Goal: Task Accomplishment & Management: Use online tool/utility

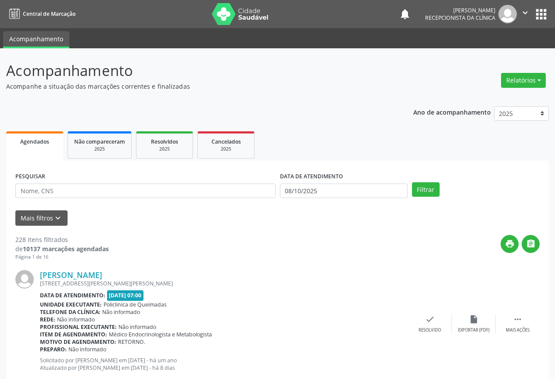
scroll to position [88, 0]
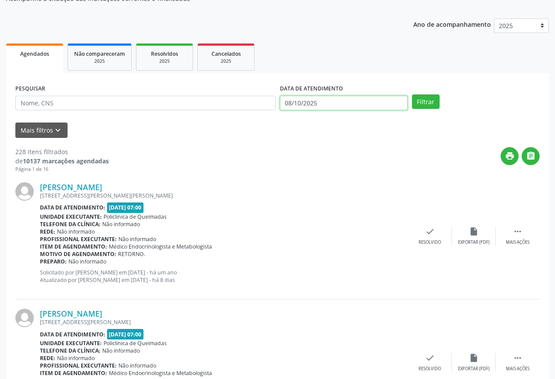
drag, startPoint x: 0, startPoint y: 0, endPoint x: 325, endPoint y: 102, distance: 340.2
click at [325, 102] on input "08/10/2025" at bounding box center [344, 103] width 128 height 15
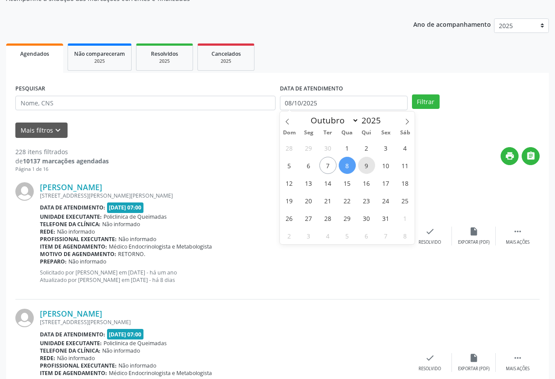
click at [369, 168] on span "9" at bounding box center [366, 165] width 17 height 17
type input "09/10/2025"
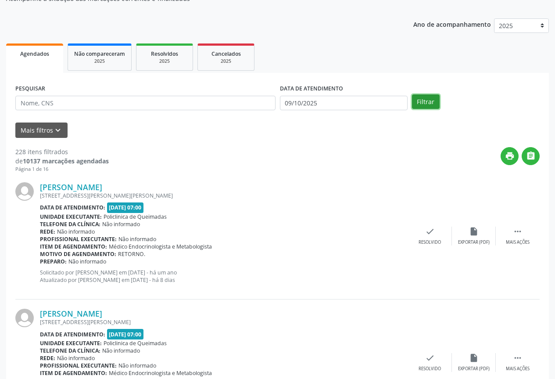
click at [419, 104] on button "Filtrar" at bounding box center [426, 101] width 28 height 15
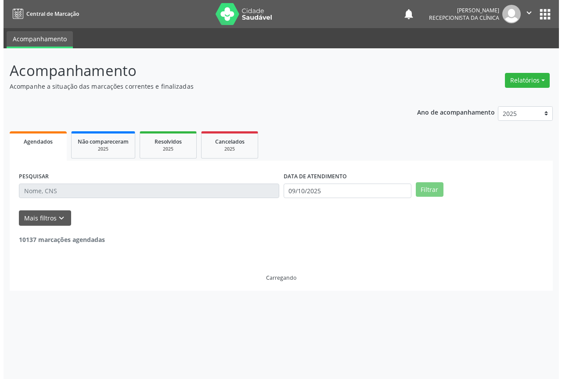
scroll to position [0, 0]
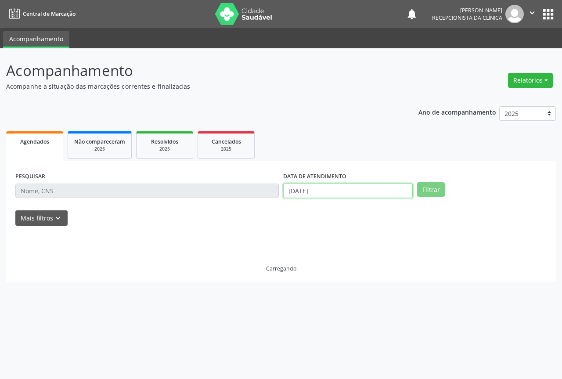
click at [348, 193] on input "[DATE]" at bounding box center [347, 190] width 129 height 15
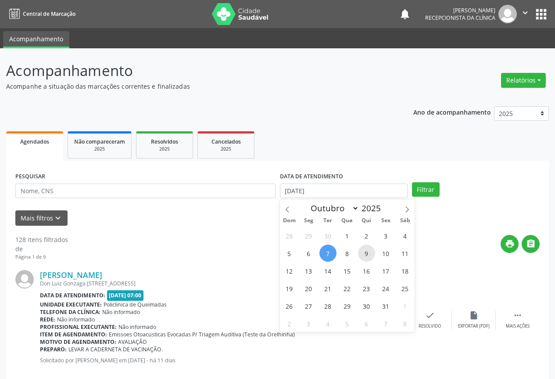
click at [366, 254] on span "9" at bounding box center [366, 252] width 17 height 17
select select "9"
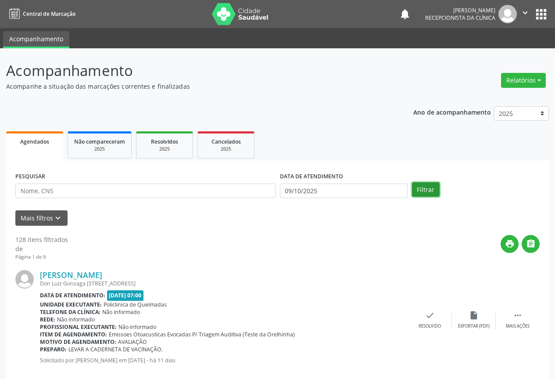
click at [416, 194] on button "Filtrar" at bounding box center [426, 189] width 28 height 15
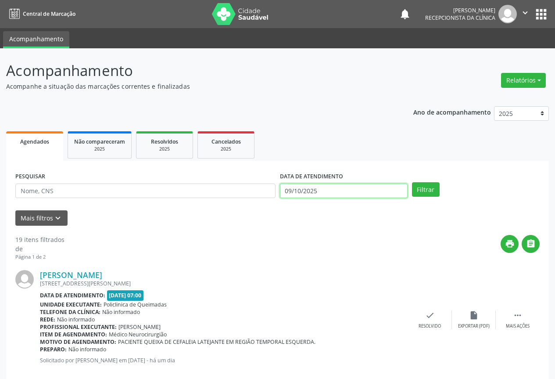
click at [370, 192] on input "09/10/2025" at bounding box center [344, 190] width 128 height 15
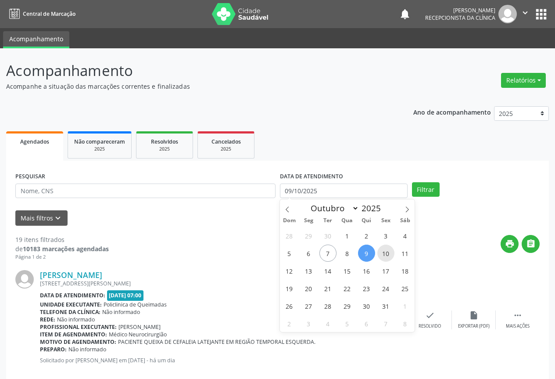
click at [386, 252] on span "10" at bounding box center [385, 252] width 17 height 17
type input "[DATE]"
click at [386, 252] on span "10" at bounding box center [385, 252] width 17 height 17
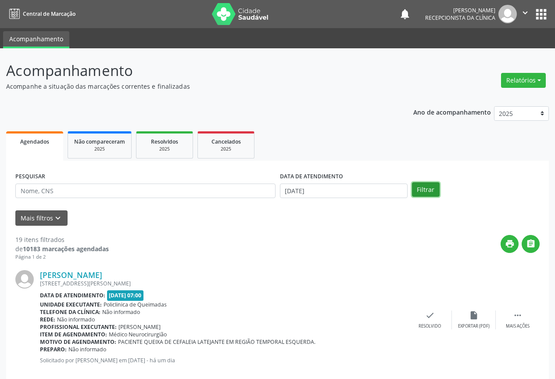
click at [419, 190] on button "Filtrar" at bounding box center [426, 189] width 28 height 15
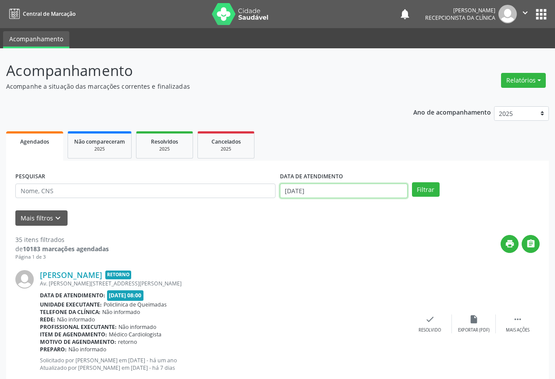
click at [384, 193] on input "[DATE]" at bounding box center [344, 190] width 128 height 15
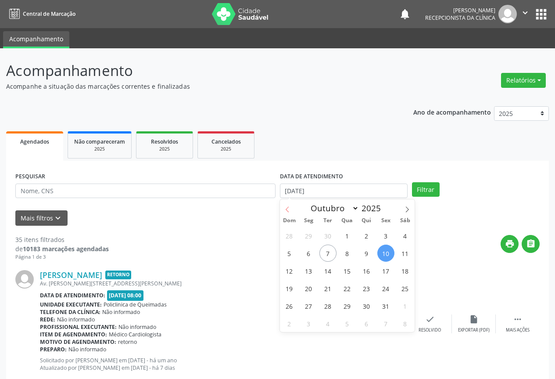
click at [287, 210] on icon at bounding box center [287, 209] width 6 height 6
select select "8"
click at [329, 307] on span "30" at bounding box center [327, 305] width 17 height 17
type input "[DATE]"
click at [329, 307] on span "30" at bounding box center [327, 305] width 17 height 17
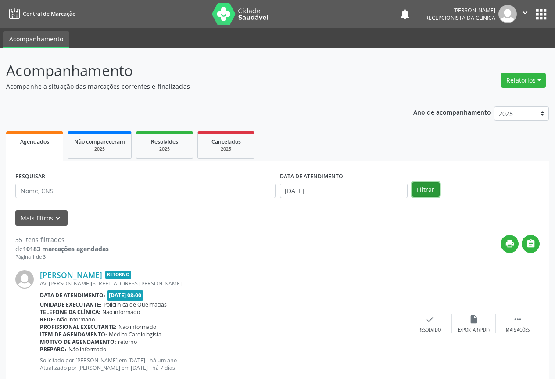
click at [426, 191] on button "Filtrar" at bounding box center [426, 189] width 28 height 15
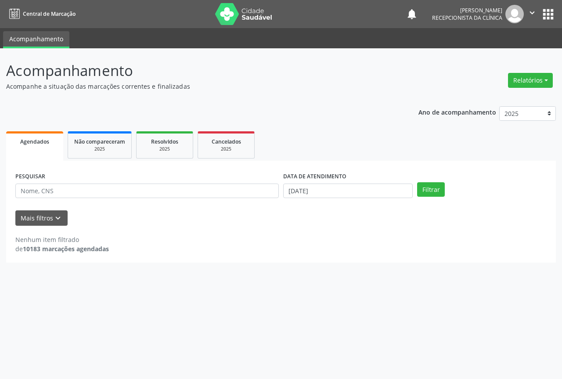
click at [360, 200] on div "DATA DE ATENDIMENTO [DATE]" at bounding box center [348, 187] width 134 height 34
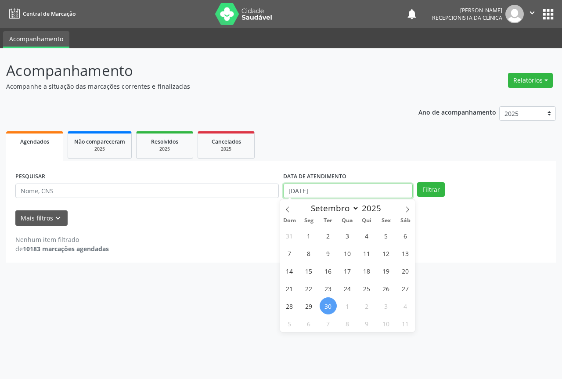
click at [358, 196] on input "[DATE]" at bounding box center [347, 190] width 129 height 15
click at [311, 236] on span "1" at bounding box center [308, 235] width 17 height 17
type input "[DATE]"
click at [311, 236] on span "1" at bounding box center [308, 235] width 17 height 17
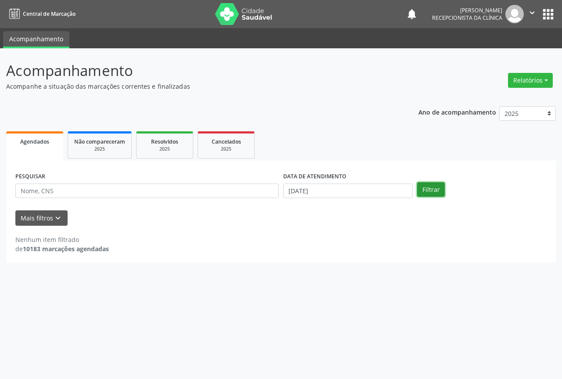
click at [421, 194] on button "Filtrar" at bounding box center [431, 189] width 28 height 15
click at [376, 193] on input "[DATE]" at bounding box center [347, 190] width 129 height 15
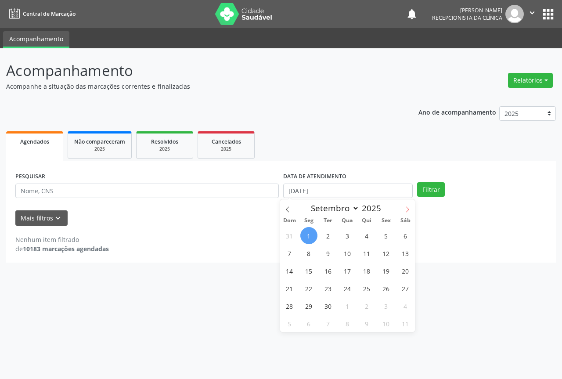
click at [405, 210] on icon at bounding box center [407, 209] width 6 height 6
select select "9"
click at [354, 233] on span "1" at bounding box center [347, 235] width 17 height 17
type input "01/10/2025"
click at [354, 233] on span "1" at bounding box center [347, 235] width 17 height 17
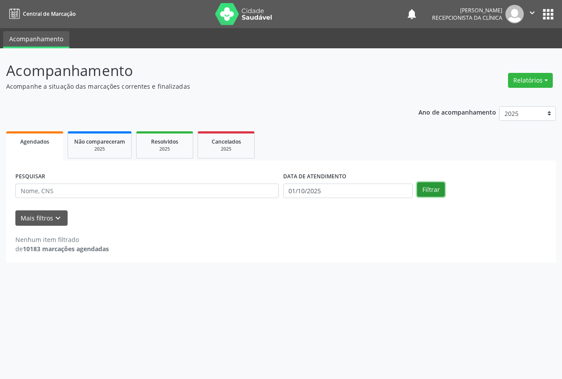
click at [441, 194] on button "Filtrar" at bounding box center [431, 189] width 28 height 15
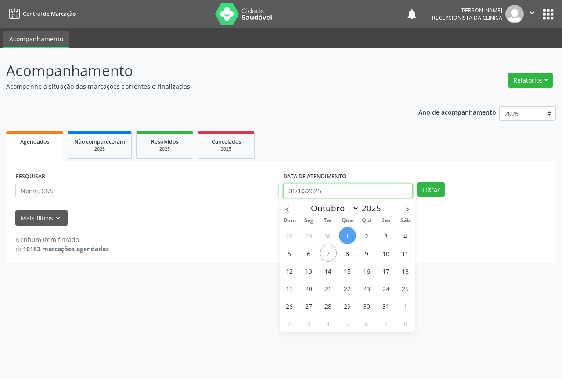
click at [369, 198] on body "Central de Marcação notifications [PERSON_NAME] Recepcionista da clínica  Conf…" at bounding box center [281, 189] width 562 height 379
click at [425, 193] on button "Filtrar" at bounding box center [431, 189] width 28 height 15
select select "9"
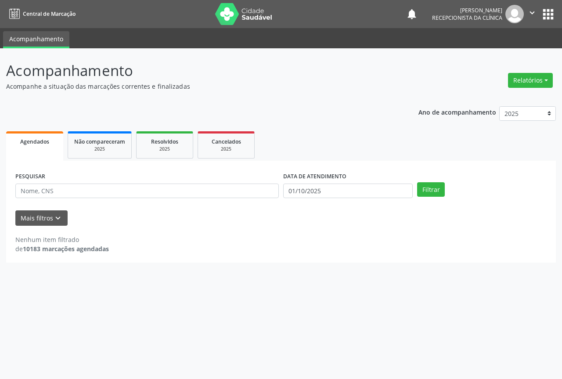
click at [371, 202] on div "DATA DE ATENDIMENTO [DATE]" at bounding box center [348, 187] width 134 height 34
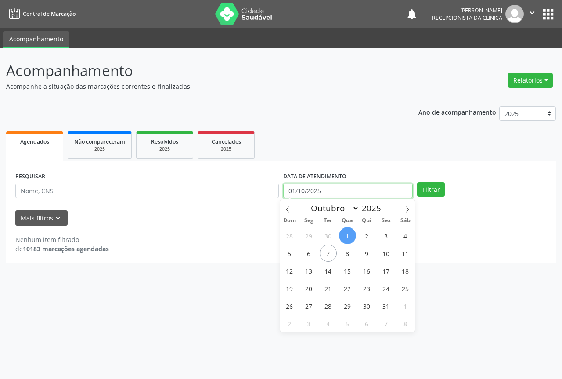
click at [370, 195] on input "01/10/2025" at bounding box center [347, 190] width 129 height 15
click at [359, 233] on span "2" at bounding box center [366, 235] width 17 height 17
type input "[DATE]"
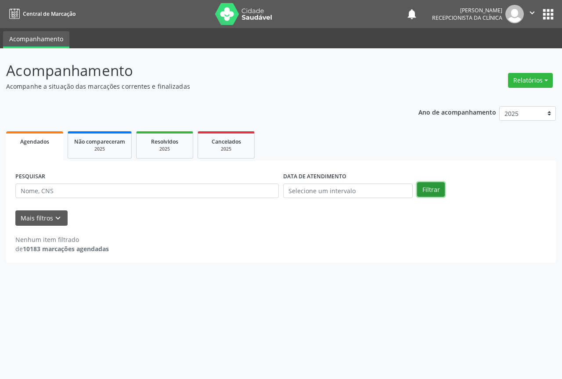
click at [435, 186] on button "Filtrar" at bounding box center [431, 189] width 28 height 15
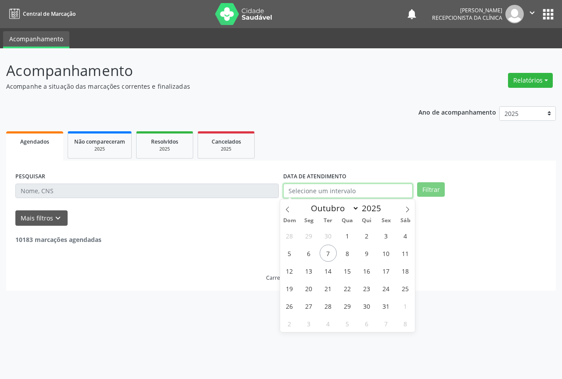
click at [373, 189] on input "text" at bounding box center [347, 190] width 129 height 15
click at [361, 231] on span "2" at bounding box center [366, 235] width 17 height 17
type input "[DATE]"
click at [361, 231] on span "2" at bounding box center [366, 235] width 17 height 17
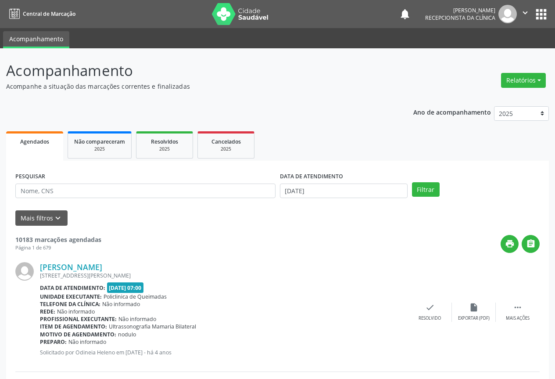
scroll to position [88, 0]
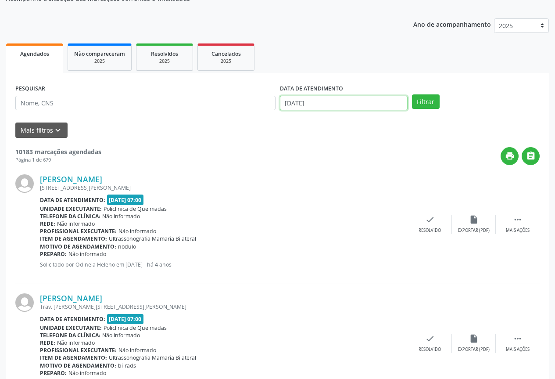
click at [352, 102] on input "[DATE]" at bounding box center [344, 103] width 128 height 15
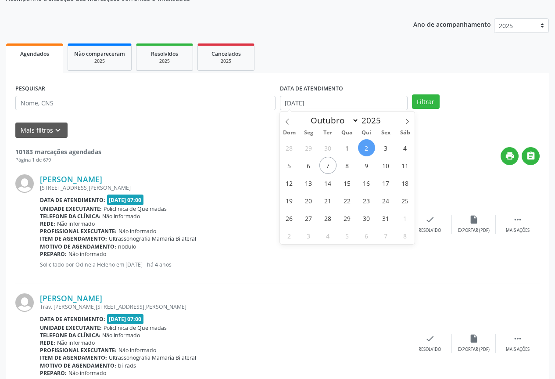
click at [367, 151] on span "2" at bounding box center [366, 147] width 17 height 17
type input "[DATE]"
click at [367, 151] on span "2" at bounding box center [366, 147] width 17 height 17
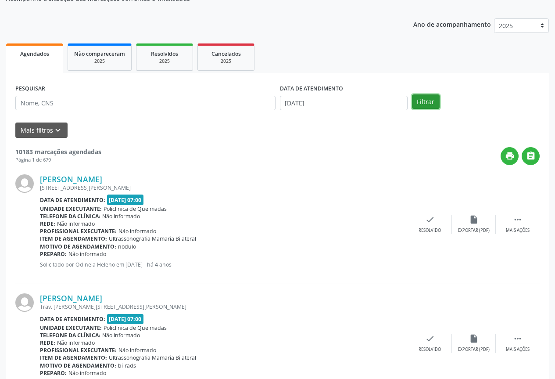
click at [417, 106] on button "Filtrar" at bounding box center [426, 101] width 28 height 15
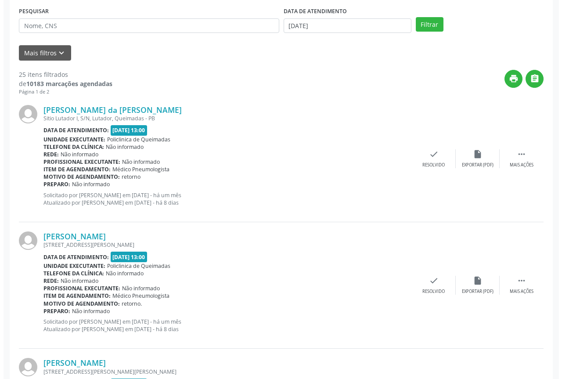
scroll to position [175, 0]
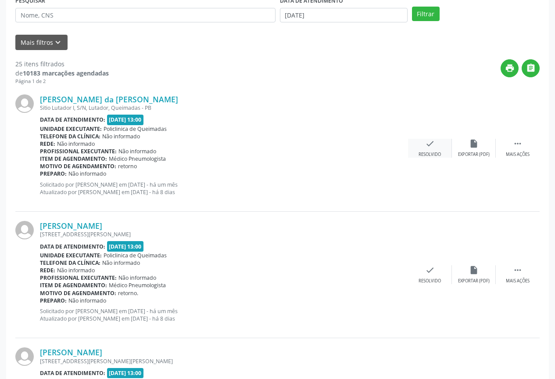
click at [434, 155] on div "Resolvido" at bounding box center [430, 154] width 22 height 6
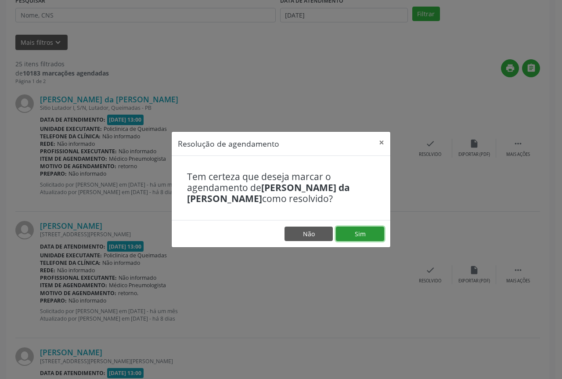
click at [347, 227] on button "Sim" at bounding box center [360, 233] width 48 height 15
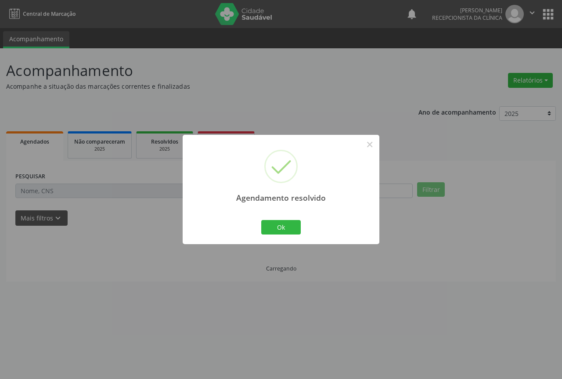
scroll to position [0, 0]
click at [282, 225] on button "Ok" at bounding box center [280, 227] width 39 height 15
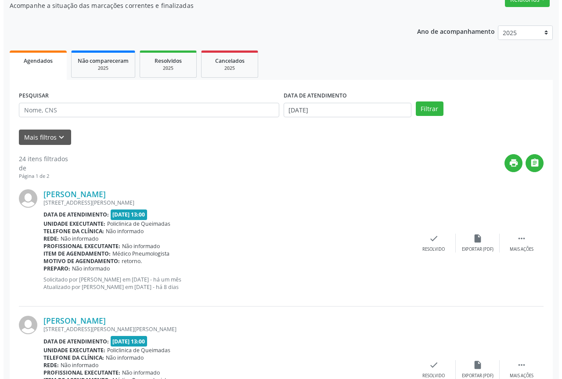
scroll to position [88, 0]
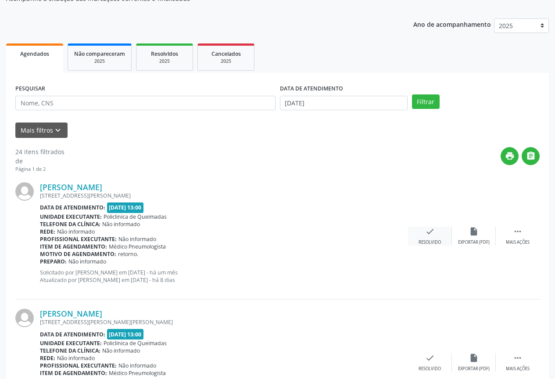
click at [430, 238] on div "check Resolvido" at bounding box center [430, 235] width 44 height 19
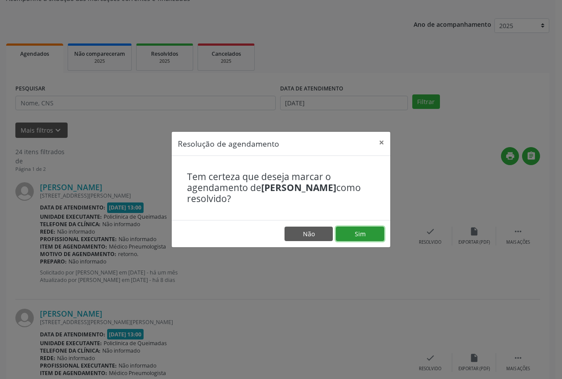
click at [358, 235] on button "Sim" at bounding box center [360, 233] width 48 height 15
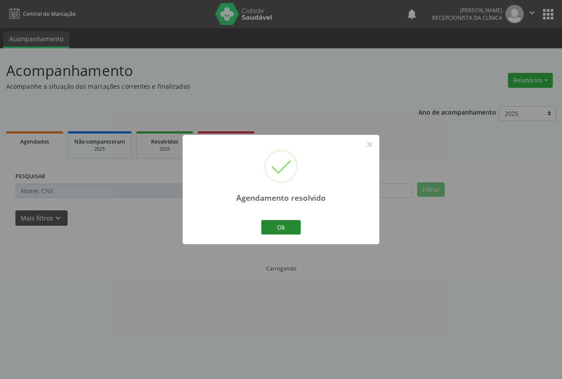
scroll to position [0, 0]
click at [281, 225] on button "Ok" at bounding box center [280, 227] width 39 height 15
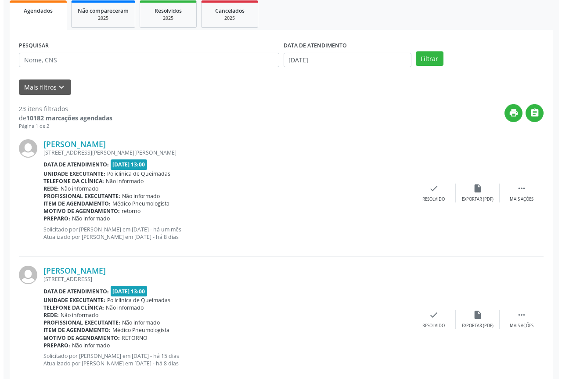
scroll to position [132, 0]
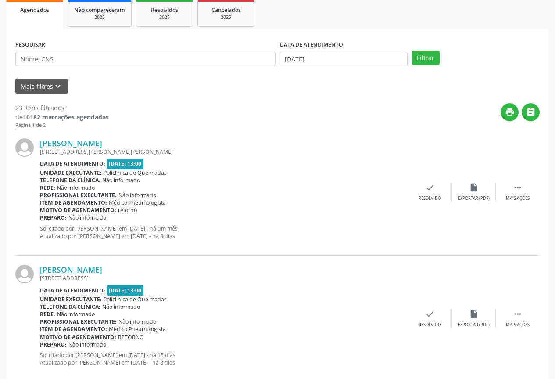
click at [415, 201] on div "[PERSON_NAME] [STREET_ADDRESS][PERSON_NAME][PERSON_NAME] Data de atendimento: […" at bounding box center [277, 192] width 524 height 126
click at [425, 196] on div "Resolvido" at bounding box center [430, 198] width 22 height 6
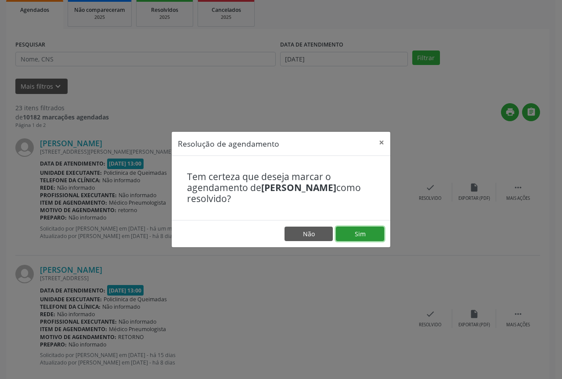
click at [367, 234] on button "Sim" at bounding box center [360, 233] width 48 height 15
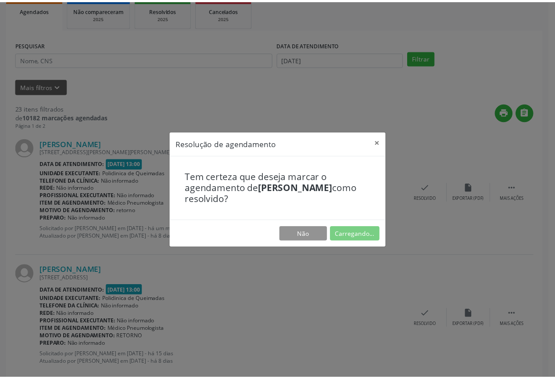
scroll to position [0, 0]
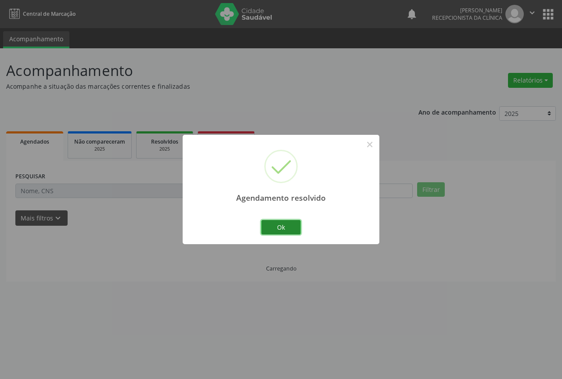
click at [292, 226] on button "Ok" at bounding box center [280, 227] width 39 height 15
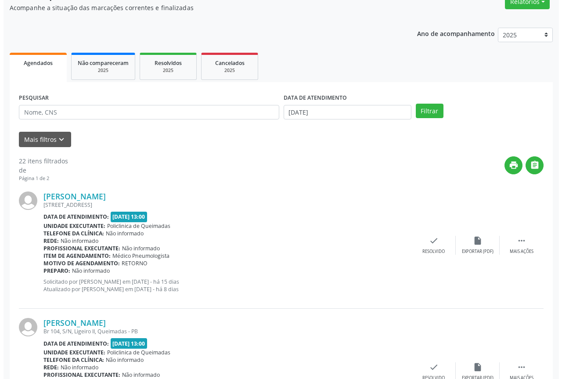
scroll to position [88, 0]
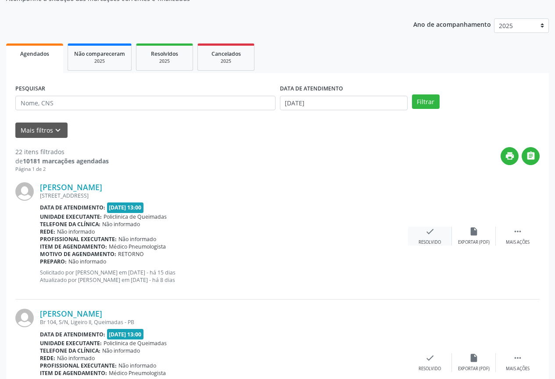
click at [424, 237] on div "check Resolvido" at bounding box center [430, 235] width 44 height 19
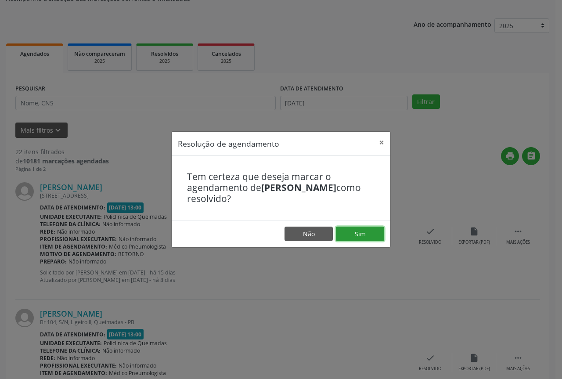
click at [372, 236] on button "Sim" at bounding box center [360, 233] width 48 height 15
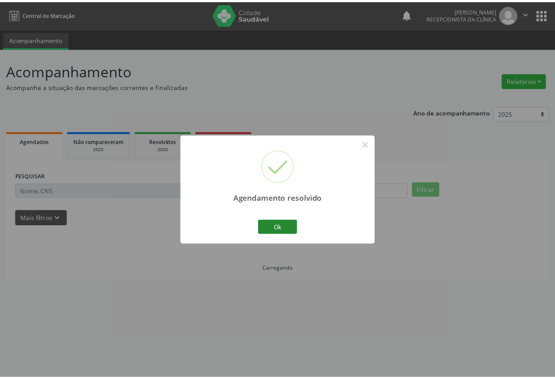
scroll to position [0, 0]
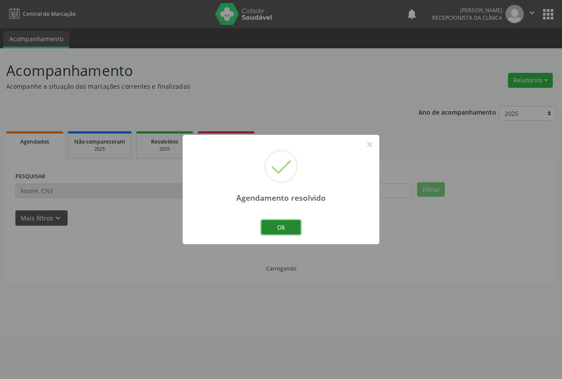
click at [277, 224] on button "Ok" at bounding box center [280, 227] width 39 height 15
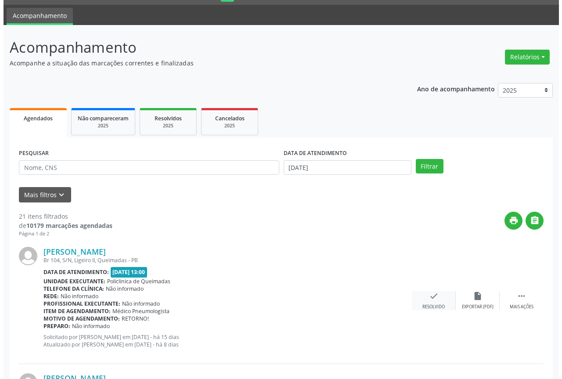
scroll to position [44, 0]
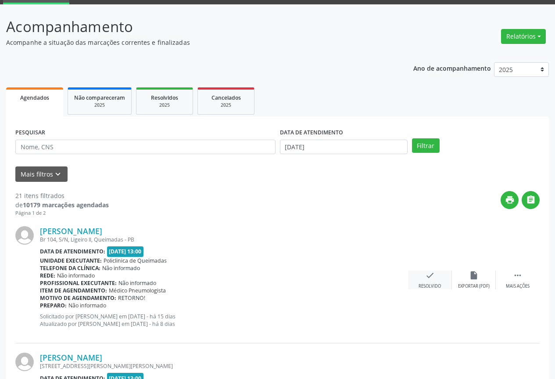
click at [437, 276] on div "check Resolvido" at bounding box center [430, 279] width 44 height 19
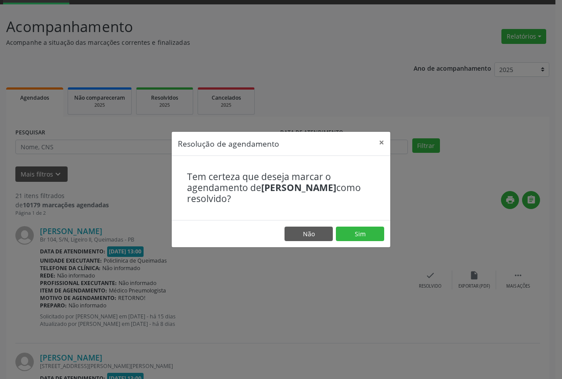
click at [352, 226] on footer "Não Sim" at bounding box center [281, 234] width 218 height 28
click at [353, 234] on button "Sim" at bounding box center [360, 233] width 48 height 15
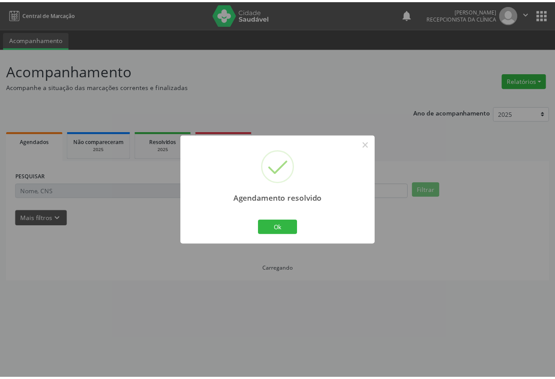
scroll to position [0, 0]
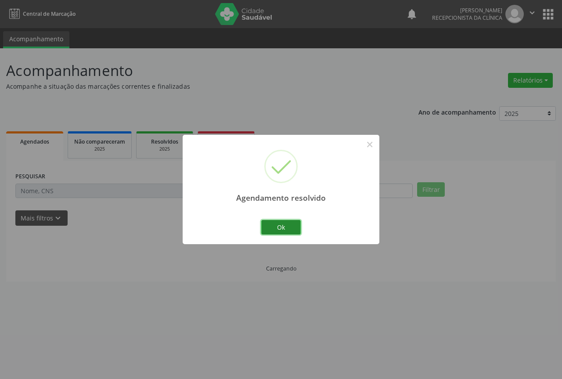
click at [270, 227] on button "Ok" at bounding box center [280, 227] width 39 height 15
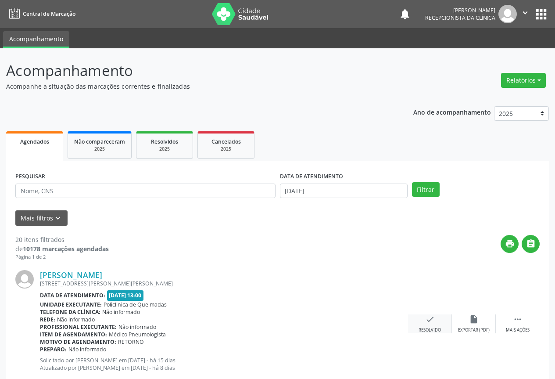
click at [422, 320] on div "check Resolvido" at bounding box center [430, 323] width 44 height 19
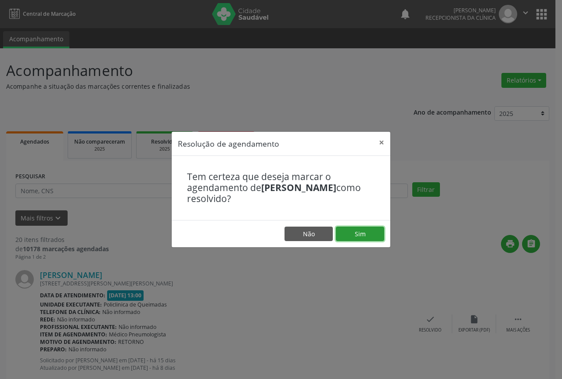
click at [366, 233] on button "Sim" at bounding box center [360, 233] width 48 height 15
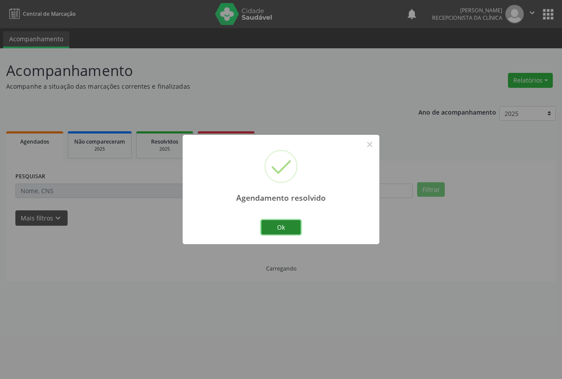
click at [272, 226] on button "Ok" at bounding box center [280, 227] width 39 height 15
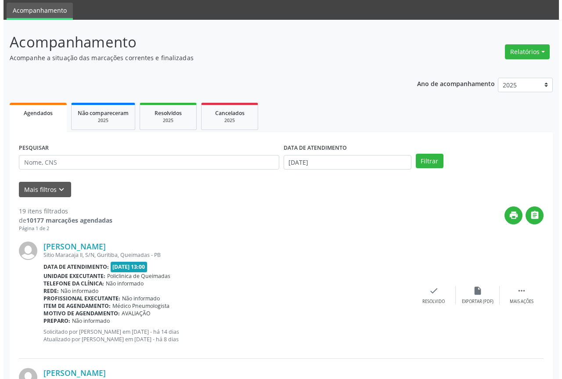
scroll to position [44, 0]
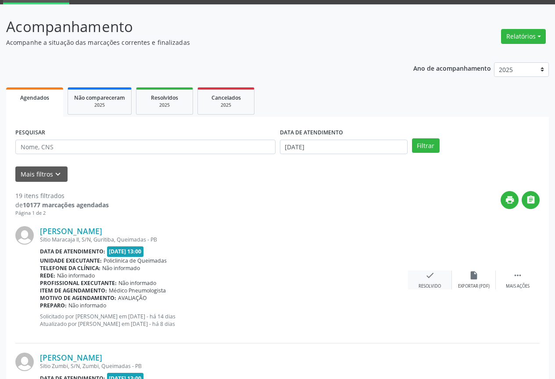
click at [427, 279] on icon "check" at bounding box center [430, 275] width 10 height 10
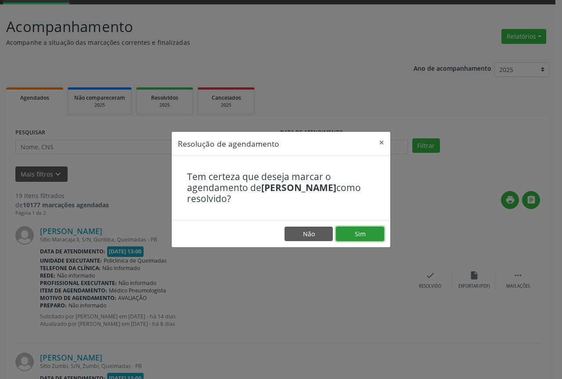
click at [356, 232] on button "Sim" at bounding box center [360, 233] width 48 height 15
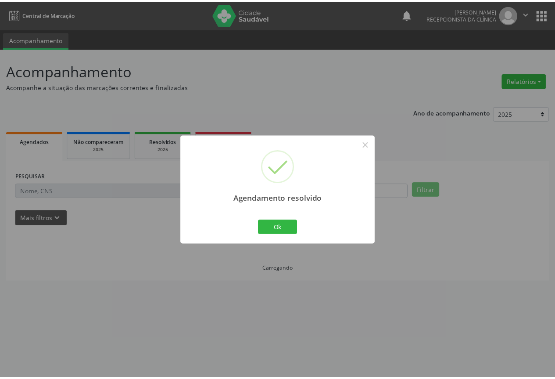
scroll to position [0, 0]
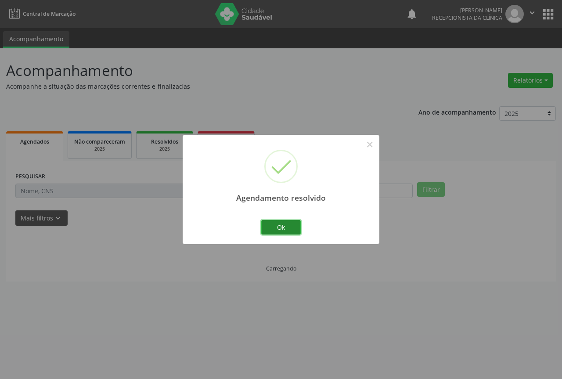
click at [268, 228] on button "Ok" at bounding box center [280, 227] width 39 height 15
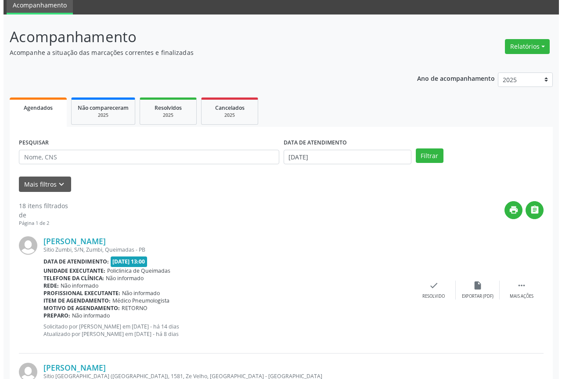
scroll to position [44, 0]
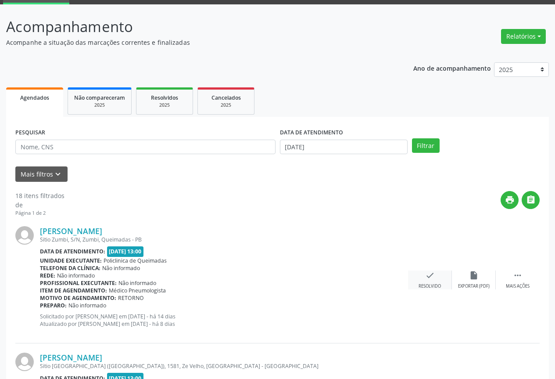
click at [431, 272] on icon "check" at bounding box center [430, 275] width 10 height 10
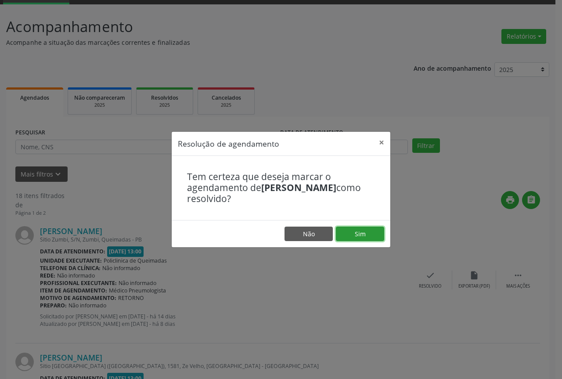
click at [376, 236] on button "Sim" at bounding box center [360, 233] width 48 height 15
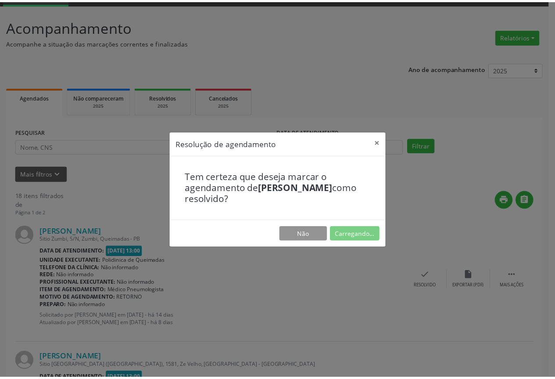
scroll to position [0, 0]
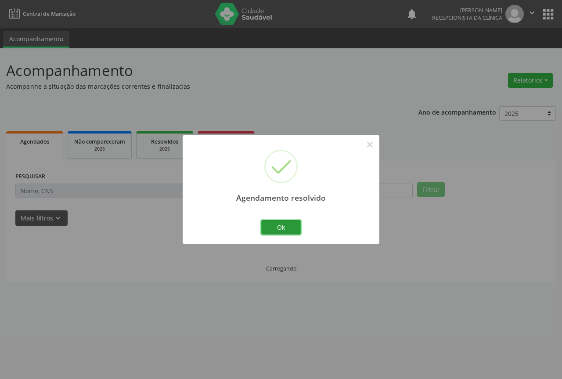
click at [265, 223] on button "Ok" at bounding box center [280, 227] width 39 height 15
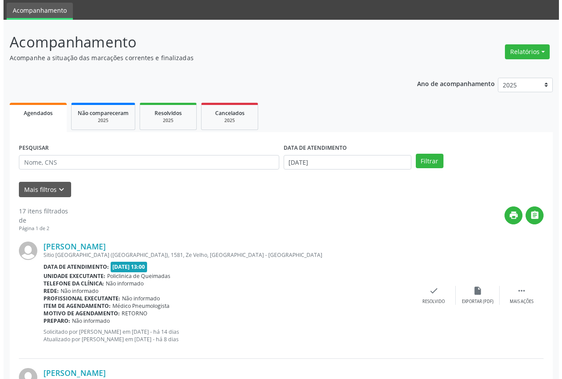
scroll to position [88, 0]
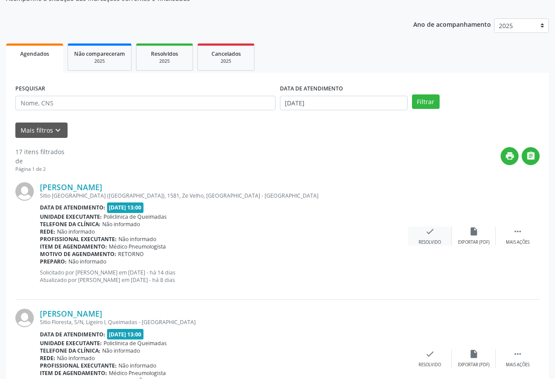
click at [435, 233] on div "check Resolvido" at bounding box center [430, 235] width 44 height 19
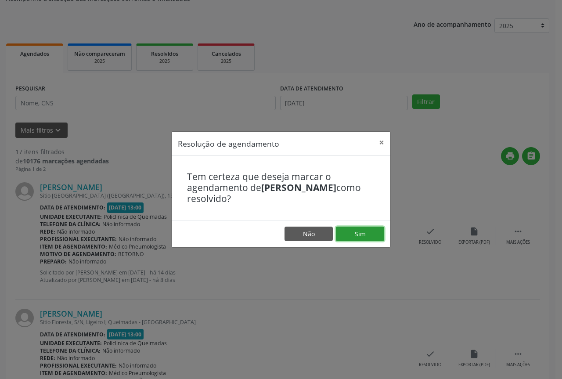
click at [345, 230] on button "Sim" at bounding box center [360, 233] width 48 height 15
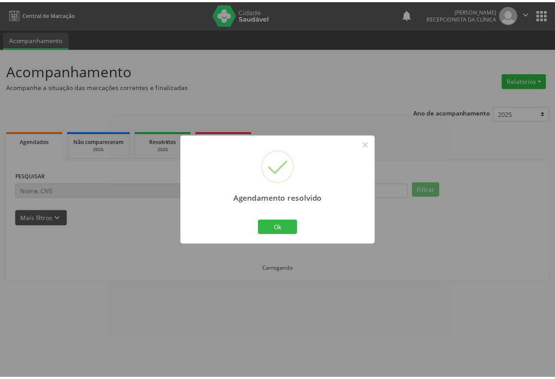
scroll to position [0, 0]
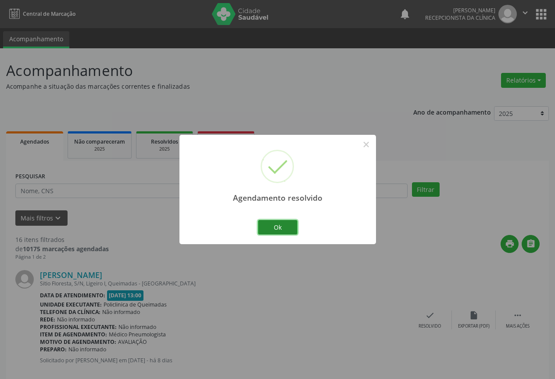
click at [281, 229] on button "Ok" at bounding box center [277, 227] width 39 height 15
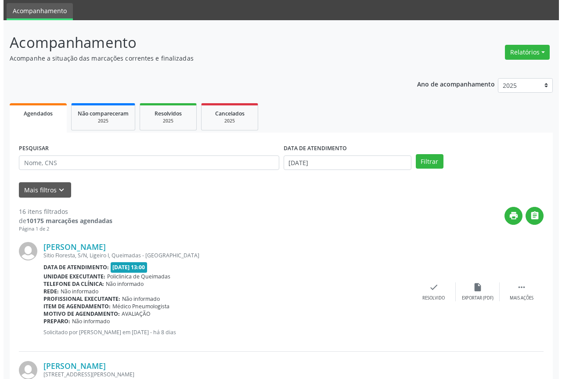
scroll to position [44, 0]
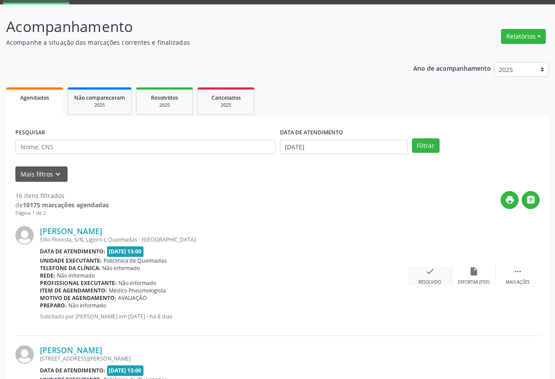
click at [419, 280] on div "Resolvido" at bounding box center [430, 282] width 22 height 6
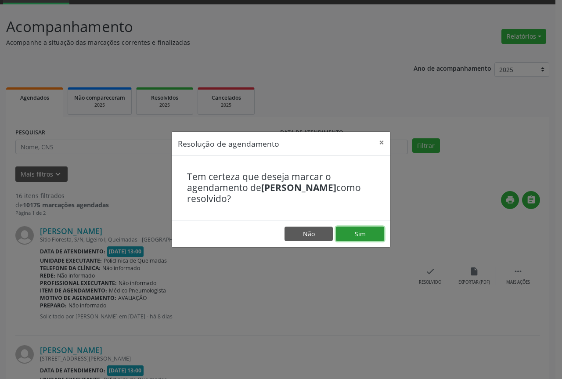
click at [347, 236] on button "Sim" at bounding box center [360, 233] width 48 height 15
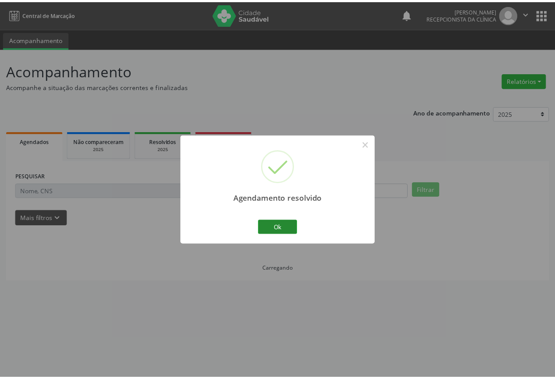
scroll to position [0, 0]
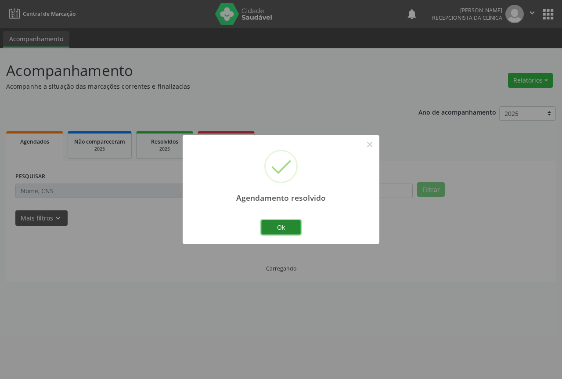
click at [281, 230] on button "Ok" at bounding box center [280, 227] width 39 height 15
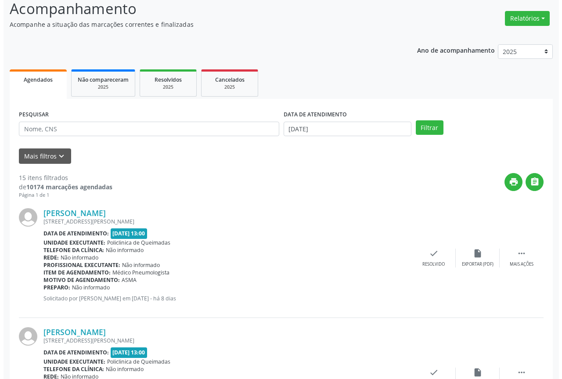
scroll to position [88, 0]
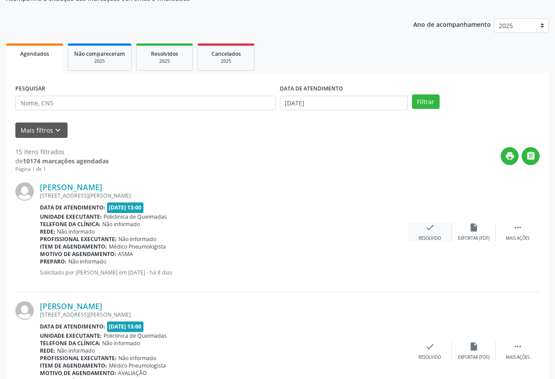
click at [422, 232] on div "check Resolvido" at bounding box center [430, 231] width 44 height 19
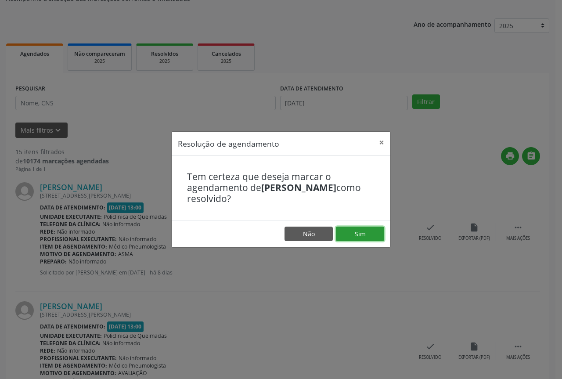
click at [338, 237] on button "Sim" at bounding box center [360, 233] width 48 height 15
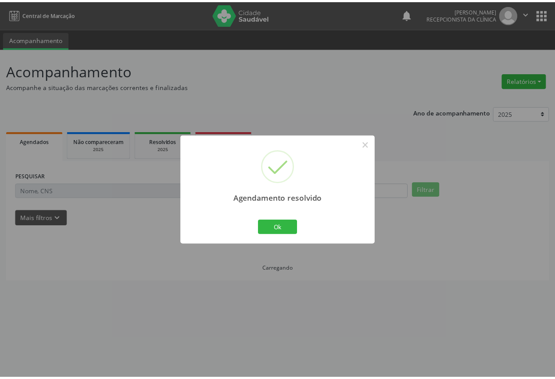
scroll to position [0, 0]
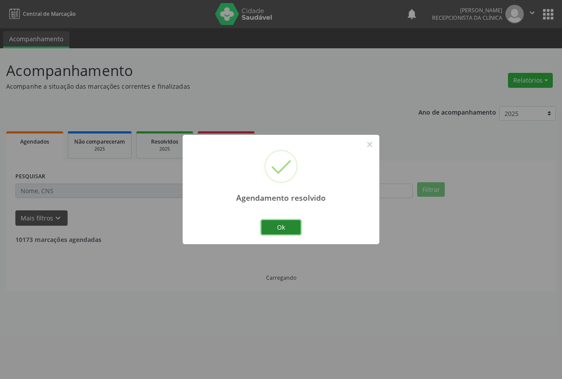
click at [272, 223] on button "Ok" at bounding box center [280, 227] width 39 height 15
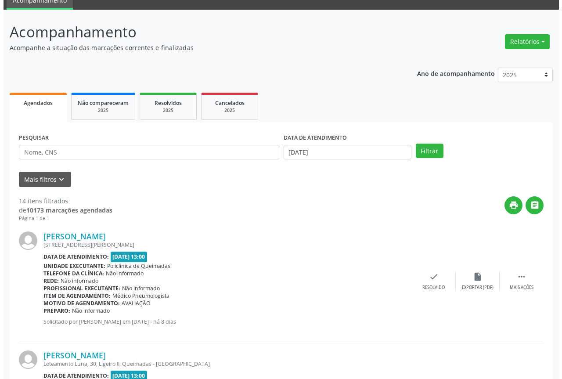
scroll to position [88, 0]
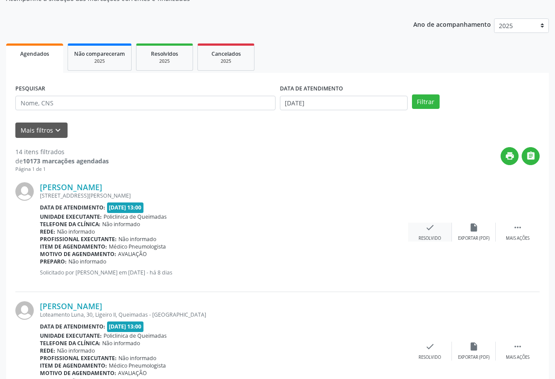
click at [419, 233] on div "check Resolvido" at bounding box center [430, 231] width 44 height 19
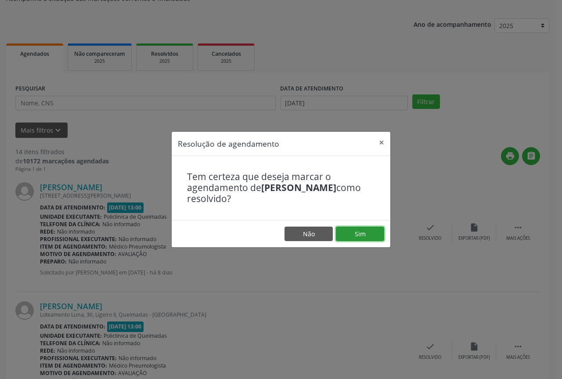
click at [353, 229] on button "Sim" at bounding box center [360, 233] width 48 height 15
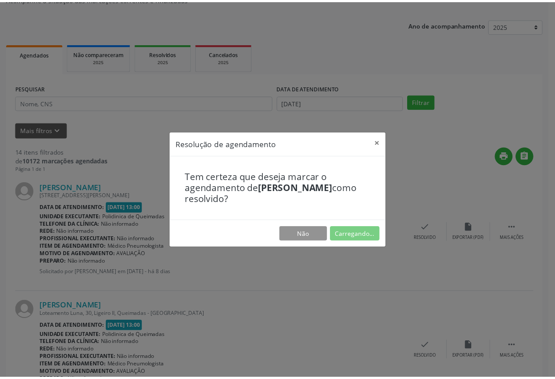
scroll to position [0, 0]
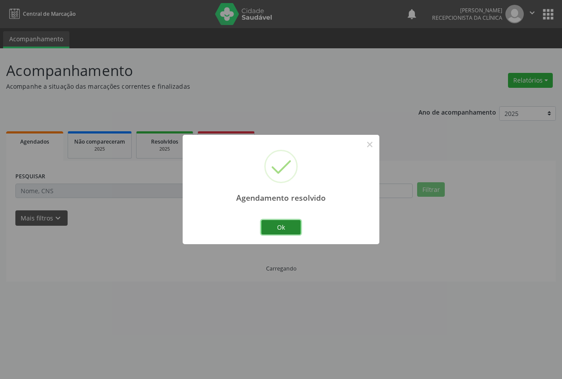
click at [267, 225] on button "Ok" at bounding box center [280, 227] width 39 height 15
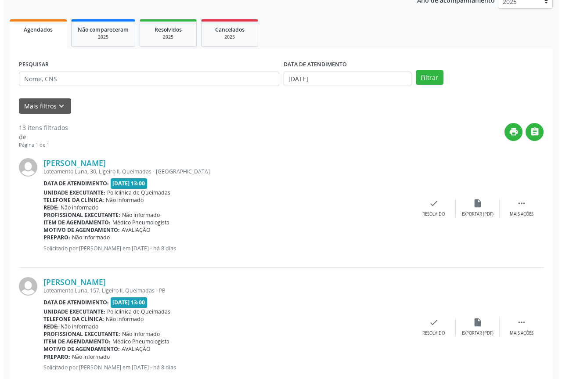
scroll to position [132, 0]
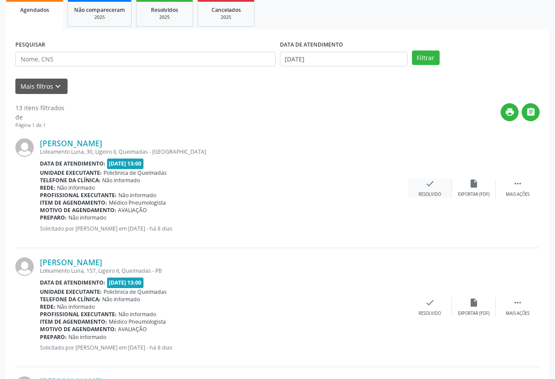
click at [442, 196] on div "check Resolvido" at bounding box center [430, 188] width 44 height 19
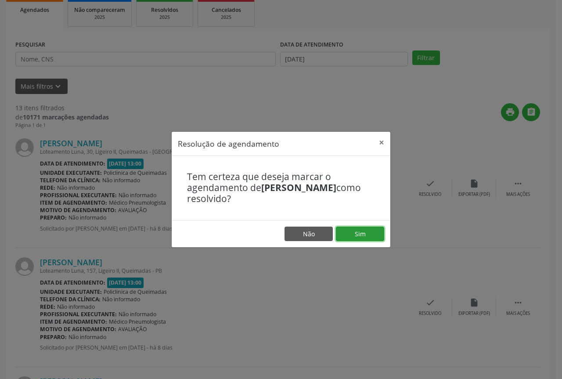
click at [352, 231] on button "Sim" at bounding box center [360, 233] width 48 height 15
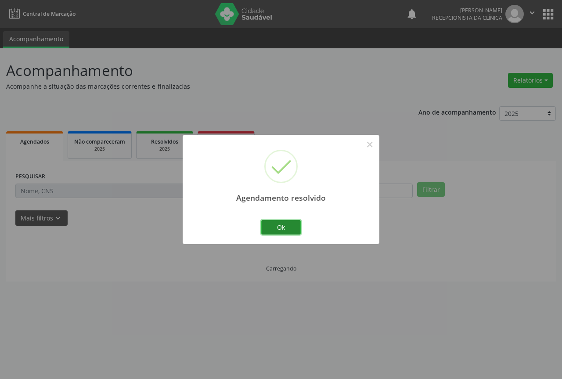
click at [276, 228] on button "Ok" at bounding box center [280, 227] width 39 height 15
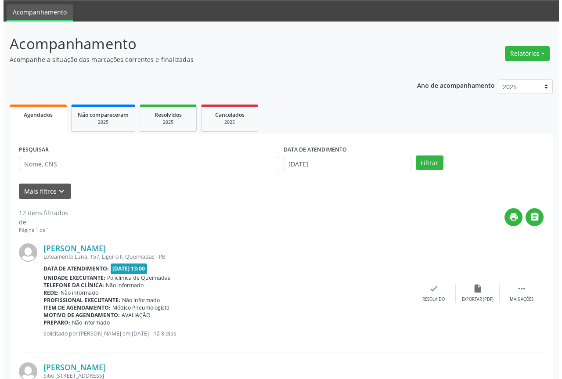
scroll to position [132, 0]
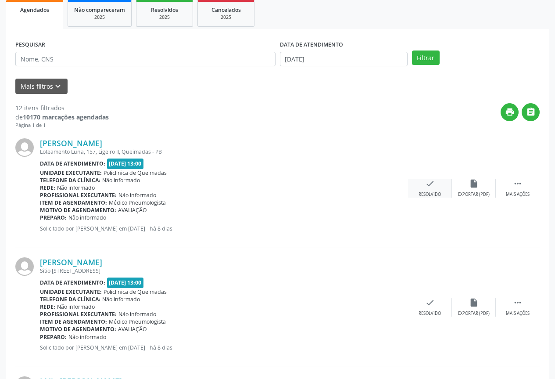
click at [422, 191] on div "Resolvido" at bounding box center [430, 194] width 22 height 6
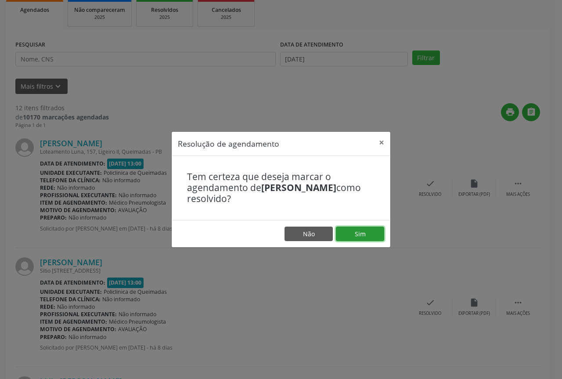
click at [355, 237] on button "Sim" at bounding box center [360, 233] width 48 height 15
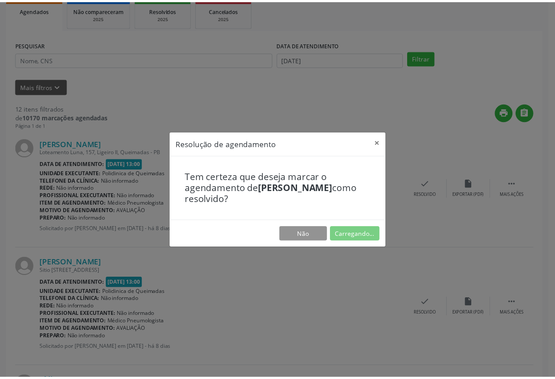
scroll to position [0, 0]
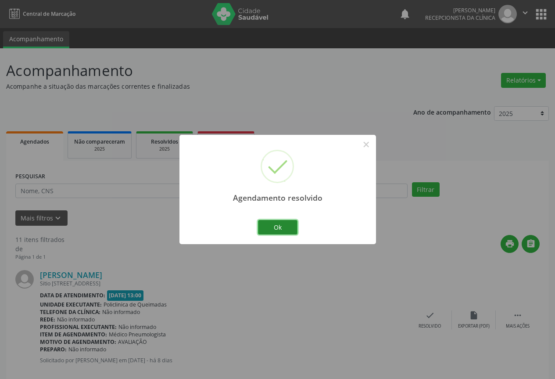
click at [280, 222] on button "Ok" at bounding box center [277, 227] width 39 height 15
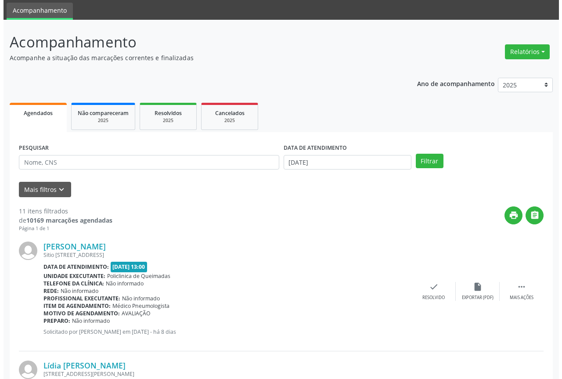
scroll to position [44, 0]
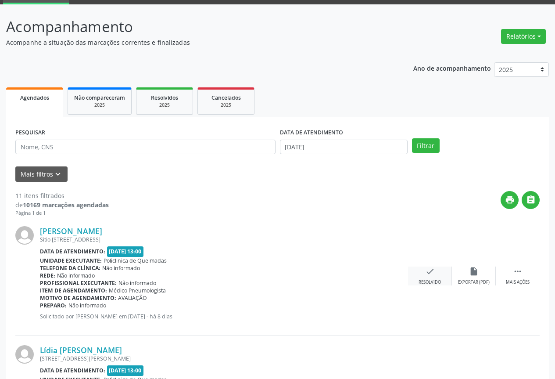
click at [426, 274] on icon "check" at bounding box center [430, 271] width 10 height 10
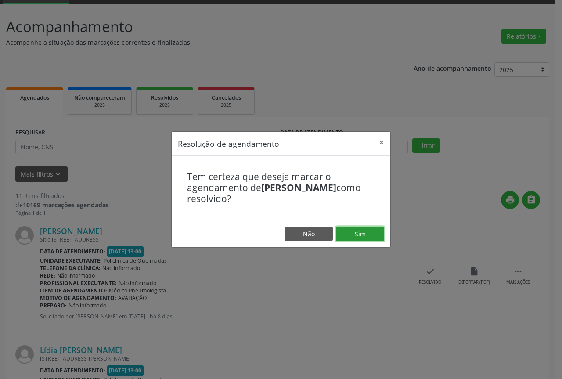
click at [347, 232] on button "Sim" at bounding box center [360, 233] width 48 height 15
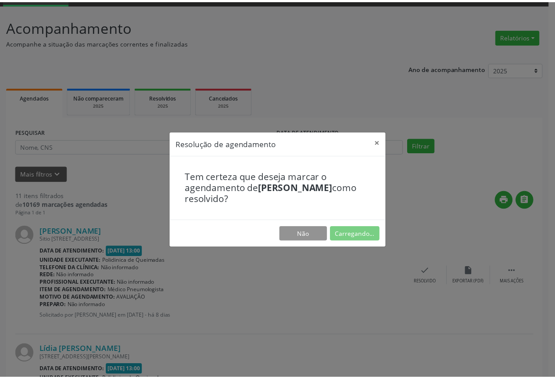
scroll to position [0, 0]
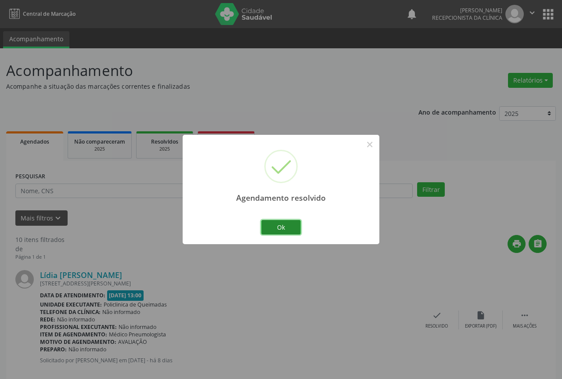
click at [274, 225] on button "Ok" at bounding box center [280, 227] width 39 height 15
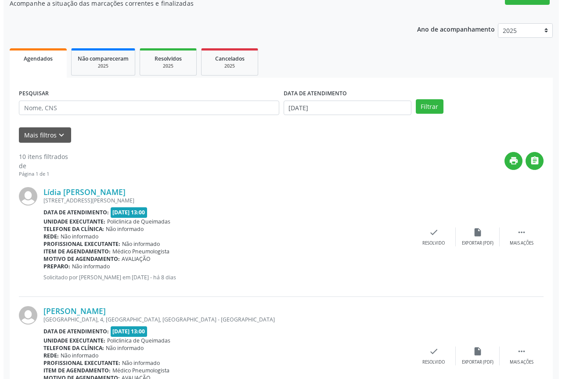
scroll to position [88, 0]
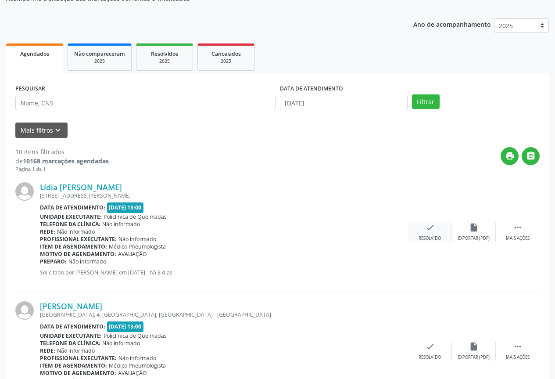
click at [422, 233] on div "check Resolvido" at bounding box center [430, 231] width 44 height 19
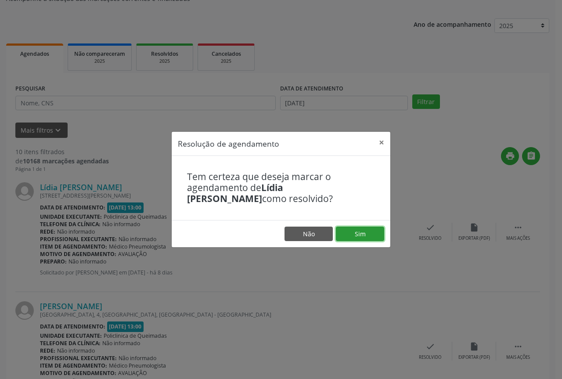
click at [354, 236] on button "Sim" at bounding box center [360, 233] width 48 height 15
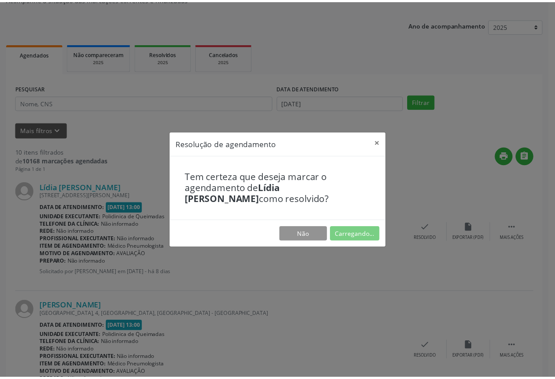
scroll to position [0, 0]
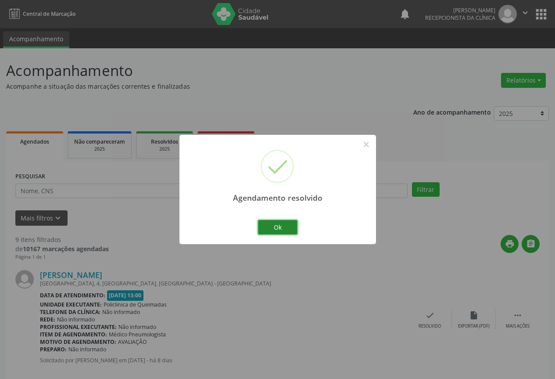
click at [277, 225] on button "Ok" at bounding box center [277, 227] width 39 height 15
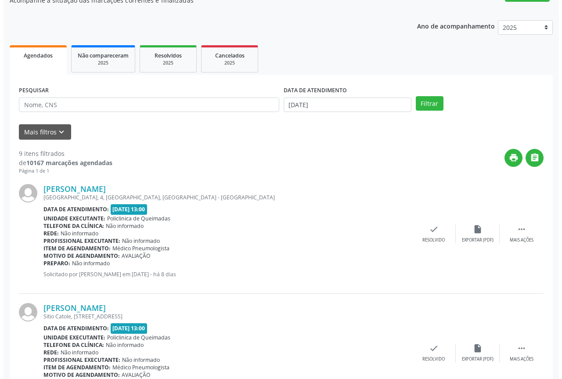
scroll to position [88, 0]
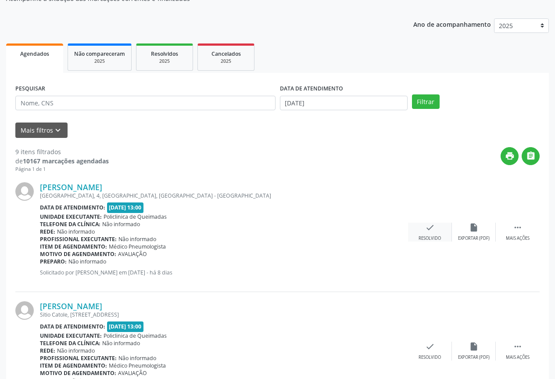
click at [427, 228] on icon "check" at bounding box center [430, 227] width 10 height 10
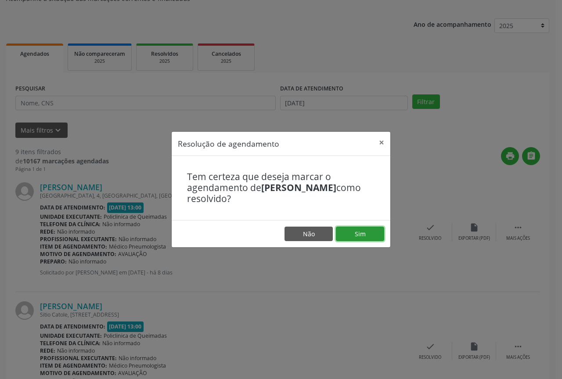
click at [351, 236] on button "Sim" at bounding box center [360, 233] width 48 height 15
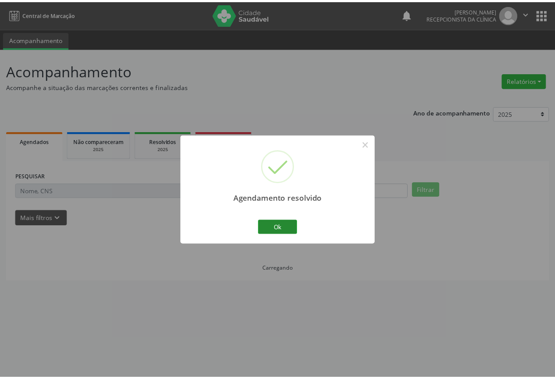
scroll to position [0, 0]
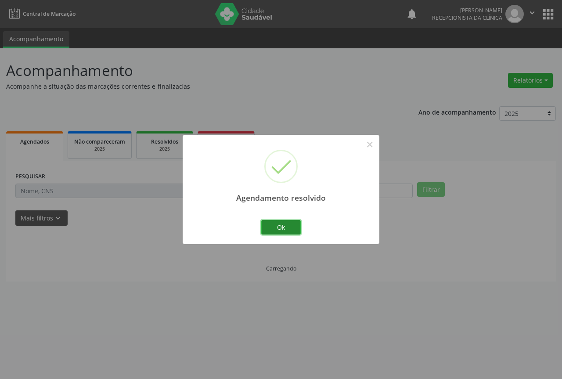
click at [267, 233] on button "Ok" at bounding box center [280, 227] width 39 height 15
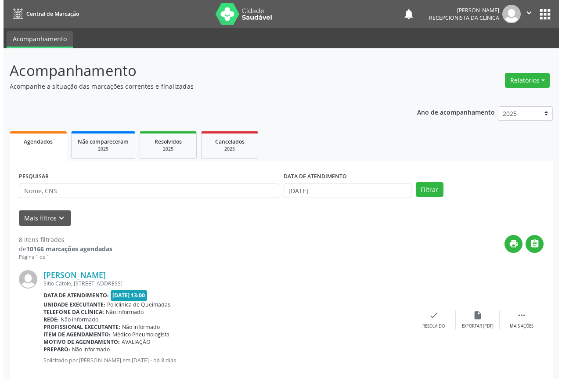
scroll to position [44, 0]
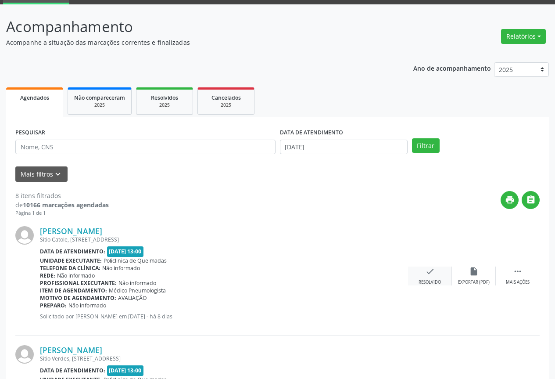
click at [429, 276] on icon "check" at bounding box center [430, 271] width 10 height 10
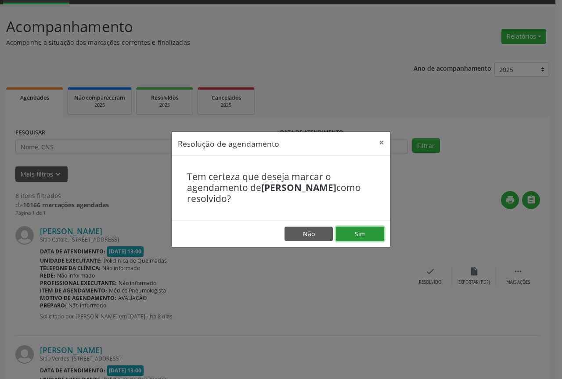
click at [342, 229] on button "Sim" at bounding box center [360, 233] width 48 height 15
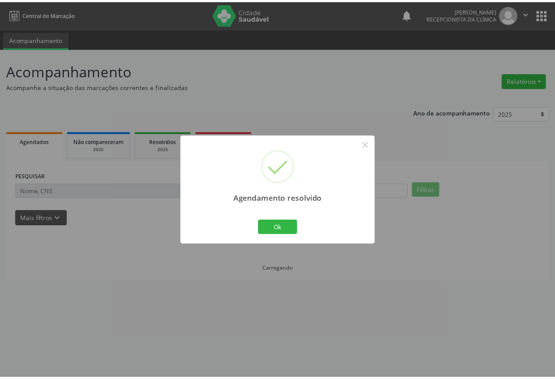
scroll to position [0, 0]
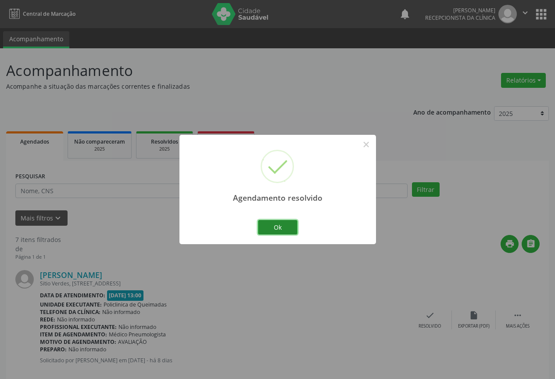
click at [288, 228] on button "Ok" at bounding box center [277, 227] width 39 height 15
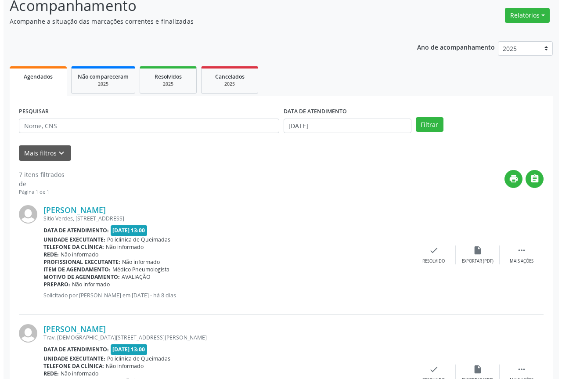
scroll to position [88, 0]
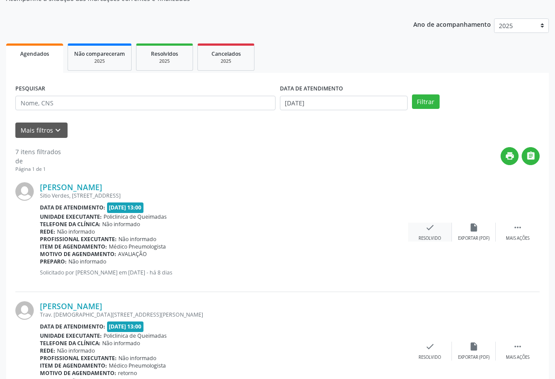
click at [433, 235] on div "Resolvido" at bounding box center [430, 238] width 22 height 6
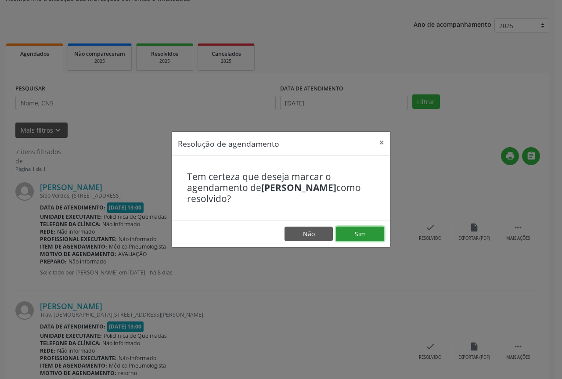
click at [351, 233] on button "Sim" at bounding box center [360, 233] width 48 height 15
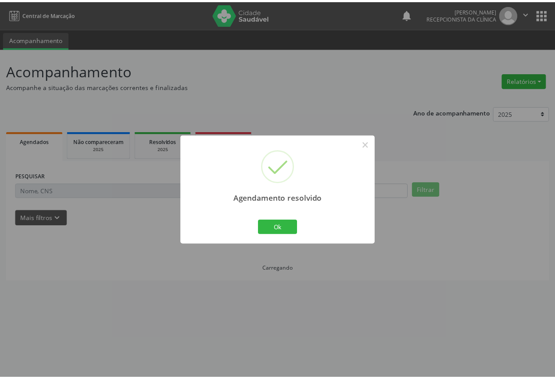
scroll to position [0, 0]
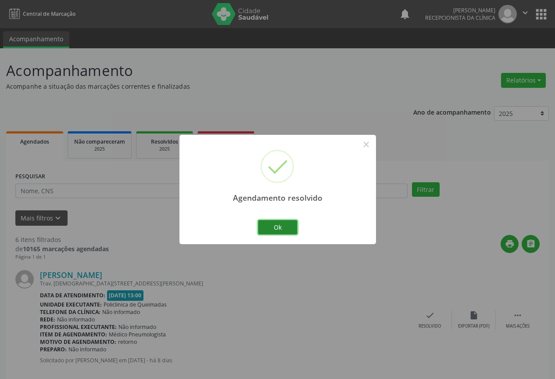
click at [285, 224] on button "Ok" at bounding box center [277, 227] width 39 height 15
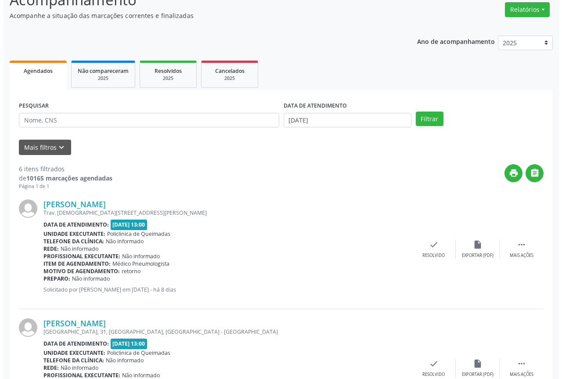
scroll to position [88, 0]
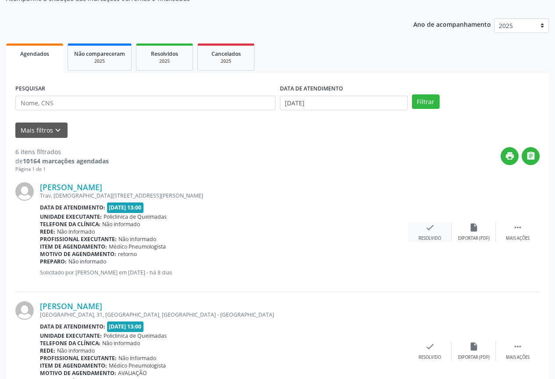
click at [419, 237] on div "Resolvido" at bounding box center [430, 238] width 22 height 6
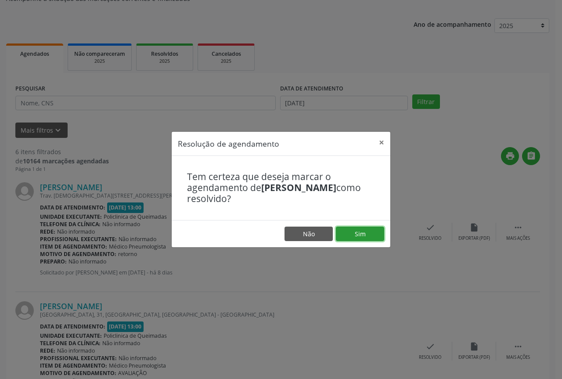
click at [349, 229] on button "Sim" at bounding box center [360, 233] width 48 height 15
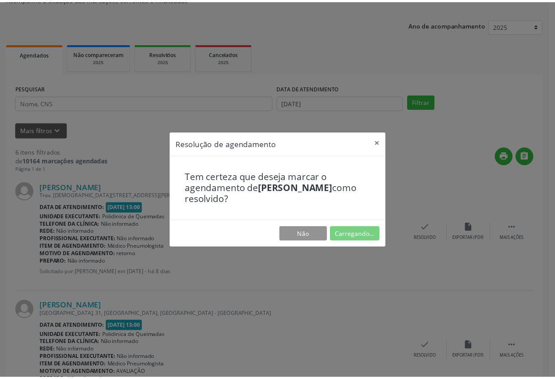
scroll to position [0, 0]
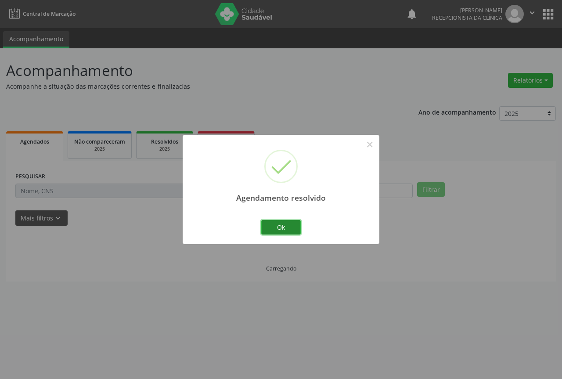
click at [276, 225] on button "Ok" at bounding box center [280, 227] width 39 height 15
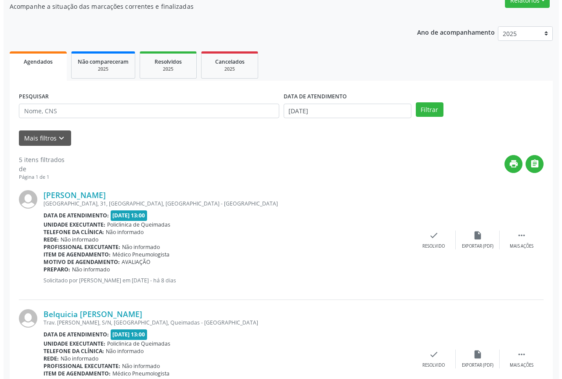
scroll to position [88, 0]
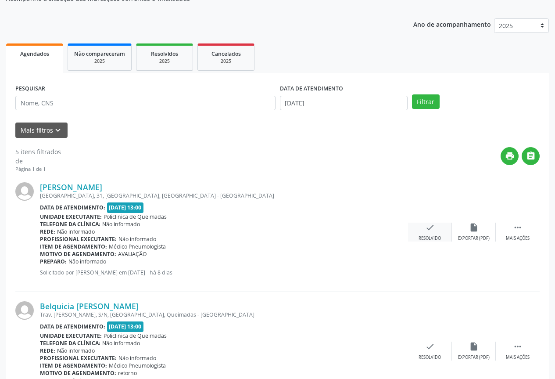
click at [432, 237] on div "Resolvido" at bounding box center [430, 238] width 22 height 6
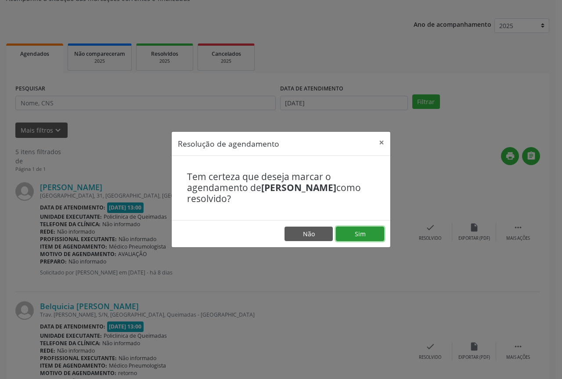
click at [354, 238] on button "Sim" at bounding box center [360, 233] width 48 height 15
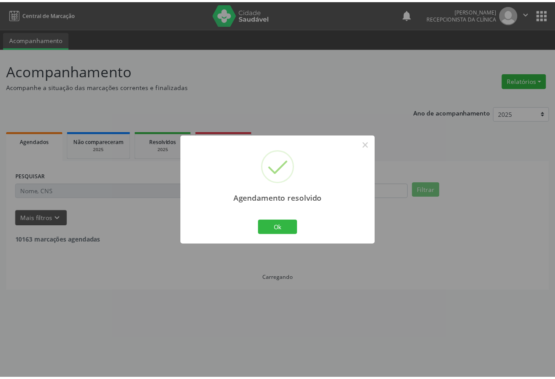
scroll to position [0, 0]
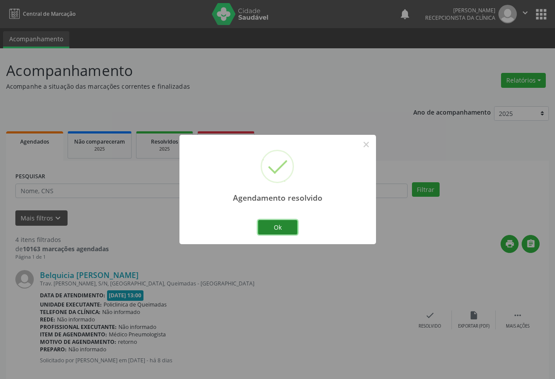
click at [281, 231] on button "Ok" at bounding box center [277, 227] width 39 height 15
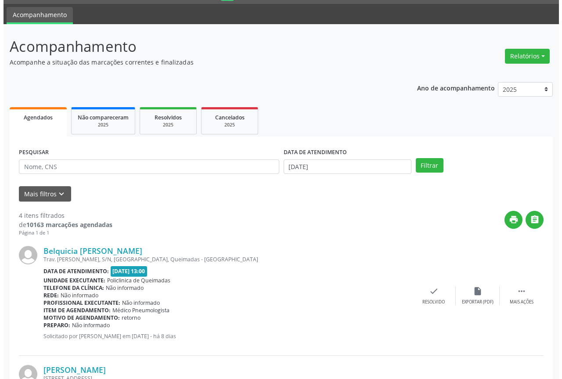
scroll to position [44, 0]
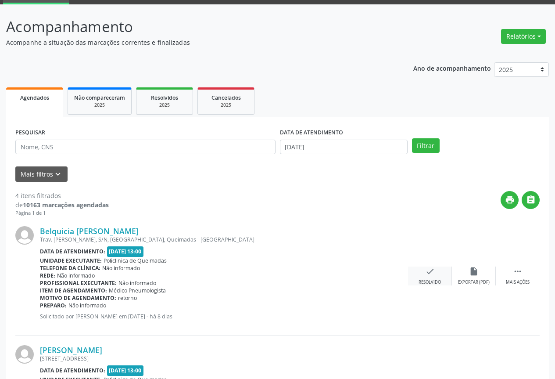
click at [432, 274] on icon "check" at bounding box center [430, 271] width 10 height 10
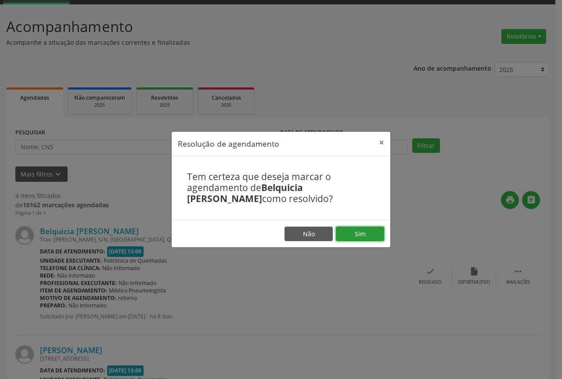
click at [370, 235] on button "Sim" at bounding box center [360, 233] width 48 height 15
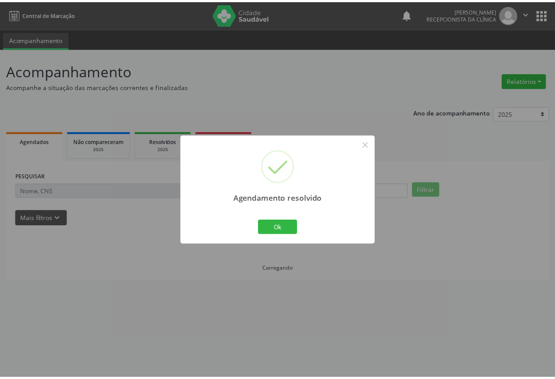
scroll to position [0, 0]
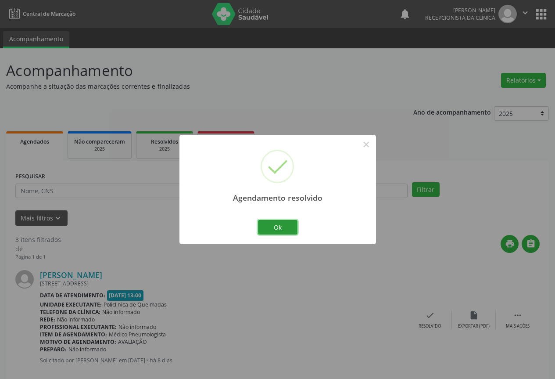
click at [294, 233] on button "Ok" at bounding box center [277, 227] width 39 height 15
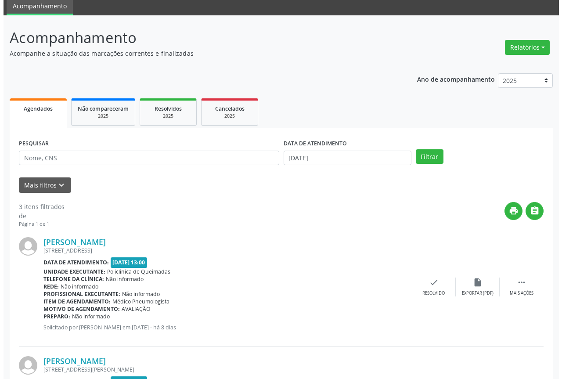
scroll to position [88, 0]
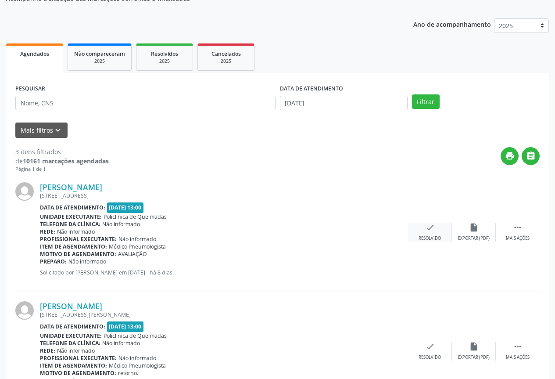
click at [428, 236] on div "Resolvido" at bounding box center [430, 238] width 22 height 6
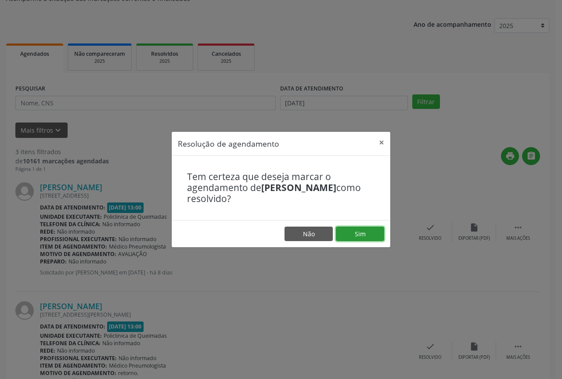
click at [361, 235] on button "Sim" at bounding box center [360, 233] width 48 height 15
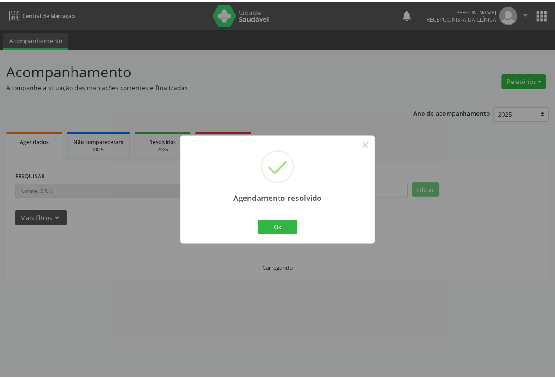
scroll to position [0, 0]
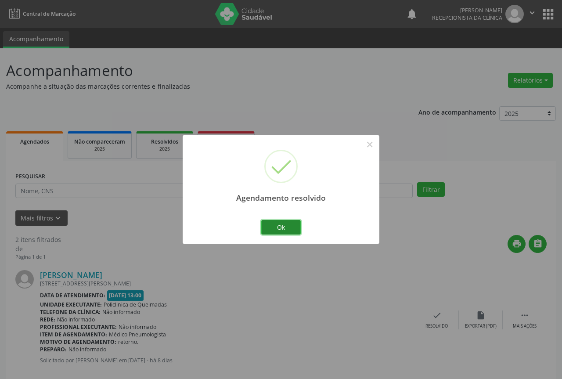
click at [279, 229] on button "Ok" at bounding box center [280, 227] width 39 height 15
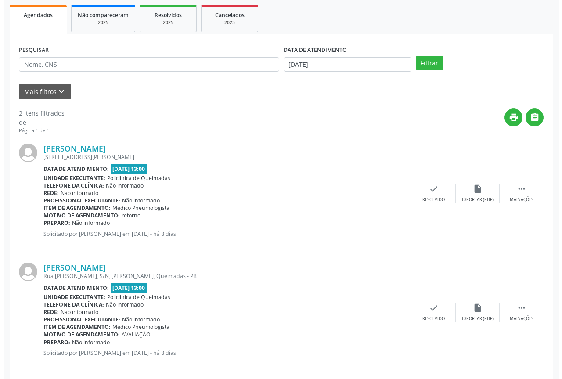
scroll to position [132, 0]
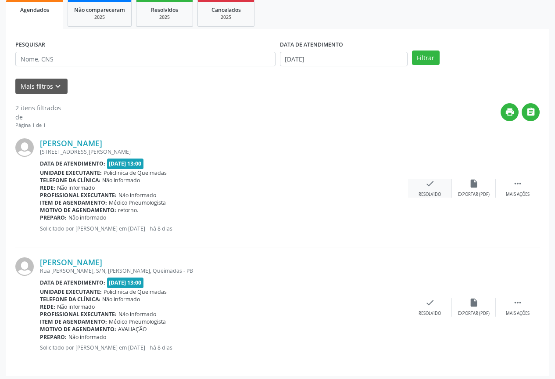
click at [436, 185] on div "check Resolvido" at bounding box center [430, 188] width 44 height 19
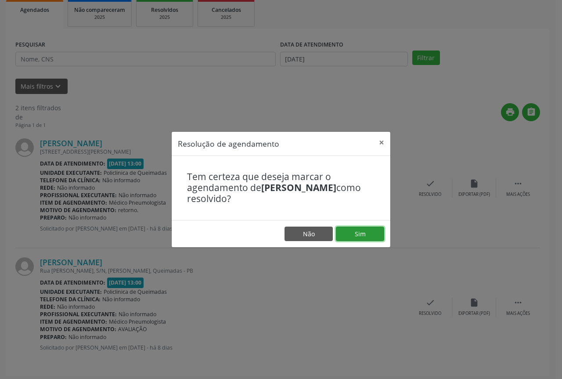
drag, startPoint x: 350, startPoint y: 228, endPoint x: 335, endPoint y: 226, distance: 15.5
click at [347, 228] on button "Sim" at bounding box center [360, 233] width 48 height 15
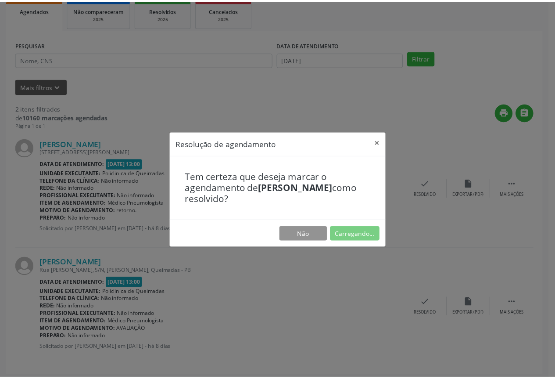
scroll to position [0, 0]
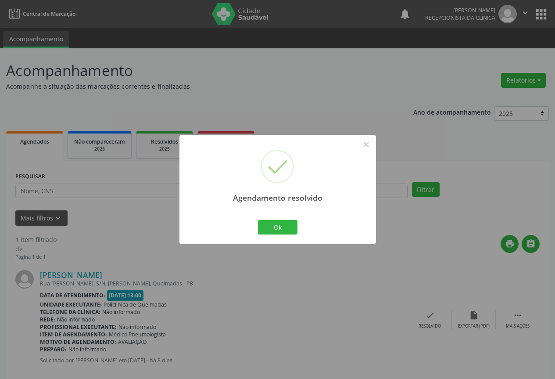
click at [257, 222] on div "Ok Cancel" at bounding box center [277, 227] width 43 height 18
click at [260, 224] on button "Ok" at bounding box center [277, 227] width 39 height 15
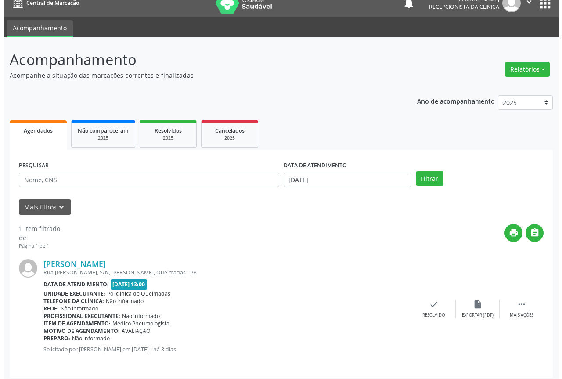
scroll to position [16, 0]
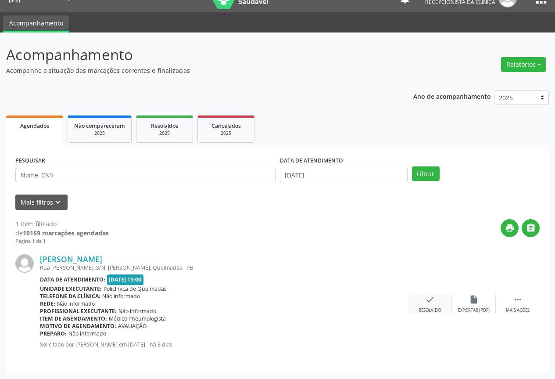
click at [434, 296] on icon "check" at bounding box center [430, 299] width 10 height 10
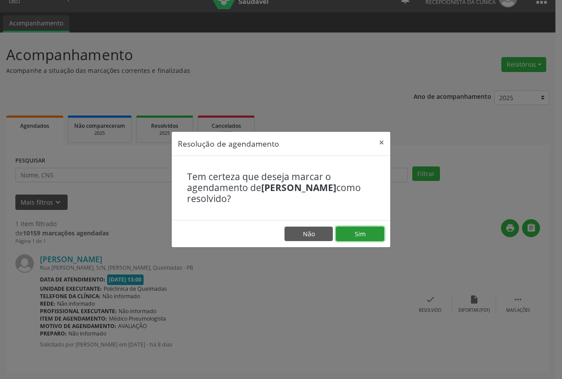
click at [344, 231] on button "Sim" at bounding box center [360, 233] width 48 height 15
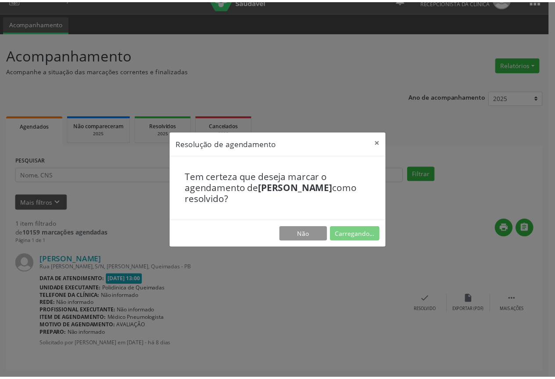
scroll to position [0, 0]
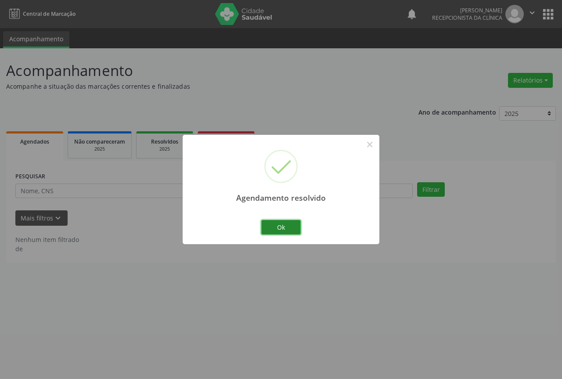
click at [276, 227] on button "Ok" at bounding box center [280, 227] width 39 height 15
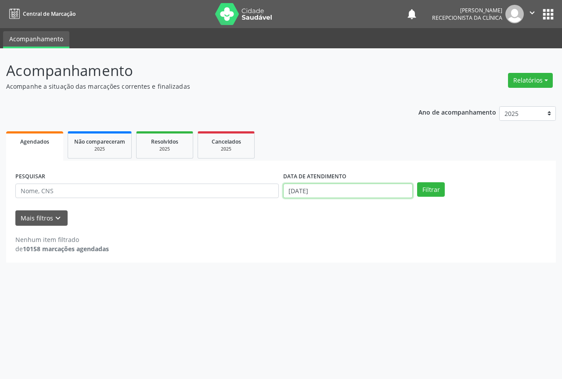
click at [357, 194] on body "Central de Marcação notifications [PERSON_NAME] Recepcionista da clínica  Conf…" at bounding box center [281, 189] width 562 height 379
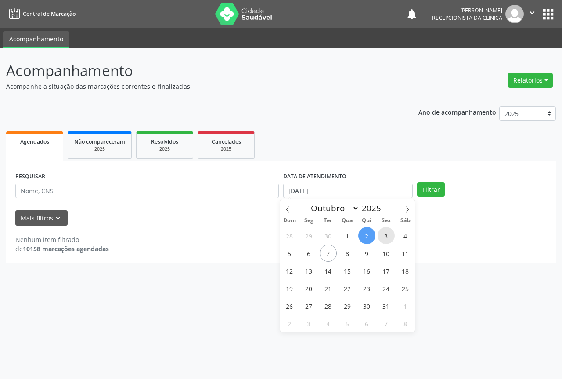
click at [381, 235] on span "3" at bounding box center [385, 235] width 17 height 17
type input "[DATE]"
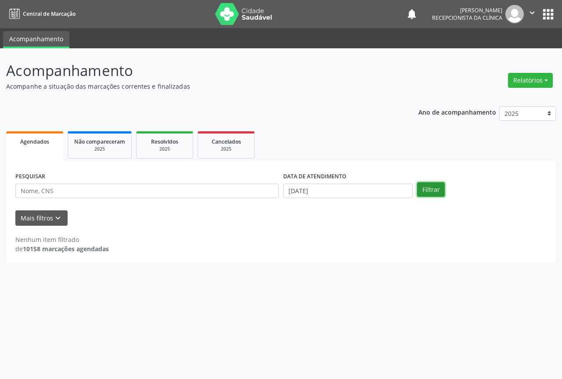
click at [424, 184] on button "Filtrar" at bounding box center [431, 189] width 28 height 15
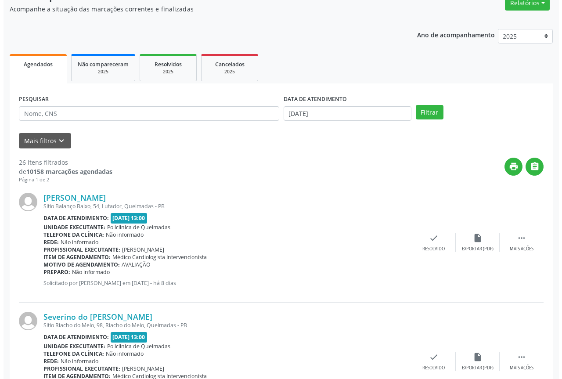
scroll to position [88, 0]
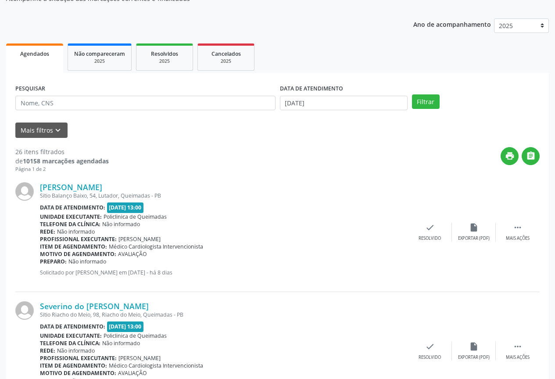
click at [417, 242] on div "[PERSON_NAME] Sitio [STREET_ADDRESS] Data de atendimento: [DATE] 13:00 Unidade …" at bounding box center [277, 232] width 524 height 119
click at [422, 233] on div "check Resolvido" at bounding box center [430, 231] width 44 height 19
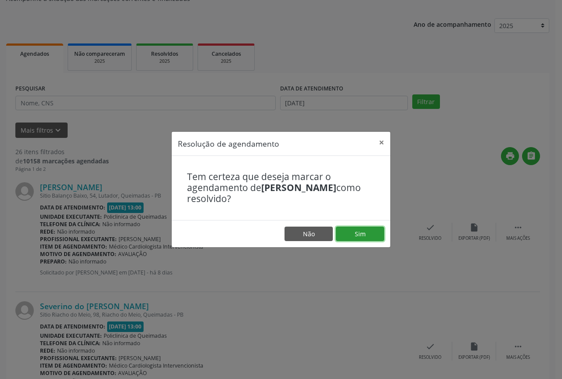
click at [358, 232] on button "Sim" at bounding box center [360, 233] width 48 height 15
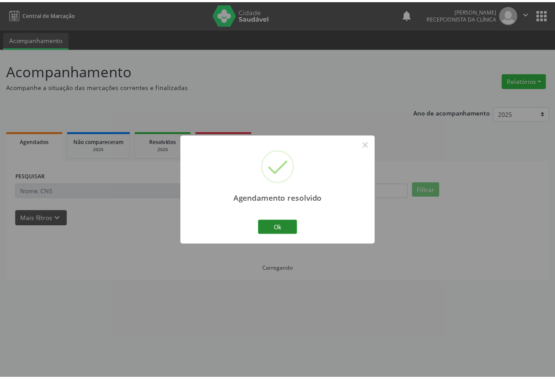
scroll to position [0, 0]
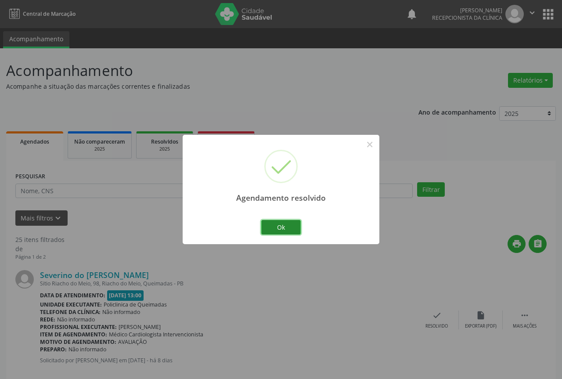
click at [286, 221] on button "Ok" at bounding box center [280, 227] width 39 height 15
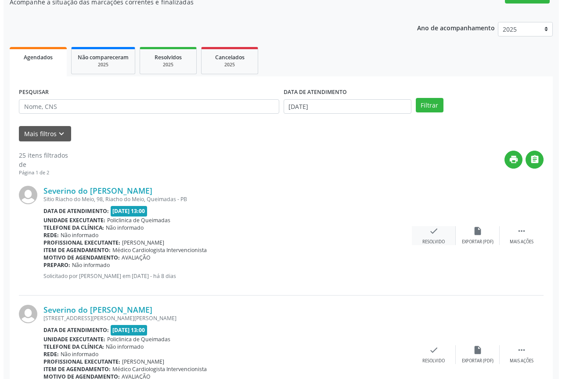
scroll to position [88, 0]
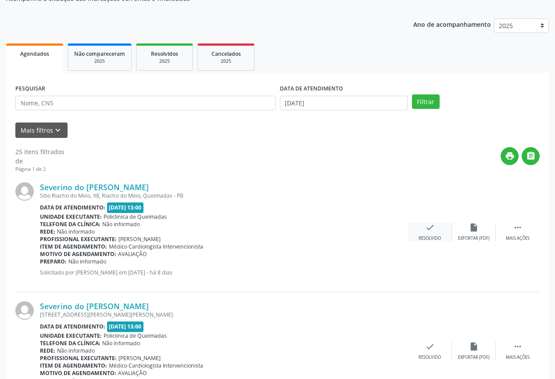
click at [424, 230] on div "check Resolvido" at bounding box center [430, 231] width 44 height 19
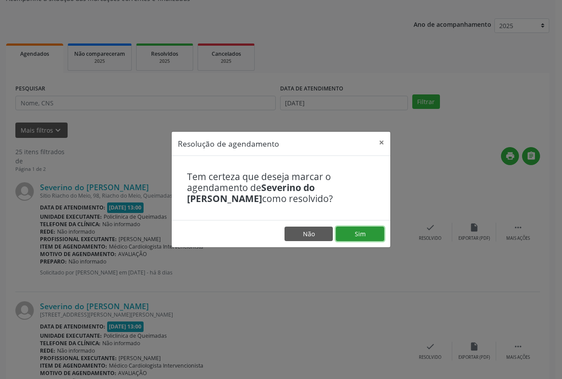
click at [363, 232] on button "Sim" at bounding box center [360, 233] width 48 height 15
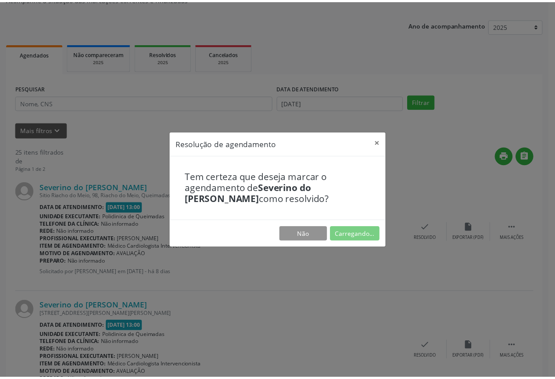
scroll to position [0, 0]
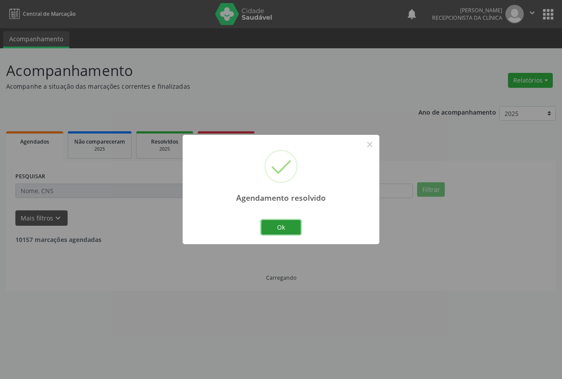
click at [284, 223] on button "Ok" at bounding box center [280, 227] width 39 height 15
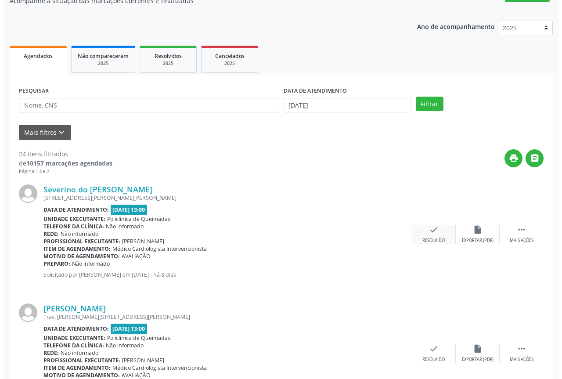
scroll to position [88, 0]
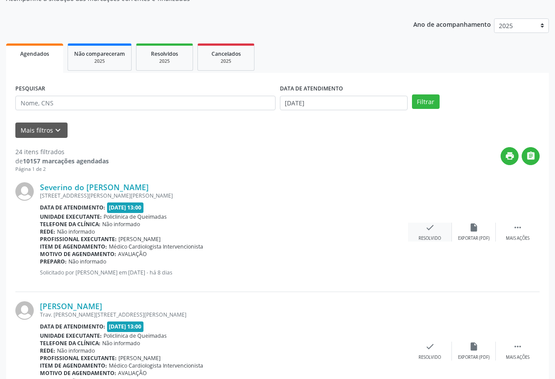
click at [433, 237] on div "Resolvido" at bounding box center [430, 238] width 22 height 6
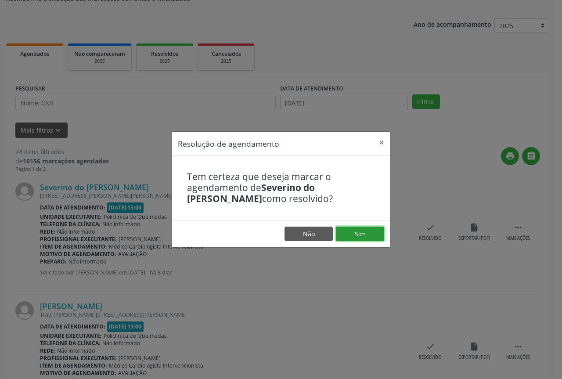
click at [365, 238] on button "Sim" at bounding box center [360, 233] width 48 height 15
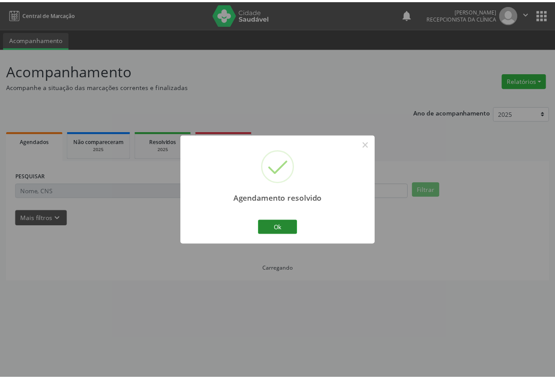
scroll to position [0, 0]
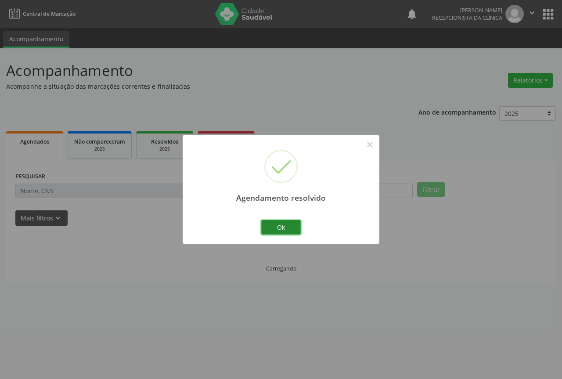
click at [290, 232] on button "Ok" at bounding box center [280, 227] width 39 height 15
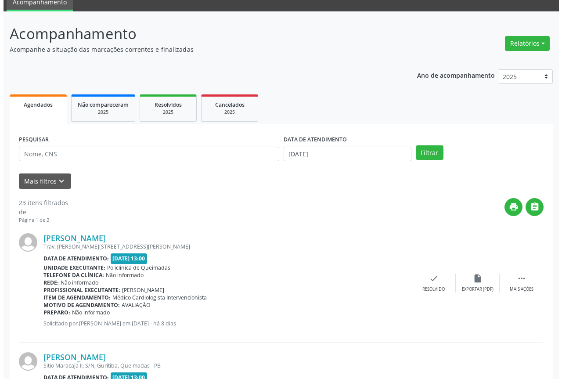
scroll to position [88, 0]
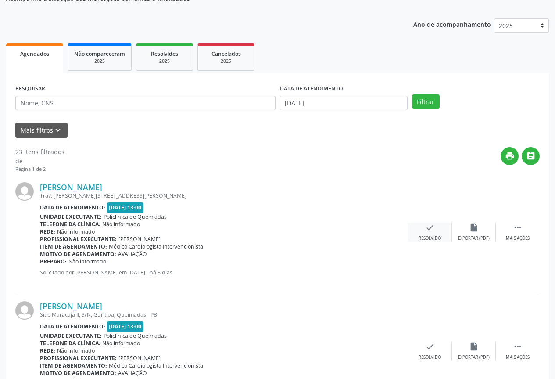
click at [430, 236] on div "Resolvido" at bounding box center [430, 238] width 22 height 6
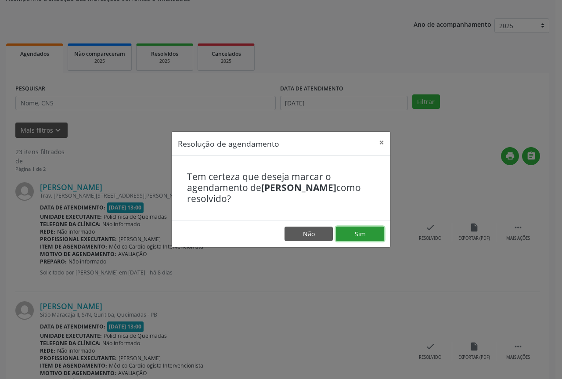
click at [354, 237] on button "Sim" at bounding box center [360, 233] width 48 height 15
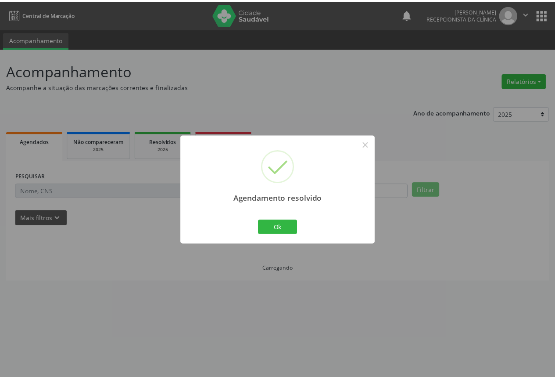
scroll to position [0, 0]
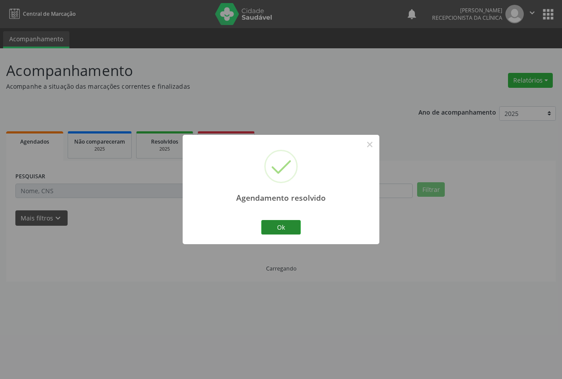
click at [274, 232] on button "Ok" at bounding box center [280, 227] width 39 height 15
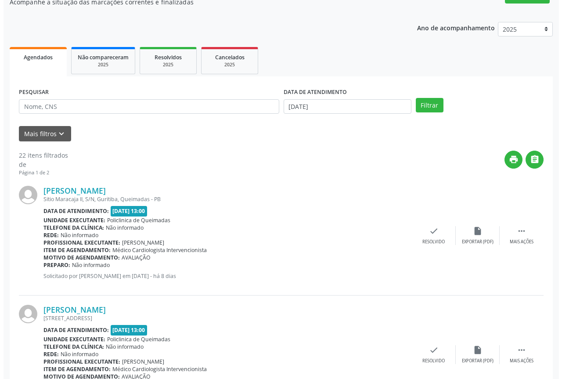
scroll to position [88, 0]
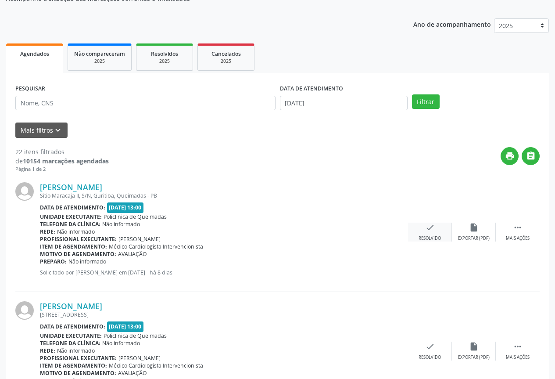
click at [437, 240] on div "Resolvido" at bounding box center [430, 238] width 22 height 6
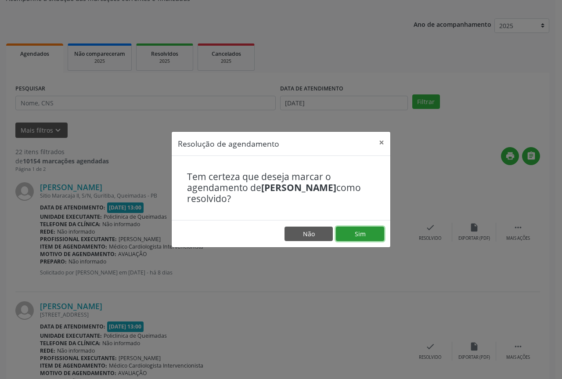
click at [372, 241] on button "Sim" at bounding box center [360, 233] width 48 height 15
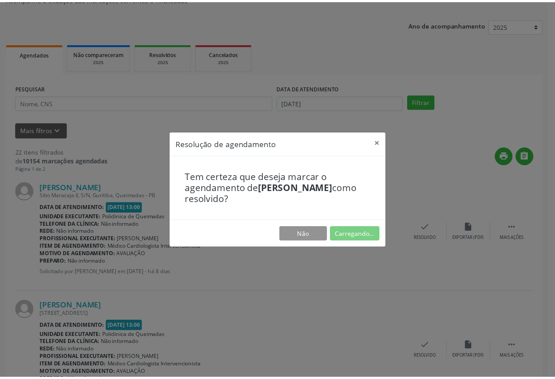
scroll to position [0, 0]
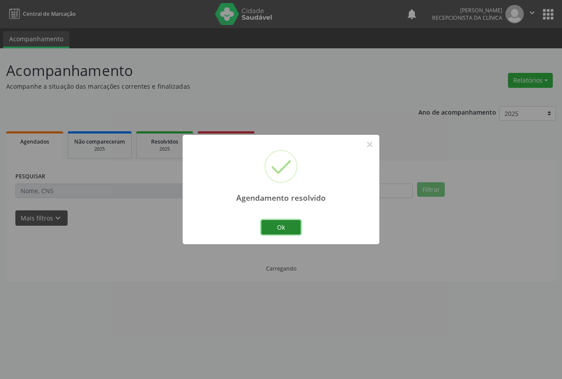
click at [274, 226] on button "Ok" at bounding box center [280, 227] width 39 height 15
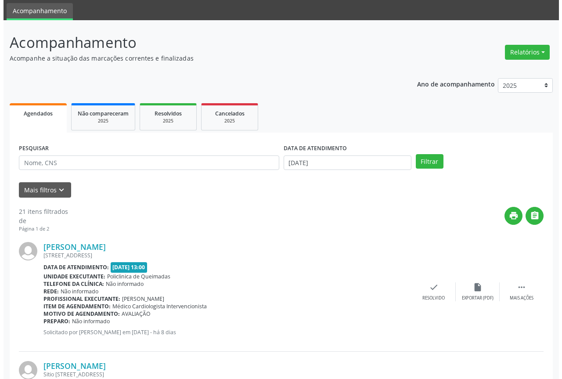
scroll to position [44, 0]
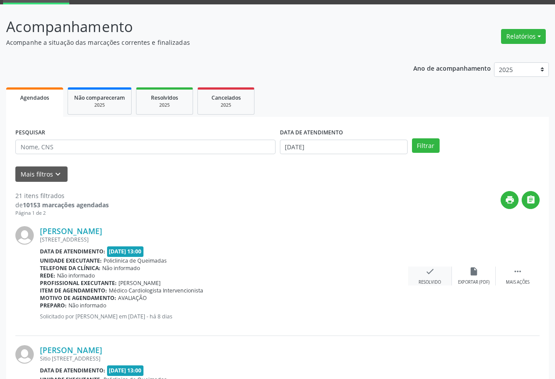
click at [425, 268] on icon "check" at bounding box center [430, 271] width 10 height 10
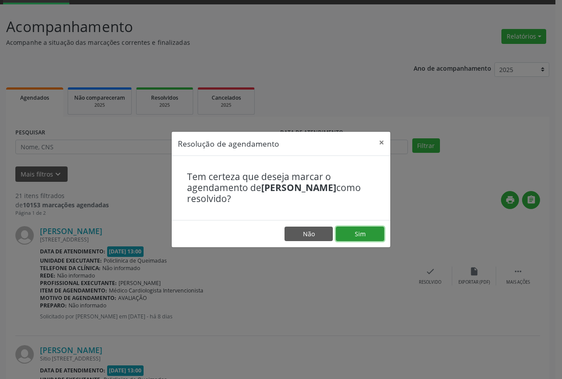
click at [347, 239] on button "Sim" at bounding box center [360, 233] width 48 height 15
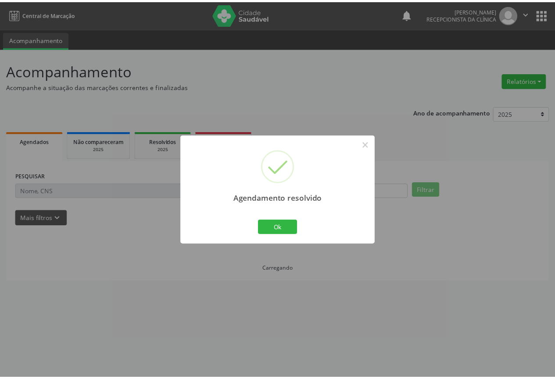
scroll to position [0, 0]
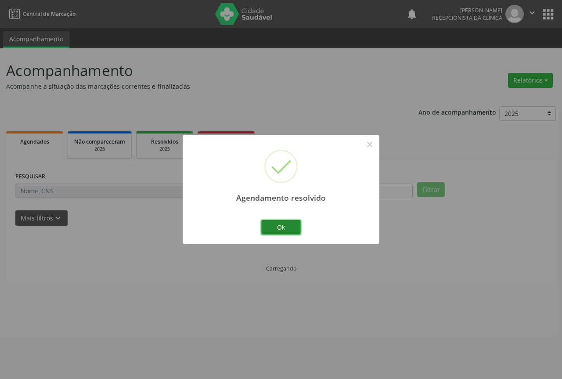
click at [283, 230] on button "Ok" at bounding box center [280, 227] width 39 height 15
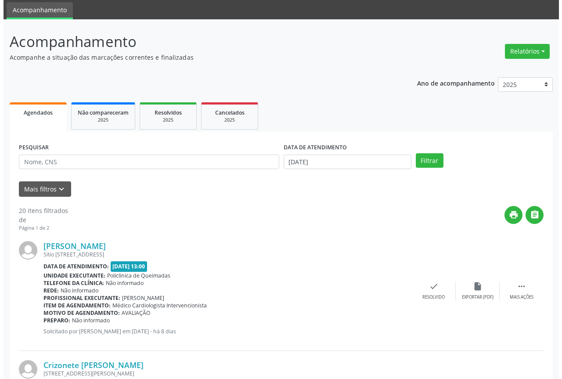
scroll to position [175, 0]
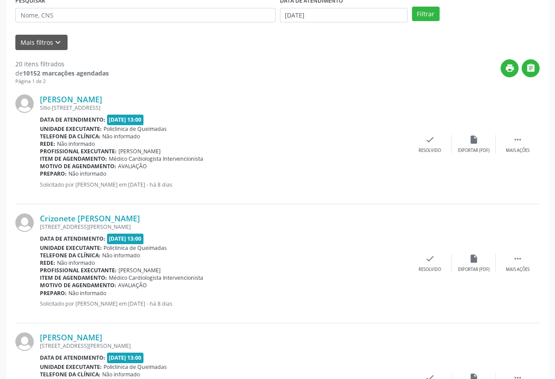
click at [426, 157] on div "[PERSON_NAME] [STREET_ADDRESS] Data de atendimento: [DATE] 13:00 Unidade execut…" at bounding box center [277, 144] width 524 height 119
click at [427, 150] on div "Resolvido" at bounding box center [430, 150] width 22 height 6
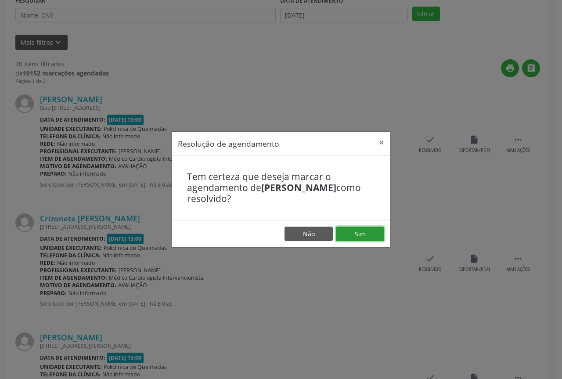
click at [363, 230] on button "Sim" at bounding box center [360, 233] width 48 height 15
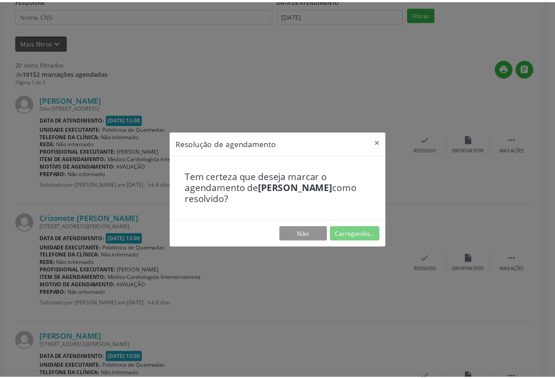
scroll to position [0, 0]
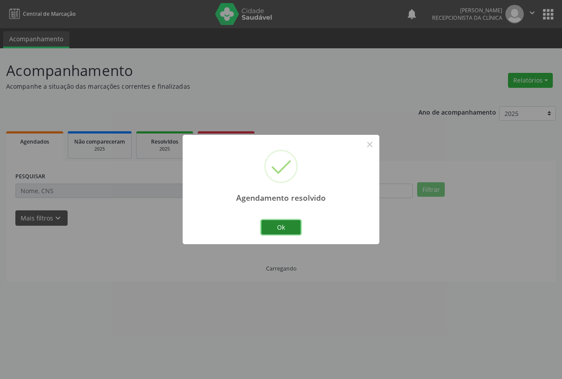
click at [281, 226] on button "Ok" at bounding box center [280, 227] width 39 height 15
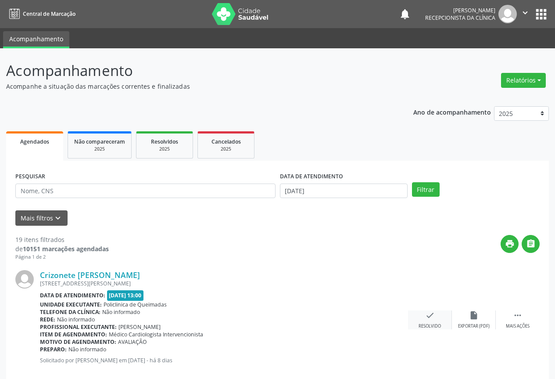
click at [435, 322] on div "check Resolvido" at bounding box center [430, 319] width 44 height 19
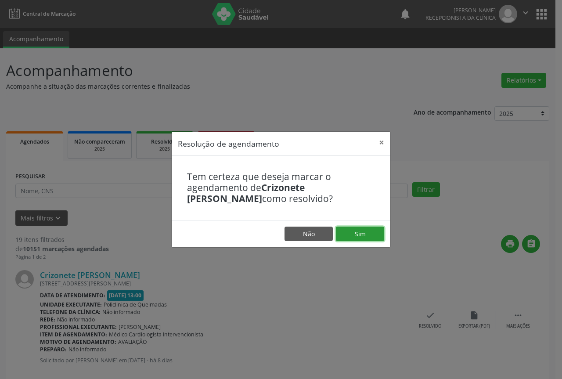
click at [353, 233] on button "Sim" at bounding box center [360, 233] width 48 height 15
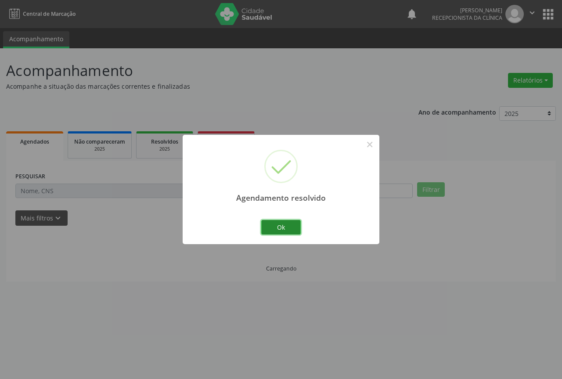
click at [286, 230] on button "Ok" at bounding box center [280, 227] width 39 height 15
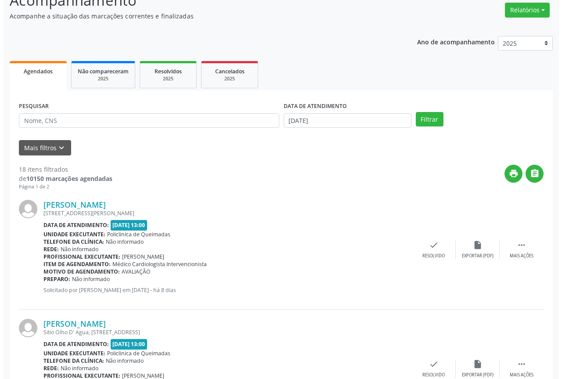
scroll to position [88, 0]
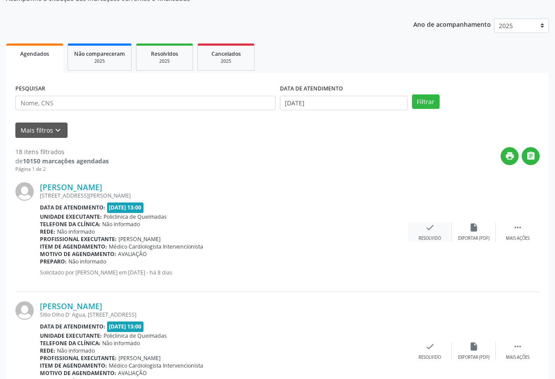
click at [427, 233] on div "check Resolvido" at bounding box center [430, 231] width 44 height 19
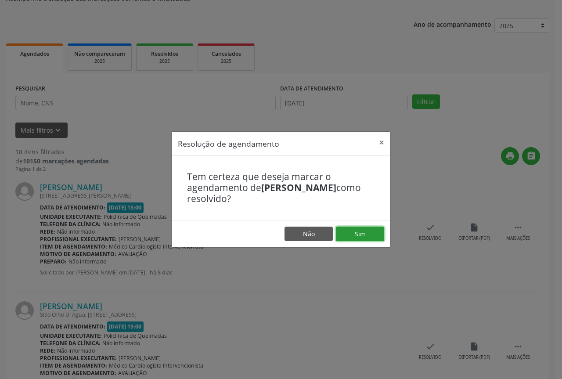
click at [353, 233] on button "Sim" at bounding box center [360, 233] width 48 height 15
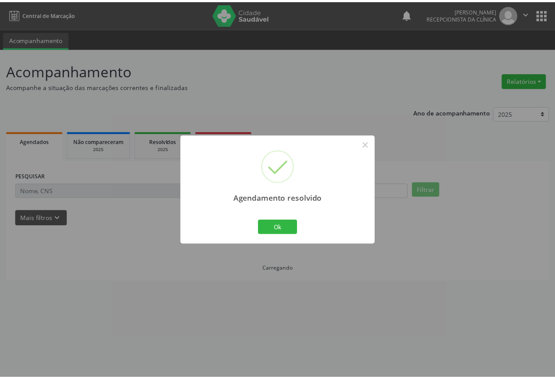
scroll to position [0, 0]
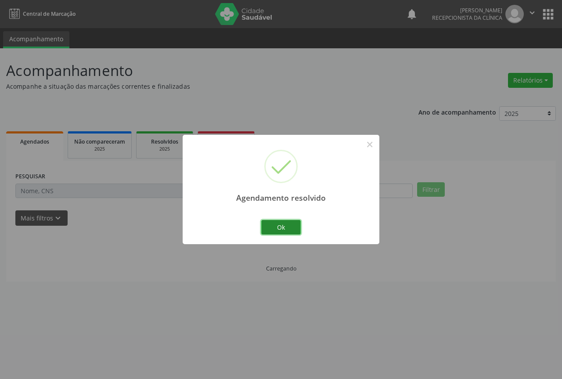
click at [279, 226] on button "Ok" at bounding box center [280, 227] width 39 height 15
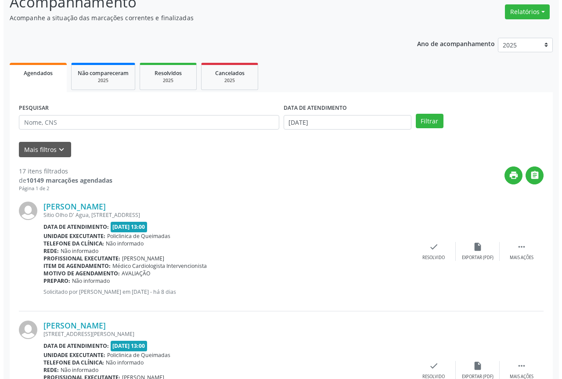
scroll to position [88, 0]
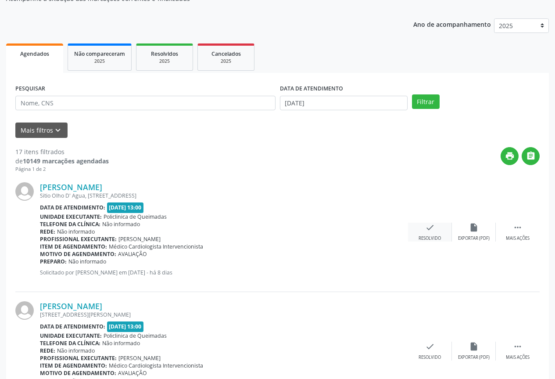
click at [444, 226] on div "check Resolvido" at bounding box center [430, 231] width 44 height 19
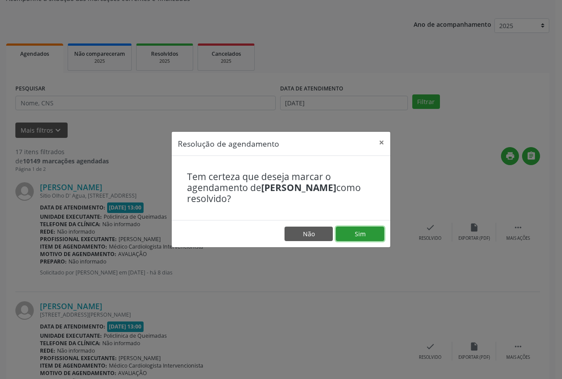
click at [343, 238] on button "Sim" at bounding box center [360, 233] width 48 height 15
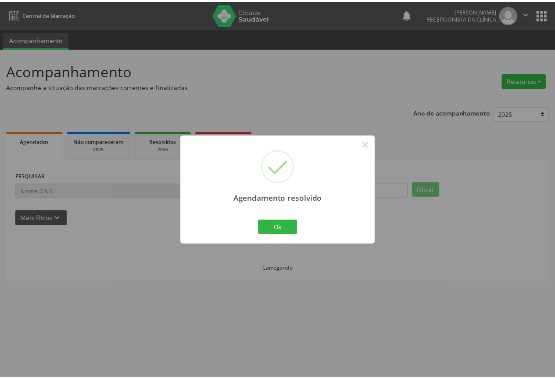
scroll to position [0, 0]
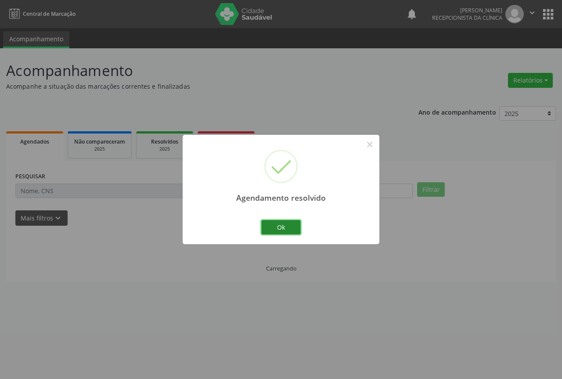
click at [273, 222] on button "Ok" at bounding box center [280, 227] width 39 height 15
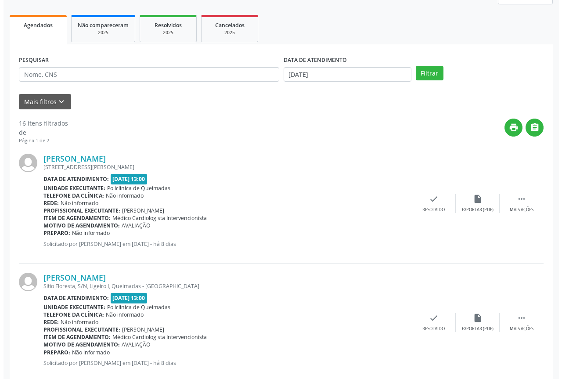
scroll to position [132, 0]
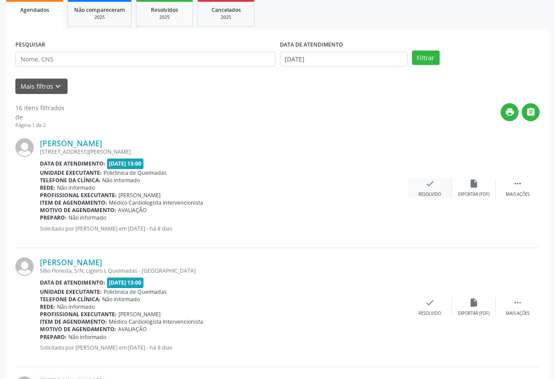
click at [430, 188] on icon "check" at bounding box center [430, 184] width 10 height 10
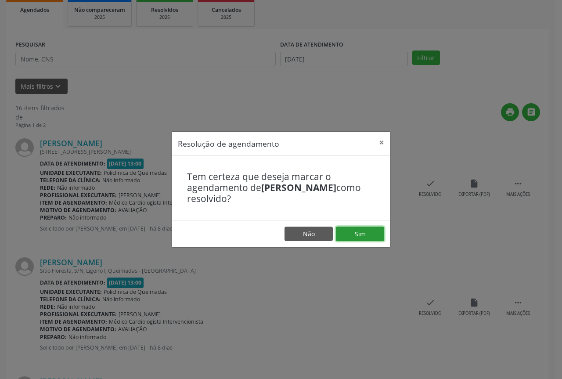
click at [363, 235] on button "Sim" at bounding box center [360, 233] width 48 height 15
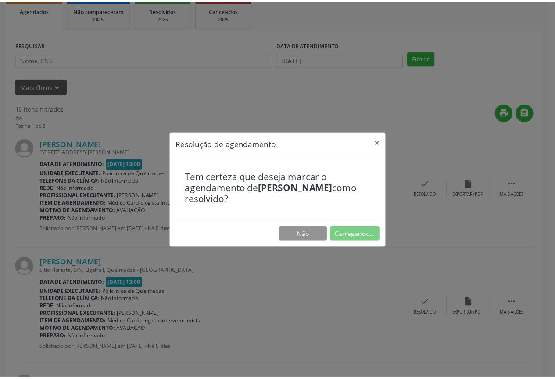
scroll to position [0, 0]
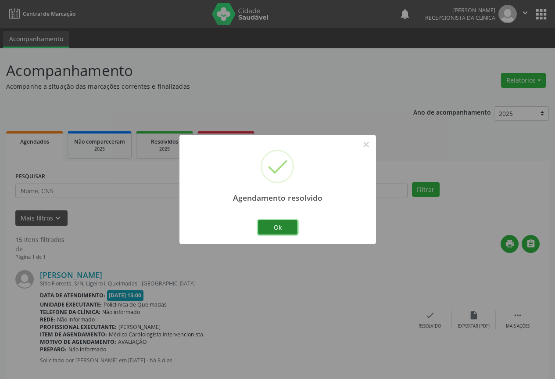
click at [285, 230] on button "Ok" at bounding box center [277, 227] width 39 height 15
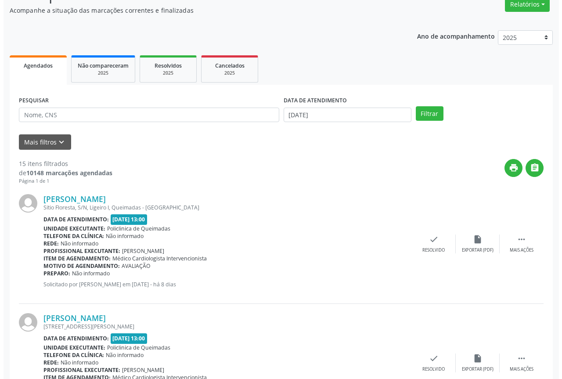
scroll to position [88, 0]
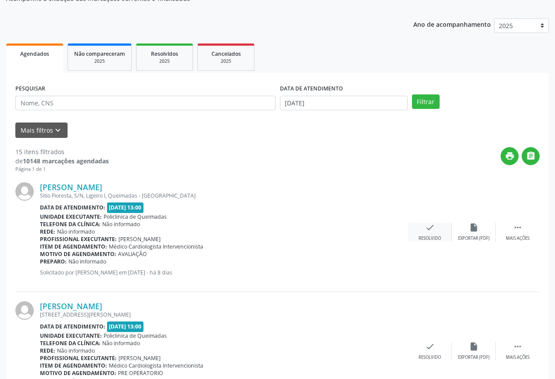
click at [426, 226] on icon "check" at bounding box center [430, 227] width 10 height 10
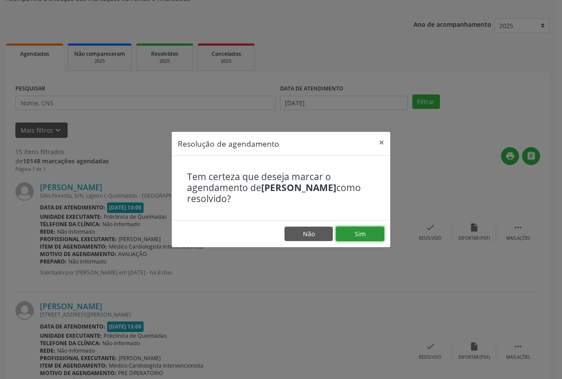
click at [342, 233] on button "Sim" at bounding box center [360, 233] width 48 height 15
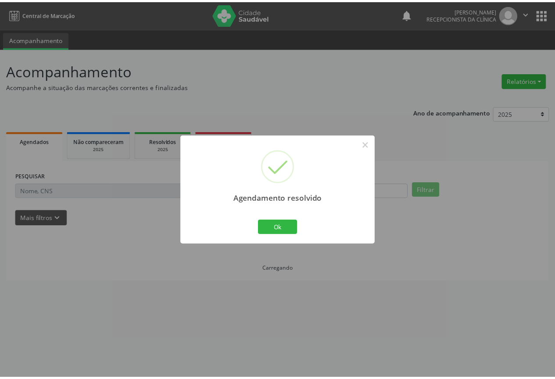
scroll to position [0, 0]
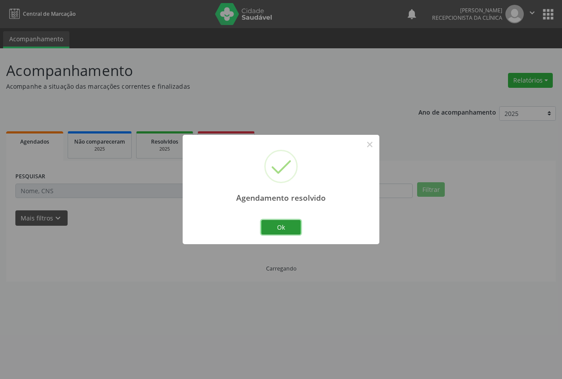
click at [273, 229] on button "Ok" at bounding box center [280, 227] width 39 height 15
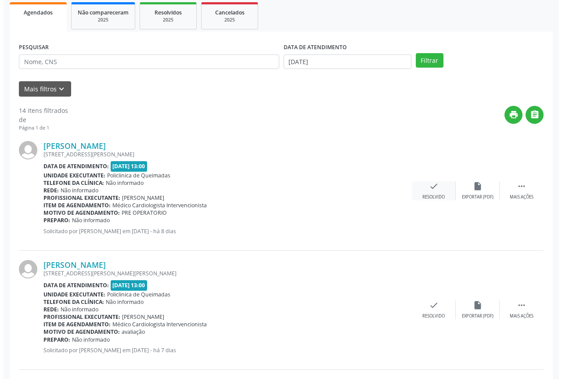
scroll to position [132, 0]
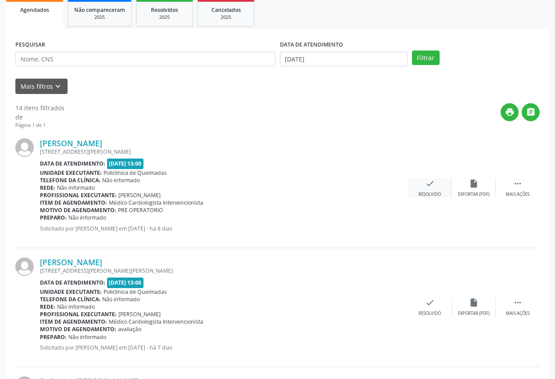
click at [423, 186] on div "check Resolvido" at bounding box center [430, 188] width 44 height 19
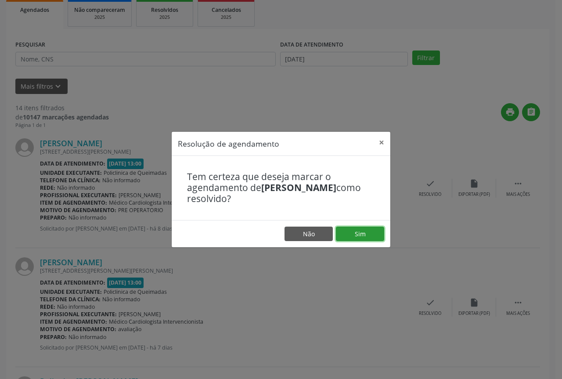
click at [348, 233] on button "Sim" at bounding box center [360, 233] width 48 height 15
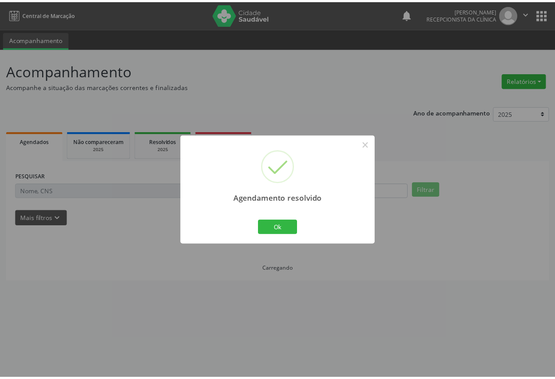
scroll to position [0, 0]
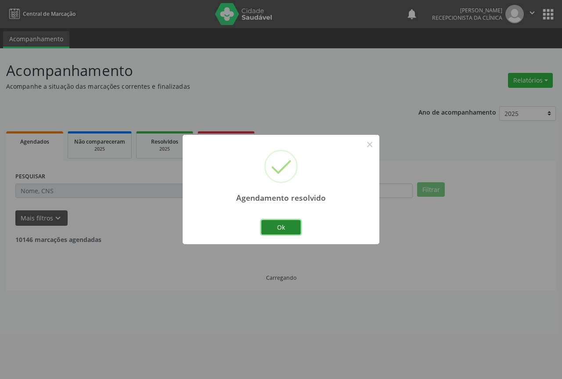
click at [283, 221] on button "Ok" at bounding box center [280, 227] width 39 height 15
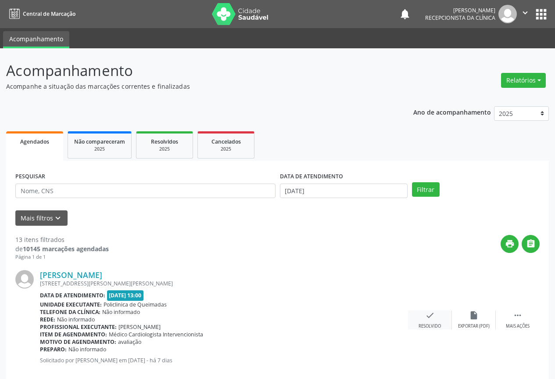
click at [431, 322] on div "check Resolvido" at bounding box center [430, 319] width 44 height 19
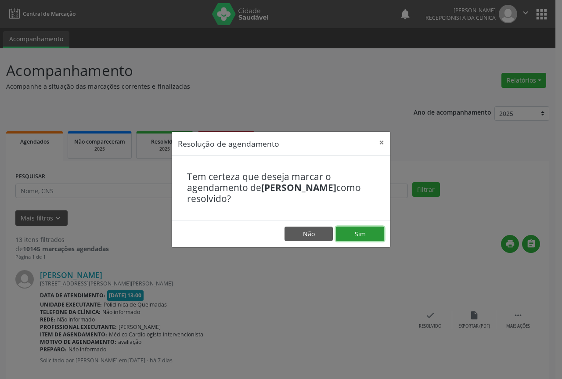
click at [358, 236] on button "Sim" at bounding box center [360, 233] width 48 height 15
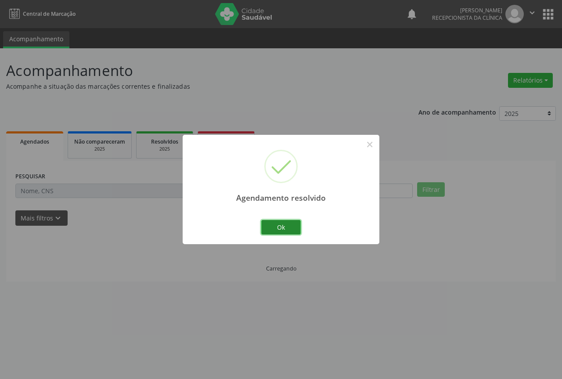
click at [274, 229] on button "Ok" at bounding box center [280, 227] width 39 height 15
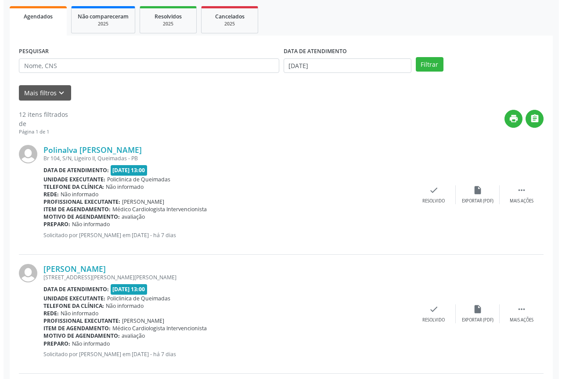
scroll to position [132, 0]
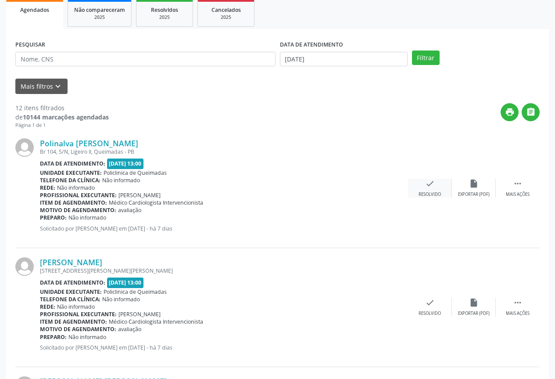
click at [435, 190] on div "check Resolvido" at bounding box center [430, 188] width 44 height 19
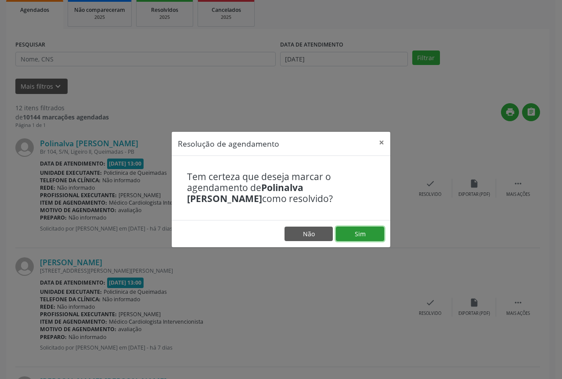
click at [351, 234] on button "Sim" at bounding box center [360, 233] width 48 height 15
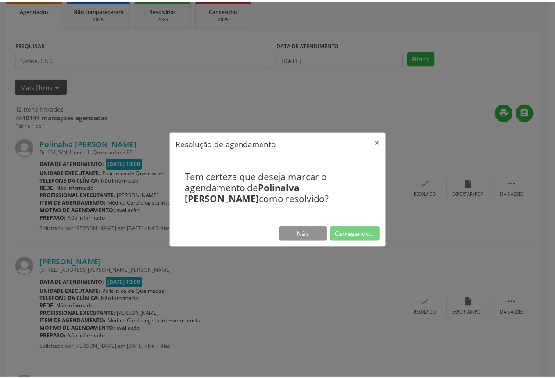
scroll to position [0, 0]
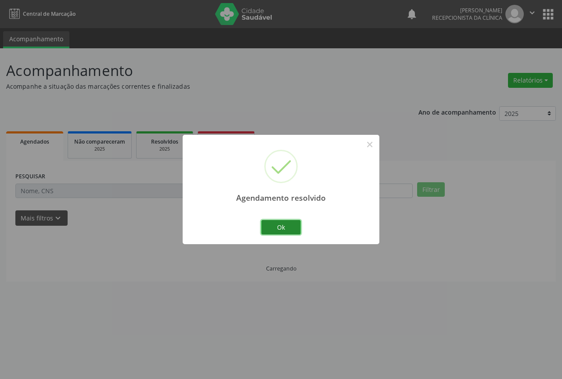
click at [269, 228] on button "Ok" at bounding box center [280, 227] width 39 height 15
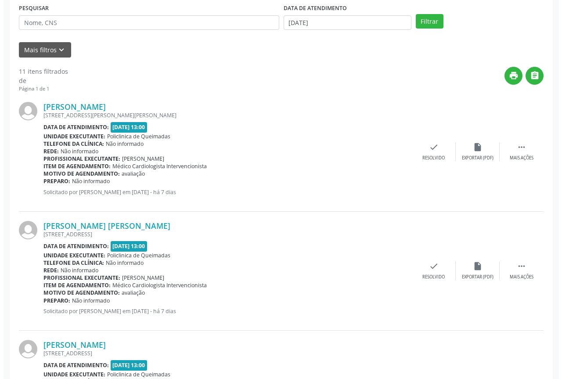
scroll to position [175, 0]
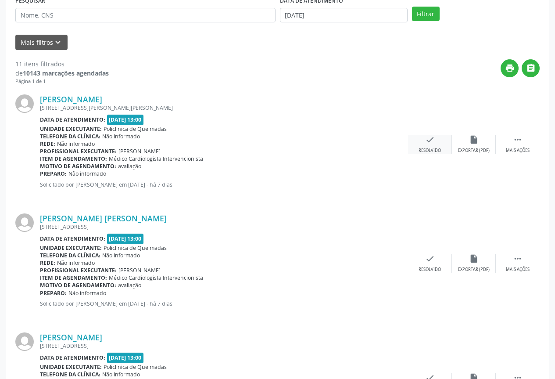
click at [431, 147] on div "check Resolvido" at bounding box center [430, 144] width 44 height 19
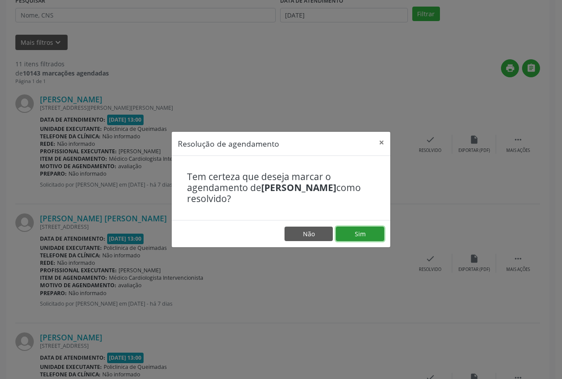
click at [350, 233] on button "Sim" at bounding box center [360, 233] width 48 height 15
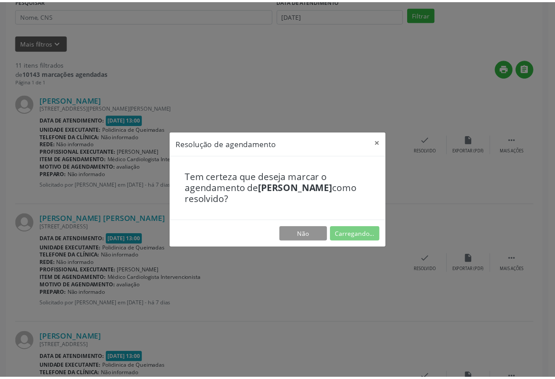
scroll to position [0, 0]
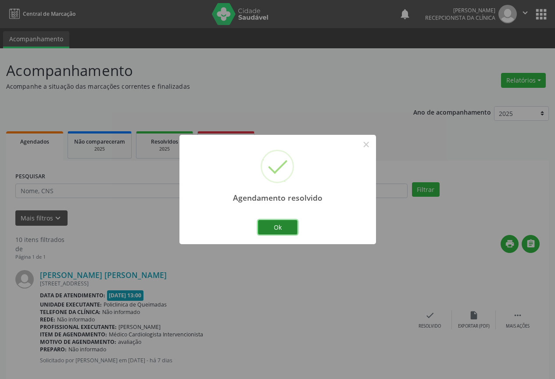
click at [272, 226] on button "Ok" at bounding box center [277, 227] width 39 height 15
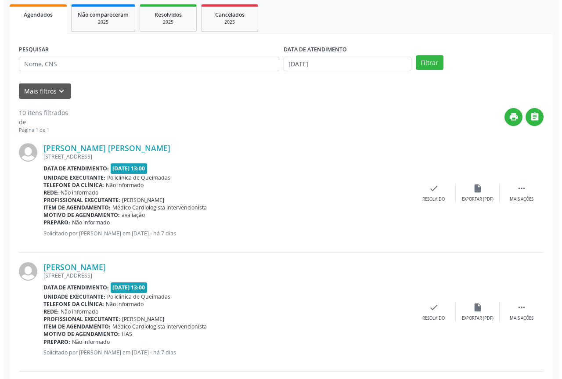
scroll to position [132, 0]
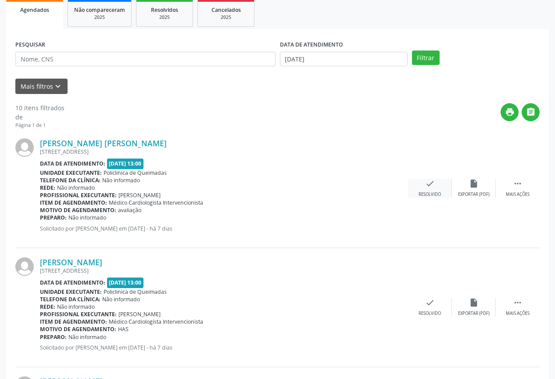
click at [416, 194] on div "check Resolvido" at bounding box center [430, 188] width 44 height 19
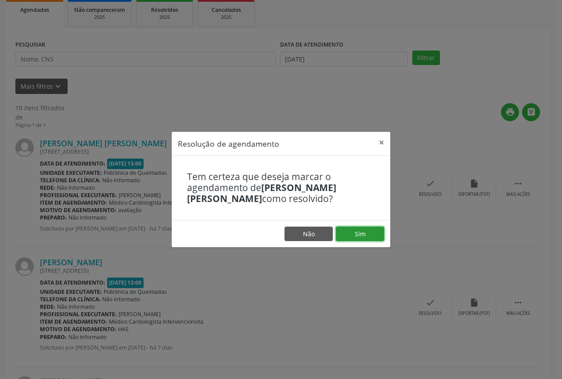
click at [349, 232] on button "Sim" at bounding box center [360, 233] width 48 height 15
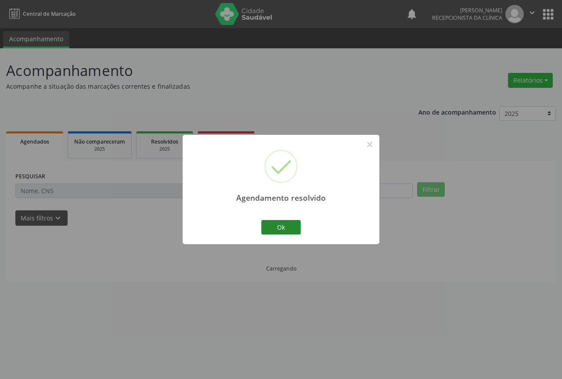
scroll to position [0, 0]
click at [280, 226] on button "Ok" at bounding box center [280, 227] width 39 height 15
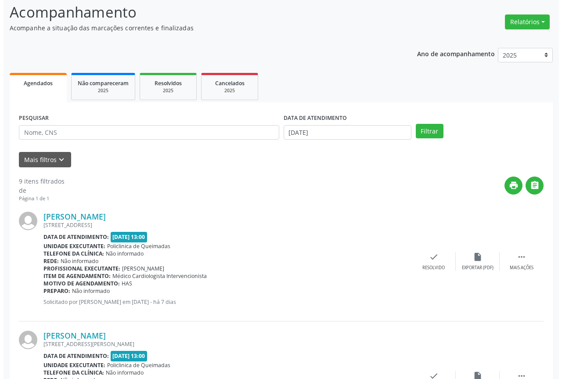
scroll to position [88, 0]
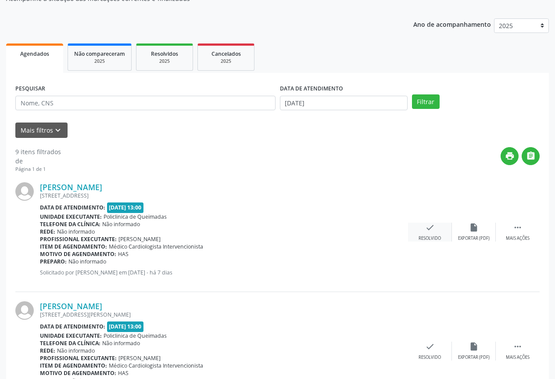
click at [415, 226] on div "check Resolvido" at bounding box center [430, 231] width 44 height 19
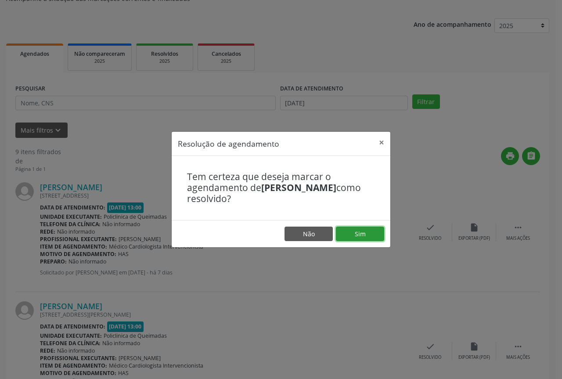
click at [362, 235] on button "Sim" at bounding box center [360, 233] width 48 height 15
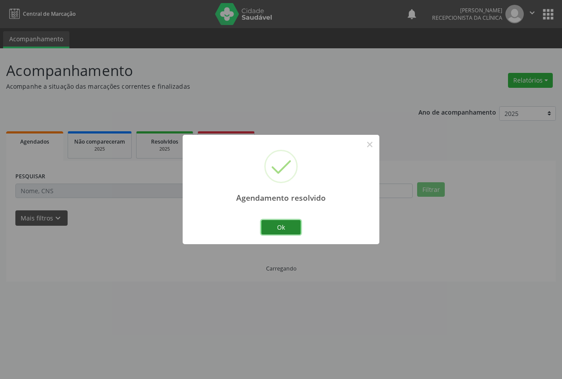
click at [285, 227] on button "Ok" at bounding box center [280, 227] width 39 height 15
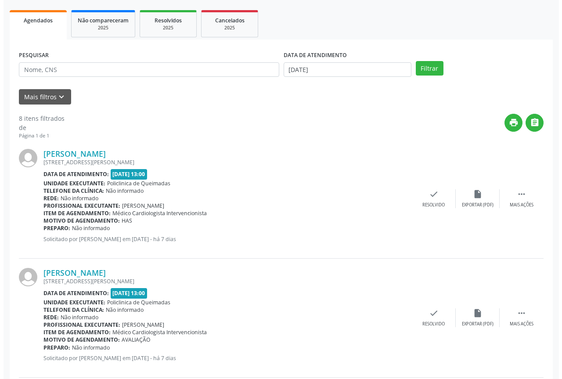
scroll to position [132, 0]
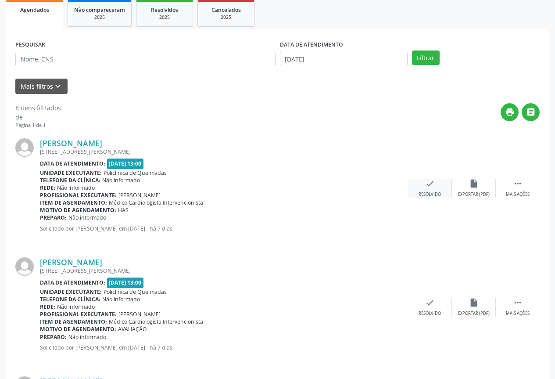
click at [429, 194] on div "Resolvido" at bounding box center [430, 194] width 22 height 6
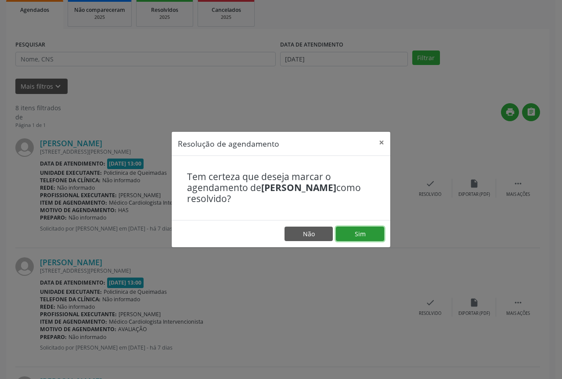
click at [363, 239] on button "Sim" at bounding box center [360, 233] width 48 height 15
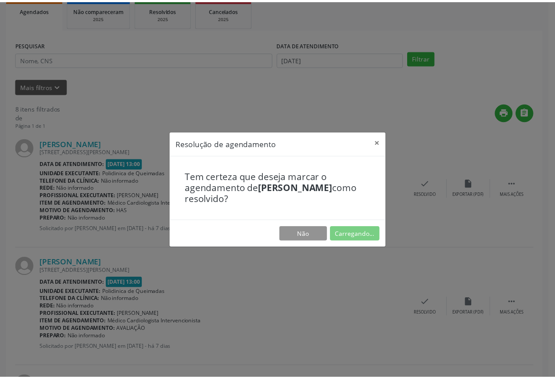
scroll to position [0, 0]
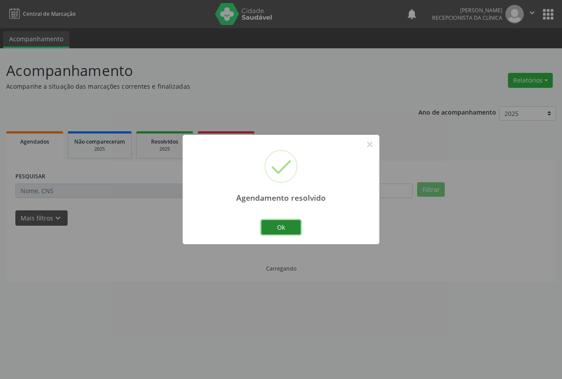
click at [276, 231] on button "Ok" at bounding box center [280, 227] width 39 height 15
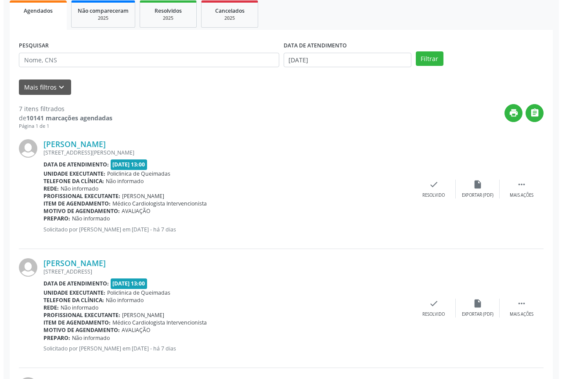
scroll to position [132, 0]
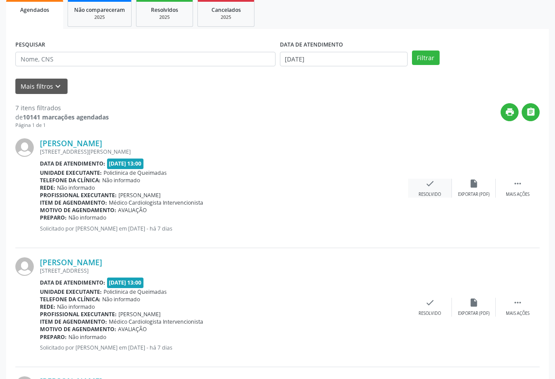
click at [438, 194] on div "Resolvido" at bounding box center [430, 194] width 22 height 6
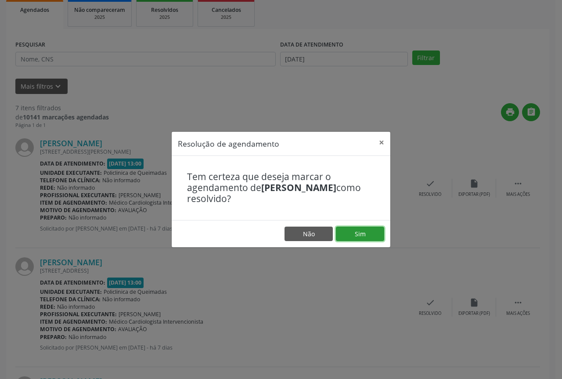
click at [358, 235] on button "Sim" at bounding box center [360, 233] width 48 height 15
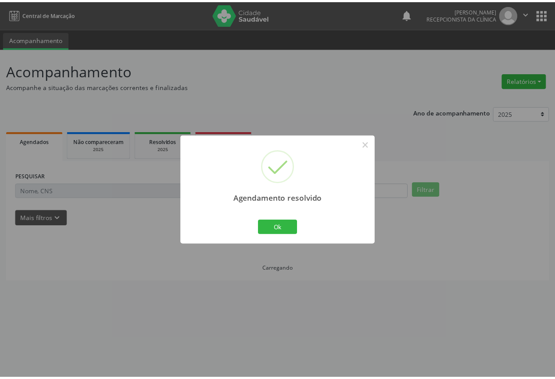
scroll to position [0, 0]
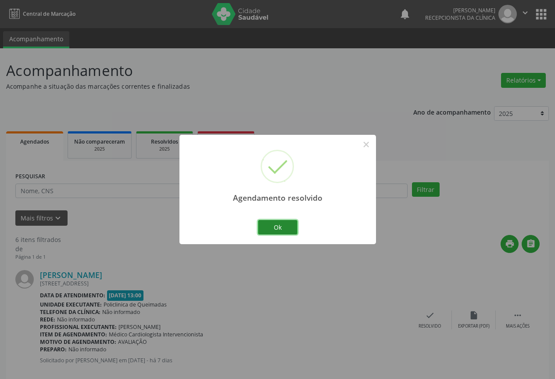
click at [291, 221] on button "Ok" at bounding box center [277, 227] width 39 height 15
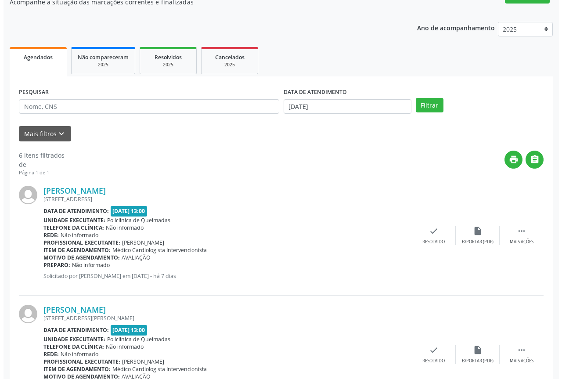
scroll to position [88, 0]
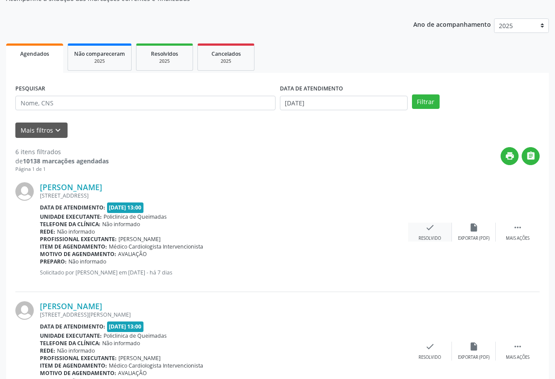
click at [424, 229] on div "check Resolvido" at bounding box center [430, 231] width 44 height 19
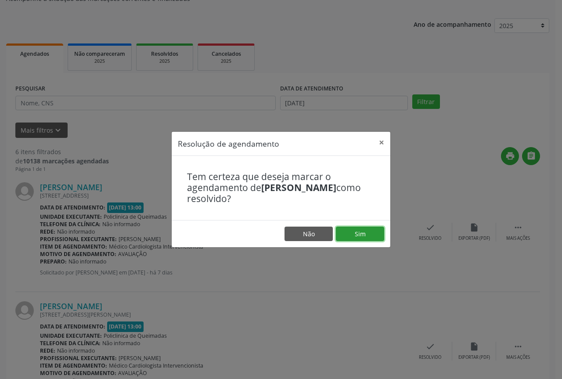
click at [357, 241] on button "Sim" at bounding box center [360, 233] width 48 height 15
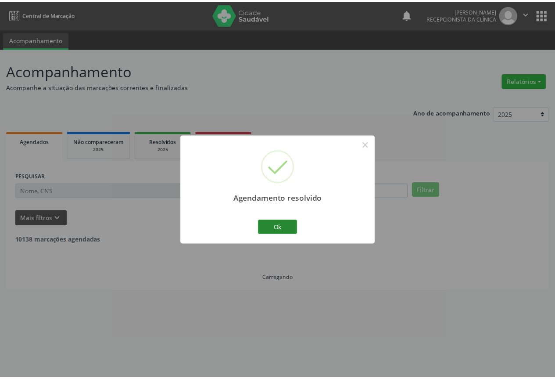
scroll to position [0, 0]
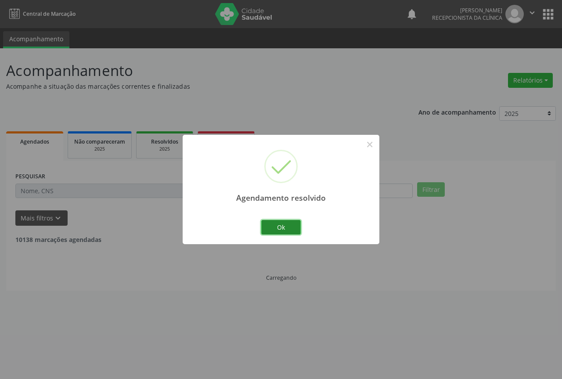
click at [283, 229] on button "Ok" at bounding box center [280, 227] width 39 height 15
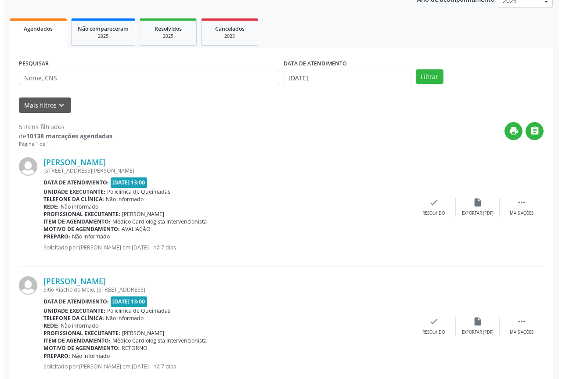
scroll to position [132, 0]
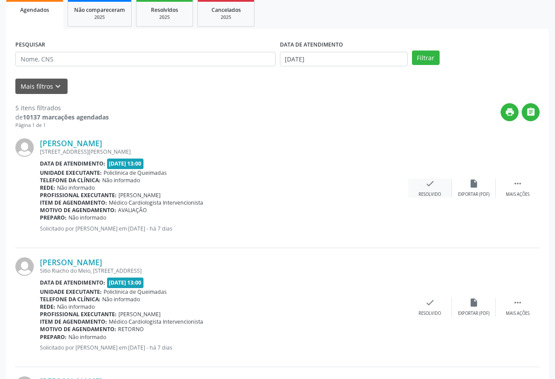
click at [427, 193] on div "Resolvido" at bounding box center [430, 194] width 22 height 6
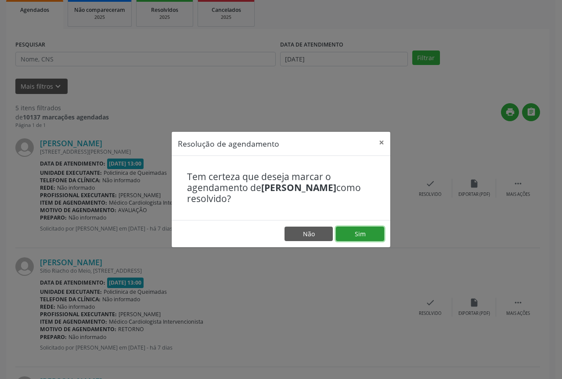
click at [354, 229] on button "Sim" at bounding box center [360, 233] width 48 height 15
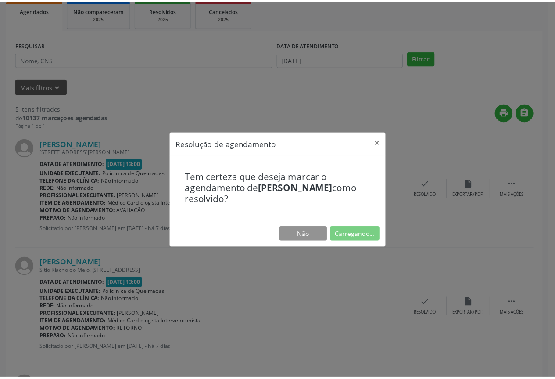
scroll to position [0, 0]
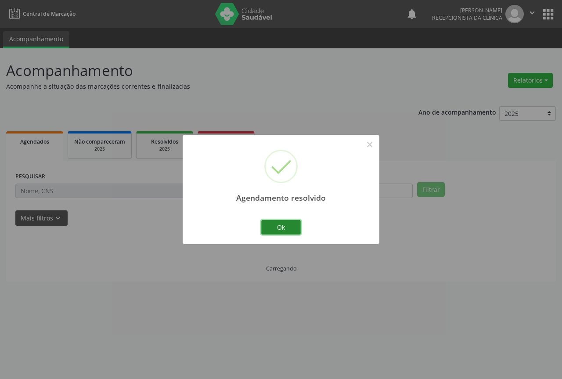
click at [284, 229] on button "Ok" at bounding box center [280, 227] width 39 height 15
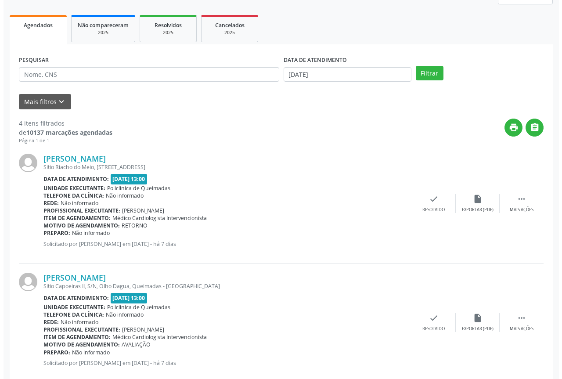
scroll to position [132, 0]
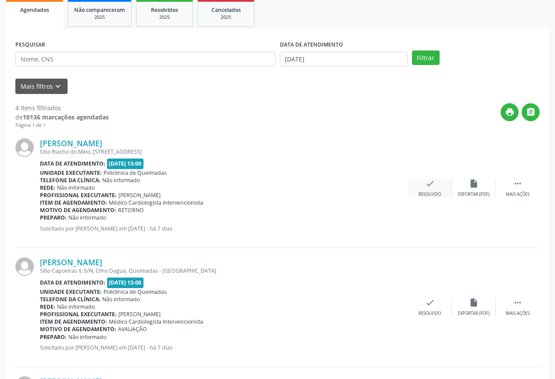
drag, startPoint x: 429, startPoint y: 204, endPoint x: 429, endPoint y: 196, distance: 7.9
click at [429, 201] on div "[PERSON_NAME] [STREET_ADDRESS] Data de atendimento: [DATE] 13:00 Unidade execut…" at bounding box center [277, 188] width 524 height 119
click at [429, 195] on div "Resolvido" at bounding box center [430, 194] width 22 height 6
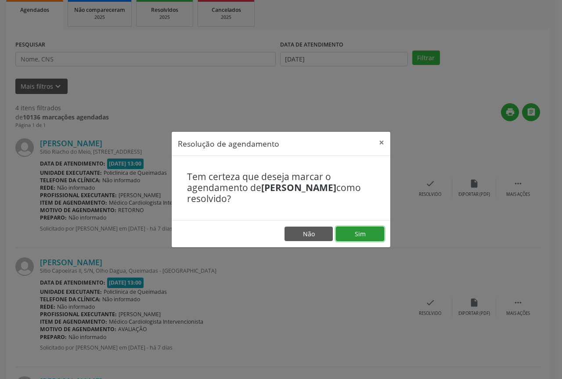
click at [339, 238] on button "Sim" at bounding box center [360, 233] width 48 height 15
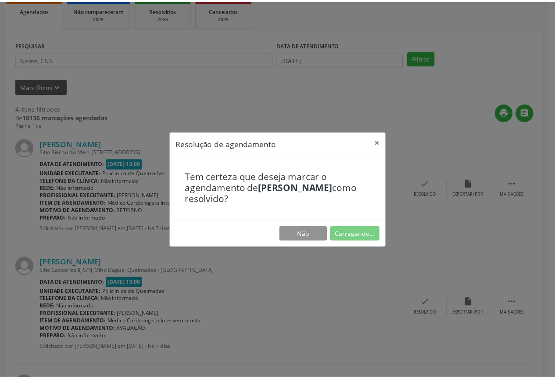
scroll to position [0, 0]
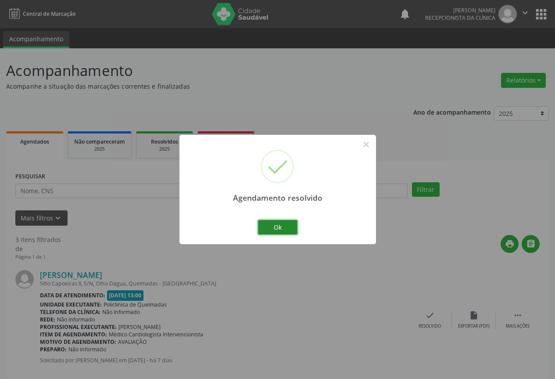
click at [290, 230] on button "Ok" at bounding box center [277, 227] width 39 height 15
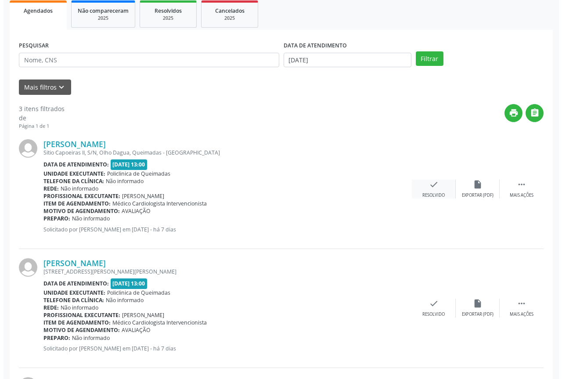
scroll to position [132, 0]
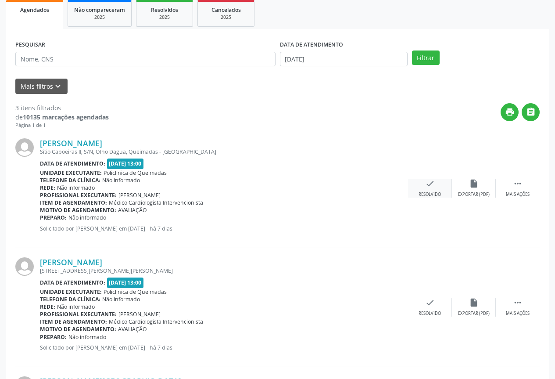
click at [426, 193] on div "Resolvido" at bounding box center [430, 194] width 22 height 6
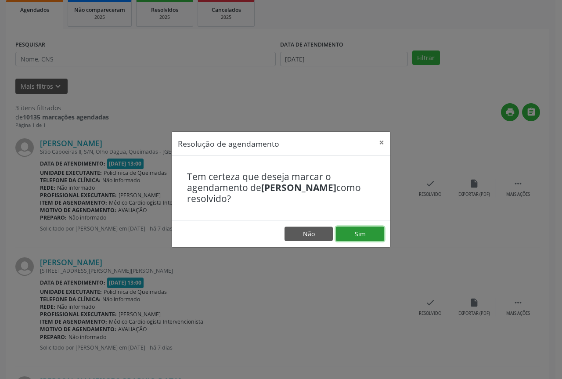
click at [363, 236] on button "Sim" at bounding box center [360, 233] width 48 height 15
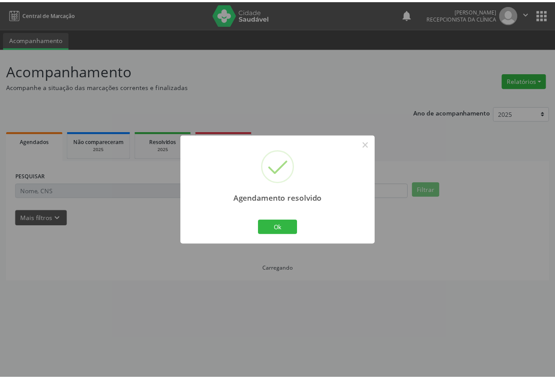
scroll to position [0, 0]
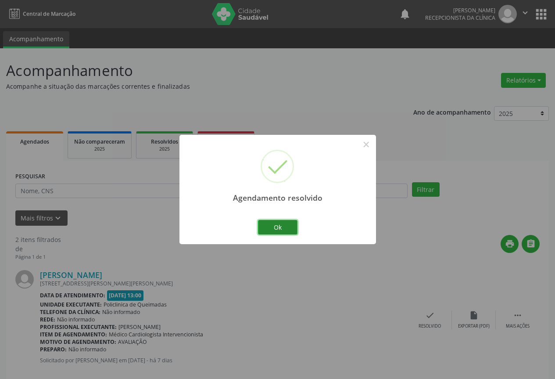
click at [297, 225] on button "Ok" at bounding box center [277, 227] width 39 height 15
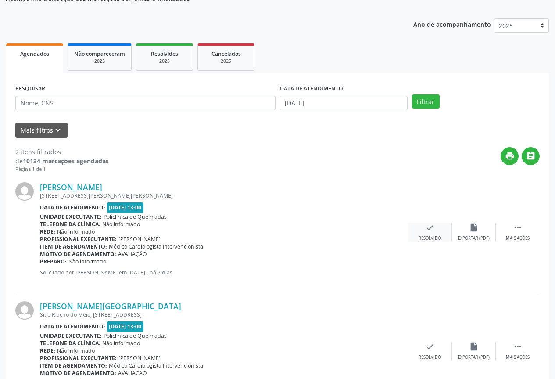
click at [428, 228] on icon "check" at bounding box center [430, 227] width 10 height 10
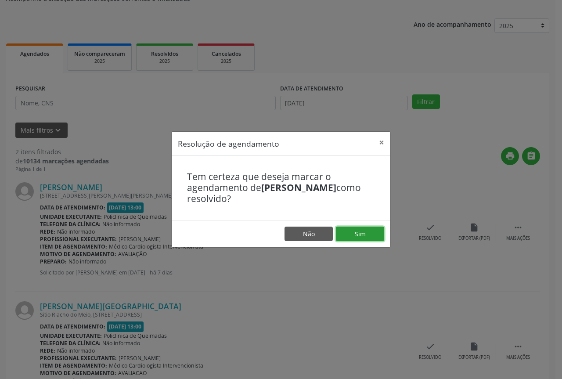
click at [350, 238] on button "Sim" at bounding box center [360, 233] width 48 height 15
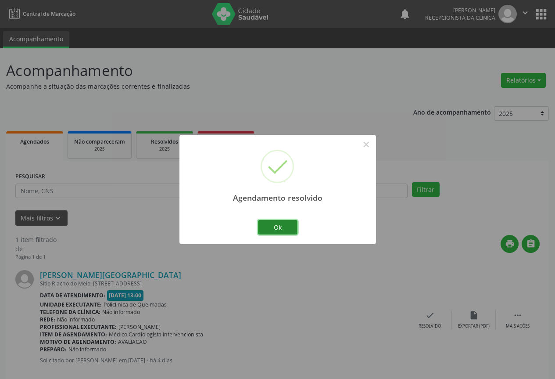
click at [276, 229] on button "Ok" at bounding box center [277, 227] width 39 height 15
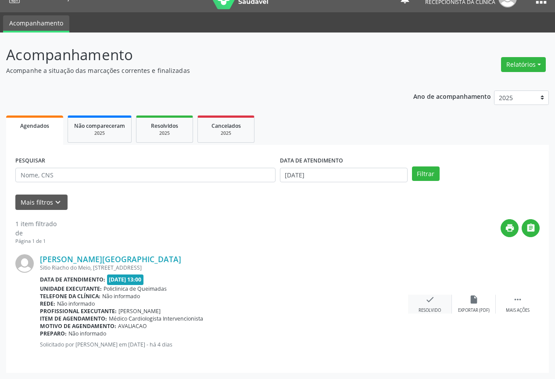
click at [428, 299] on icon "check" at bounding box center [430, 299] width 10 height 10
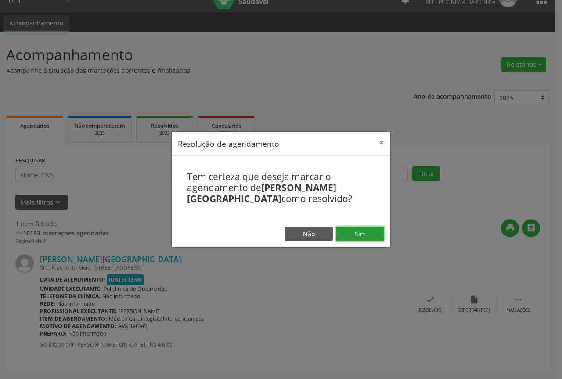
click at [346, 235] on button "Sim" at bounding box center [360, 233] width 48 height 15
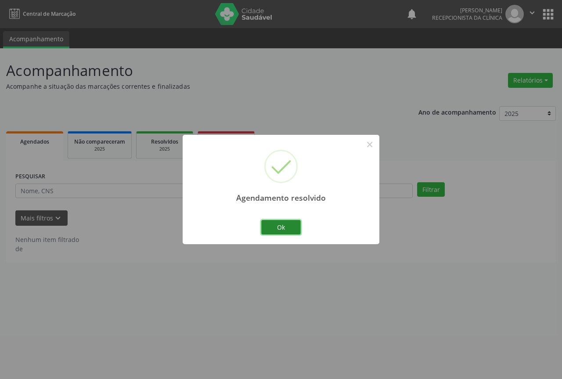
click at [285, 230] on button "Ok" at bounding box center [280, 227] width 39 height 15
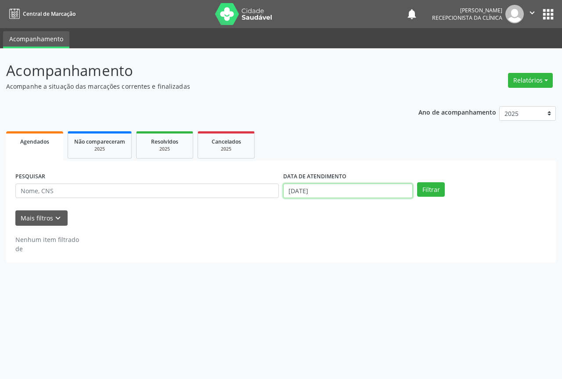
click at [344, 191] on input "[DATE]" at bounding box center [347, 190] width 129 height 15
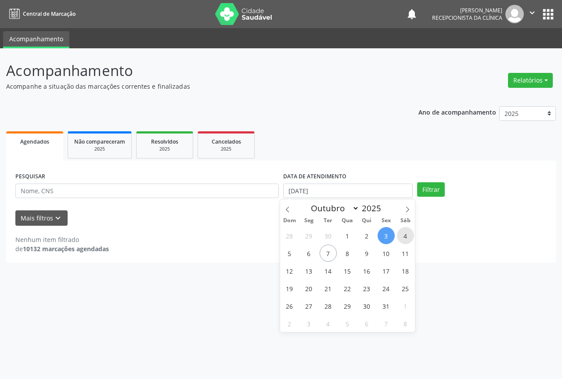
click at [408, 236] on span "4" at bounding box center [405, 235] width 17 height 17
type input "[DATE]"
click at [408, 236] on span "4" at bounding box center [405, 235] width 17 height 17
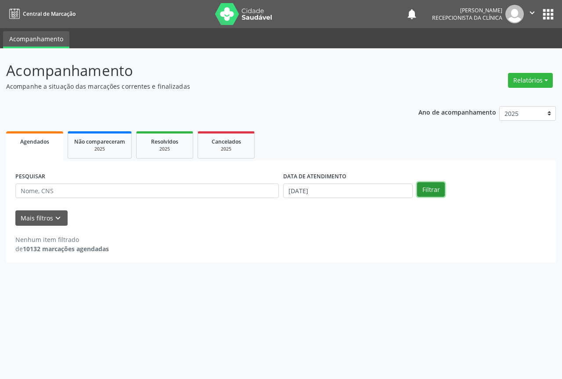
click at [428, 189] on button "Filtrar" at bounding box center [431, 189] width 28 height 15
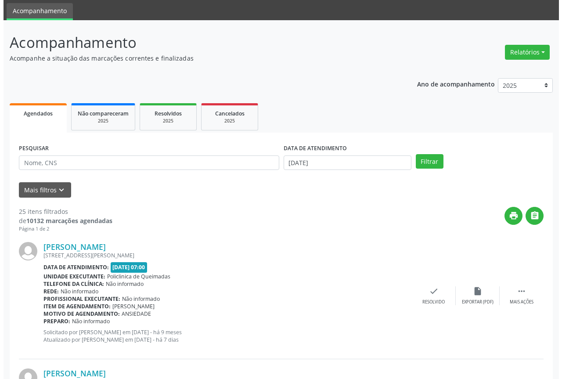
scroll to position [44, 0]
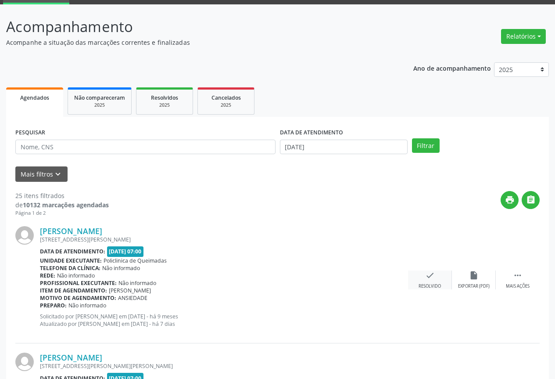
click at [433, 276] on icon "check" at bounding box center [430, 275] width 10 height 10
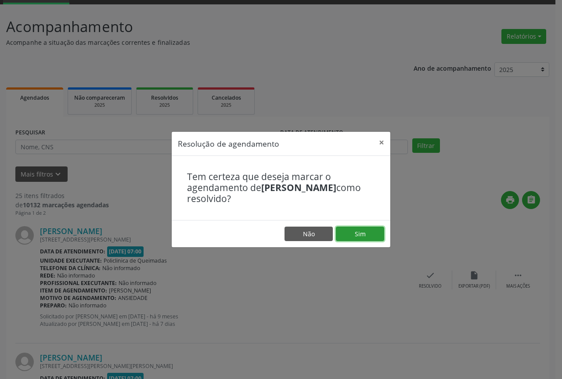
click at [366, 236] on button "Sim" at bounding box center [360, 233] width 48 height 15
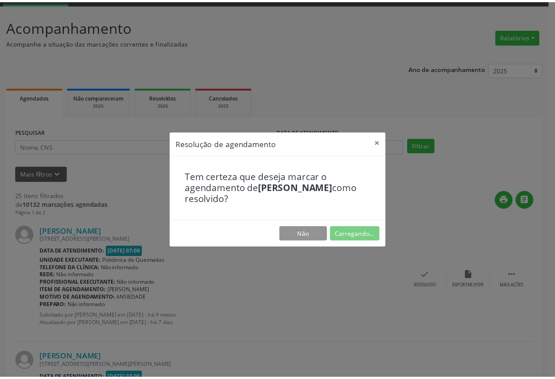
scroll to position [0, 0]
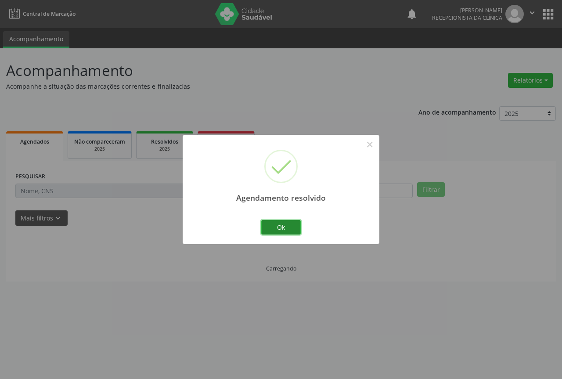
click at [286, 228] on button "Ok" at bounding box center [280, 227] width 39 height 15
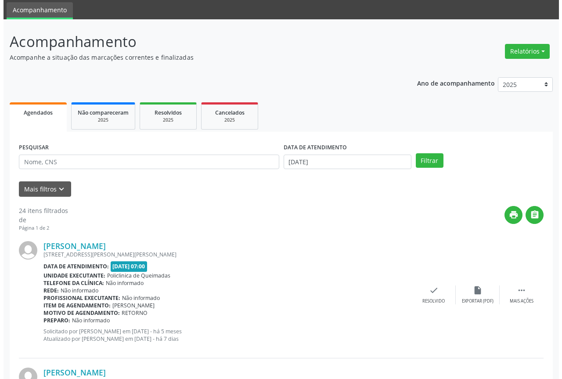
scroll to position [88, 0]
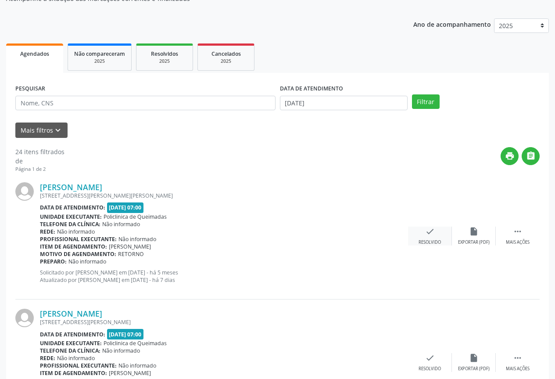
click at [438, 236] on div "check Resolvido" at bounding box center [430, 235] width 44 height 19
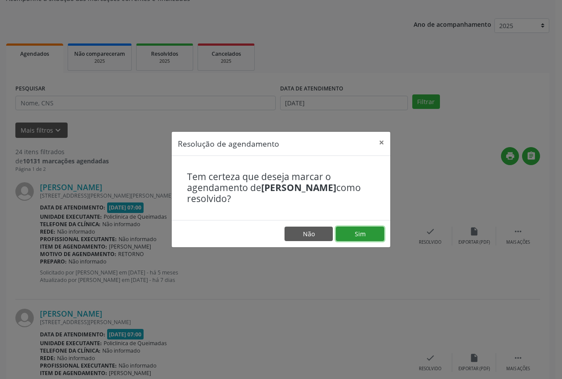
click at [366, 237] on button "Sim" at bounding box center [360, 233] width 48 height 15
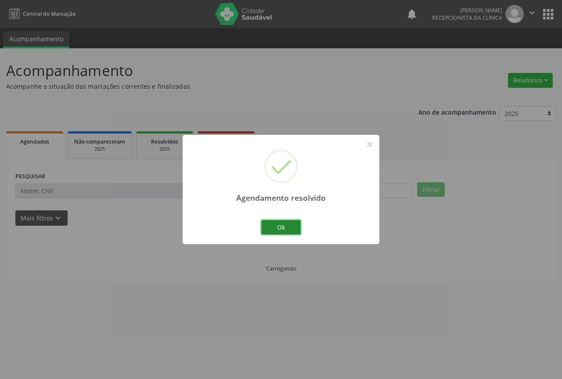
click at [287, 225] on button "Ok" at bounding box center [280, 227] width 39 height 15
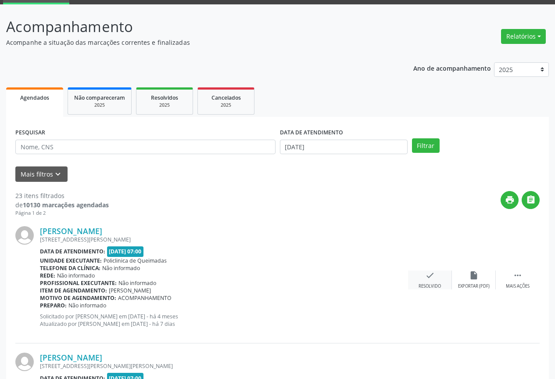
click at [422, 274] on div "check Resolvido" at bounding box center [430, 279] width 44 height 19
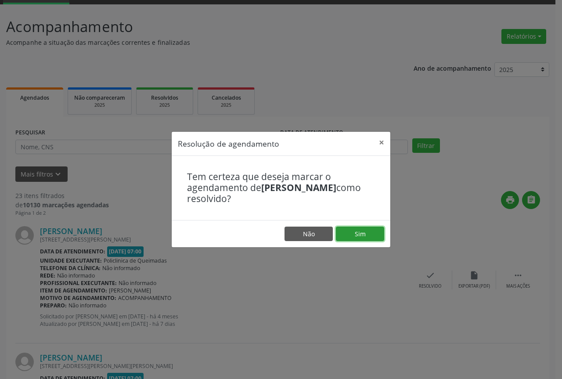
click at [347, 230] on button "Sim" at bounding box center [360, 233] width 48 height 15
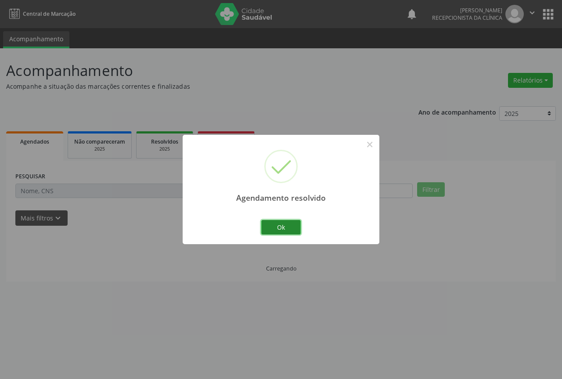
click at [276, 224] on button "Ok" at bounding box center [280, 227] width 39 height 15
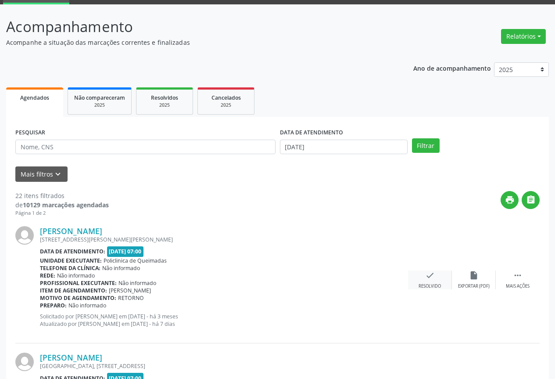
click at [430, 276] on icon "check" at bounding box center [430, 275] width 10 height 10
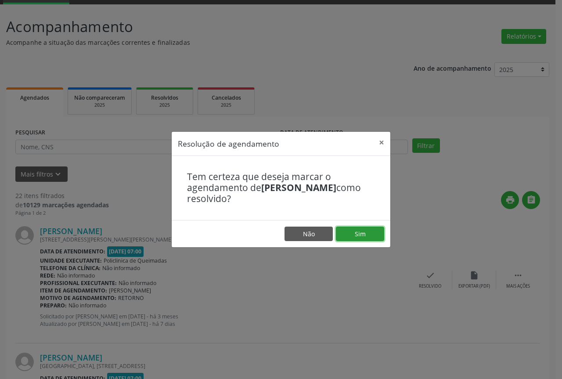
click at [346, 237] on button "Sim" at bounding box center [360, 233] width 48 height 15
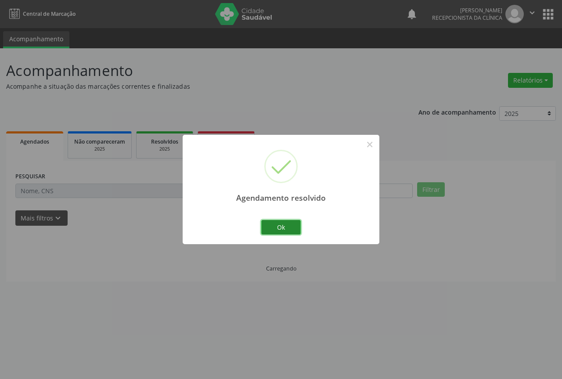
click at [275, 230] on button "Ok" at bounding box center [280, 227] width 39 height 15
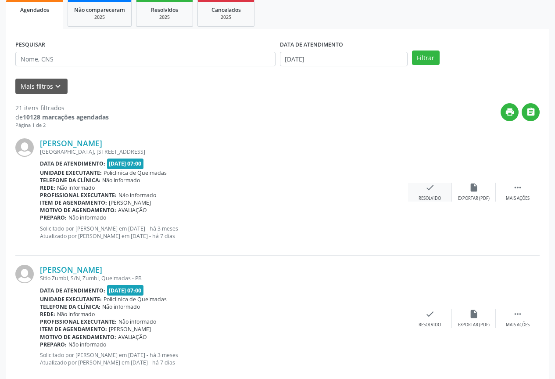
click at [415, 196] on div "check Resolvido" at bounding box center [430, 192] width 44 height 19
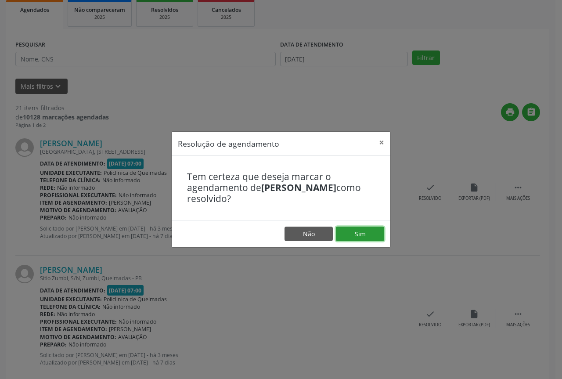
click at [347, 227] on button "Sim" at bounding box center [360, 233] width 48 height 15
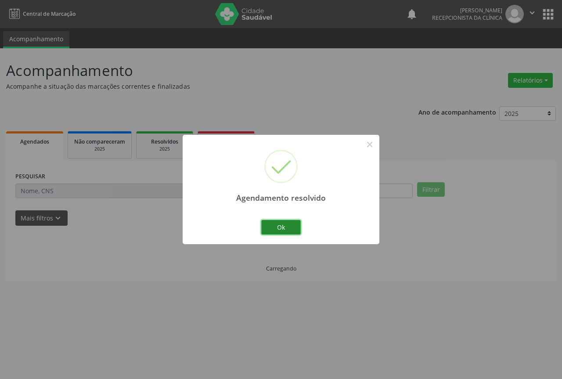
click at [271, 221] on button "Ok" at bounding box center [280, 227] width 39 height 15
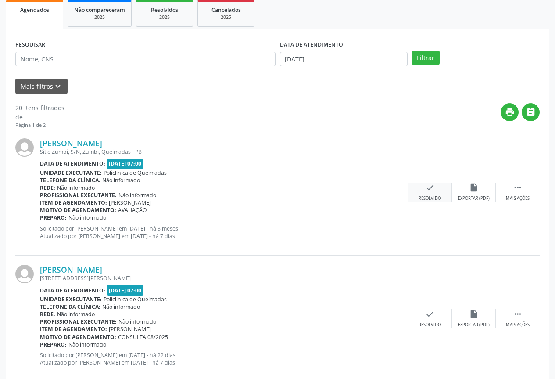
click at [436, 197] on div "Resolvido" at bounding box center [430, 198] width 22 height 6
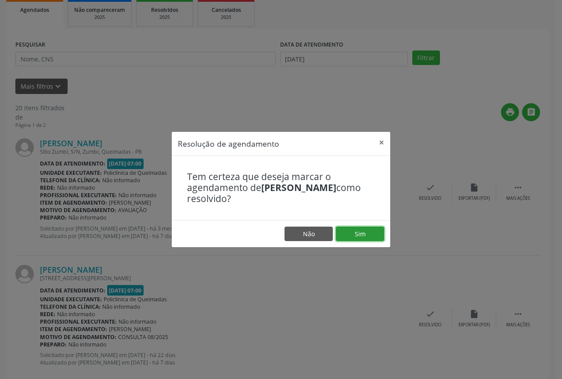
click at [352, 236] on button "Sim" at bounding box center [360, 233] width 48 height 15
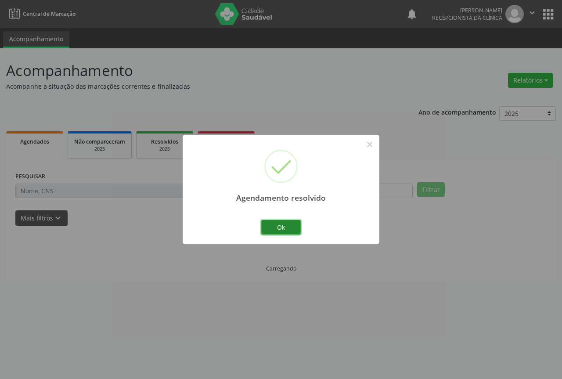
click at [289, 228] on button "Ok" at bounding box center [280, 227] width 39 height 15
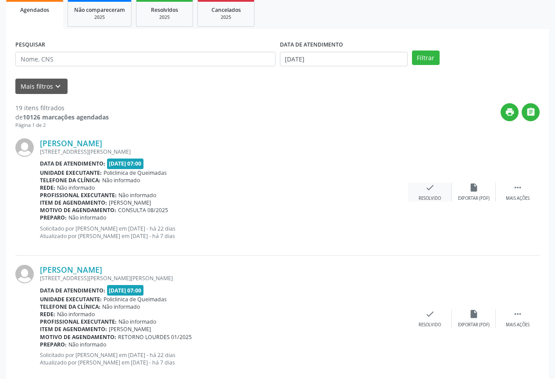
click at [438, 199] on div "Resolvido" at bounding box center [430, 198] width 22 height 6
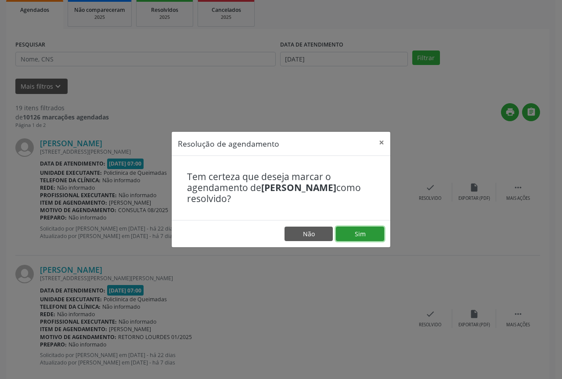
drag, startPoint x: 363, startPoint y: 232, endPoint x: 309, endPoint y: 229, distance: 54.4
click at [362, 232] on button "Sim" at bounding box center [360, 233] width 48 height 15
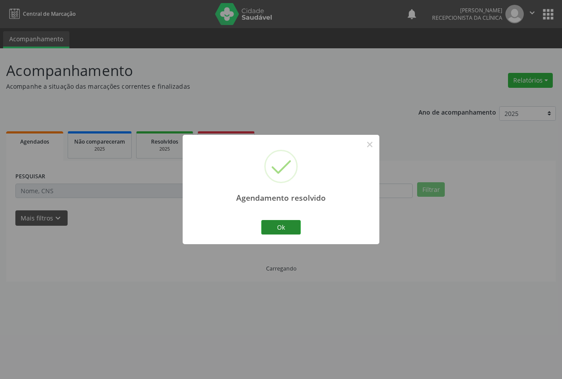
click at [277, 224] on button "Ok" at bounding box center [280, 227] width 39 height 15
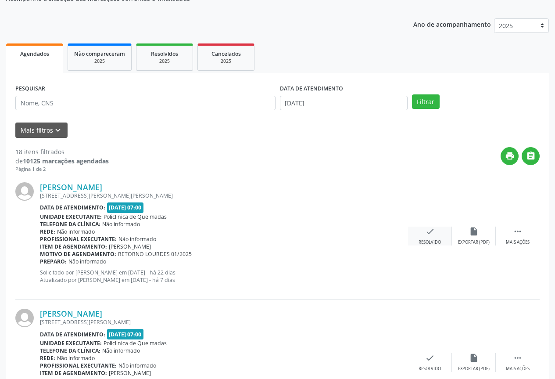
click at [422, 234] on div "check Resolvido" at bounding box center [430, 235] width 44 height 19
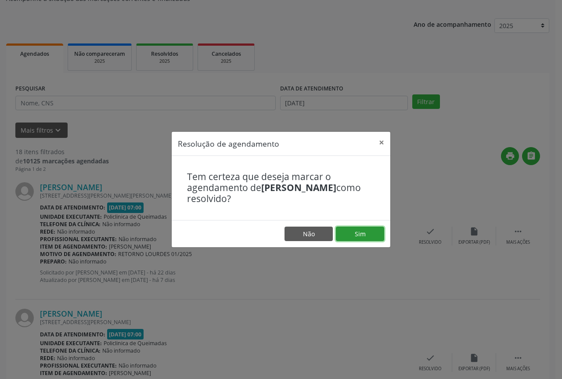
click at [360, 236] on button "Sim" at bounding box center [360, 233] width 48 height 15
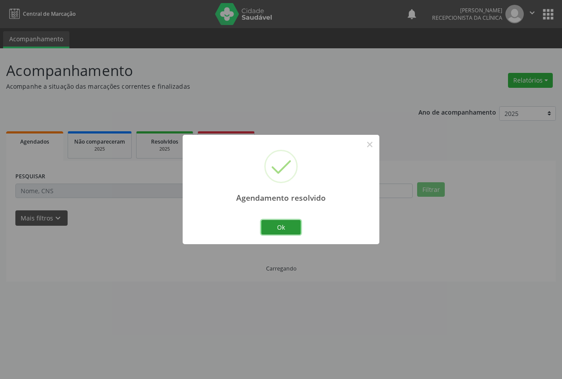
drag, startPoint x: 277, startPoint y: 227, endPoint x: 284, endPoint y: 229, distance: 7.8
click at [277, 227] on button "Ok" at bounding box center [280, 227] width 39 height 15
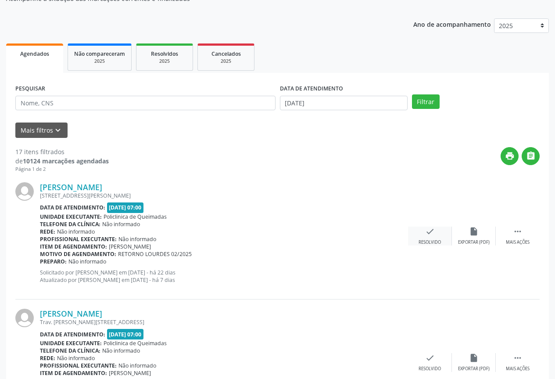
click at [431, 226] on icon "check" at bounding box center [430, 231] width 10 height 10
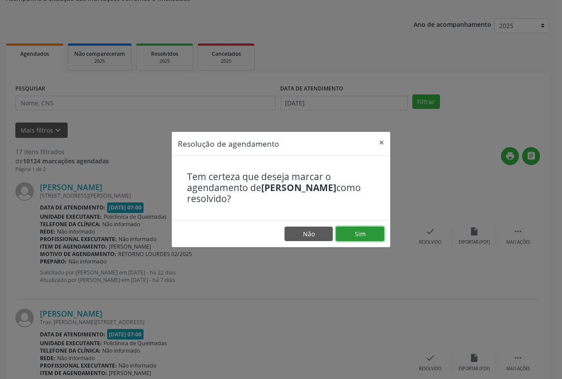
click at [366, 234] on button "Sim" at bounding box center [360, 233] width 48 height 15
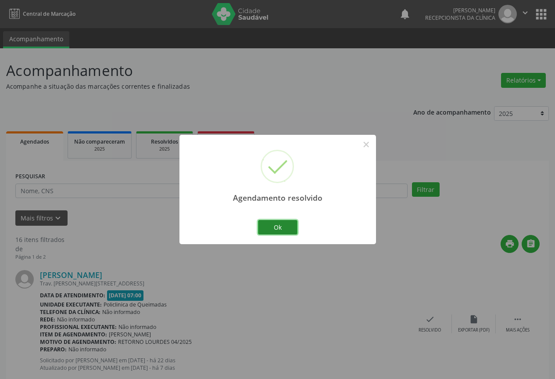
click at [285, 228] on button "Ok" at bounding box center [277, 227] width 39 height 15
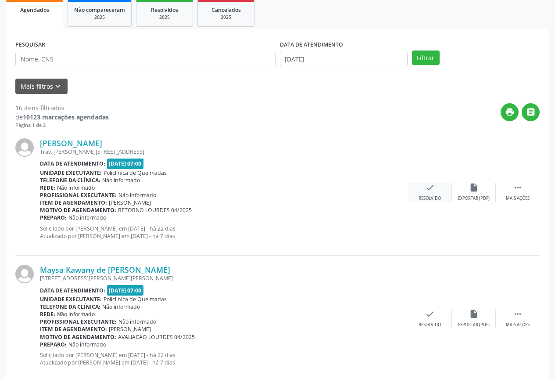
click at [425, 197] on div "Resolvido" at bounding box center [430, 198] width 22 height 6
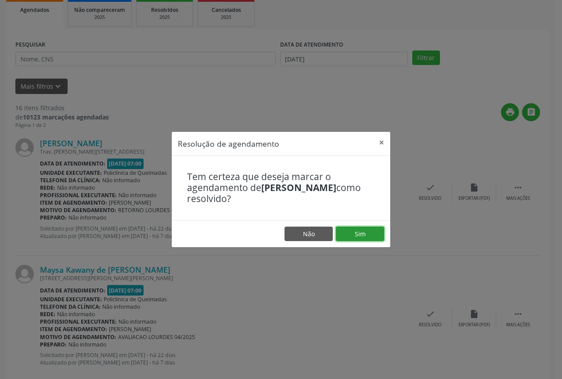
click at [358, 234] on button "Sim" at bounding box center [360, 233] width 48 height 15
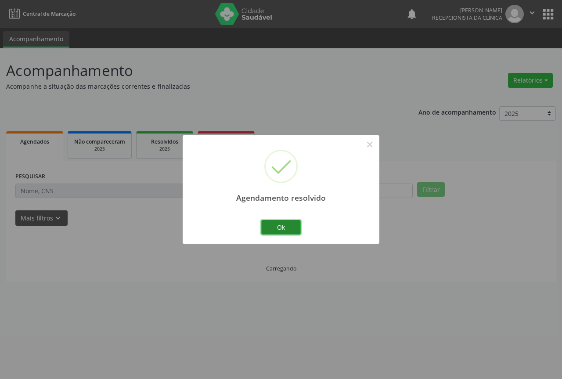
click at [281, 228] on button "Ok" at bounding box center [280, 227] width 39 height 15
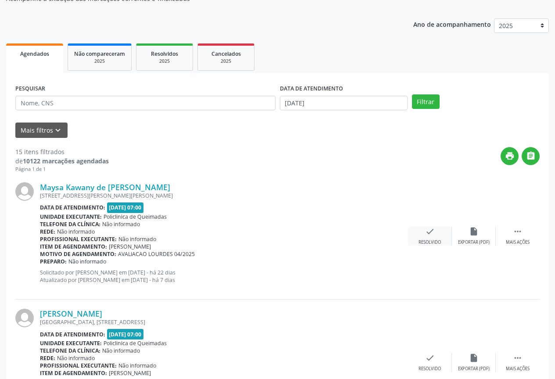
click at [417, 237] on div "check Resolvido" at bounding box center [430, 235] width 44 height 19
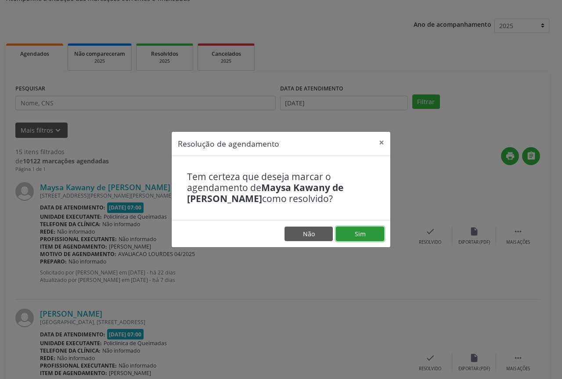
click at [359, 235] on button "Sim" at bounding box center [360, 233] width 48 height 15
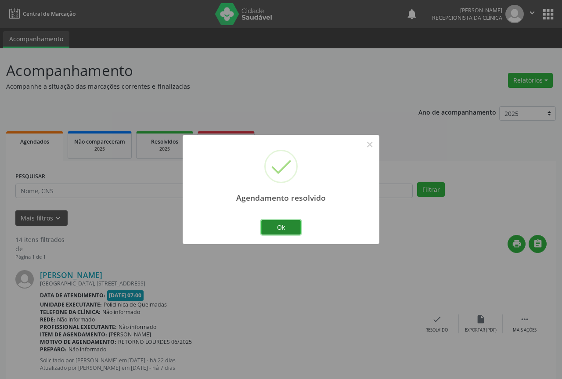
click at [286, 223] on button "Ok" at bounding box center [280, 227] width 39 height 15
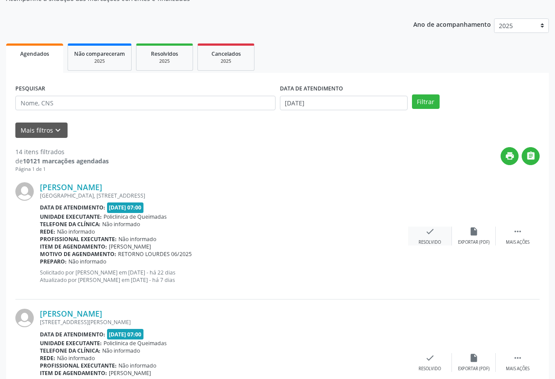
click at [420, 229] on div "check Resolvido" at bounding box center [430, 235] width 44 height 19
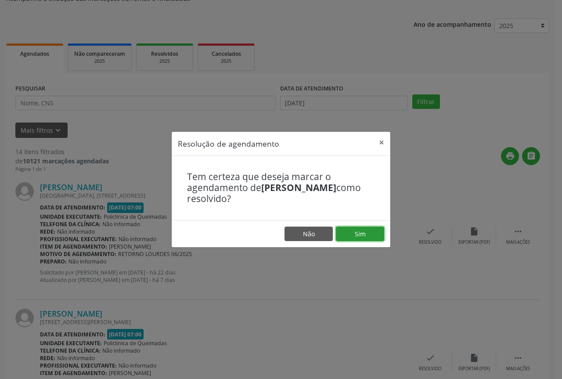
click at [343, 236] on button "Sim" at bounding box center [360, 233] width 48 height 15
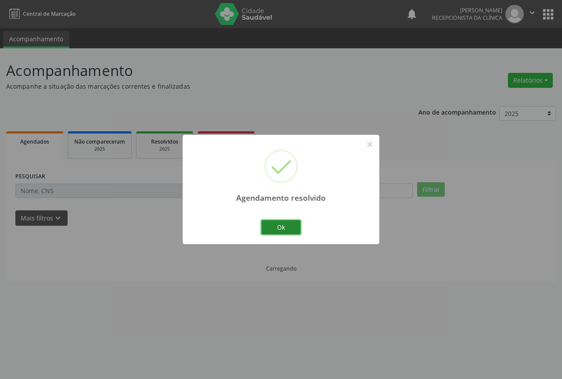
click at [284, 230] on button "Ok" at bounding box center [280, 227] width 39 height 15
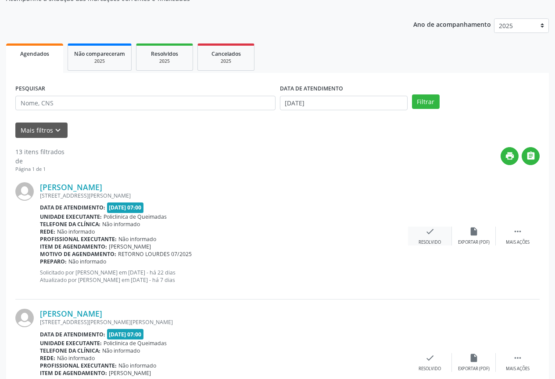
click at [430, 237] on div "check Resolvido" at bounding box center [430, 235] width 44 height 19
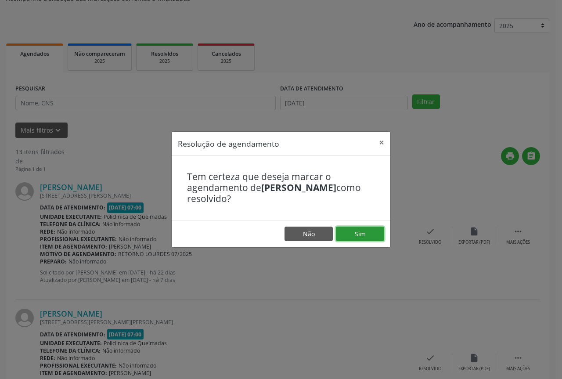
click at [363, 233] on button "Sim" at bounding box center [360, 233] width 48 height 15
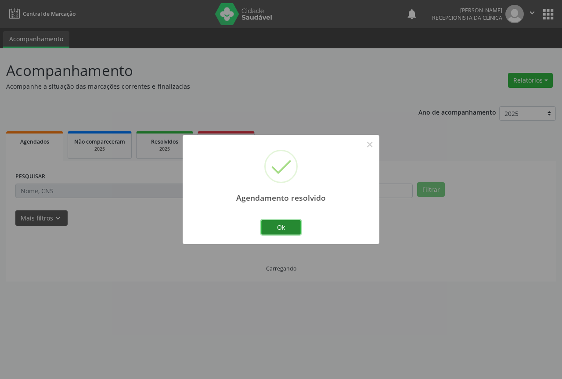
click at [276, 228] on button "Ok" at bounding box center [280, 227] width 39 height 15
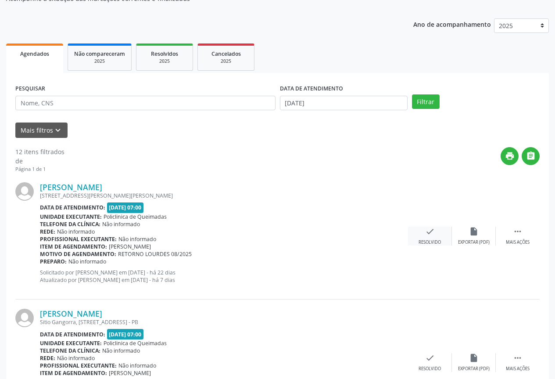
click at [430, 231] on icon "check" at bounding box center [430, 231] width 10 height 10
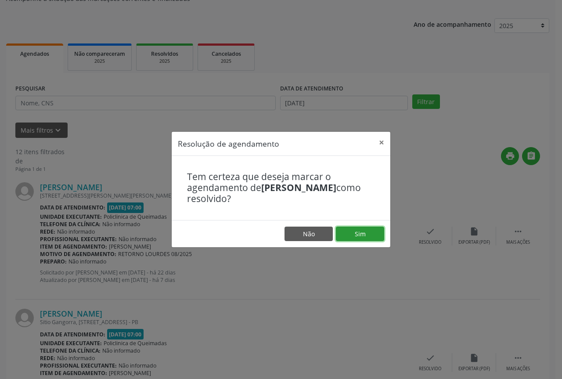
click at [345, 234] on button "Sim" at bounding box center [360, 233] width 48 height 15
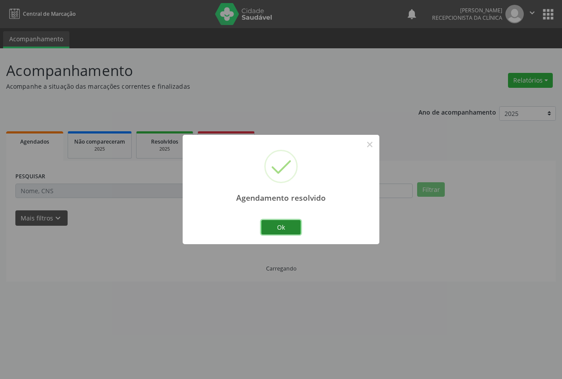
click at [276, 226] on button "Ok" at bounding box center [280, 227] width 39 height 15
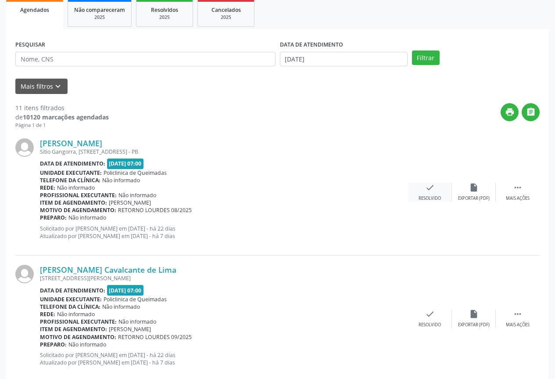
click at [433, 194] on div "check Resolvido" at bounding box center [430, 192] width 44 height 19
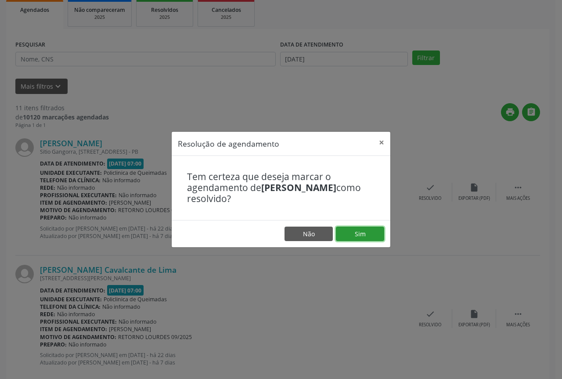
click at [348, 229] on button "Sim" at bounding box center [360, 233] width 48 height 15
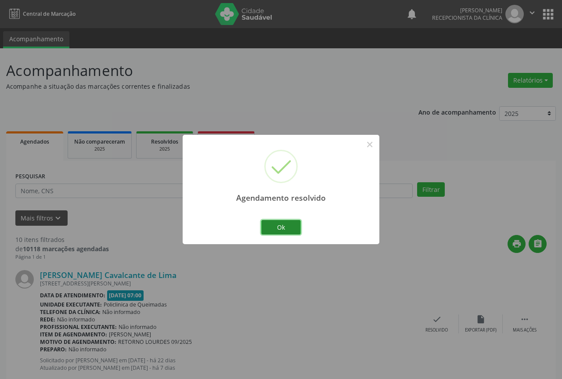
click at [275, 229] on button "Ok" at bounding box center [280, 227] width 39 height 15
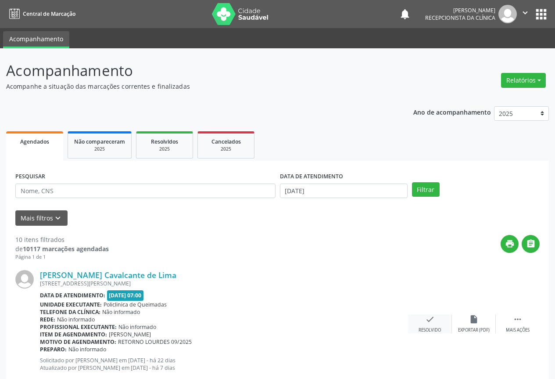
click at [434, 320] on icon "check" at bounding box center [430, 319] width 10 height 10
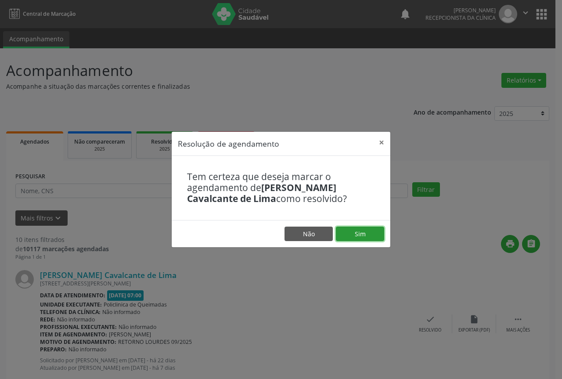
click at [368, 232] on button "Sim" at bounding box center [360, 233] width 48 height 15
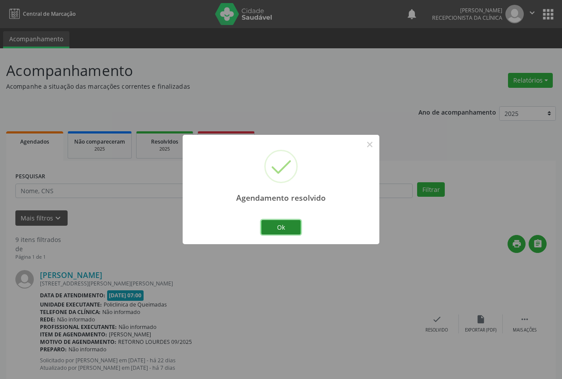
click at [287, 232] on button "Ok" at bounding box center [280, 227] width 39 height 15
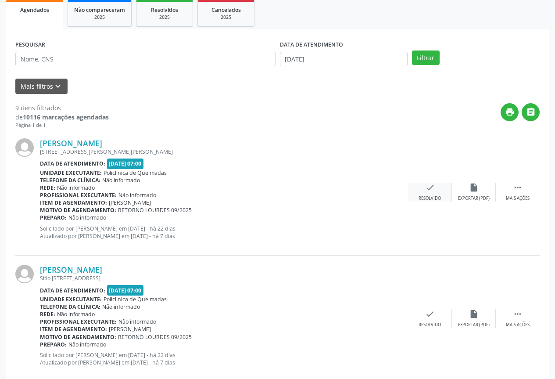
click at [416, 190] on div "check Resolvido" at bounding box center [430, 192] width 44 height 19
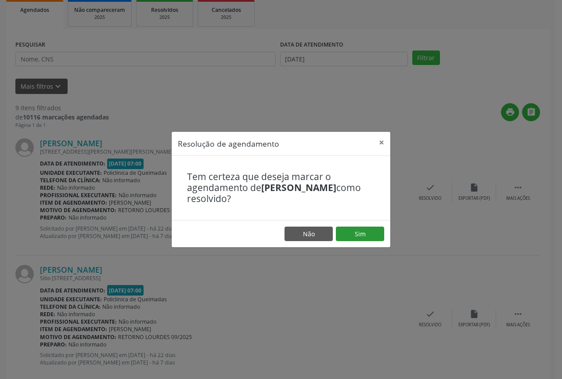
drag, startPoint x: 355, startPoint y: 226, endPoint x: 354, endPoint y: 230, distance: 4.9
click at [355, 227] on footer "Não Sim" at bounding box center [281, 234] width 218 height 28
click at [354, 230] on button "Sim" at bounding box center [360, 233] width 48 height 15
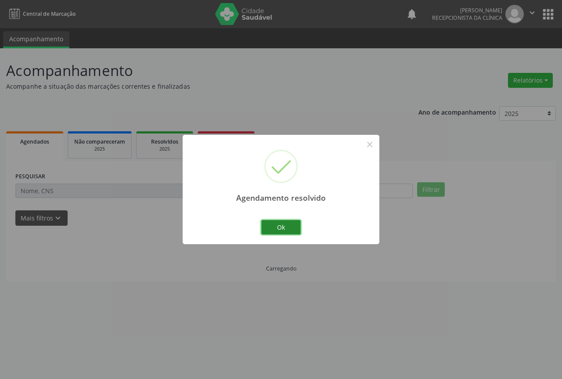
click at [287, 225] on button "Ok" at bounding box center [280, 227] width 39 height 15
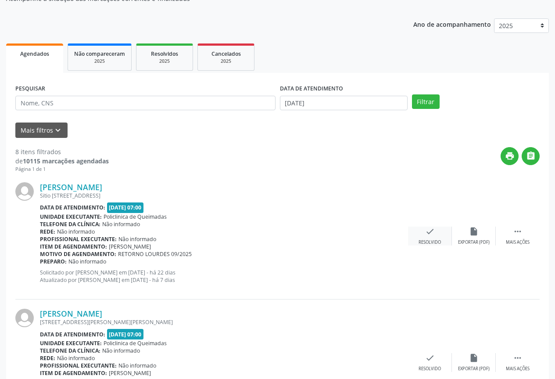
click at [430, 237] on div "check Resolvido" at bounding box center [430, 235] width 44 height 19
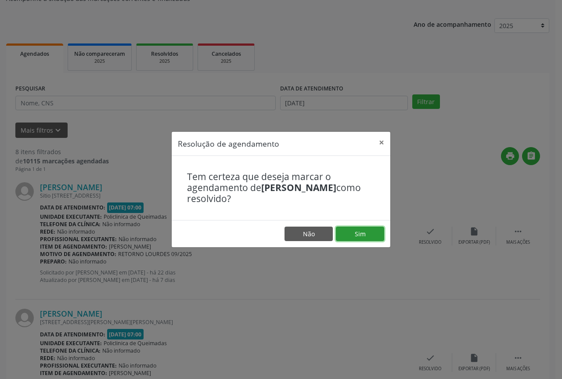
click at [346, 229] on button "Sim" at bounding box center [360, 233] width 48 height 15
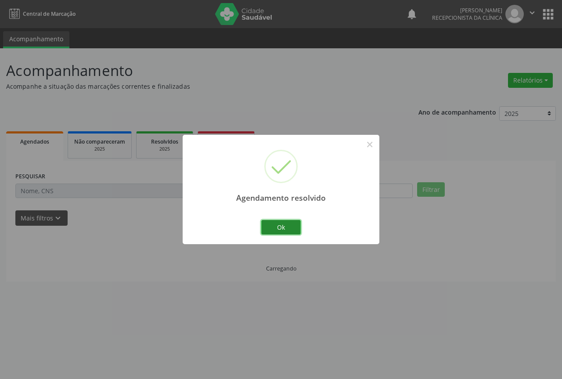
click at [268, 222] on button "Ok" at bounding box center [280, 227] width 39 height 15
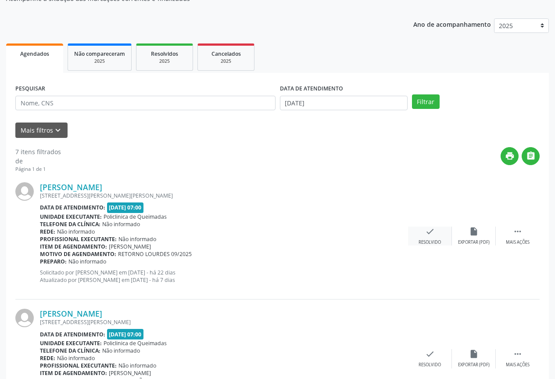
click at [429, 240] on div "Resolvido" at bounding box center [430, 242] width 22 height 6
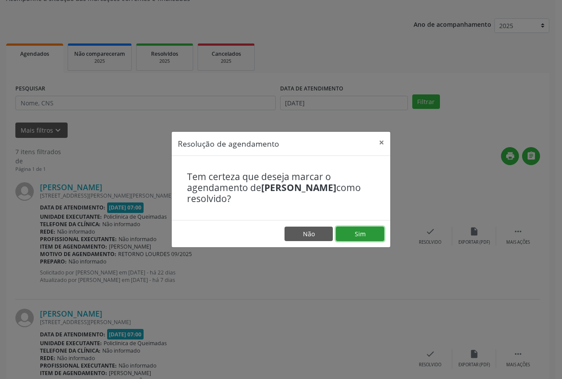
click at [360, 233] on button "Sim" at bounding box center [360, 233] width 48 height 15
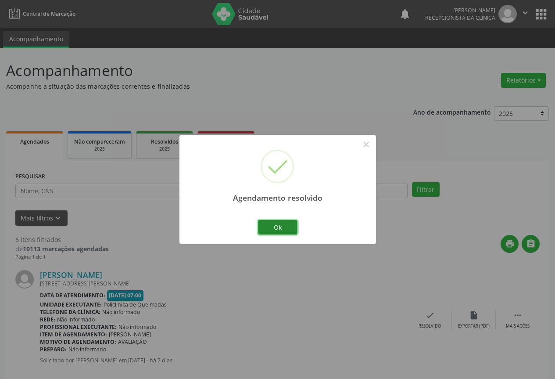
click at [272, 226] on button "Ok" at bounding box center [277, 227] width 39 height 15
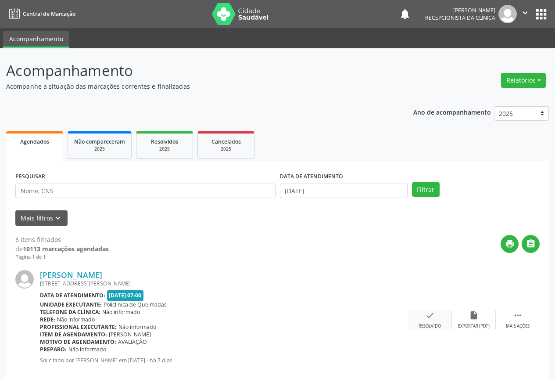
click at [435, 318] on div "check Resolvido" at bounding box center [430, 319] width 44 height 19
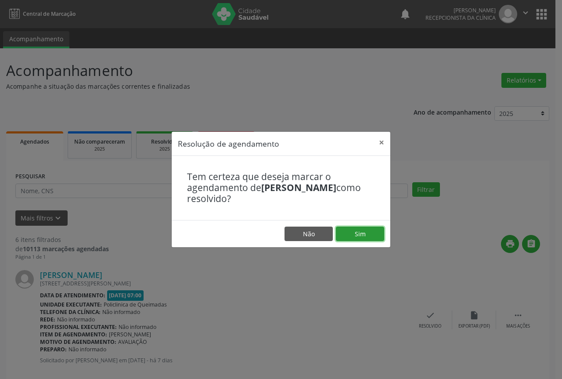
click at [363, 232] on button "Sim" at bounding box center [360, 233] width 48 height 15
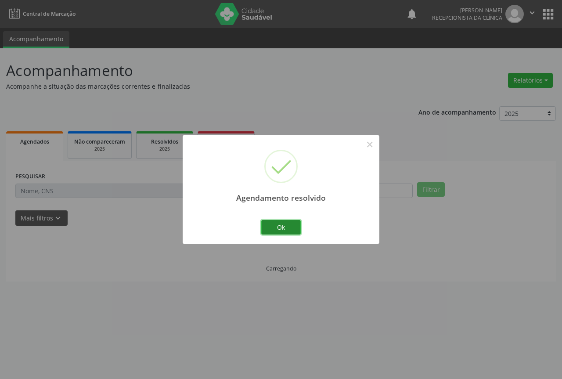
click at [273, 228] on button "Ok" at bounding box center [280, 227] width 39 height 15
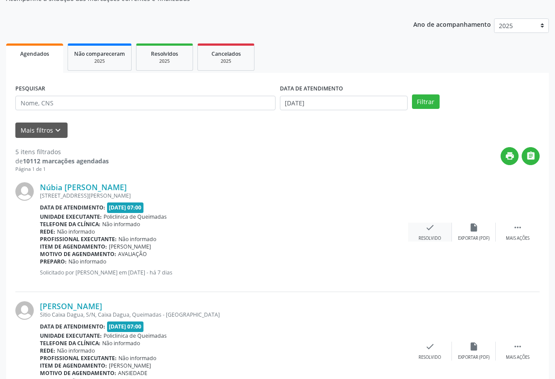
click at [429, 234] on div "check Resolvido" at bounding box center [430, 231] width 44 height 19
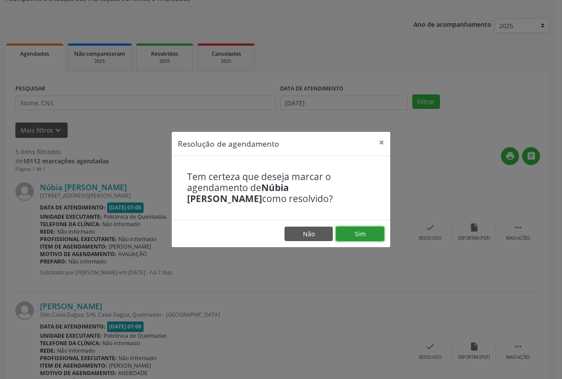
click at [361, 226] on button "Sim" at bounding box center [360, 233] width 48 height 15
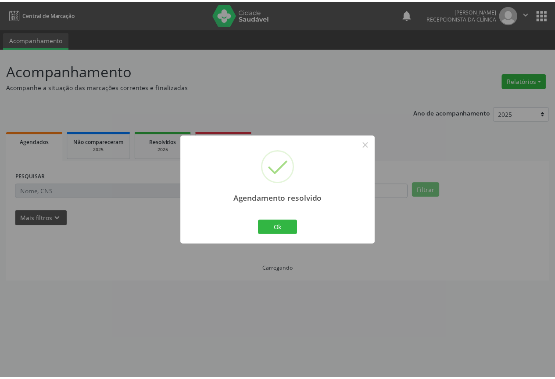
scroll to position [0, 0]
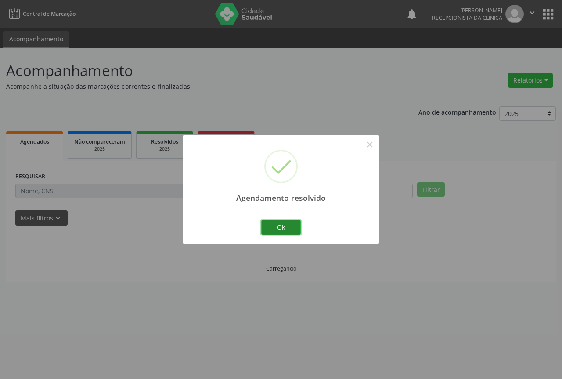
click at [269, 226] on button "Ok" at bounding box center [280, 227] width 39 height 15
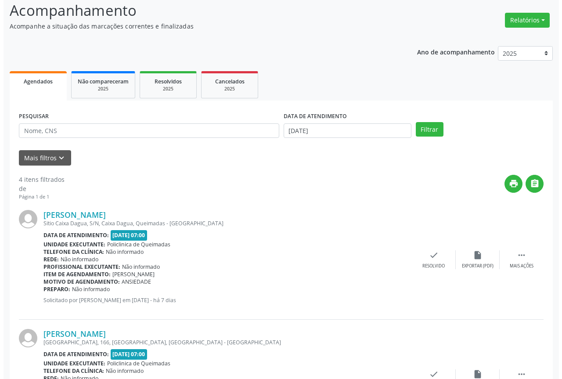
scroll to position [88, 0]
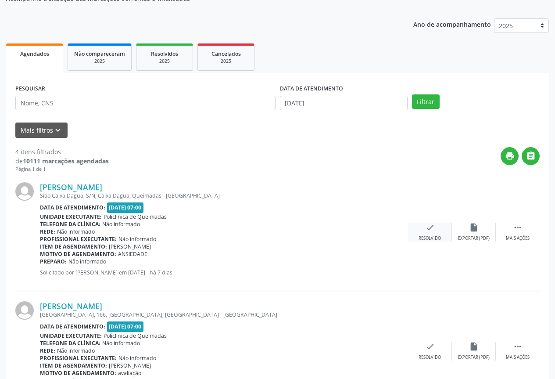
click at [426, 229] on icon "check" at bounding box center [430, 227] width 10 height 10
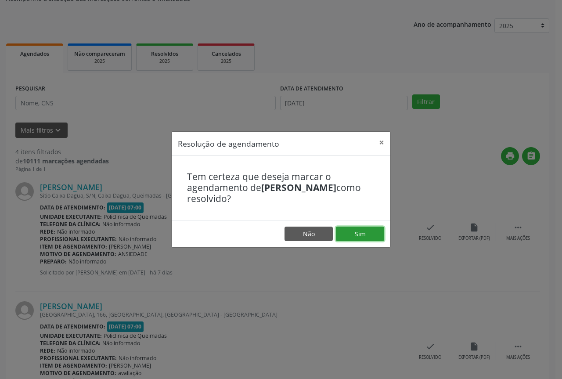
click at [362, 231] on button "Sim" at bounding box center [360, 233] width 48 height 15
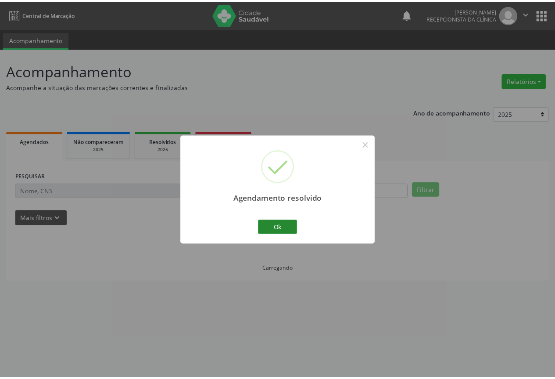
scroll to position [0, 0]
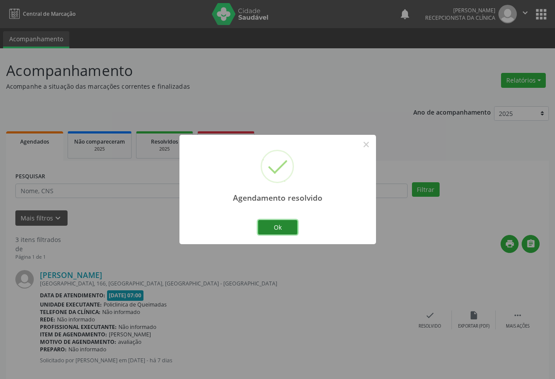
click at [276, 231] on button "Ok" at bounding box center [277, 227] width 39 height 15
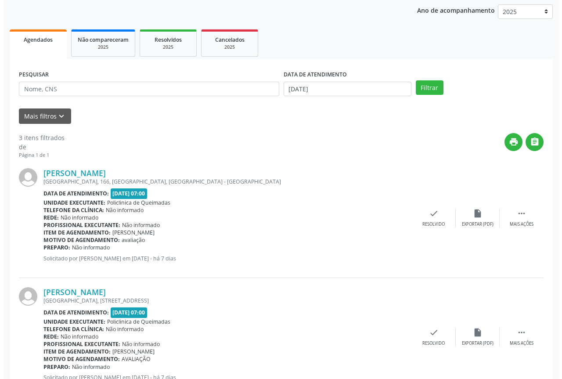
scroll to position [132, 0]
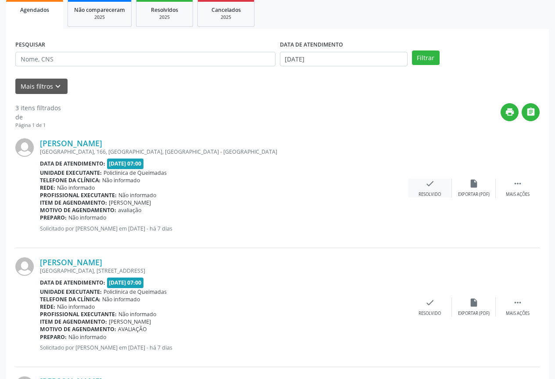
click at [431, 192] on div "Resolvido" at bounding box center [430, 194] width 22 height 6
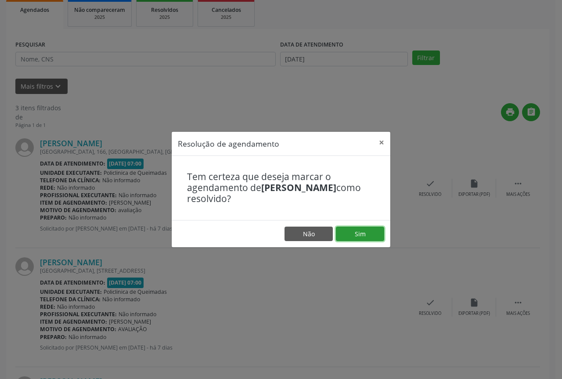
click at [352, 233] on button "Sim" at bounding box center [360, 233] width 48 height 15
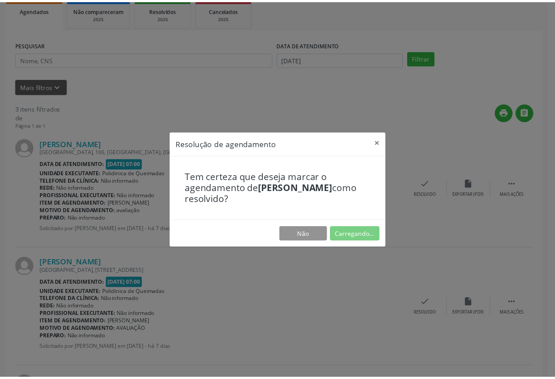
scroll to position [0, 0]
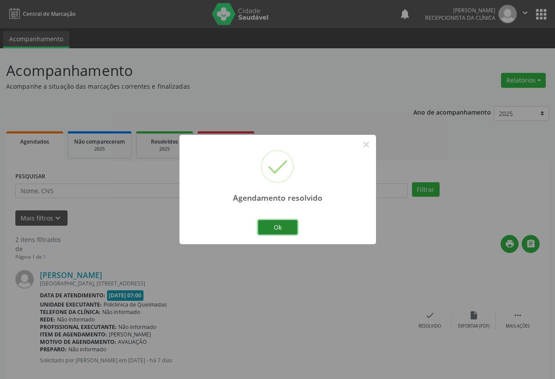
click at [272, 222] on button "Ok" at bounding box center [277, 227] width 39 height 15
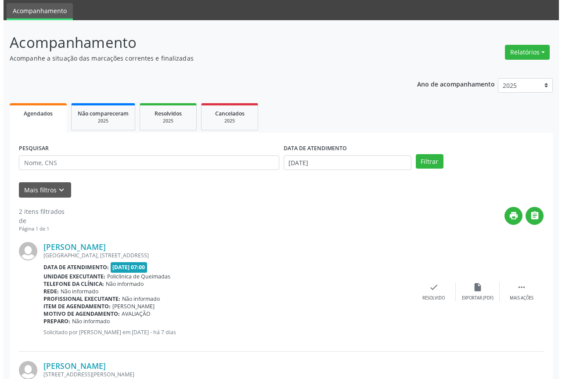
scroll to position [44, 0]
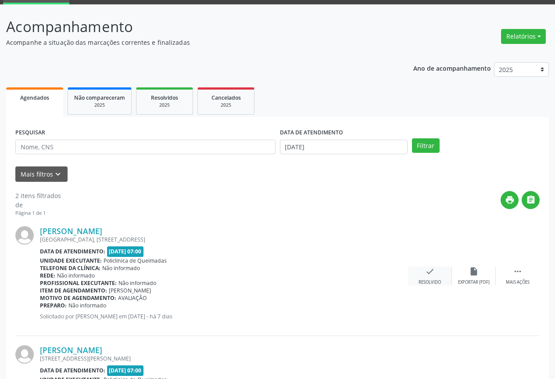
click at [435, 270] on div "check Resolvido" at bounding box center [430, 275] width 44 height 19
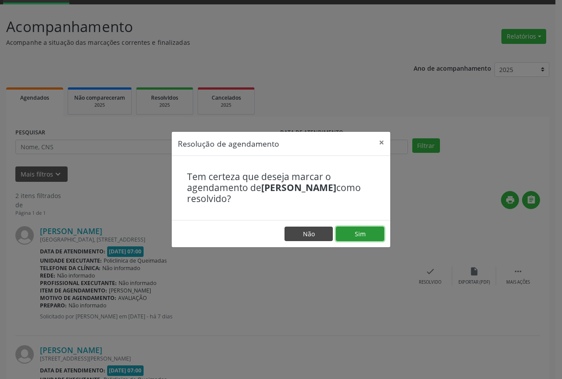
drag, startPoint x: 368, startPoint y: 229, endPoint x: 328, endPoint y: 230, distance: 39.9
click at [365, 229] on button "Sim" at bounding box center [360, 233] width 48 height 15
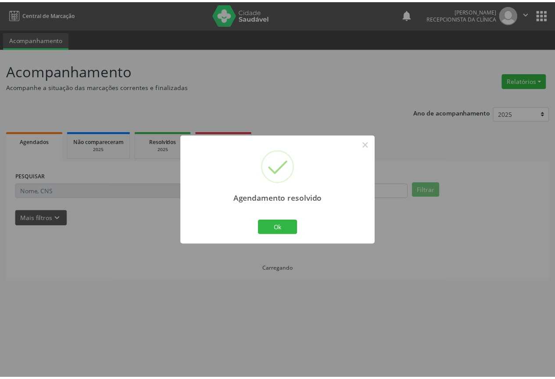
scroll to position [0, 0]
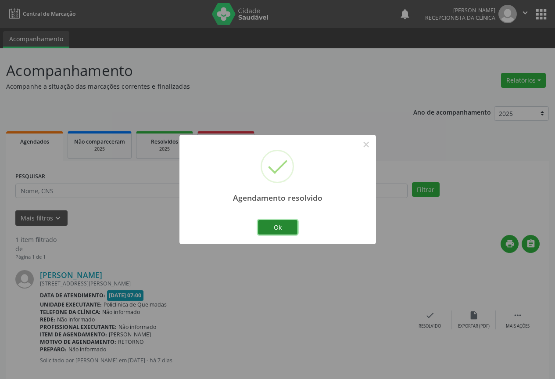
click at [286, 224] on button "Ok" at bounding box center [277, 227] width 39 height 15
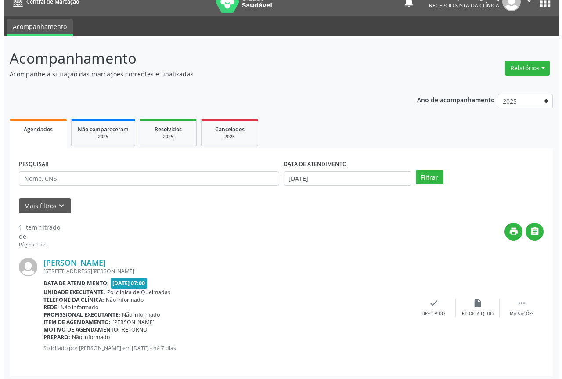
scroll to position [16, 0]
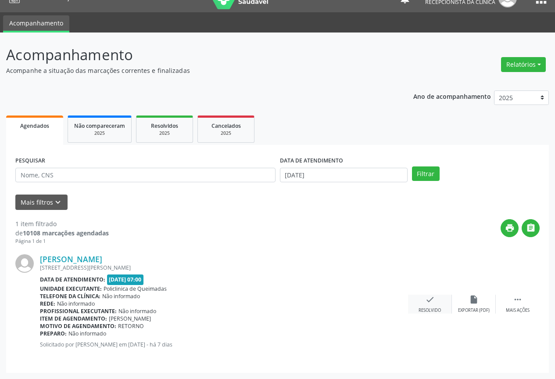
click at [435, 301] on div "check Resolvido" at bounding box center [430, 303] width 44 height 19
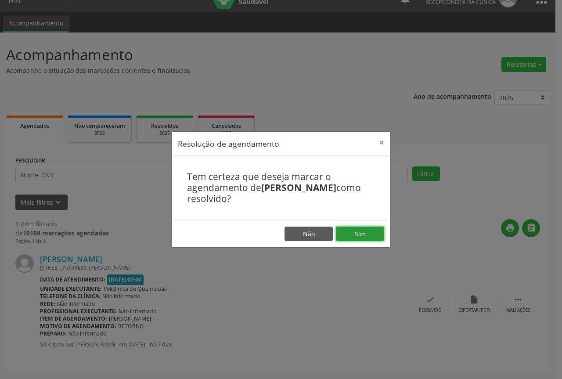
click at [346, 233] on button "Sim" at bounding box center [360, 233] width 48 height 15
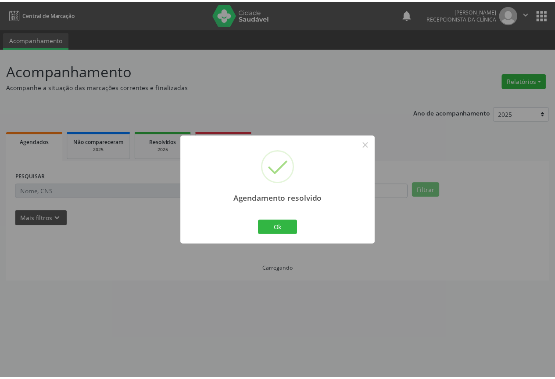
scroll to position [0, 0]
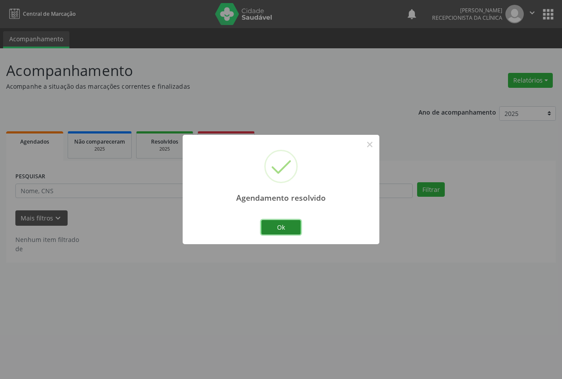
click at [281, 233] on button "Ok" at bounding box center [280, 227] width 39 height 15
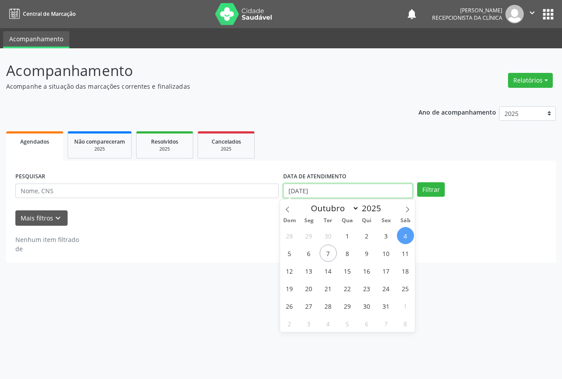
click at [353, 197] on body "Central de Marcação notifications [PERSON_NAME] Recepcionista da clínica  Conf…" at bounding box center [281, 189] width 562 height 379
click at [286, 253] on span "5" at bounding box center [289, 252] width 17 height 17
type input "[DATE]"
select select "9"
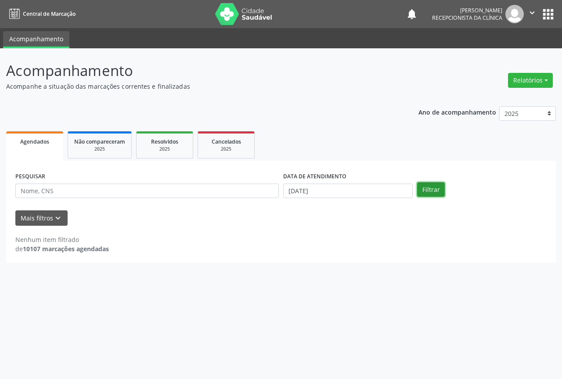
click at [442, 192] on button "Filtrar" at bounding box center [431, 189] width 28 height 15
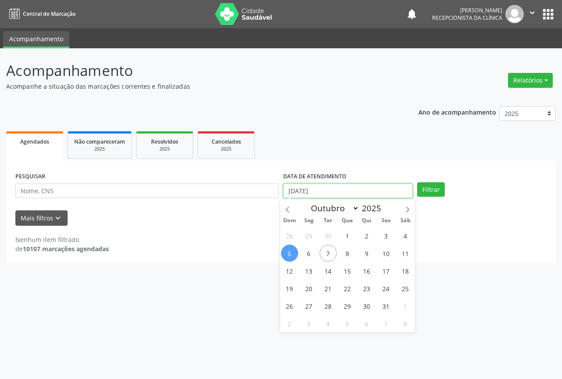
click at [354, 194] on input "[DATE]" at bounding box center [347, 190] width 129 height 15
click at [303, 247] on span "6" at bounding box center [308, 252] width 17 height 17
type input "[DATE]"
click at [304, 247] on span "6" at bounding box center [308, 252] width 17 height 17
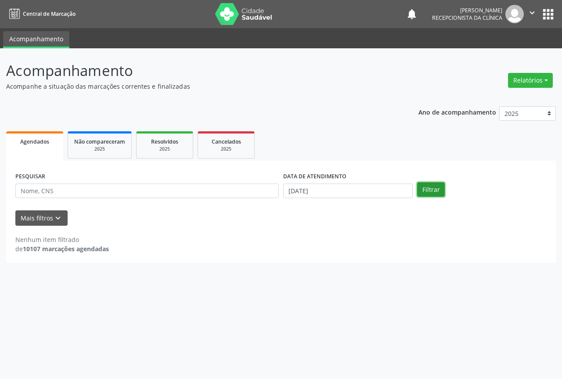
click at [435, 196] on button "Filtrar" at bounding box center [431, 189] width 28 height 15
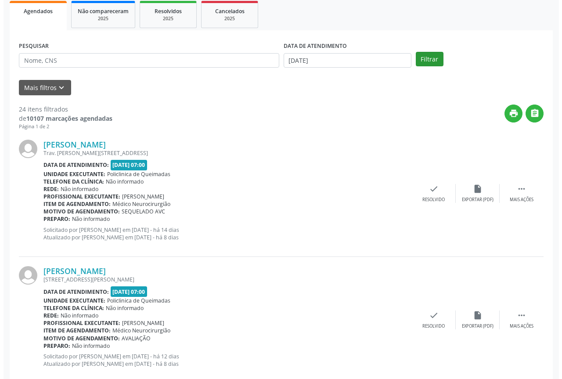
scroll to position [132, 0]
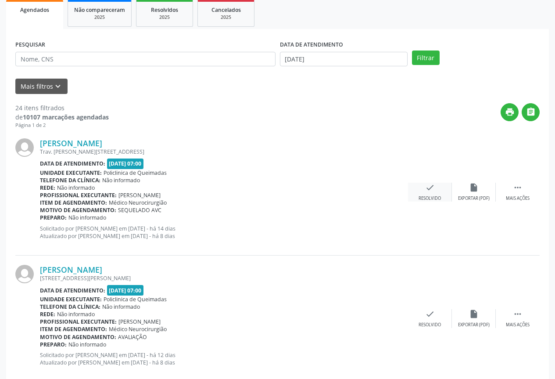
click at [429, 195] on div "Resolvido" at bounding box center [430, 198] width 22 height 6
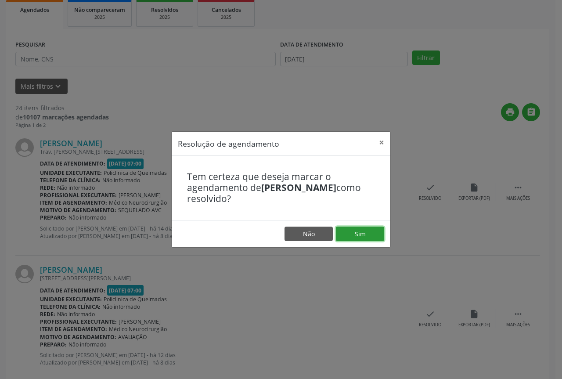
click at [358, 230] on button "Sim" at bounding box center [360, 233] width 48 height 15
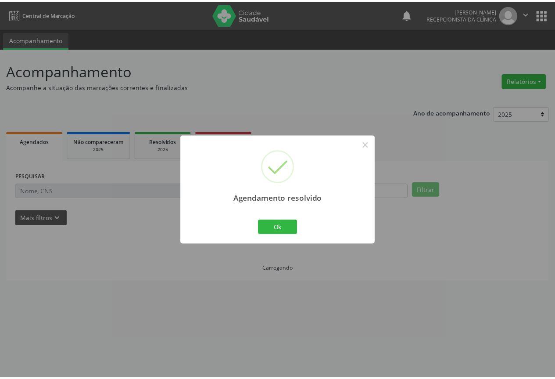
scroll to position [0, 0]
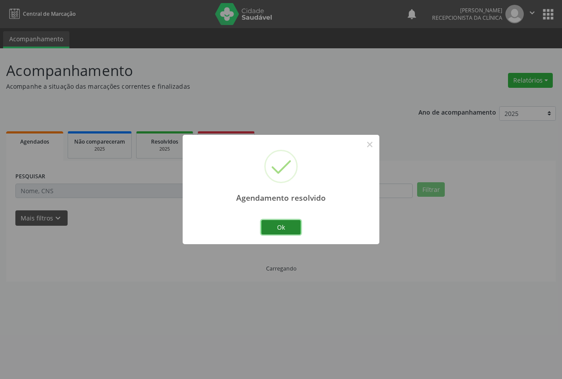
click at [287, 224] on button "Ok" at bounding box center [280, 227] width 39 height 15
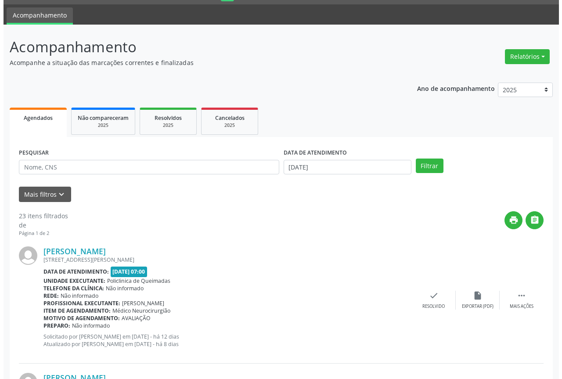
scroll to position [88, 0]
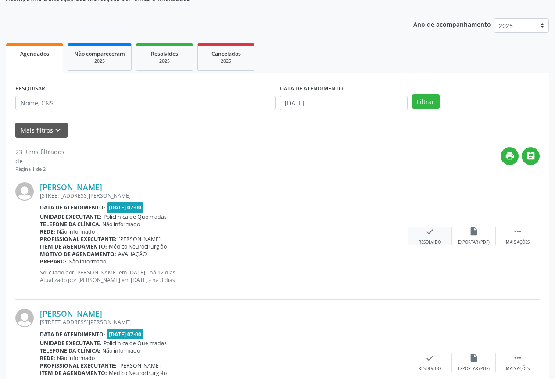
click at [437, 238] on div "check Resolvido" at bounding box center [430, 235] width 44 height 19
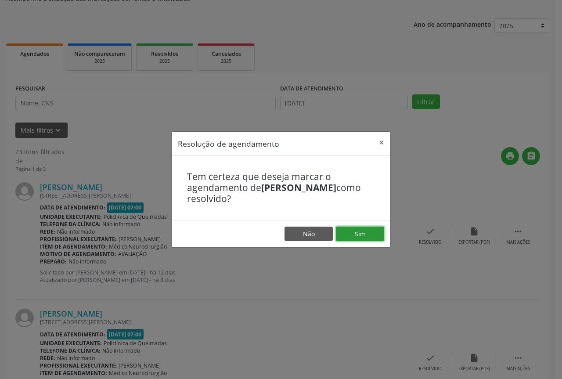
click at [368, 237] on button "Sim" at bounding box center [360, 233] width 48 height 15
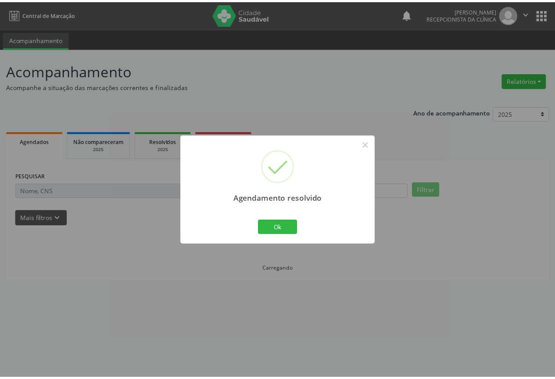
scroll to position [0, 0]
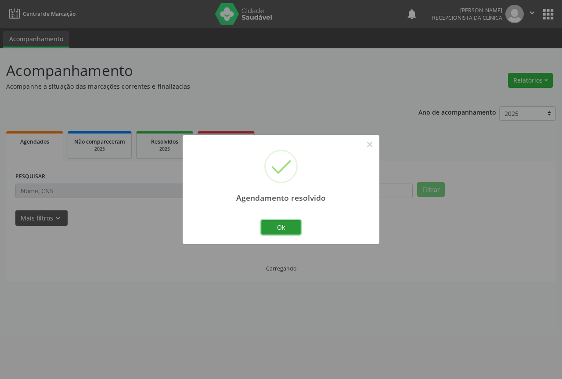
click at [280, 228] on button "Ok" at bounding box center [280, 227] width 39 height 15
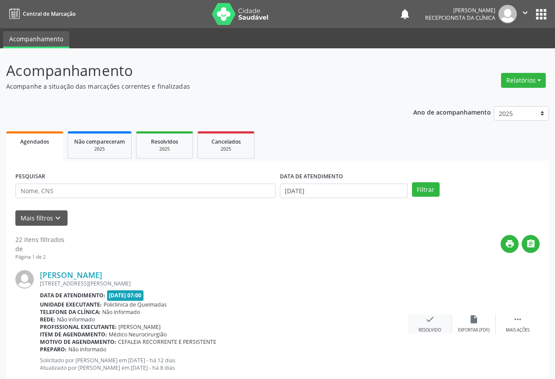
click at [425, 314] on icon "check" at bounding box center [430, 319] width 10 height 10
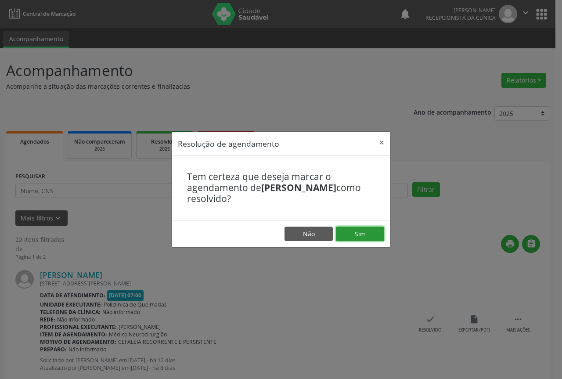
click at [356, 228] on button "Sim" at bounding box center [360, 233] width 48 height 15
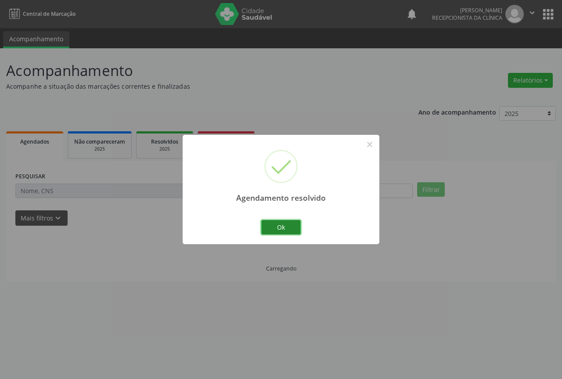
click at [289, 224] on button "Ok" at bounding box center [280, 227] width 39 height 15
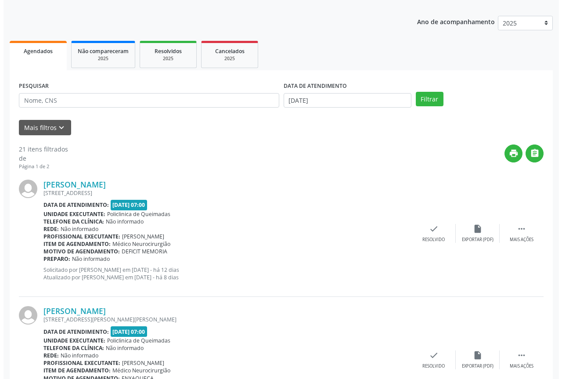
scroll to position [132, 0]
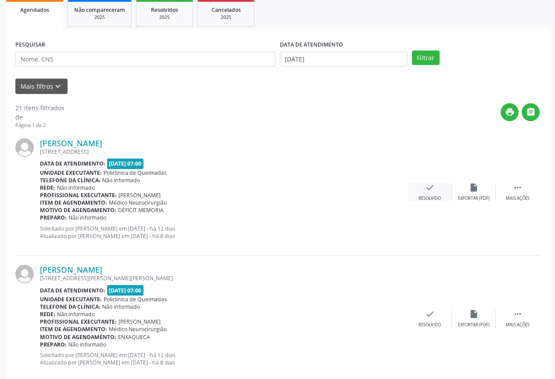
click at [434, 194] on div "check Resolvido" at bounding box center [430, 192] width 44 height 19
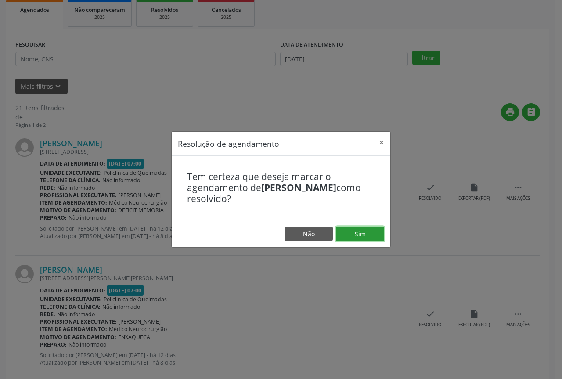
click at [369, 229] on button "Sim" at bounding box center [360, 233] width 48 height 15
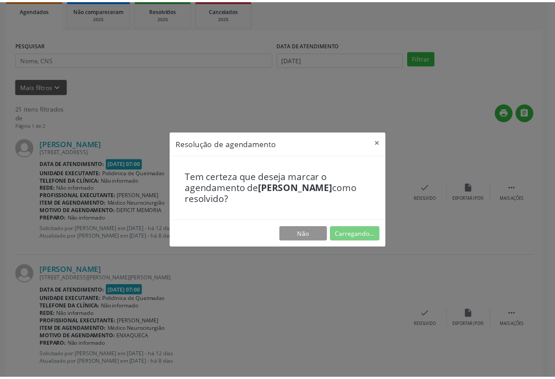
scroll to position [0, 0]
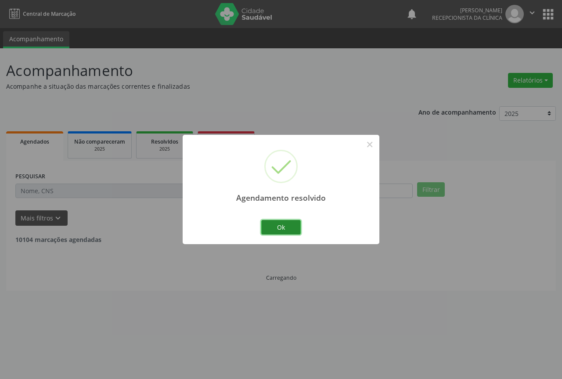
click at [283, 225] on button "Ok" at bounding box center [280, 227] width 39 height 15
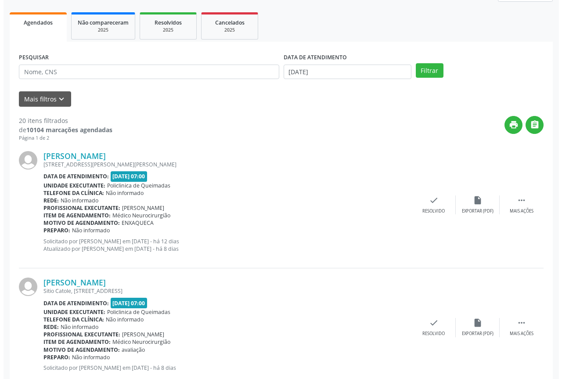
scroll to position [132, 0]
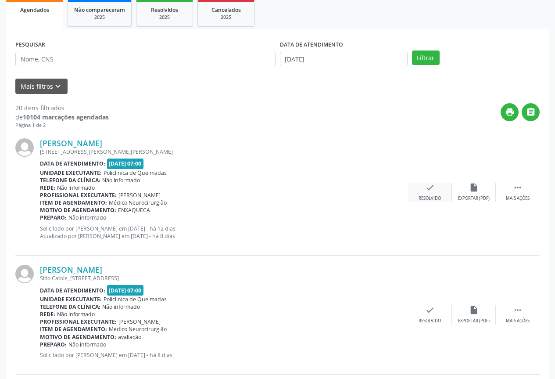
click at [430, 192] on div "check Resolvido" at bounding box center [430, 192] width 44 height 19
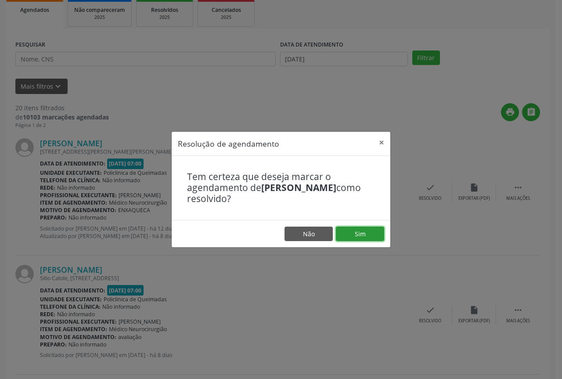
click at [360, 235] on button "Sim" at bounding box center [360, 233] width 48 height 15
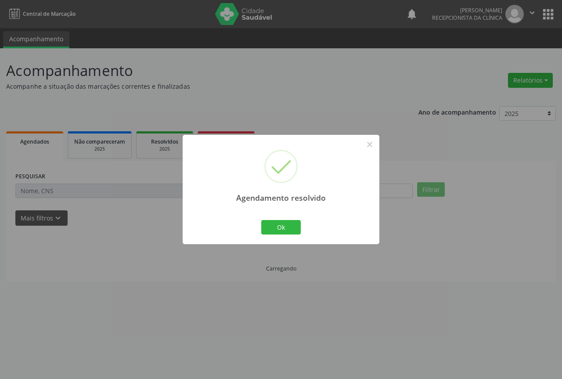
scroll to position [0, 0]
click at [283, 230] on button "Ok" at bounding box center [280, 227] width 39 height 15
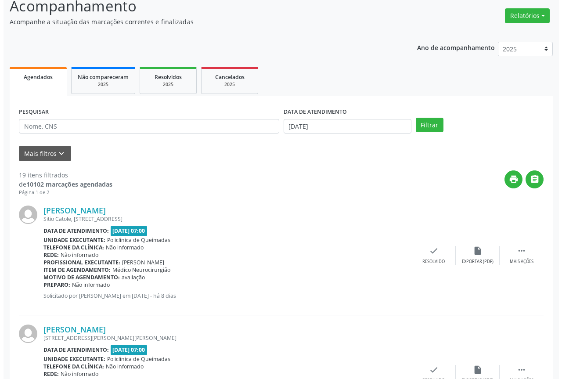
scroll to position [88, 0]
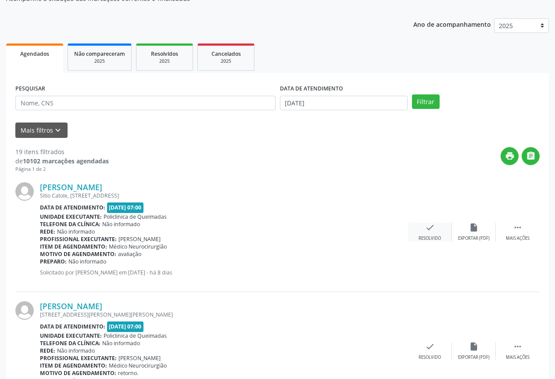
click at [428, 231] on icon "check" at bounding box center [430, 227] width 10 height 10
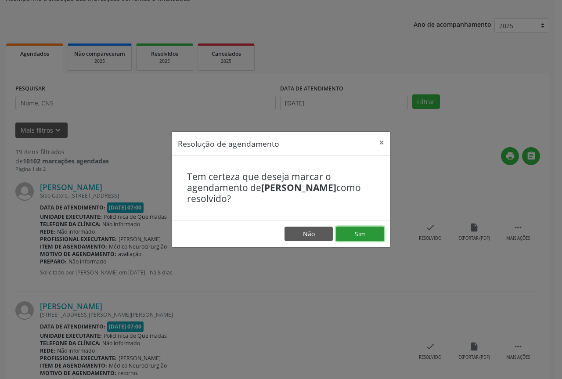
click at [362, 236] on button "Sim" at bounding box center [360, 233] width 48 height 15
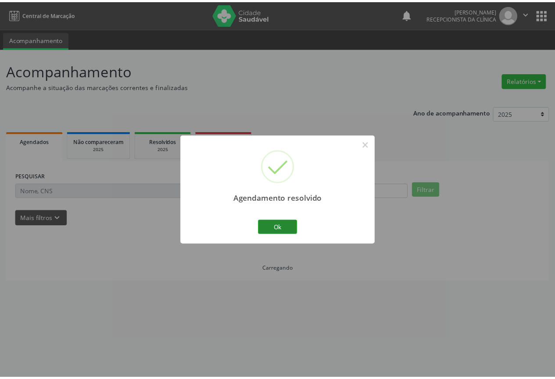
scroll to position [0, 0]
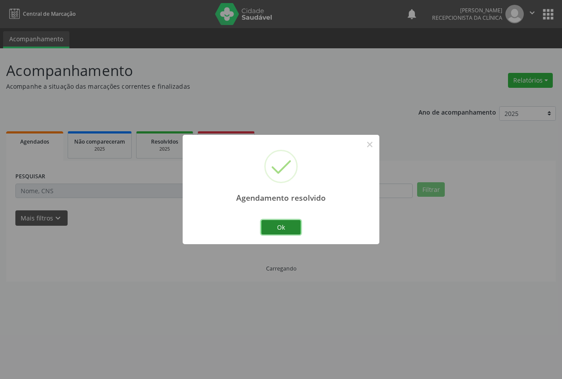
click at [285, 226] on button "Ok" at bounding box center [280, 227] width 39 height 15
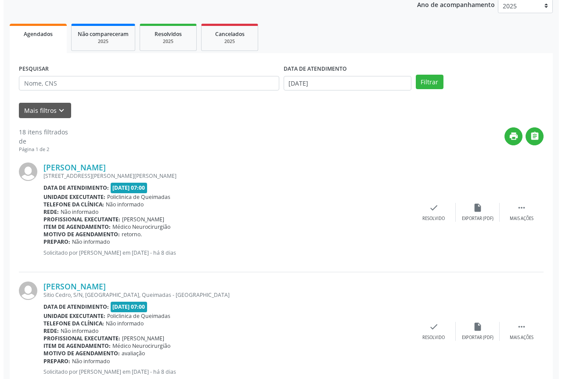
scroll to position [132, 0]
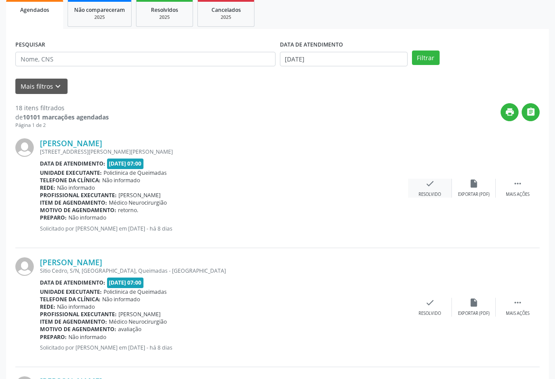
click at [430, 188] on icon "check" at bounding box center [430, 184] width 10 height 10
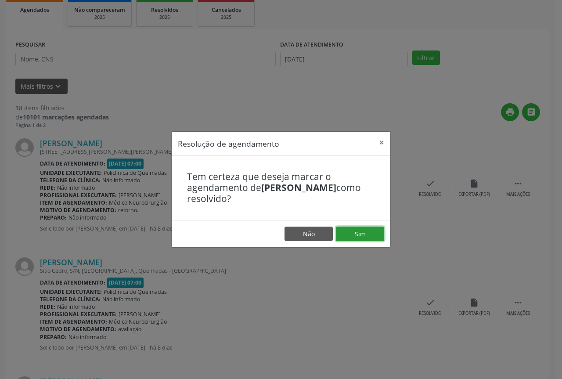
click at [351, 232] on button "Sim" at bounding box center [360, 233] width 48 height 15
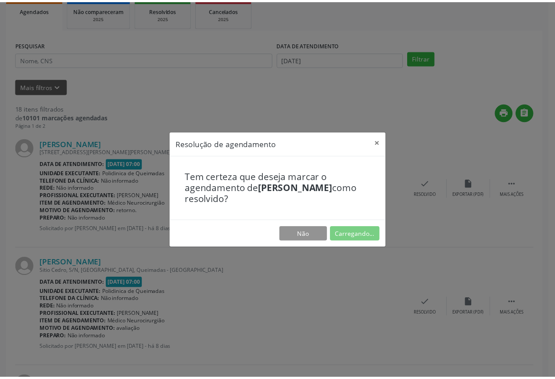
scroll to position [0, 0]
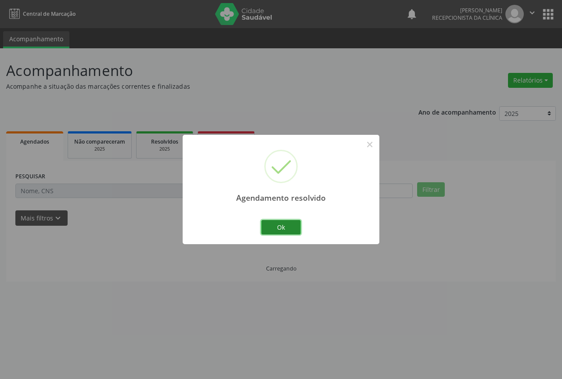
click at [281, 225] on button "Ok" at bounding box center [280, 227] width 39 height 15
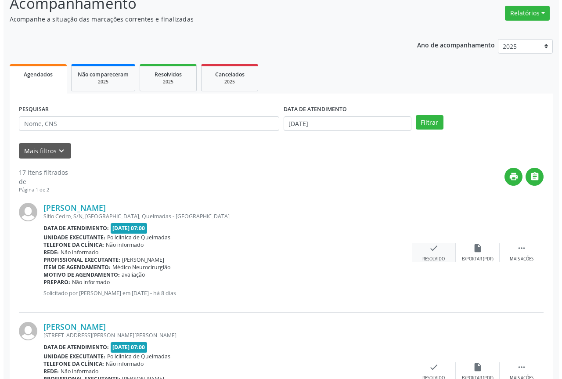
scroll to position [88, 0]
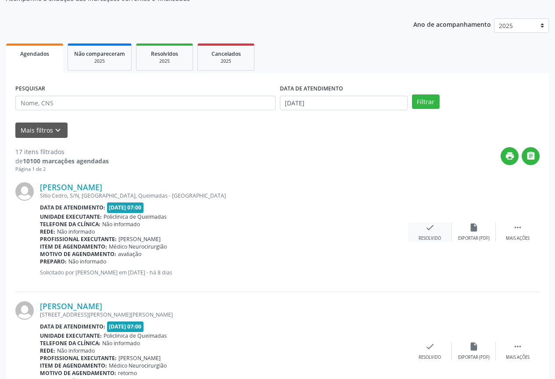
drag, startPoint x: 430, startPoint y: 224, endPoint x: 429, endPoint y: 230, distance: 5.8
click at [430, 229] on div "[PERSON_NAME] [GEOGRAPHIC_DATA], S/N, [GEOGRAPHIC_DATA], [GEOGRAPHIC_DATA] - [G…" at bounding box center [277, 232] width 524 height 119
click at [429, 230] on icon "check" at bounding box center [430, 227] width 10 height 10
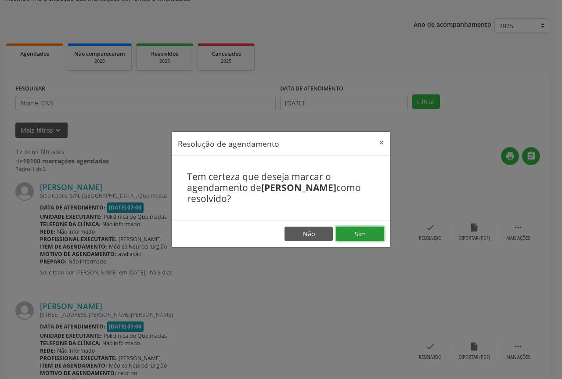
click at [362, 236] on button "Sim" at bounding box center [360, 233] width 48 height 15
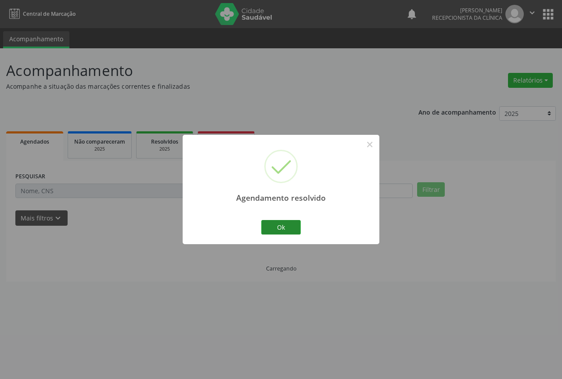
scroll to position [0, 0]
click at [284, 225] on button "Ok" at bounding box center [280, 227] width 39 height 15
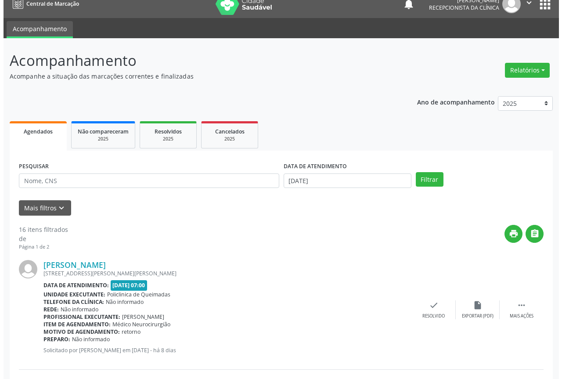
scroll to position [88, 0]
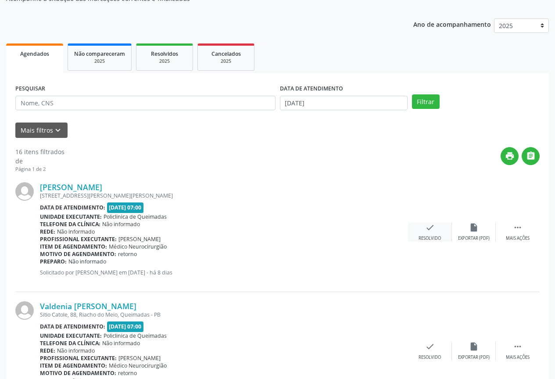
click at [434, 236] on div "Resolvido" at bounding box center [430, 238] width 22 height 6
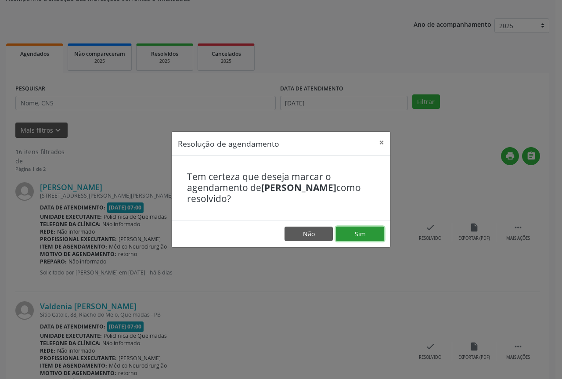
click at [366, 236] on button "Sim" at bounding box center [360, 233] width 48 height 15
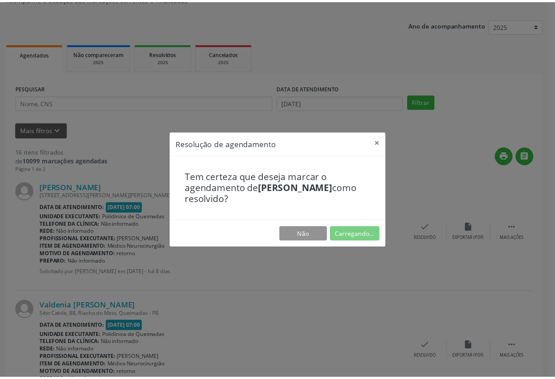
scroll to position [0, 0]
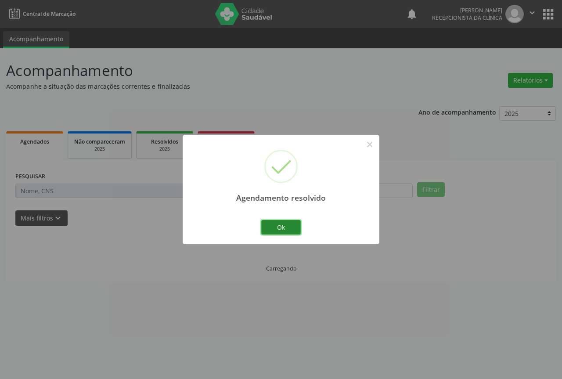
click at [279, 223] on button "Ok" at bounding box center [280, 227] width 39 height 15
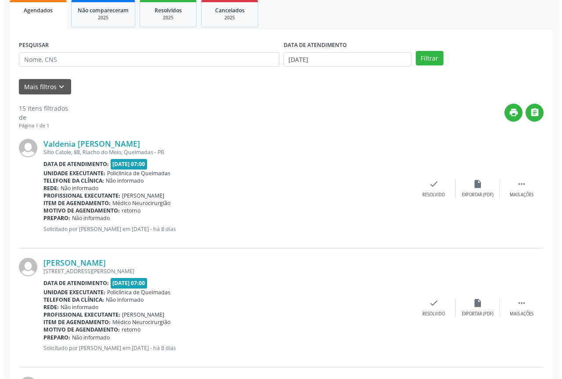
scroll to position [132, 0]
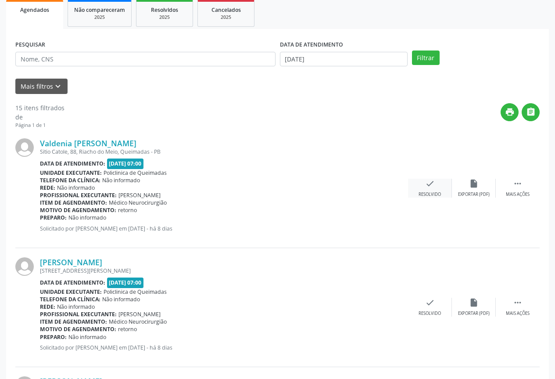
click at [442, 191] on div "check Resolvido" at bounding box center [430, 188] width 44 height 19
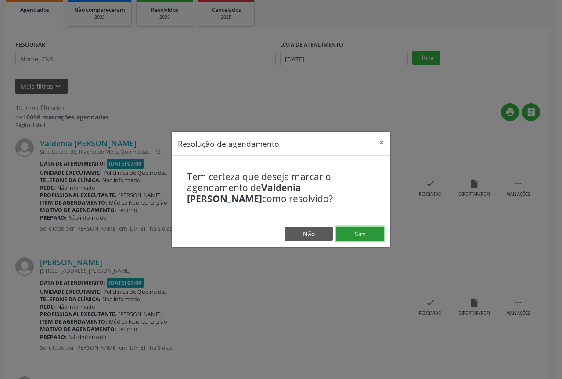
click at [360, 233] on button "Sim" at bounding box center [360, 233] width 48 height 15
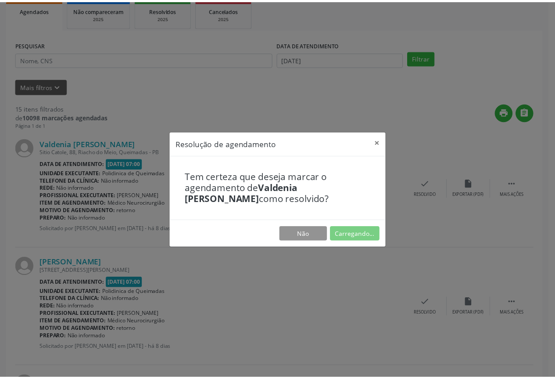
scroll to position [0, 0]
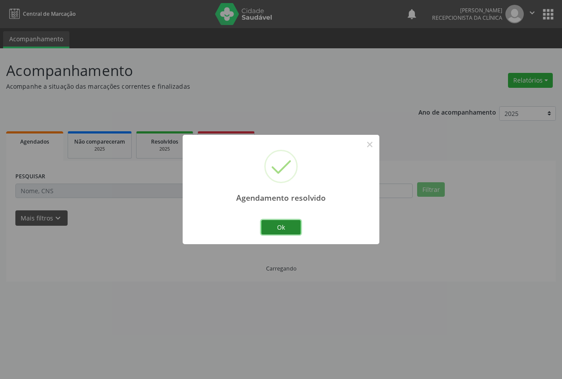
click at [290, 224] on button "Ok" at bounding box center [280, 227] width 39 height 15
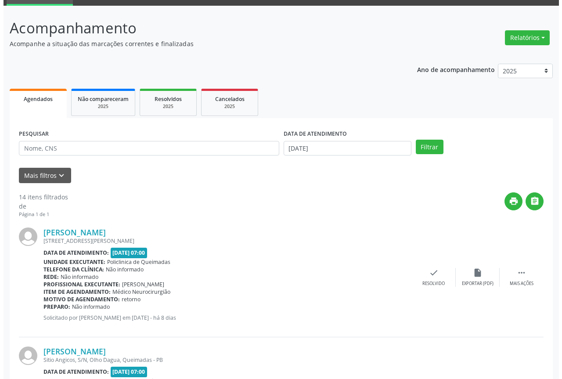
scroll to position [88, 0]
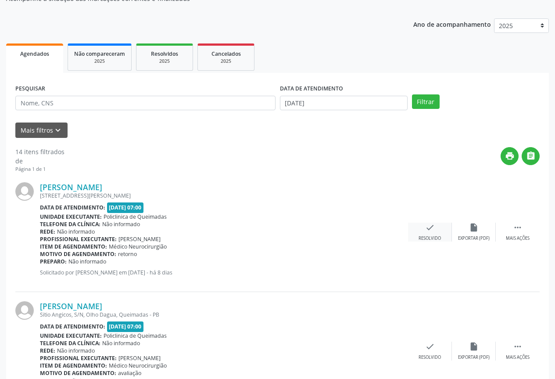
click at [425, 231] on icon "check" at bounding box center [430, 227] width 10 height 10
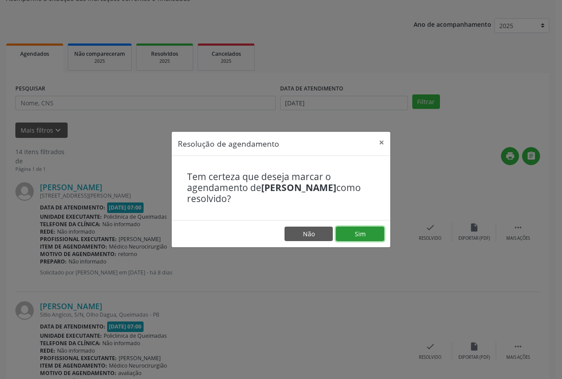
drag, startPoint x: 361, startPoint y: 229, endPoint x: 338, endPoint y: 227, distance: 22.9
click at [361, 229] on button "Sim" at bounding box center [360, 233] width 48 height 15
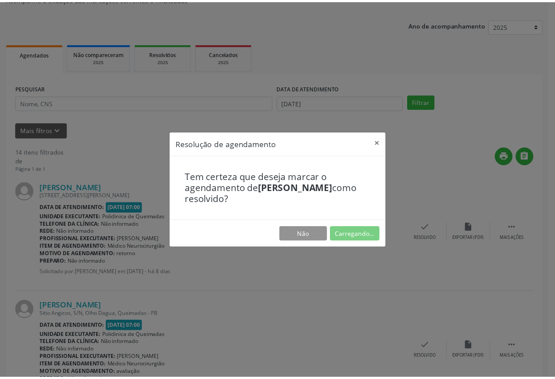
scroll to position [0, 0]
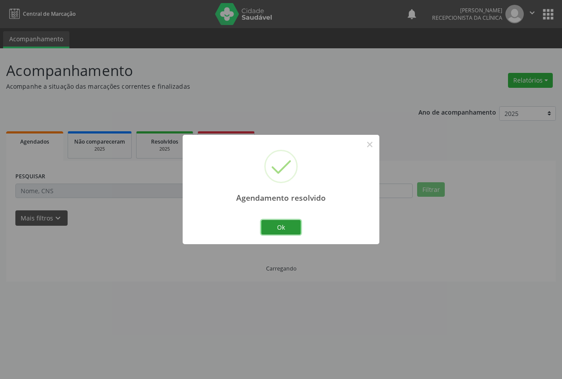
click at [276, 222] on button "Ok" at bounding box center [280, 227] width 39 height 15
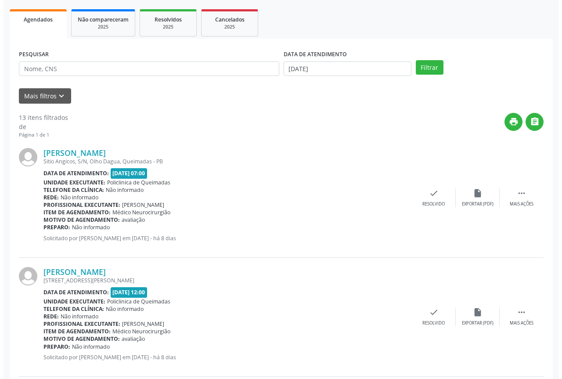
scroll to position [132, 0]
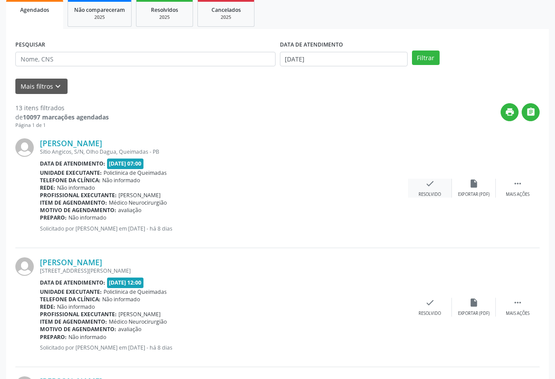
click at [435, 193] on div "Resolvido" at bounding box center [430, 194] width 22 height 6
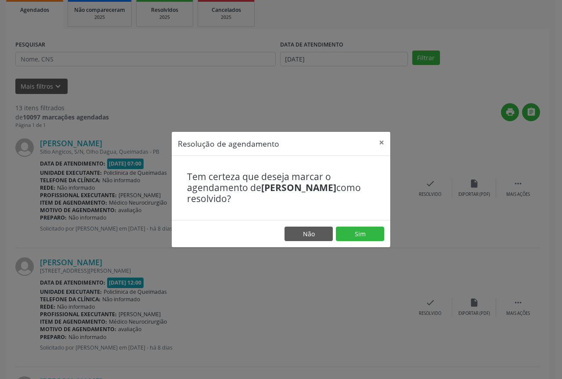
click at [358, 242] on footer "Não Sim" at bounding box center [281, 234] width 218 height 28
click at [350, 234] on button "Sim" at bounding box center [360, 233] width 48 height 15
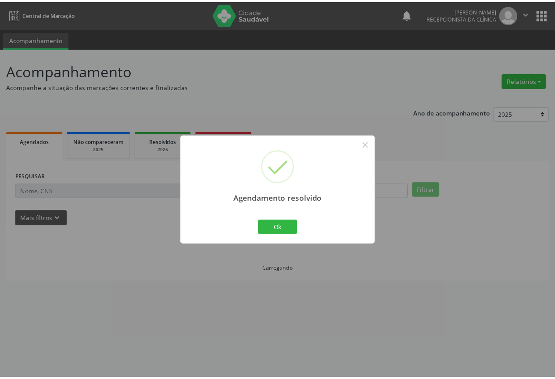
scroll to position [0, 0]
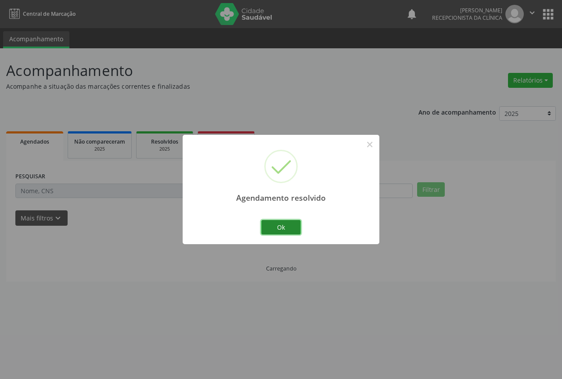
click at [275, 229] on button "Ok" at bounding box center [280, 227] width 39 height 15
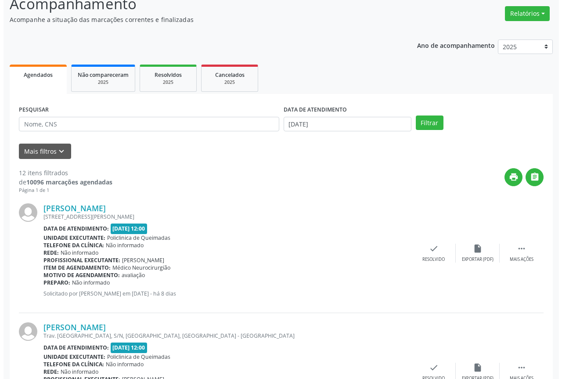
scroll to position [88, 0]
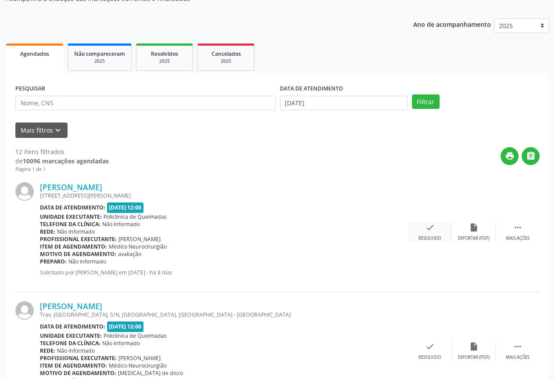
click at [433, 235] on div "Resolvido" at bounding box center [430, 238] width 22 height 6
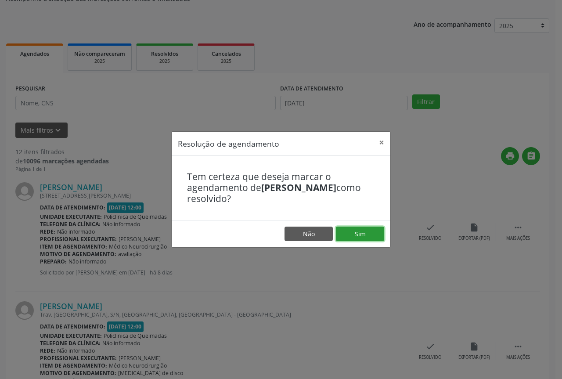
click at [336, 232] on button "Sim" at bounding box center [360, 233] width 48 height 15
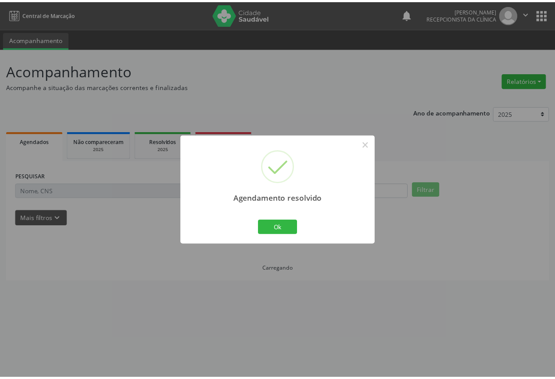
scroll to position [0, 0]
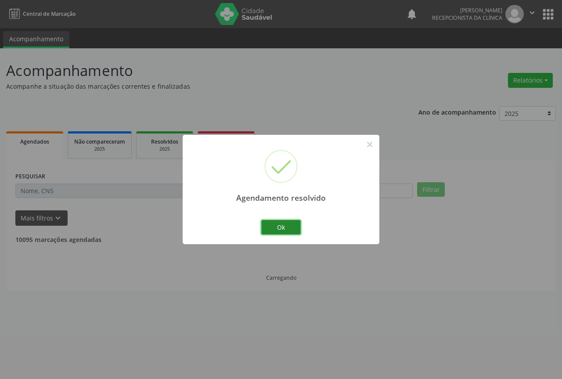
click at [286, 230] on button "Ok" at bounding box center [280, 227] width 39 height 15
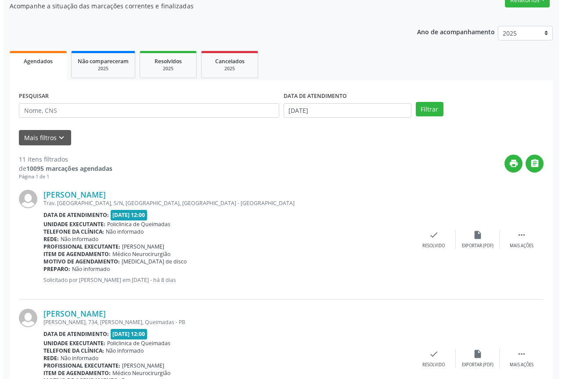
scroll to position [88, 0]
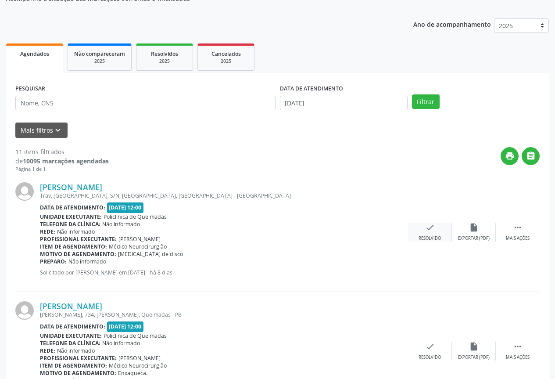
click at [419, 235] on div "Resolvido" at bounding box center [430, 238] width 22 height 6
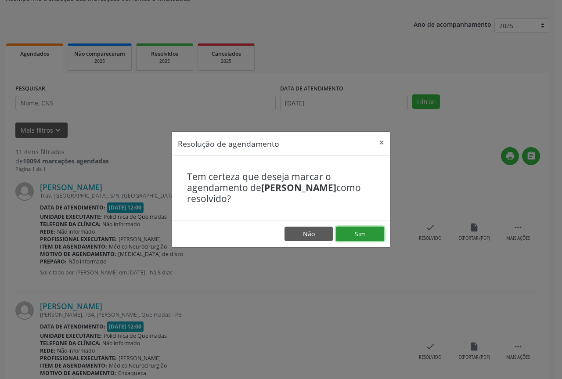
click at [354, 239] on button "Sim" at bounding box center [360, 233] width 48 height 15
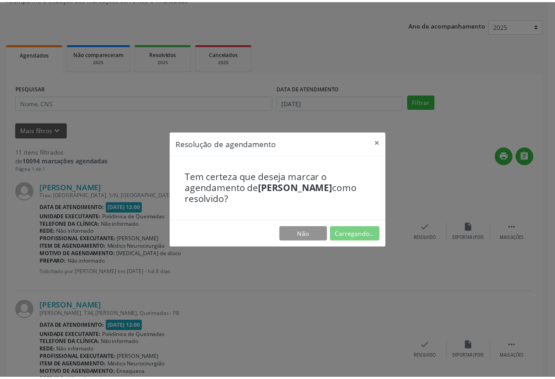
scroll to position [0, 0]
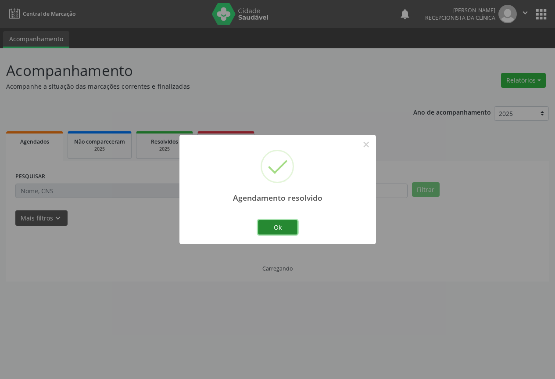
click at [295, 228] on button "Ok" at bounding box center [277, 227] width 39 height 15
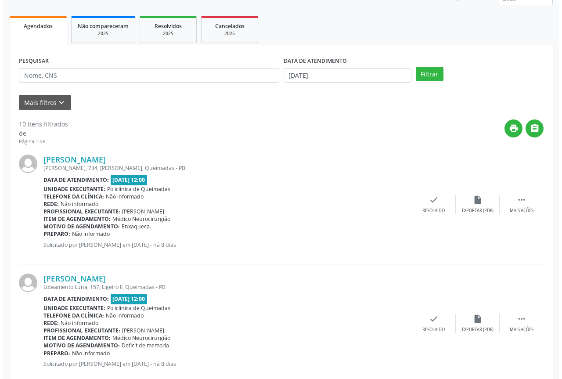
scroll to position [132, 0]
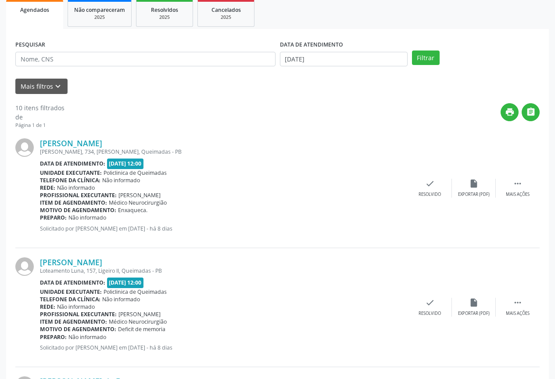
click at [401, 220] on div "Preparo: Não informado" at bounding box center [224, 217] width 368 height 7
click at [423, 189] on div "check Resolvido" at bounding box center [430, 188] width 44 height 19
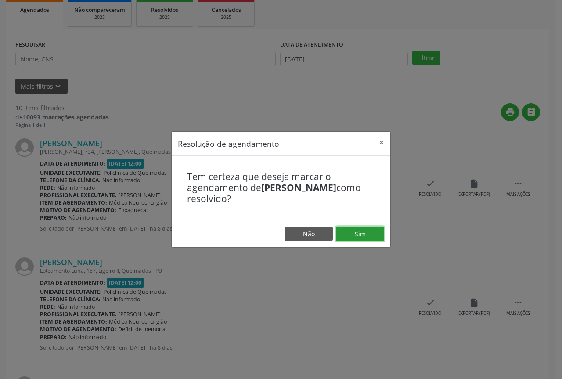
click at [366, 229] on button "Sim" at bounding box center [360, 233] width 48 height 15
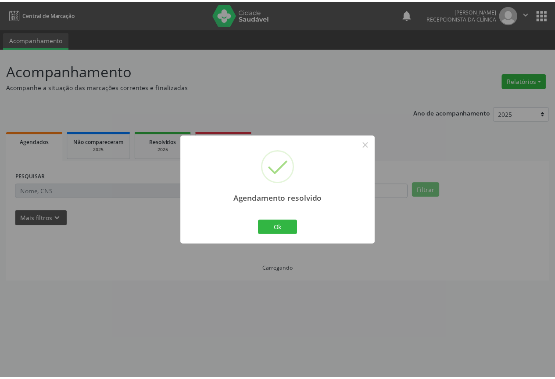
scroll to position [0, 0]
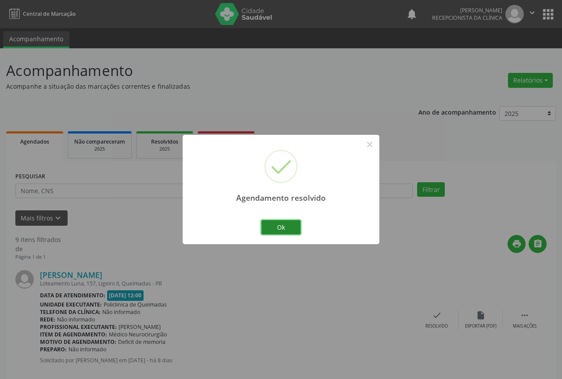
drag, startPoint x: 294, startPoint y: 225, endPoint x: 297, endPoint y: 222, distance: 5.3
click at [293, 225] on button "Ok" at bounding box center [280, 227] width 39 height 15
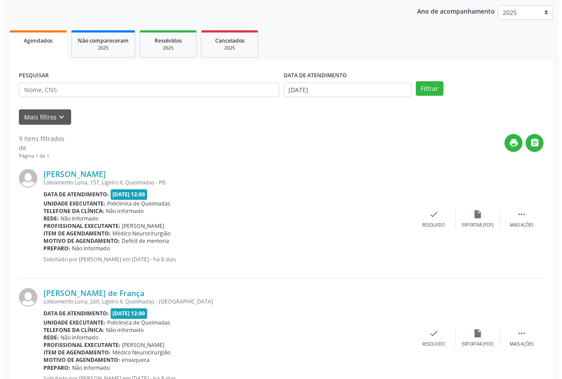
scroll to position [132, 0]
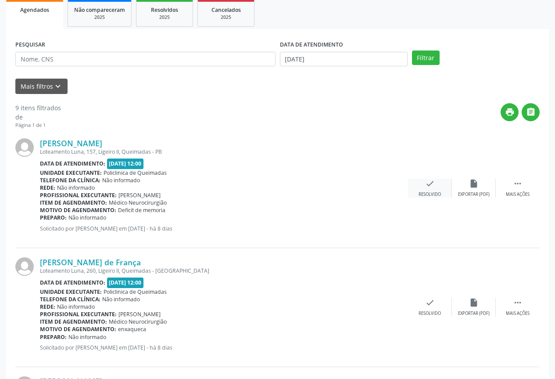
click at [425, 195] on div "Resolvido" at bounding box center [430, 194] width 22 height 6
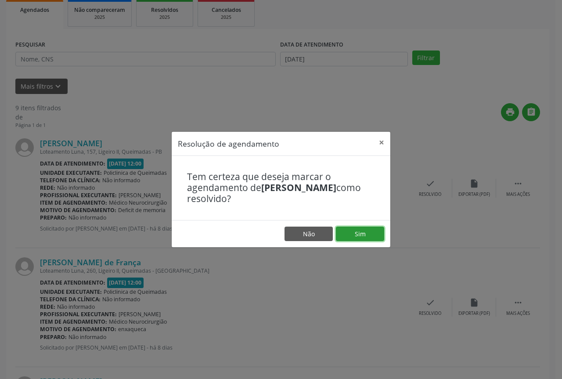
drag, startPoint x: 356, startPoint y: 240, endPoint x: 332, endPoint y: 235, distance: 25.0
click at [356, 240] on button "Sim" at bounding box center [360, 233] width 48 height 15
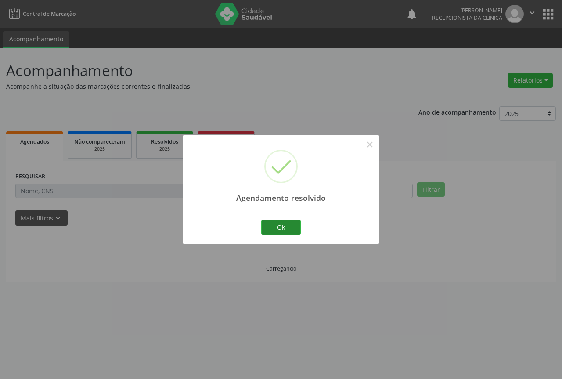
scroll to position [0, 0]
click at [267, 230] on button "Ok" at bounding box center [280, 227] width 39 height 15
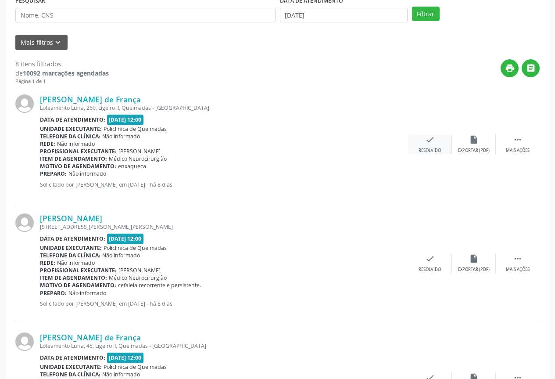
click at [440, 150] on div "Resolvido" at bounding box center [430, 150] width 22 height 6
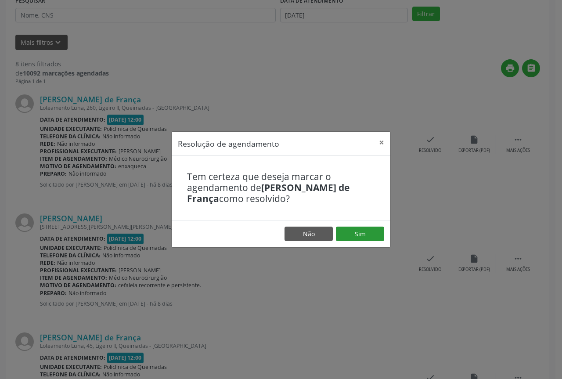
drag, startPoint x: 344, startPoint y: 247, endPoint x: 346, endPoint y: 236, distance: 10.9
click at [343, 243] on footer "Não Sim" at bounding box center [281, 234] width 218 height 28
click at [346, 236] on button "Sim" at bounding box center [360, 233] width 48 height 15
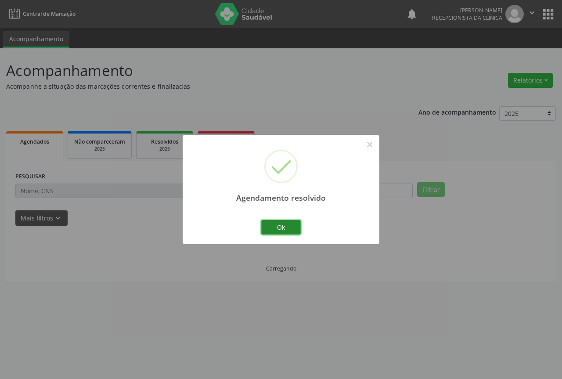
click at [289, 224] on button "Ok" at bounding box center [280, 227] width 39 height 15
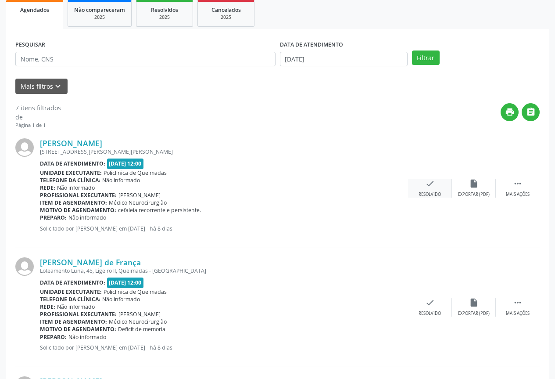
click at [433, 194] on div "Resolvido" at bounding box center [430, 194] width 22 height 6
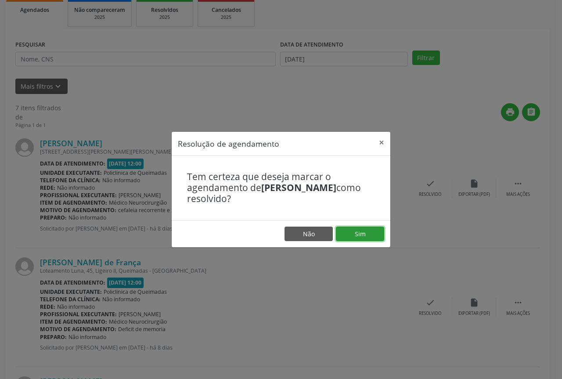
drag, startPoint x: 367, startPoint y: 227, endPoint x: 337, endPoint y: 227, distance: 29.8
click at [362, 227] on button "Sim" at bounding box center [360, 233] width 48 height 15
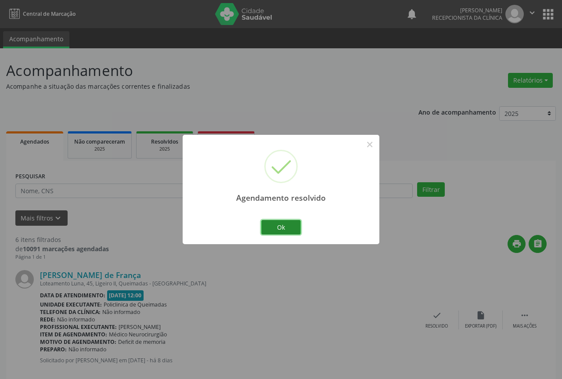
click at [294, 227] on button "Ok" at bounding box center [280, 227] width 39 height 15
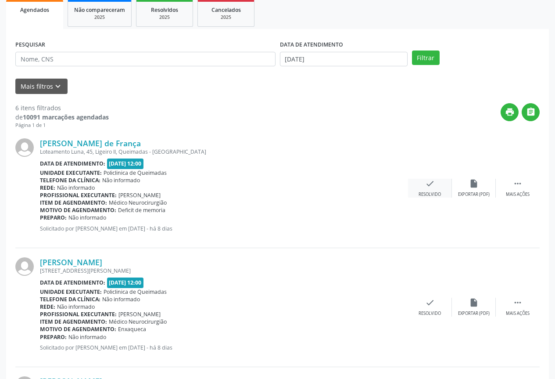
click at [418, 191] on div "check Resolvido" at bounding box center [430, 188] width 44 height 19
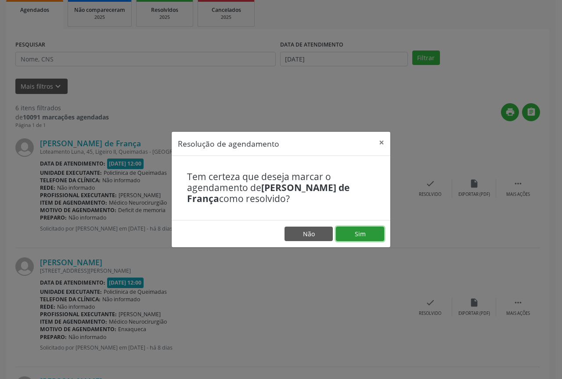
click at [358, 237] on button "Sim" at bounding box center [360, 233] width 48 height 15
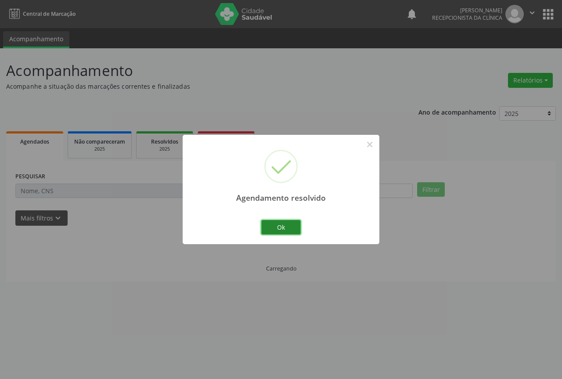
click at [269, 225] on button "Ok" at bounding box center [280, 227] width 39 height 15
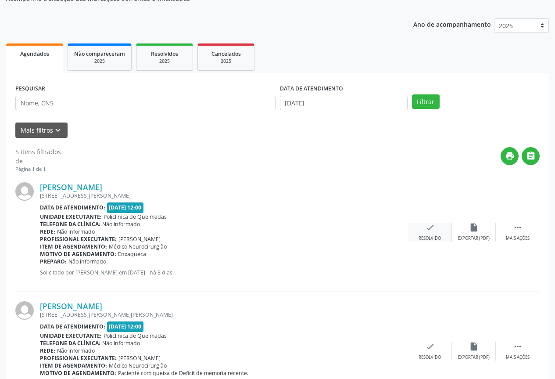
click at [419, 236] on div "Resolvido" at bounding box center [430, 238] width 22 height 6
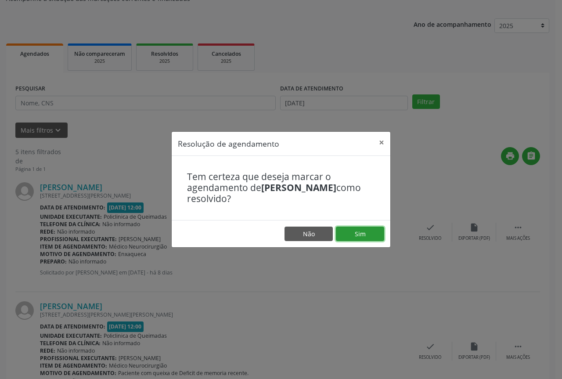
click at [355, 241] on button "Sim" at bounding box center [360, 233] width 48 height 15
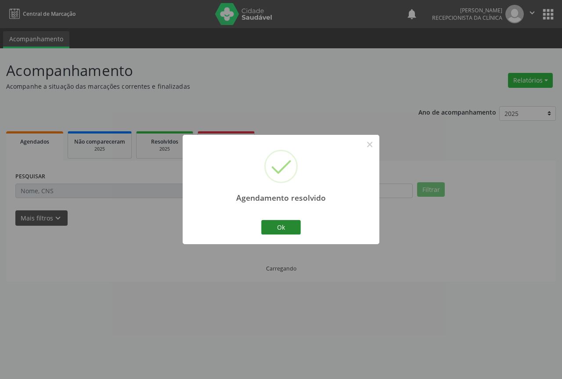
drag, startPoint x: 287, startPoint y: 238, endPoint x: 287, endPoint y: 229, distance: 8.3
click at [287, 236] on div "Agendamento resolvido × Ok Cancel" at bounding box center [281, 189] width 197 height 109
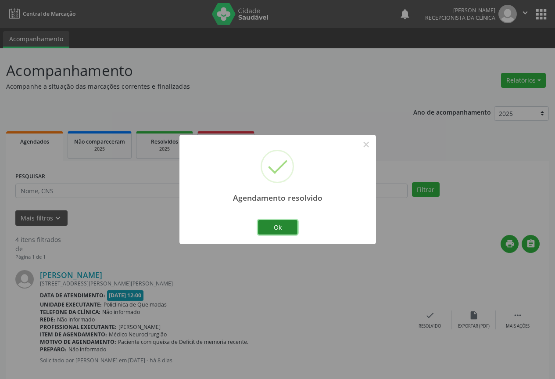
click at [288, 229] on button "Ok" at bounding box center [277, 227] width 39 height 15
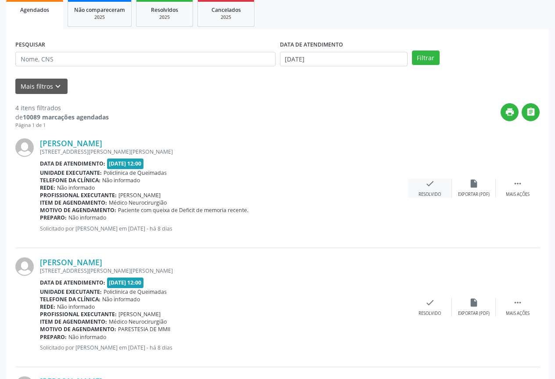
click at [444, 193] on div "check Resolvido" at bounding box center [430, 188] width 44 height 19
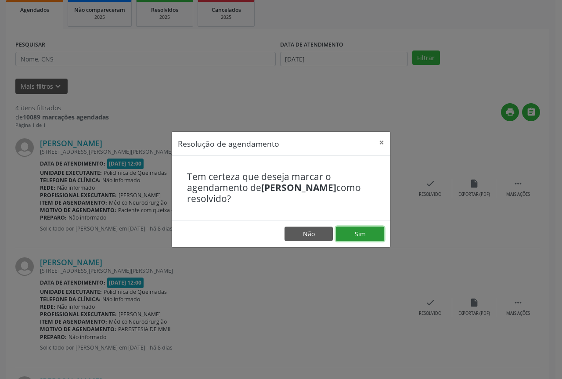
click at [346, 236] on button "Sim" at bounding box center [360, 233] width 48 height 15
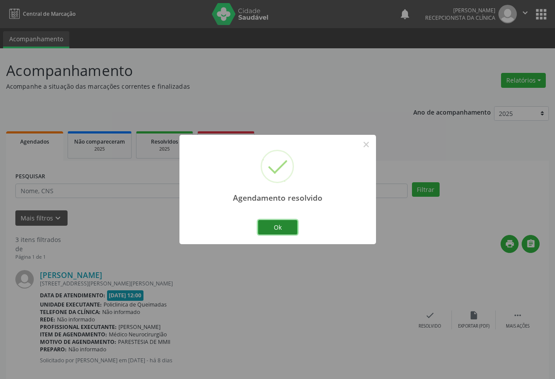
click at [276, 226] on button "Ok" at bounding box center [277, 227] width 39 height 15
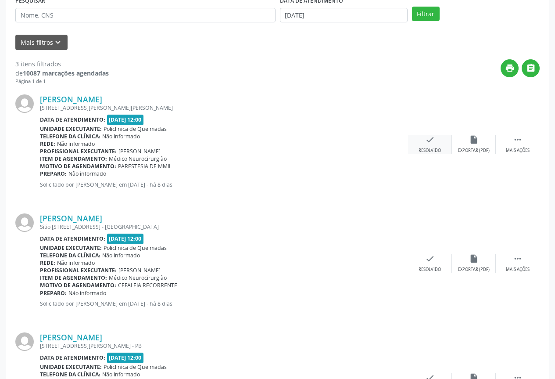
click at [430, 148] on div "Resolvido" at bounding box center [430, 150] width 22 height 6
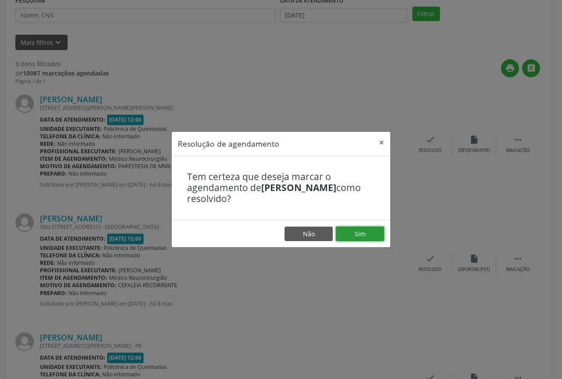
click at [354, 240] on button "Sim" at bounding box center [360, 233] width 48 height 15
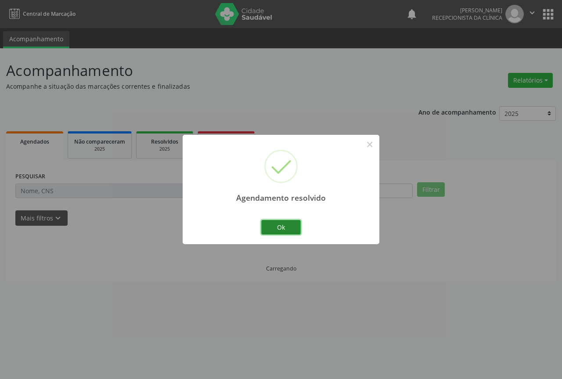
click at [276, 226] on button "Ok" at bounding box center [280, 227] width 39 height 15
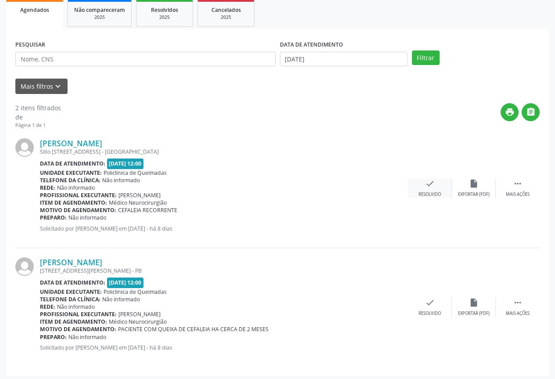
click at [428, 193] on div "Resolvido" at bounding box center [430, 194] width 22 height 6
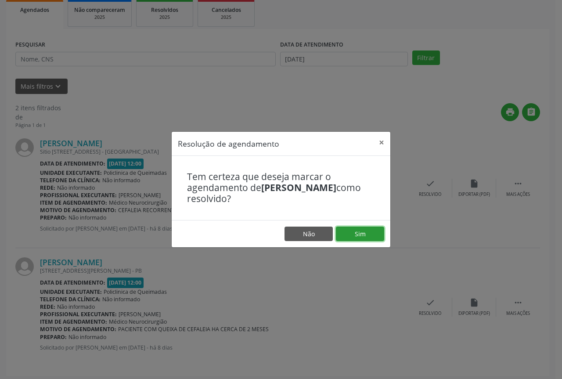
click at [354, 236] on button "Sim" at bounding box center [360, 233] width 48 height 15
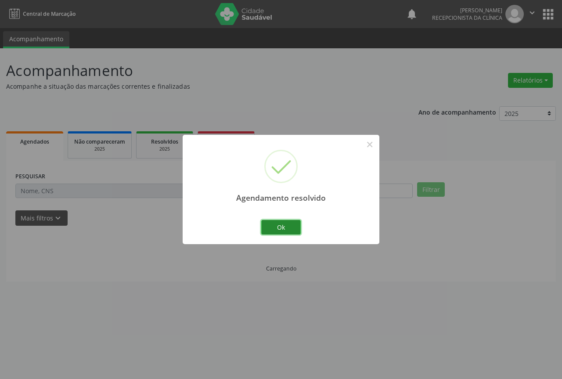
click at [278, 228] on button "Ok" at bounding box center [280, 227] width 39 height 15
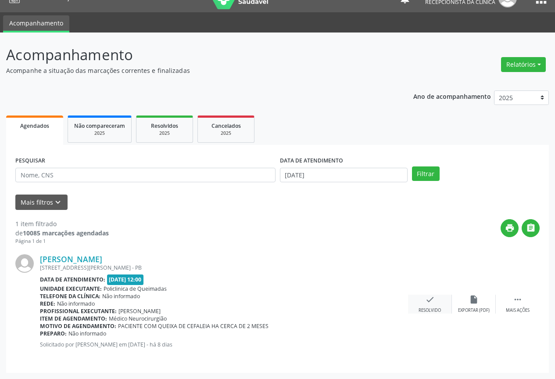
click at [426, 301] on icon "check" at bounding box center [430, 299] width 10 height 10
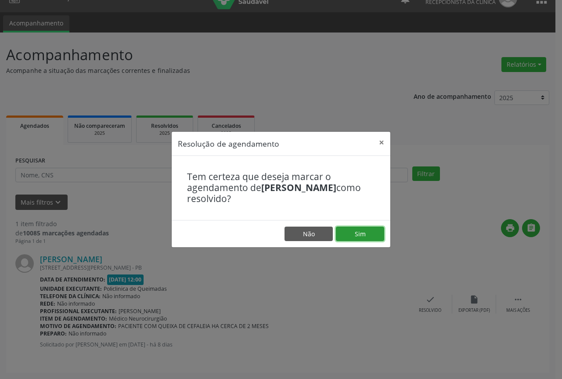
click at [339, 235] on button "Sim" at bounding box center [360, 233] width 48 height 15
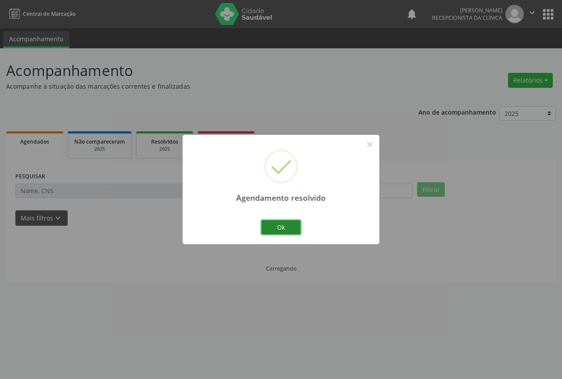
click at [268, 228] on button "Ok" at bounding box center [280, 227] width 39 height 15
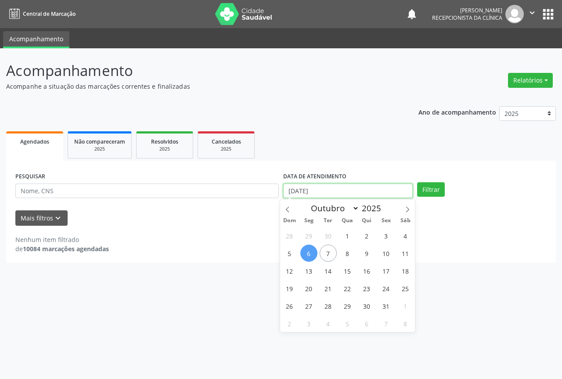
click at [328, 193] on input "[DATE]" at bounding box center [347, 190] width 129 height 15
click at [333, 255] on span "7" at bounding box center [327, 252] width 17 height 17
type input "[DATE]"
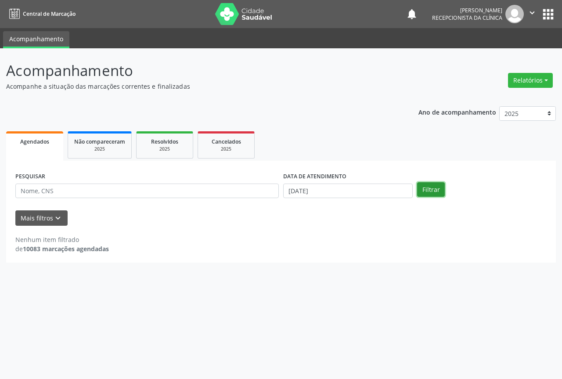
click at [429, 192] on button "Filtrar" at bounding box center [431, 189] width 28 height 15
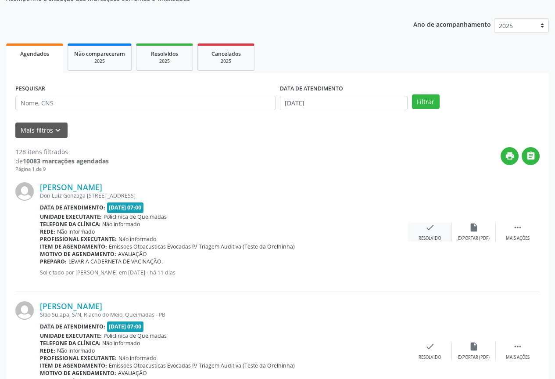
click at [423, 232] on div "check Resolvido" at bounding box center [430, 231] width 44 height 19
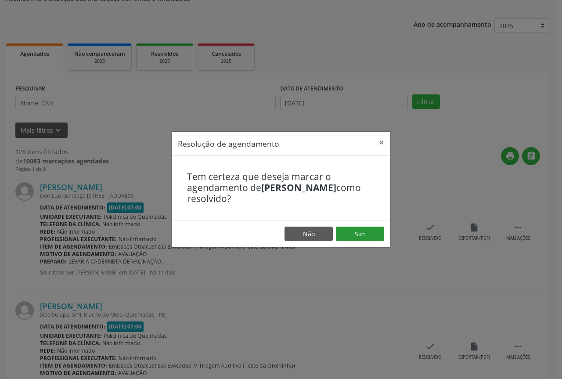
click at [349, 225] on footer "Não Sim" at bounding box center [281, 234] width 218 height 28
click at [344, 228] on button "Sim" at bounding box center [360, 233] width 48 height 15
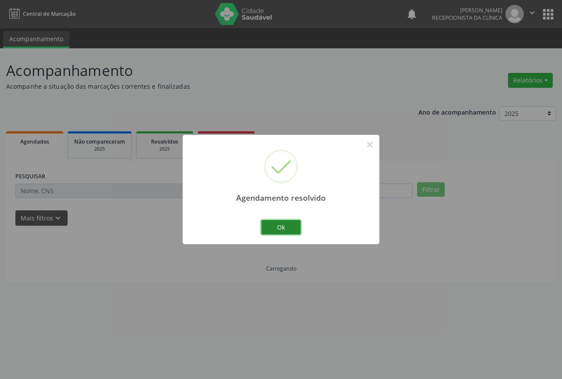
click at [274, 229] on button "Ok" at bounding box center [280, 227] width 39 height 15
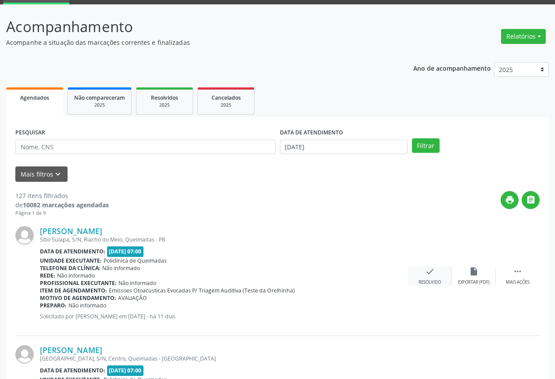
click at [427, 273] on icon "check" at bounding box center [430, 271] width 10 height 10
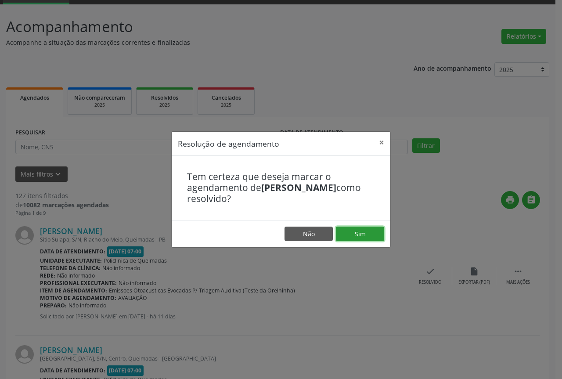
click at [372, 235] on button "Sim" at bounding box center [360, 233] width 48 height 15
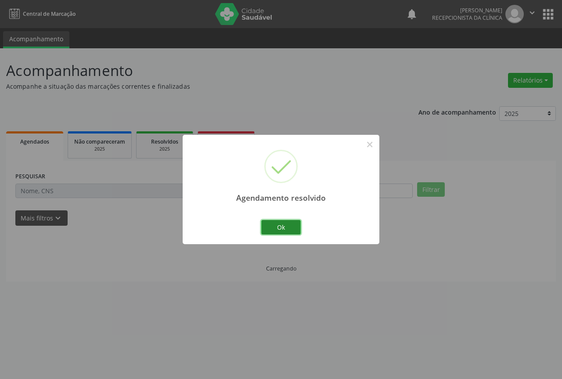
click at [286, 229] on button "Ok" at bounding box center [280, 227] width 39 height 15
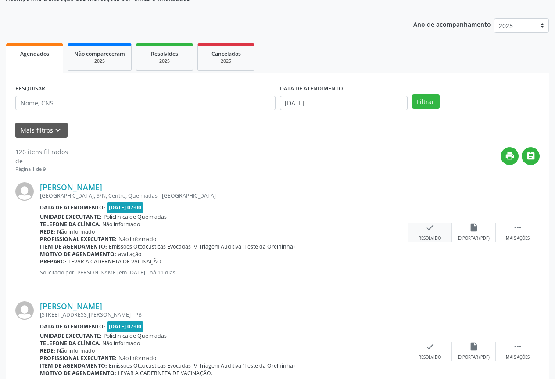
click at [418, 226] on div "check Resolvido" at bounding box center [430, 231] width 44 height 19
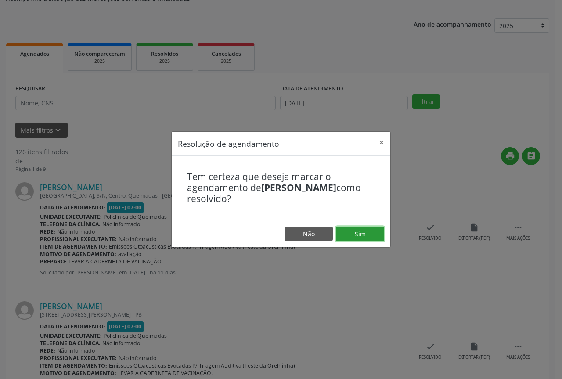
click at [352, 237] on button "Sim" at bounding box center [360, 233] width 48 height 15
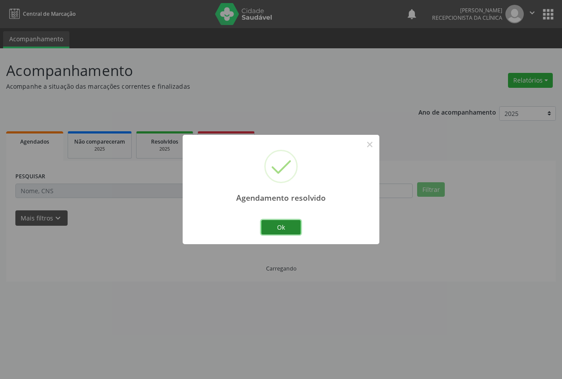
click at [274, 228] on button "Ok" at bounding box center [280, 227] width 39 height 15
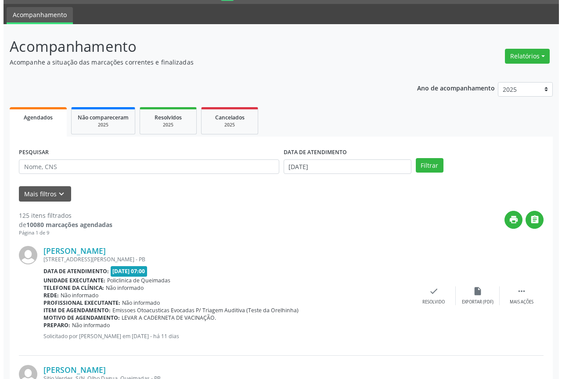
scroll to position [44, 0]
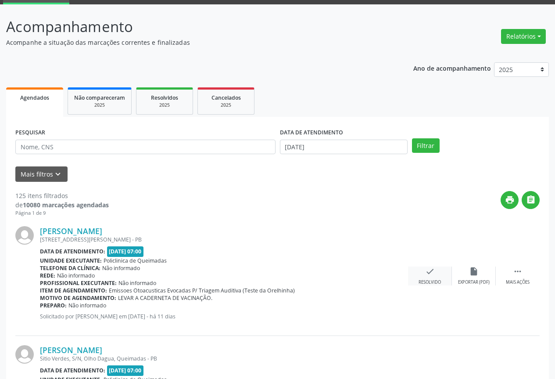
click at [423, 277] on div "check Resolvido" at bounding box center [430, 275] width 44 height 19
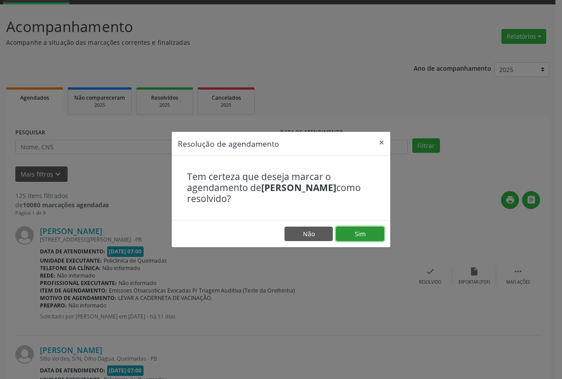
click at [370, 229] on button "Sim" at bounding box center [360, 233] width 48 height 15
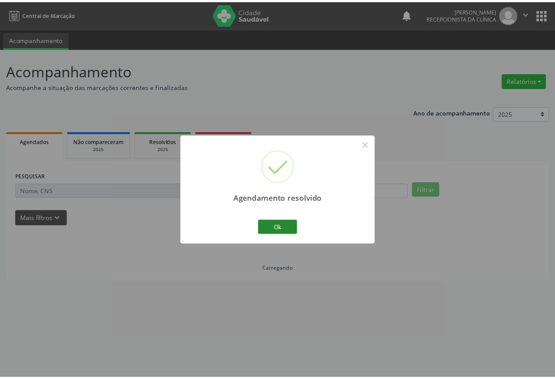
scroll to position [0, 0]
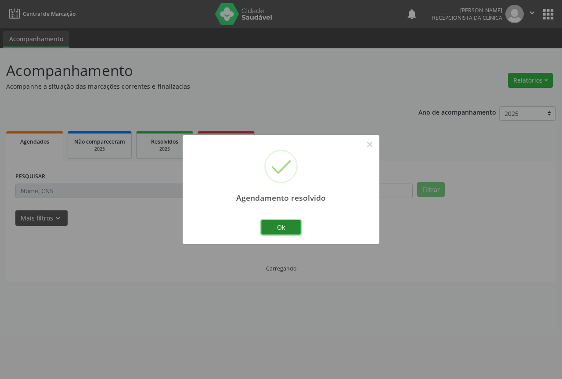
click at [275, 226] on button "Ok" at bounding box center [280, 227] width 39 height 15
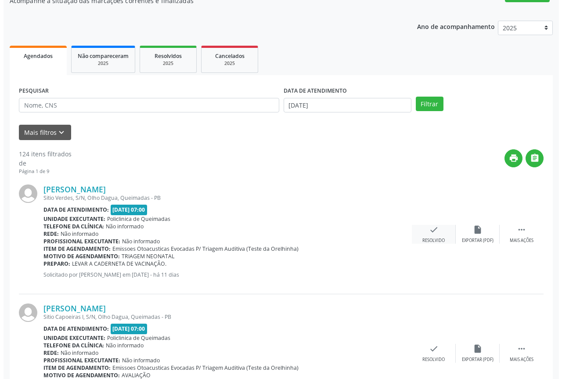
scroll to position [88, 0]
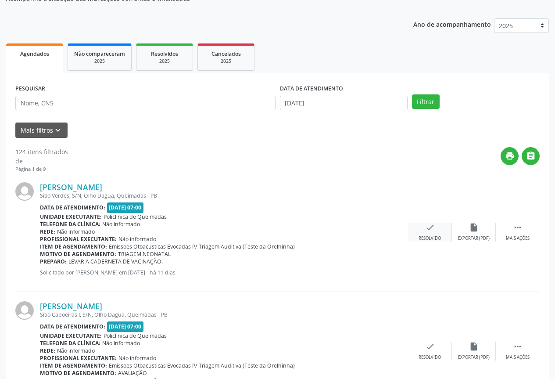
click at [425, 226] on icon "check" at bounding box center [430, 227] width 10 height 10
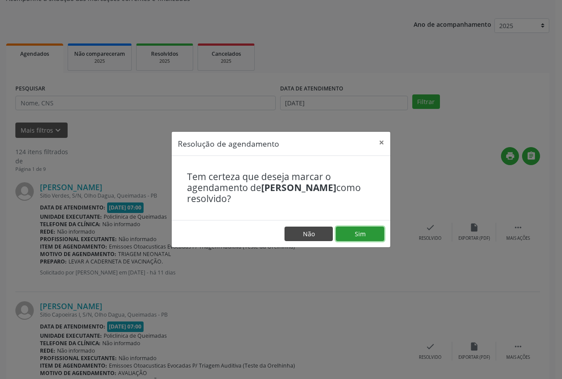
drag, startPoint x: 359, startPoint y: 233, endPoint x: 319, endPoint y: 233, distance: 40.8
click at [359, 233] on button "Sim" at bounding box center [360, 233] width 48 height 15
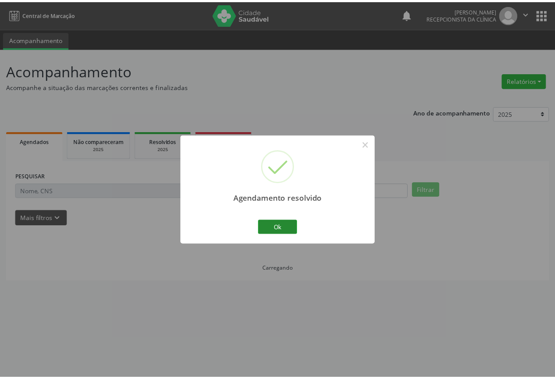
scroll to position [0, 0]
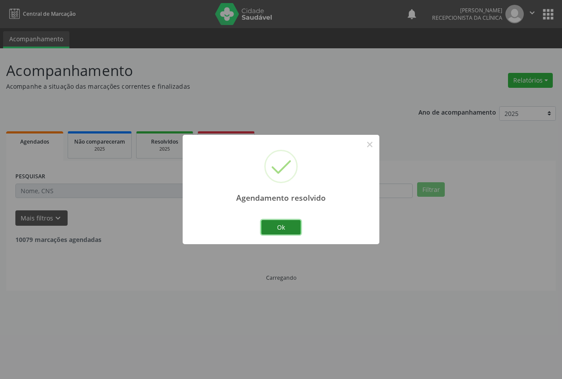
click at [267, 227] on button "Ok" at bounding box center [280, 227] width 39 height 15
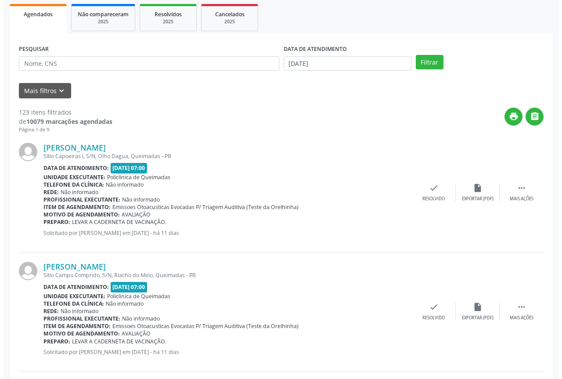
scroll to position [132, 0]
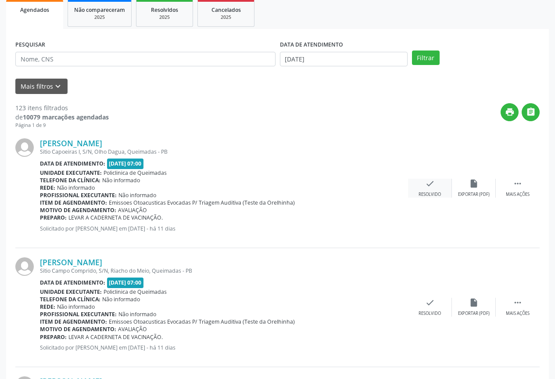
click at [429, 193] on div "Resolvido" at bounding box center [430, 194] width 22 height 6
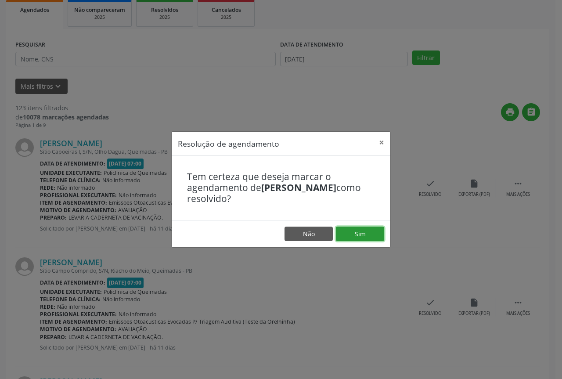
click at [354, 240] on button "Sim" at bounding box center [360, 233] width 48 height 15
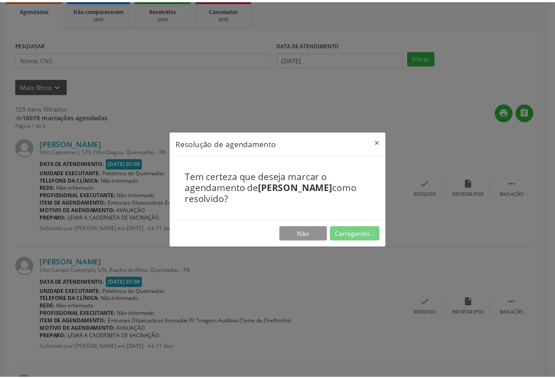
scroll to position [0, 0]
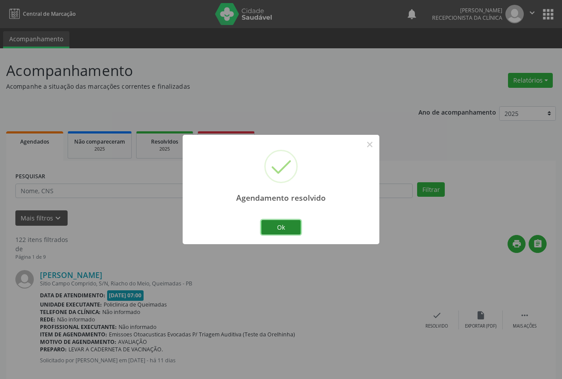
click at [264, 230] on button "Ok" at bounding box center [280, 227] width 39 height 15
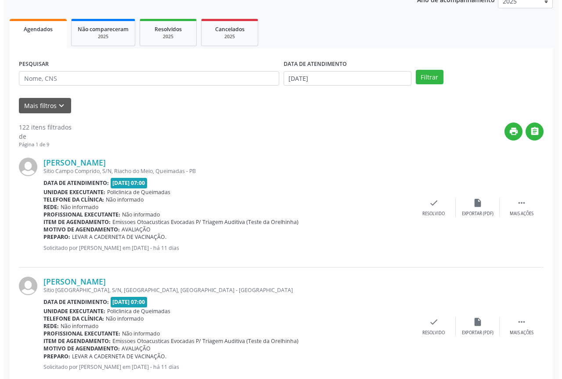
scroll to position [132, 0]
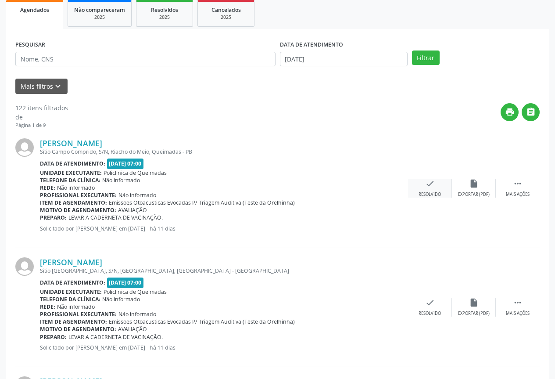
click at [430, 194] on div "Resolvido" at bounding box center [430, 194] width 22 height 6
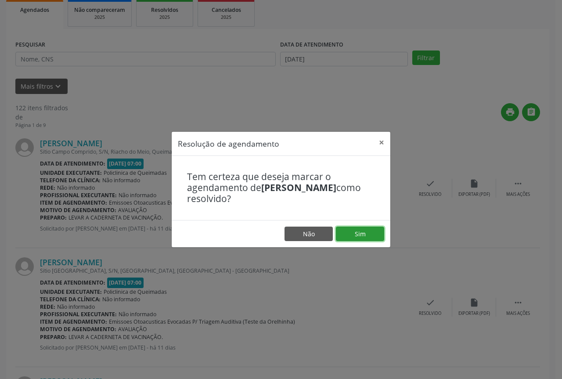
click at [342, 233] on button "Sim" at bounding box center [360, 233] width 48 height 15
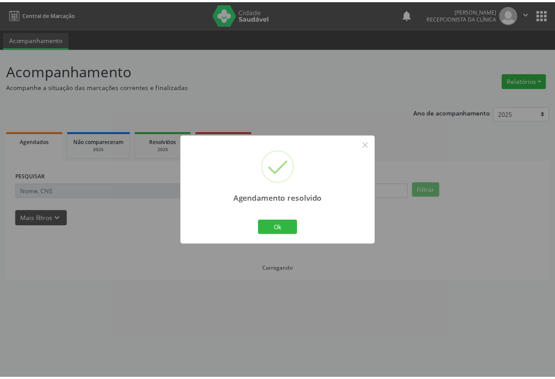
scroll to position [0, 0]
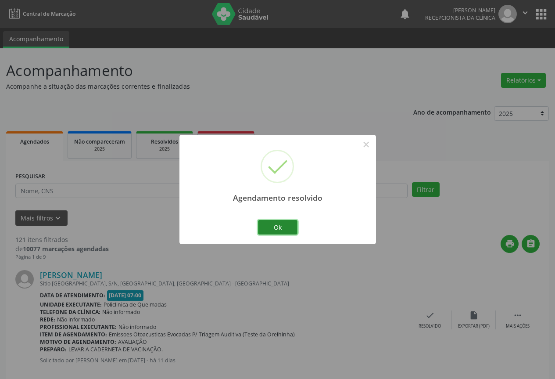
click at [273, 231] on button "Ok" at bounding box center [277, 227] width 39 height 15
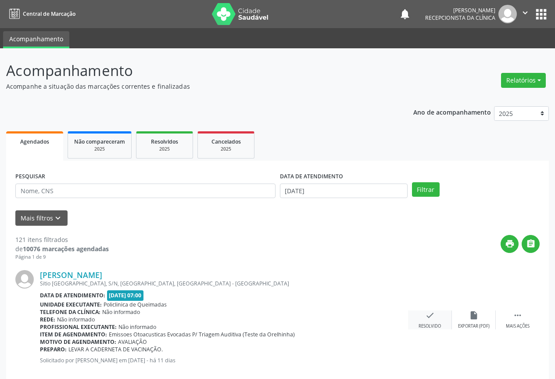
click at [434, 319] on icon "check" at bounding box center [430, 315] width 10 height 10
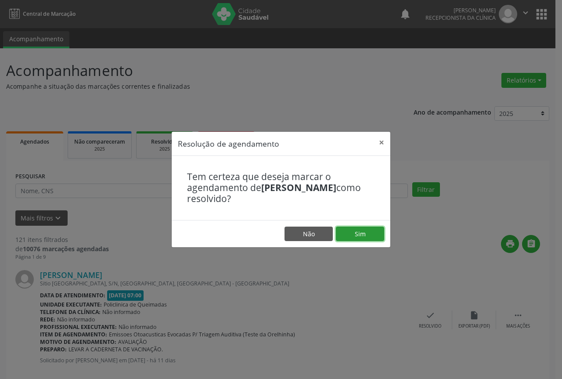
click at [370, 233] on button "Sim" at bounding box center [360, 233] width 48 height 15
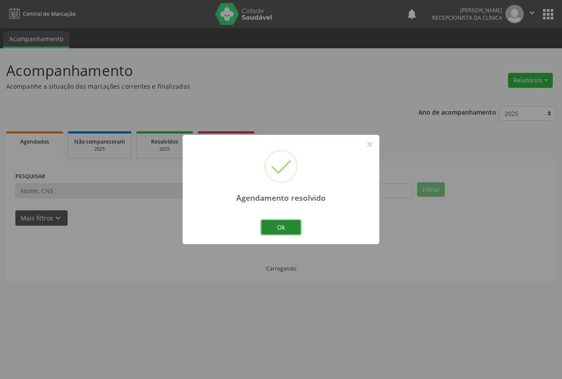
click at [283, 229] on button "Ok" at bounding box center [280, 227] width 39 height 15
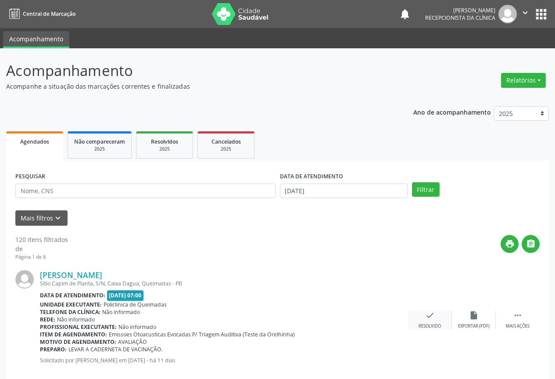
click at [433, 316] on icon "check" at bounding box center [430, 315] width 10 height 10
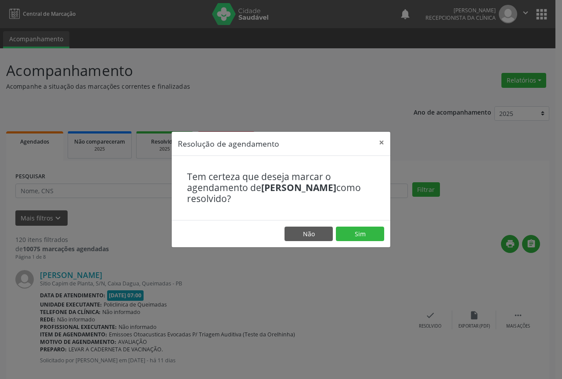
click at [350, 242] on footer "Não Sim" at bounding box center [281, 234] width 218 height 28
click at [350, 238] on button "Sim" at bounding box center [360, 233] width 48 height 15
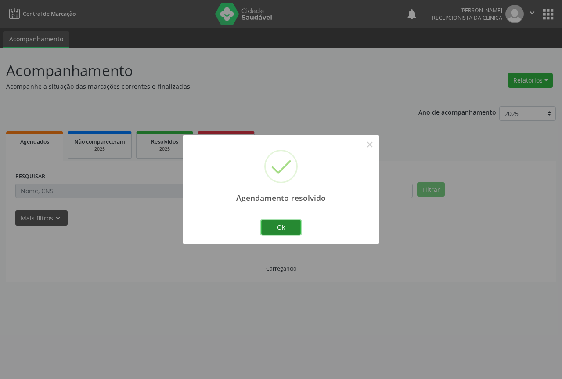
click at [279, 230] on button "Ok" at bounding box center [280, 227] width 39 height 15
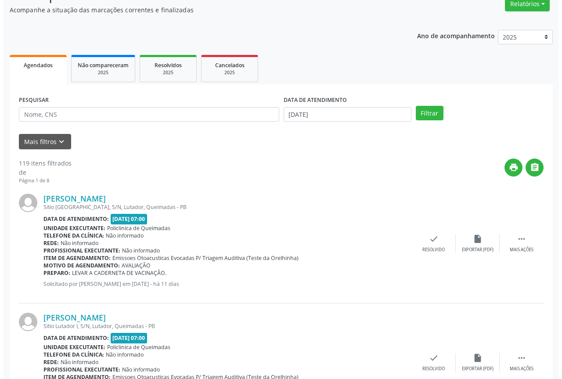
scroll to position [88, 0]
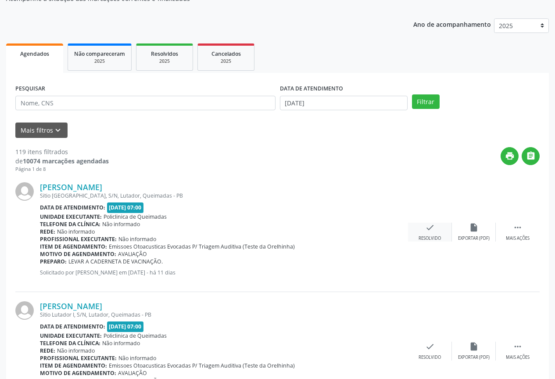
click at [422, 235] on div "Resolvido" at bounding box center [430, 238] width 22 height 6
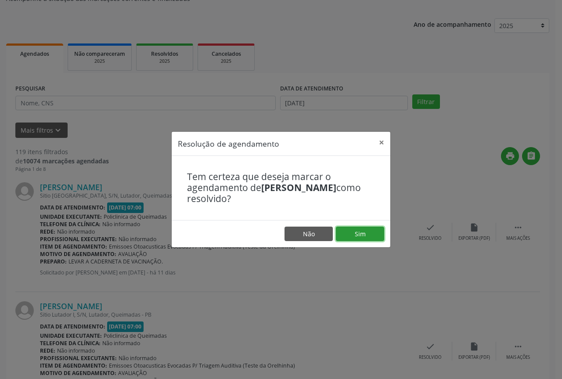
click at [360, 237] on button "Sim" at bounding box center [360, 233] width 48 height 15
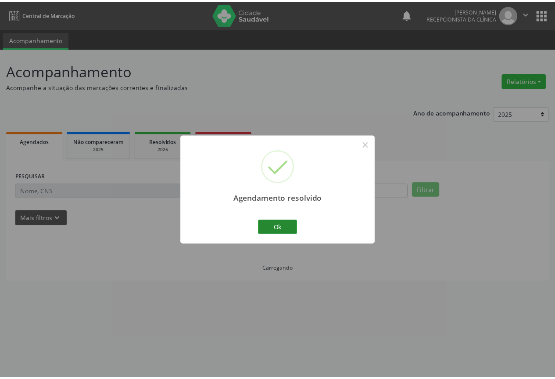
scroll to position [0, 0]
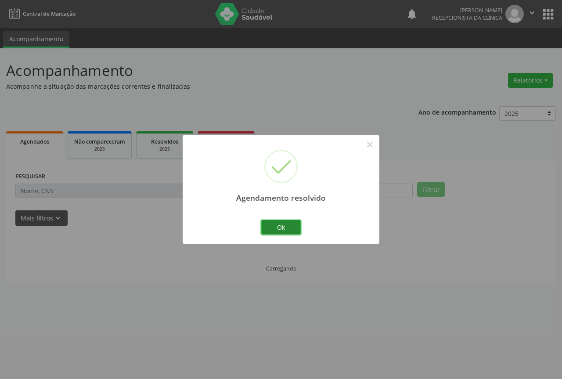
click at [285, 222] on button "Ok" at bounding box center [280, 227] width 39 height 15
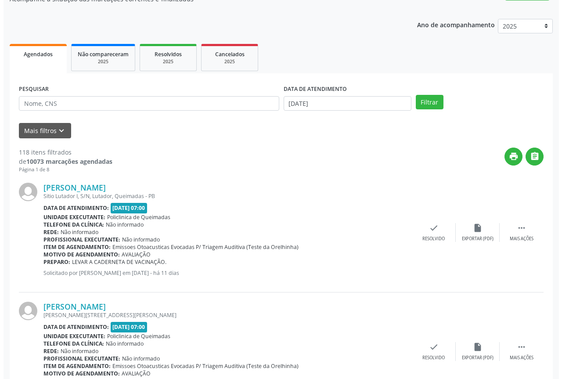
scroll to position [88, 0]
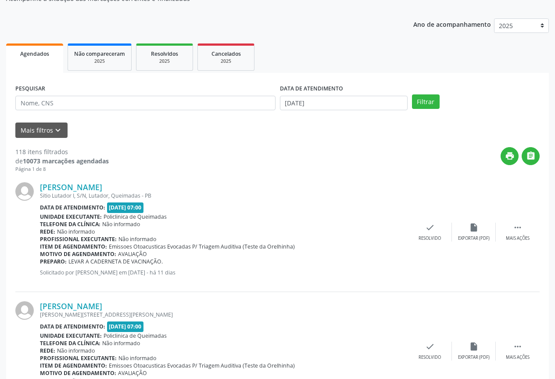
click at [430, 242] on div "[PERSON_NAME] Sitio Lutador I, S/N, Lutador, Queimadas - PB Data de atendimento…" at bounding box center [277, 232] width 524 height 119
click at [425, 234] on div "check Resolvido" at bounding box center [430, 231] width 44 height 19
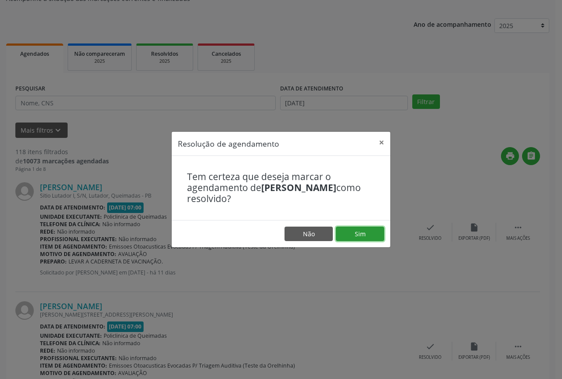
click at [367, 234] on button "Sim" at bounding box center [360, 233] width 48 height 15
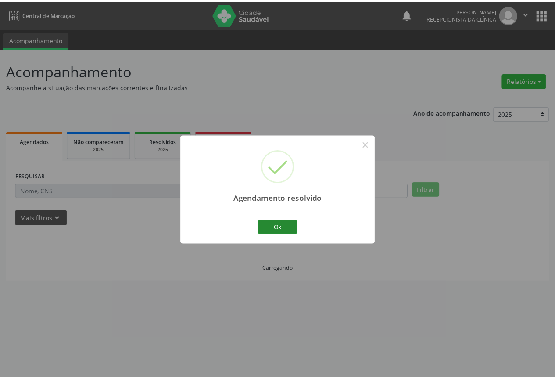
scroll to position [0, 0]
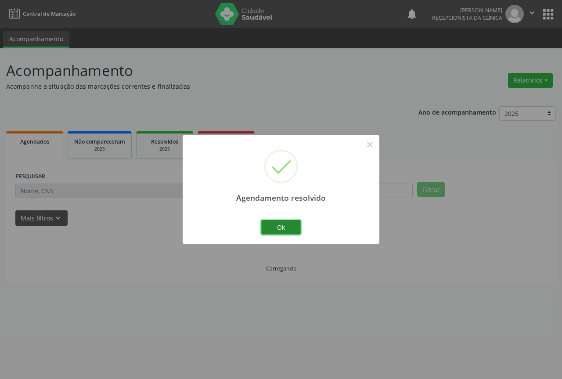
click at [286, 229] on button "Ok" at bounding box center [280, 227] width 39 height 15
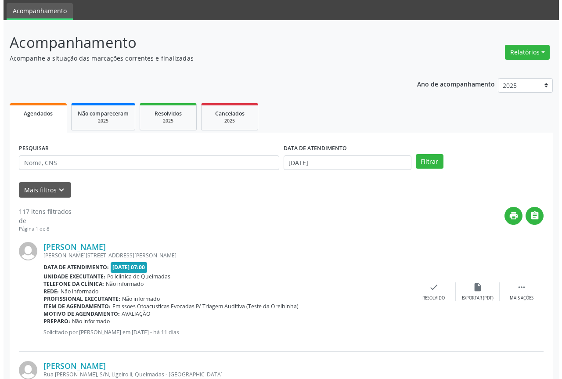
scroll to position [44, 0]
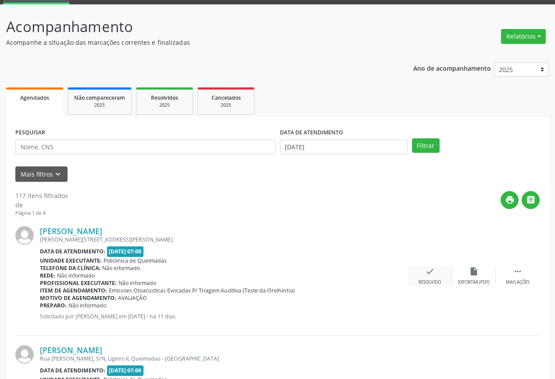
click at [430, 269] on icon "check" at bounding box center [430, 271] width 10 height 10
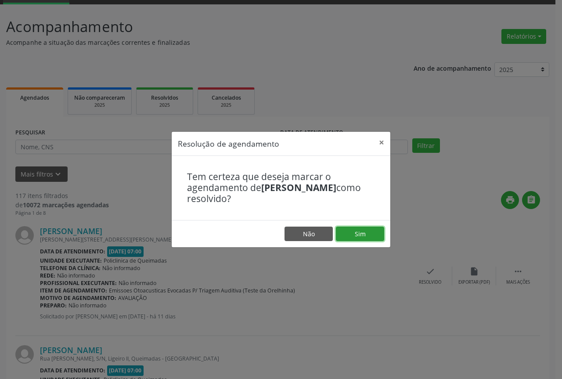
click at [363, 237] on button "Sim" at bounding box center [360, 233] width 48 height 15
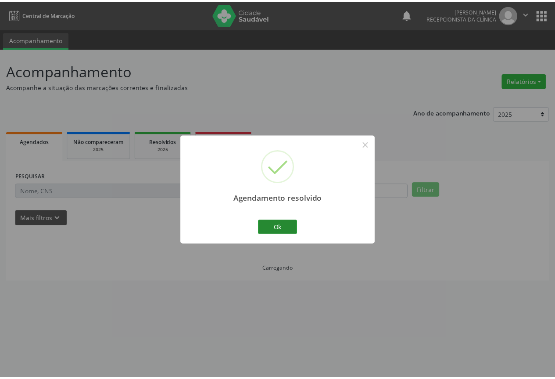
scroll to position [0, 0]
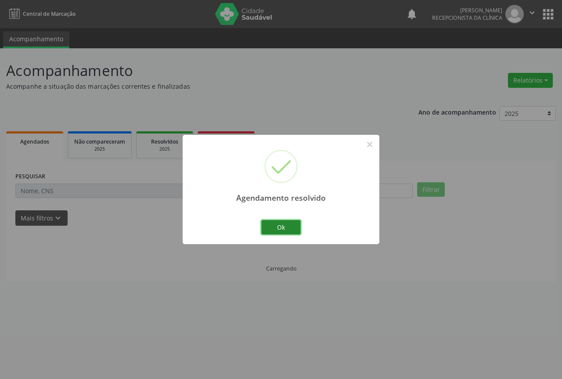
click at [287, 232] on button "Ok" at bounding box center [280, 227] width 39 height 15
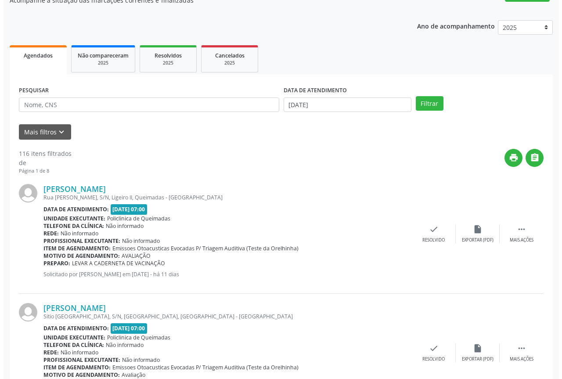
scroll to position [88, 0]
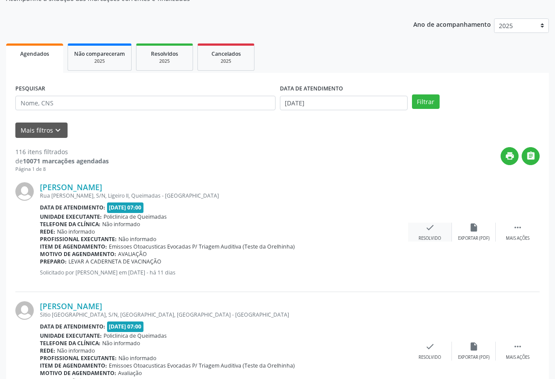
click at [418, 226] on div "check Resolvido" at bounding box center [430, 231] width 44 height 19
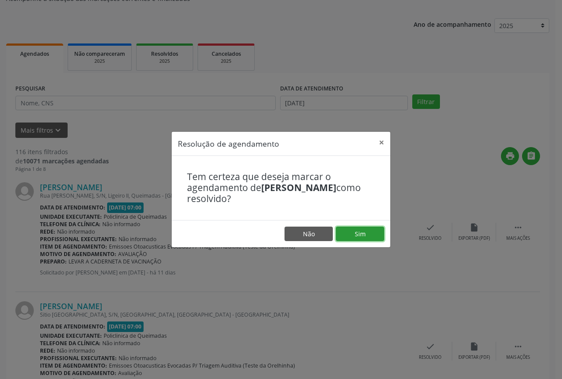
click at [359, 237] on button "Sim" at bounding box center [360, 233] width 48 height 15
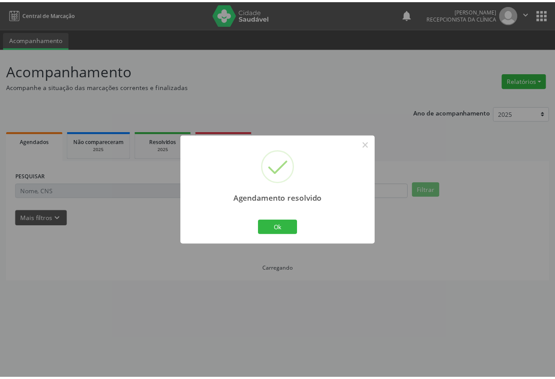
scroll to position [0, 0]
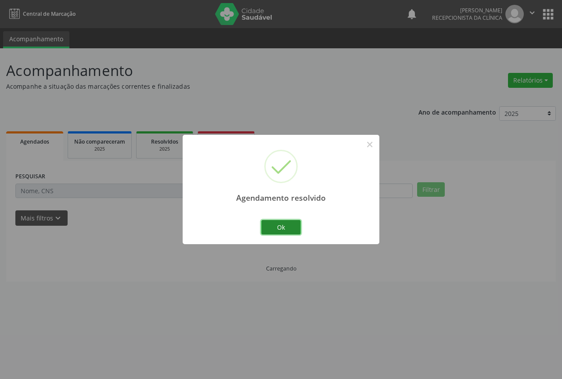
click at [268, 225] on button "Ok" at bounding box center [280, 227] width 39 height 15
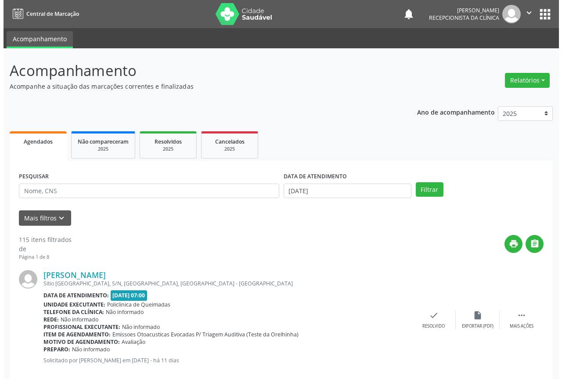
scroll to position [44, 0]
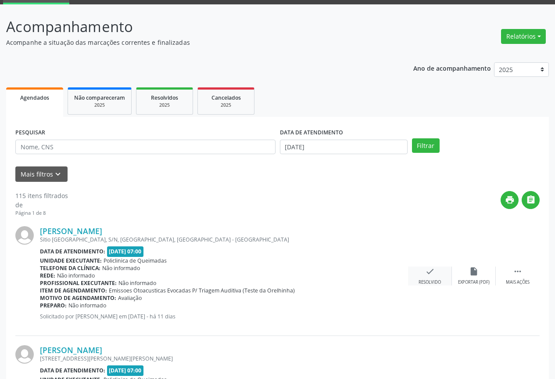
click at [437, 270] on div "check Resolvido" at bounding box center [430, 275] width 44 height 19
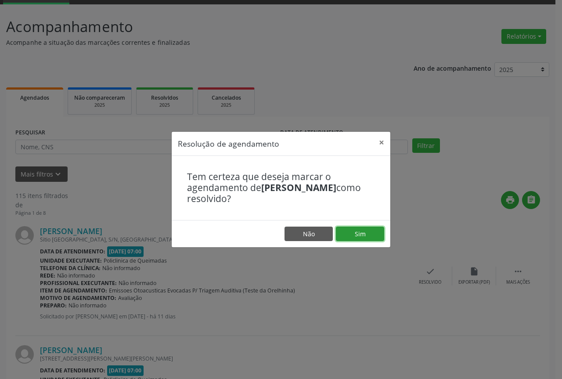
click at [352, 238] on button "Sim" at bounding box center [360, 233] width 48 height 15
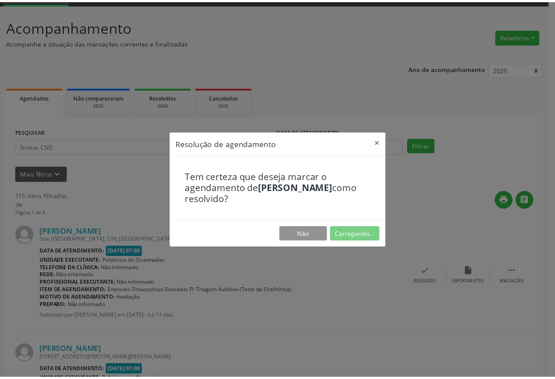
scroll to position [0, 0]
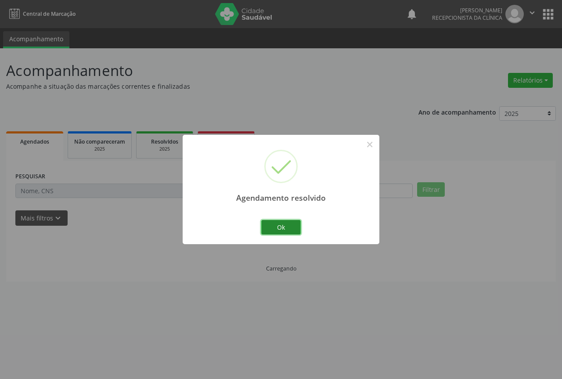
click at [266, 226] on button "Ok" at bounding box center [280, 227] width 39 height 15
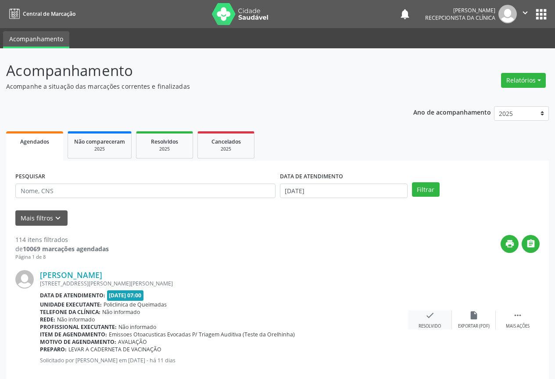
click at [429, 319] on icon "check" at bounding box center [430, 315] width 10 height 10
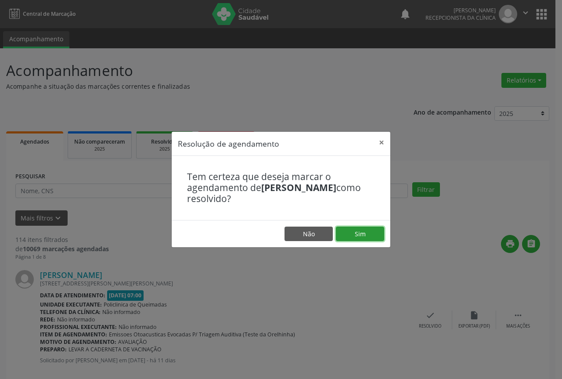
click at [343, 233] on button "Sim" at bounding box center [360, 233] width 48 height 15
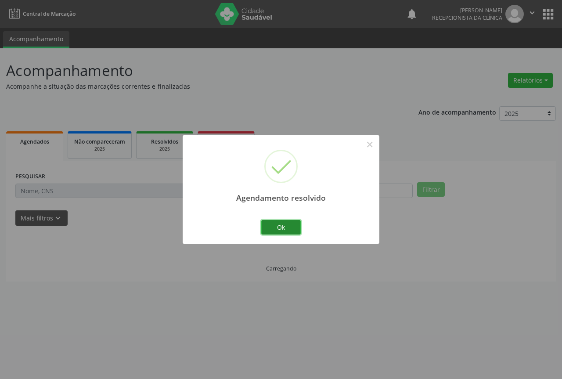
click at [277, 231] on button "Ok" at bounding box center [280, 227] width 39 height 15
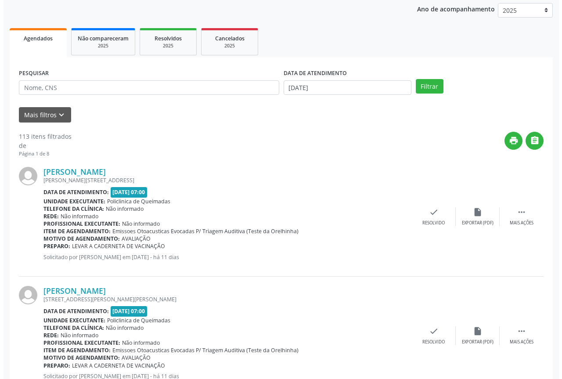
scroll to position [132, 0]
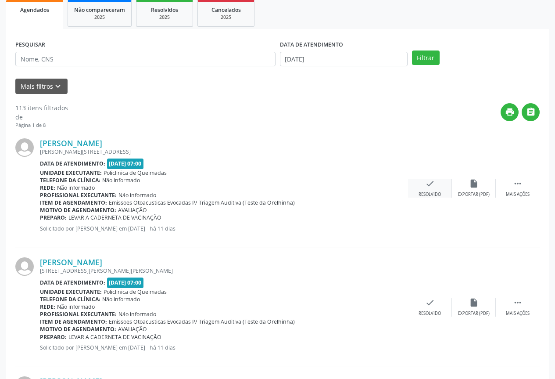
click at [432, 181] on icon "check" at bounding box center [430, 184] width 10 height 10
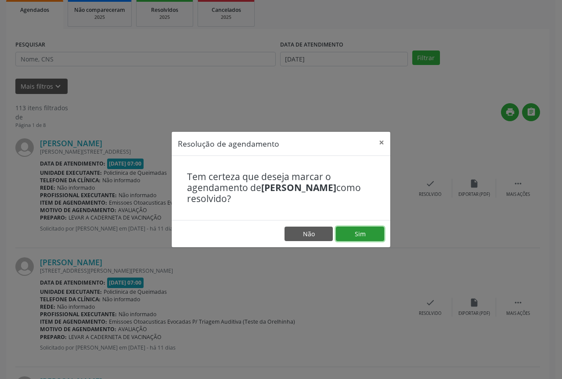
click at [363, 234] on button "Sim" at bounding box center [360, 233] width 48 height 15
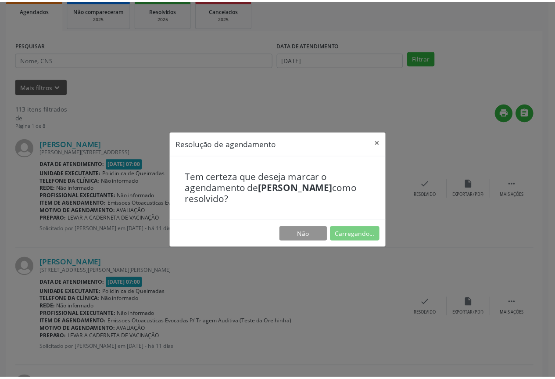
scroll to position [0, 0]
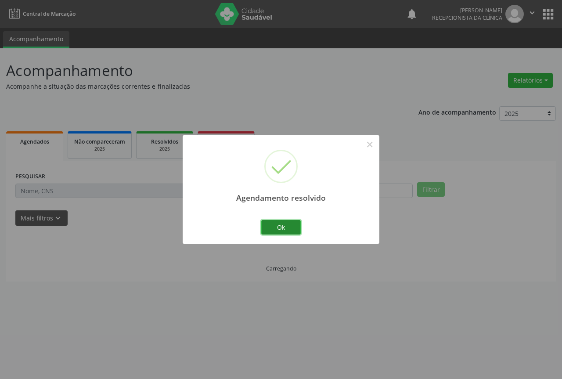
click at [266, 228] on button "Ok" at bounding box center [280, 227] width 39 height 15
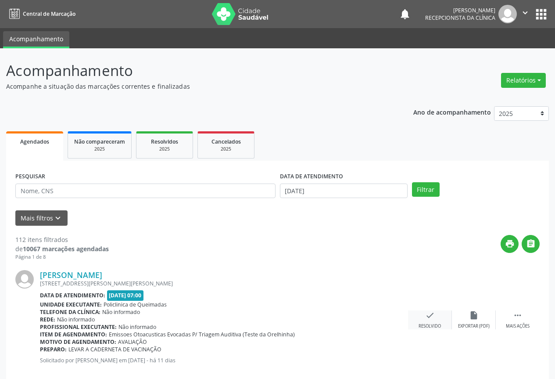
click at [430, 321] on div "check Resolvido" at bounding box center [430, 319] width 44 height 19
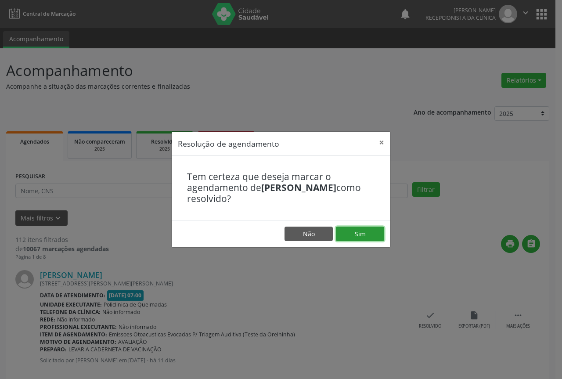
click at [365, 240] on button "Sim" at bounding box center [360, 233] width 48 height 15
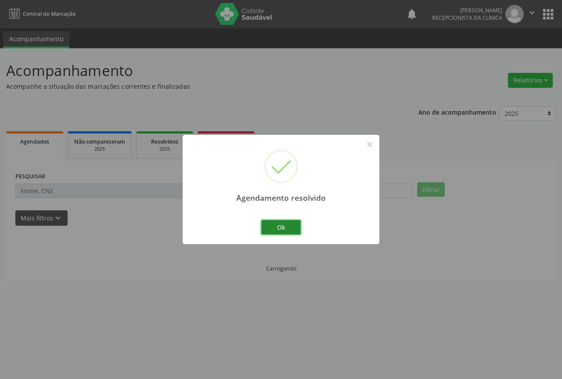
click at [289, 231] on button "Ok" at bounding box center [280, 227] width 39 height 15
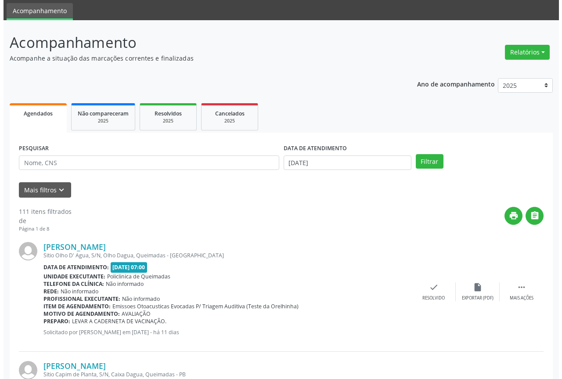
scroll to position [44, 0]
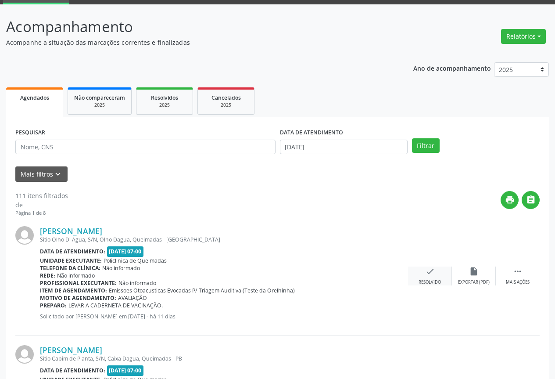
click at [415, 280] on div "check Resolvido" at bounding box center [430, 275] width 44 height 19
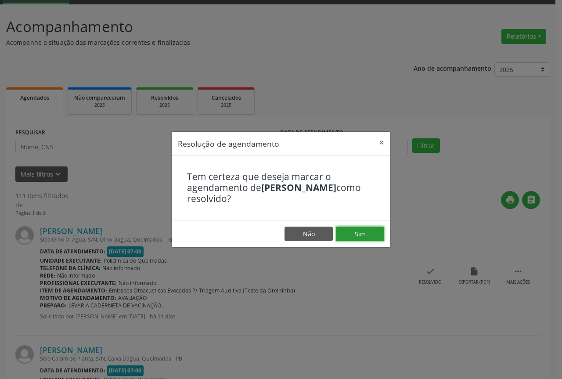
click at [341, 233] on button "Sim" at bounding box center [360, 233] width 48 height 15
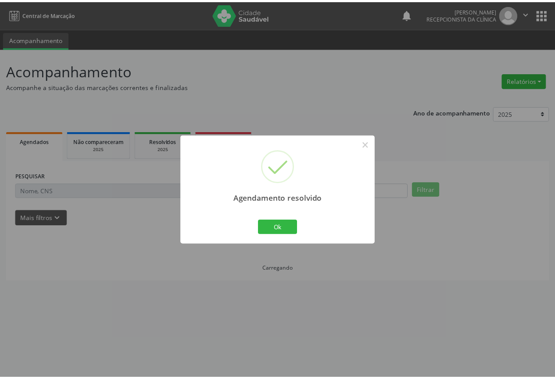
scroll to position [0, 0]
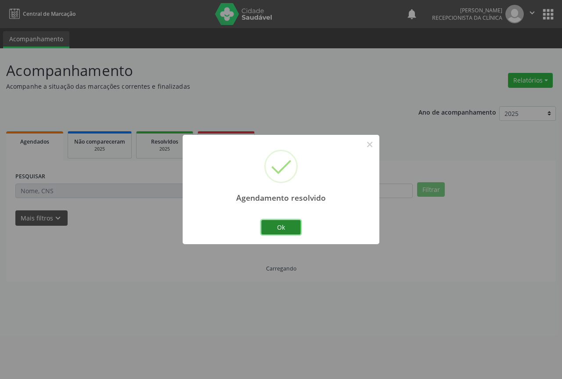
click at [282, 232] on button "Ok" at bounding box center [280, 227] width 39 height 15
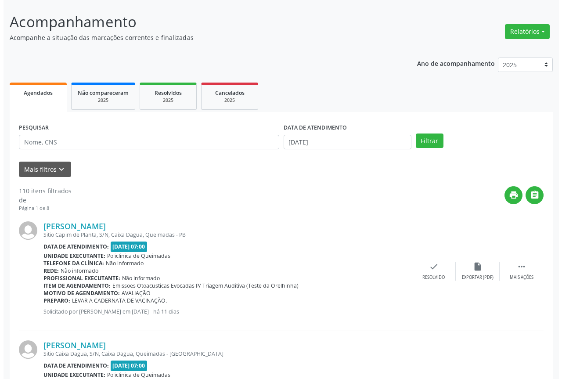
scroll to position [88, 0]
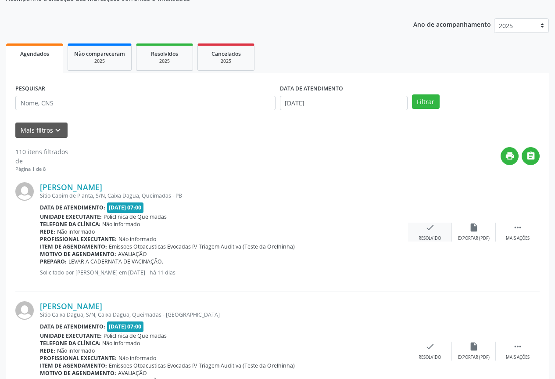
click at [423, 230] on div "check Resolvido" at bounding box center [430, 231] width 44 height 19
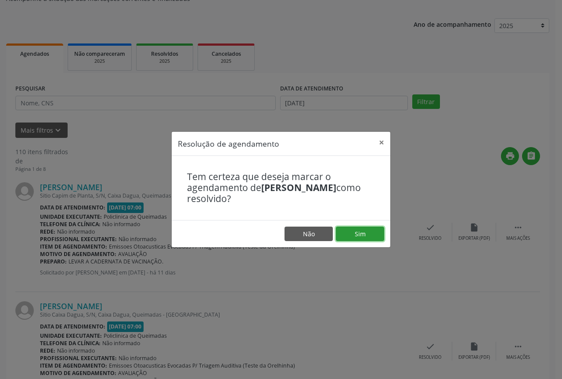
click at [345, 229] on button "Sim" at bounding box center [360, 233] width 48 height 15
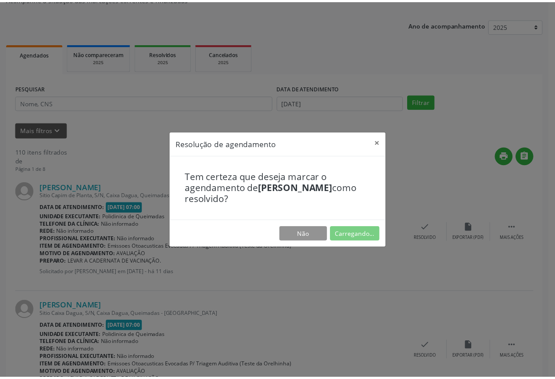
scroll to position [0, 0]
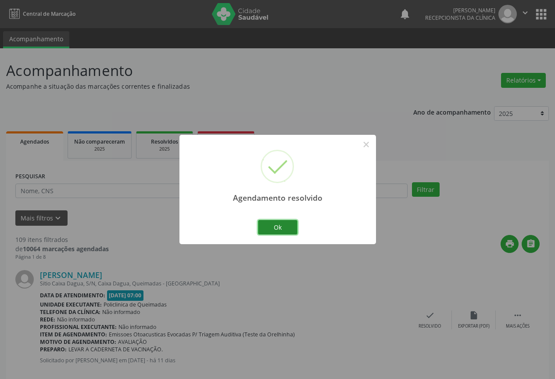
click at [264, 229] on button "Ok" at bounding box center [277, 227] width 39 height 15
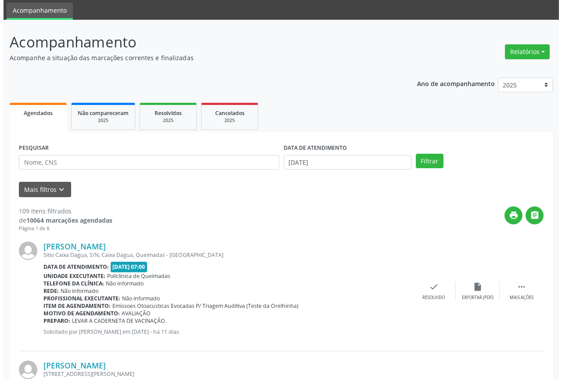
scroll to position [44, 0]
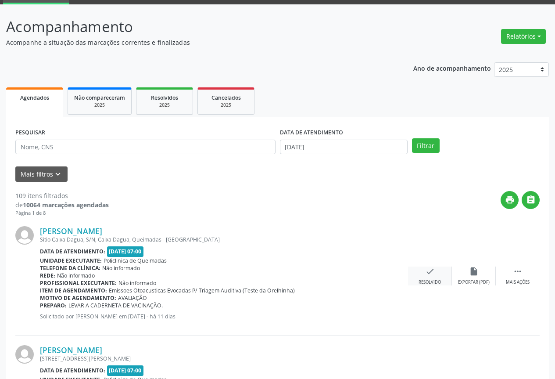
click at [434, 280] on div "Resolvido" at bounding box center [430, 282] width 22 height 6
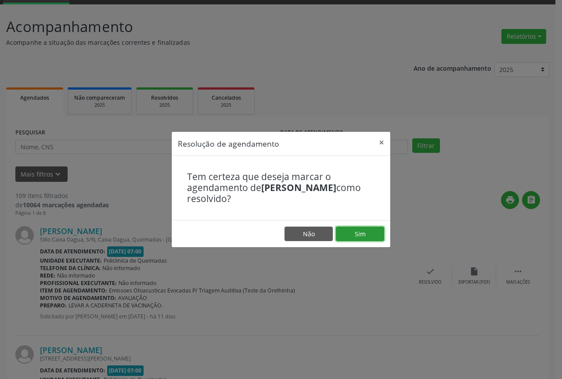
click at [355, 235] on button "Sim" at bounding box center [360, 233] width 48 height 15
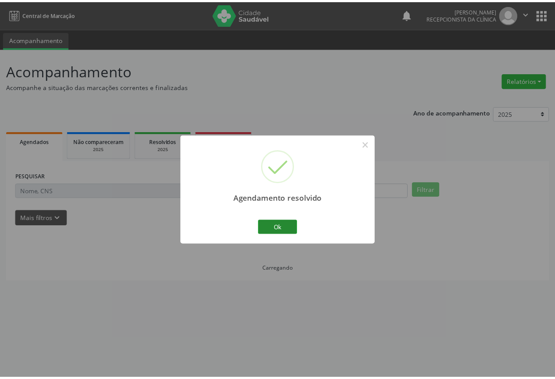
scroll to position [0, 0]
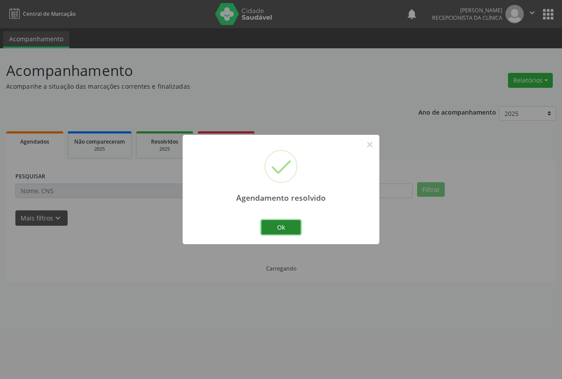
click at [297, 227] on button "Ok" at bounding box center [280, 227] width 39 height 15
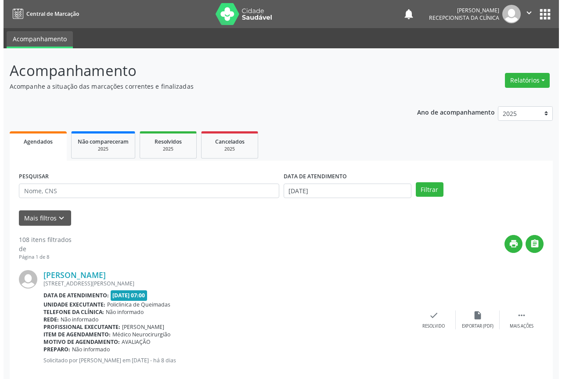
scroll to position [44, 0]
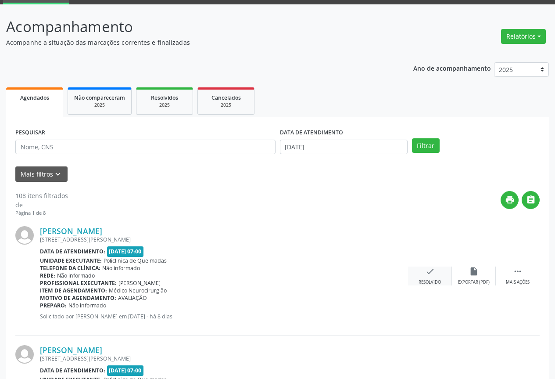
click at [419, 273] on div "check Resolvido" at bounding box center [430, 275] width 44 height 19
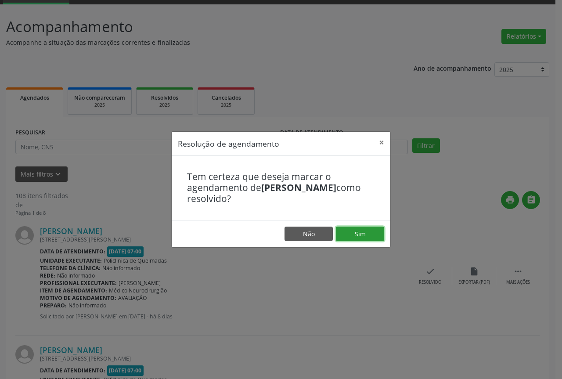
click at [343, 230] on button "Sim" at bounding box center [360, 233] width 48 height 15
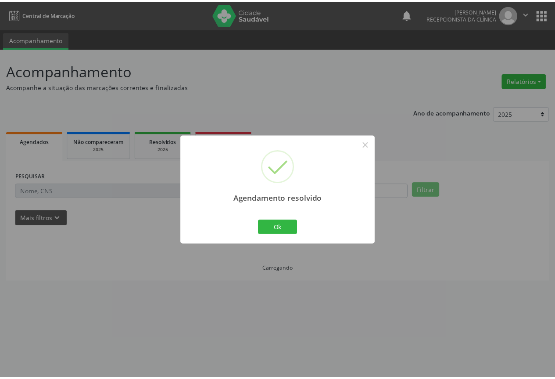
scroll to position [0, 0]
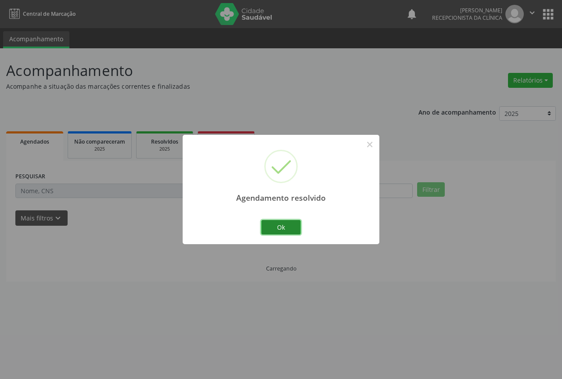
click at [283, 223] on button "Ok" at bounding box center [280, 227] width 39 height 15
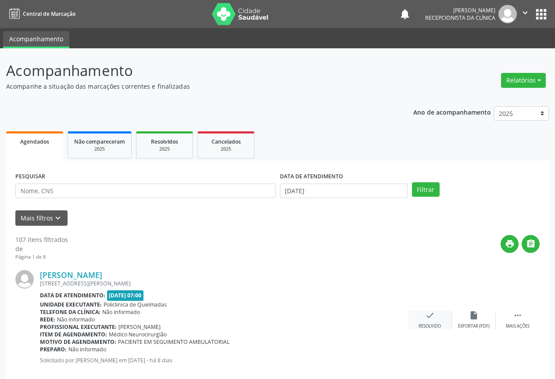
drag, startPoint x: 437, startPoint y: 307, endPoint x: 429, endPoint y: 312, distance: 9.6
click at [429, 312] on div "[PERSON_NAME] [STREET_ADDRESS] Data de atendimento: [DATE] 07:00 Unidade execut…" at bounding box center [277, 320] width 524 height 119
click at [429, 327] on div "Resolvido" at bounding box center [430, 326] width 22 height 6
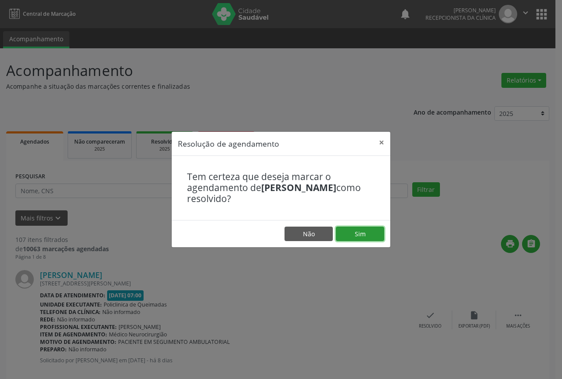
click at [365, 236] on button "Sim" at bounding box center [360, 233] width 48 height 15
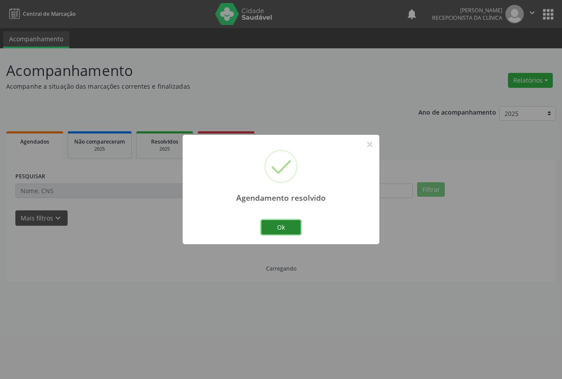
click at [285, 225] on button "Ok" at bounding box center [280, 227] width 39 height 15
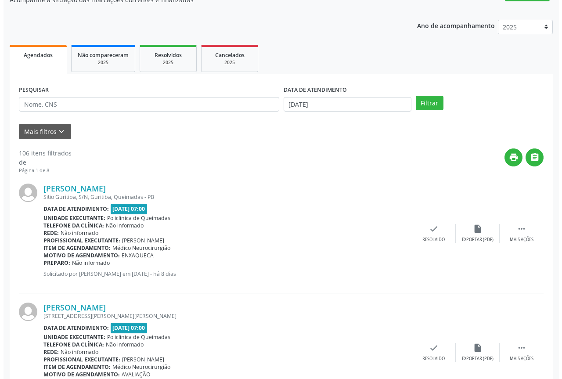
scroll to position [88, 0]
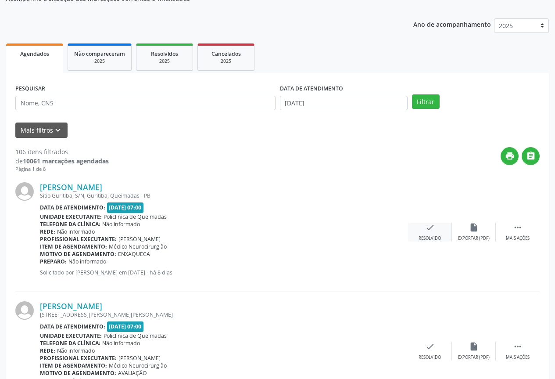
click at [420, 238] on div "Resolvido" at bounding box center [430, 238] width 22 height 6
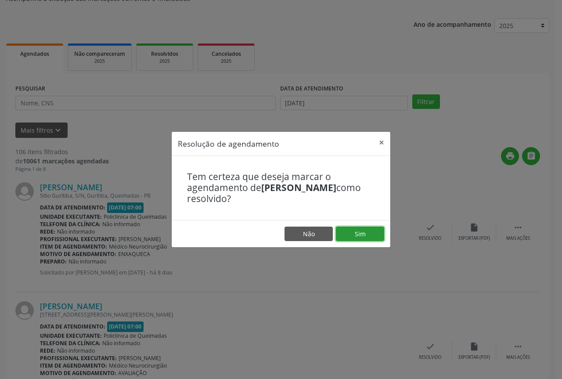
click at [364, 235] on button "Sim" at bounding box center [360, 233] width 48 height 15
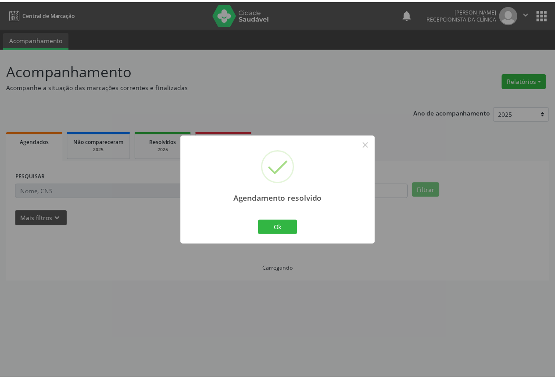
scroll to position [0, 0]
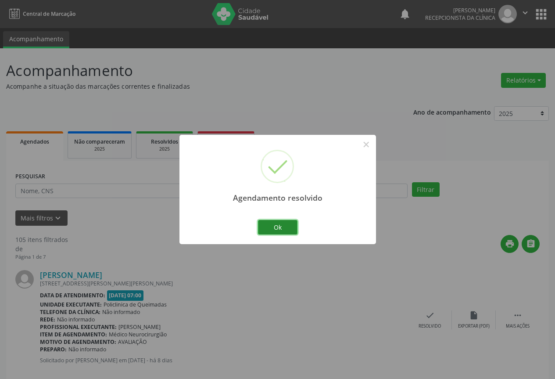
click at [281, 233] on button "Ok" at bounding box center [277, 227] width 39 height 15
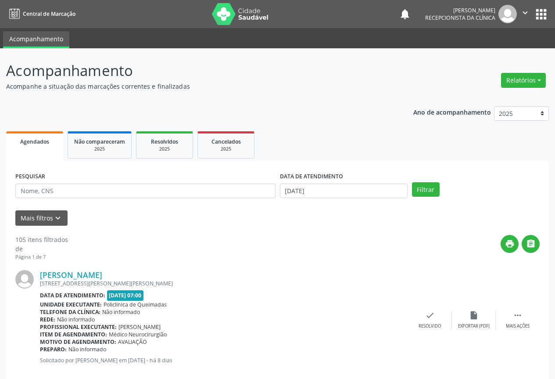
click at [430, 330] on div "[PERSON_NAME] [STREET_ADDRESS][PERSON_NAME][PERSON_NAME] Data de atendimento: […" at bounding box center [277, 320] width 524 height 119
click at [427, 324] on div "Resolvido" at bounding box center [430, 326] width 22 height 6
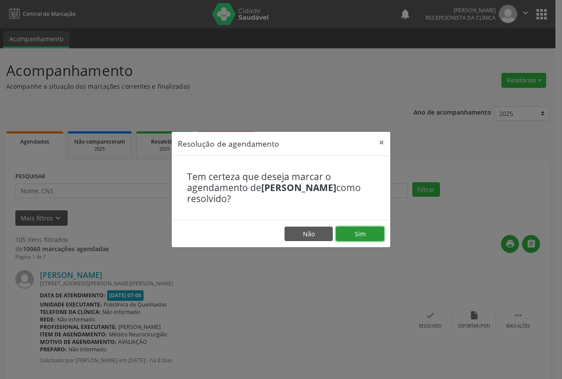
drag, startPoint x: 359, startPoint y: 234, endPoint x: 329, endPoint y: 234, distance: 29.8
click at [358, 234] on button "Sim" at bounding box center [360, 233] width 48 height 15
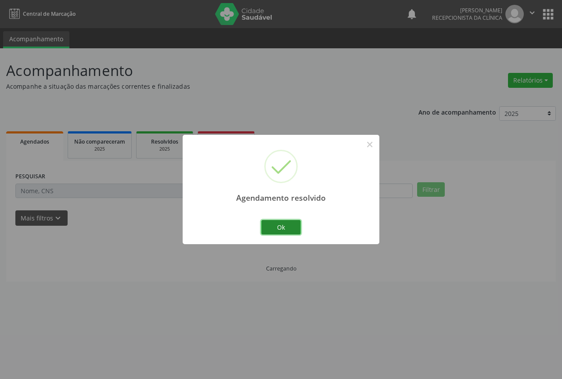
click at [281, 226] on button "Ok" at bounding box center [280, 227] width 39 height 15
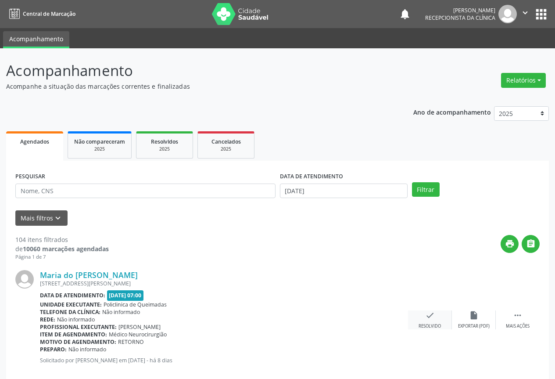
click at [436, 316] on div "check Resolvido" at bounding box center [430, 319] width 44 height 19
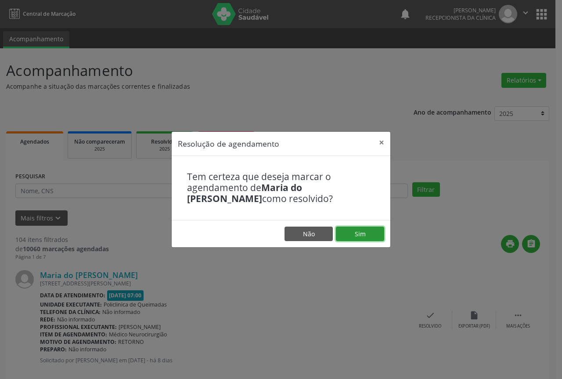
click at [370, 236] on button "Sim" at bounding box center [360, 233] width 48 height 15
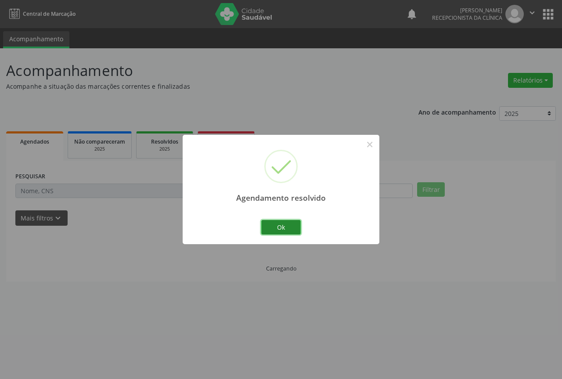
click at [292, 227] on button "Ok" at bounding box center [280, 227] width 39 height 15
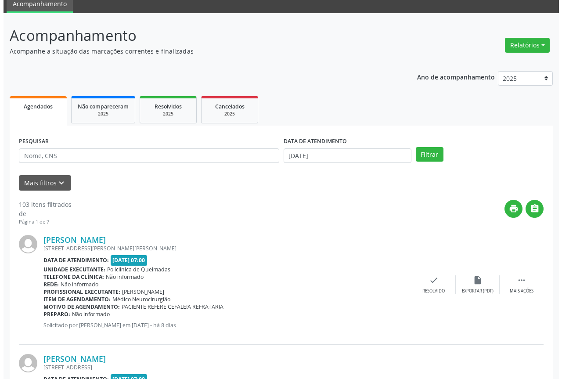
scroll to position [88, 0]
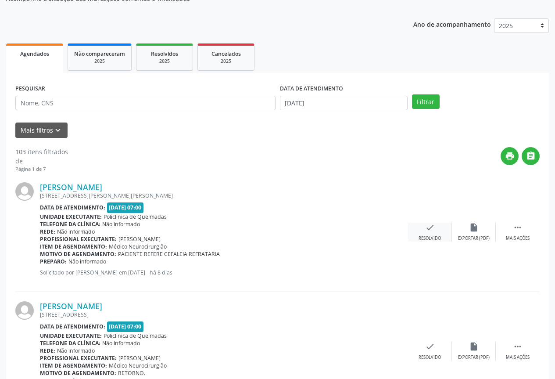
click at [420, 230] on div "check Resolvido" at bounding box center [430, 231] width 44 height 19
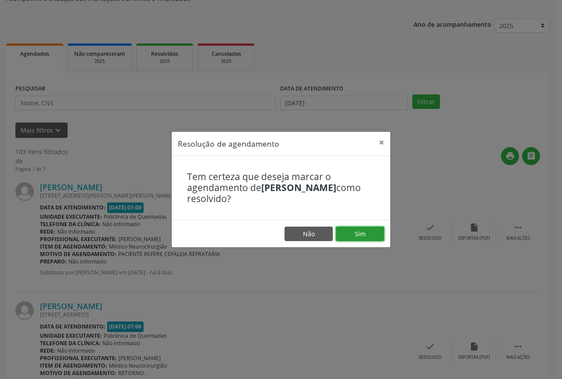
drag, startPoint x: 374, startPoint y: 230, endPoint x: 339, endPoint y: 236, distance: 36.0
click at [373, 231] on button "Sim" at bounding box center [360, 233] width 48 height 15
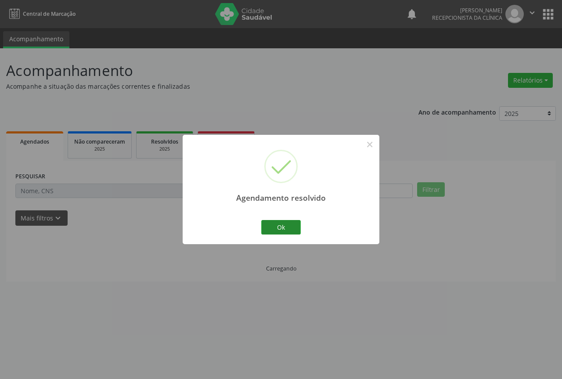
scroll to position [0, 0]
click at [269, 225] on button "Ok" at bounding box center [280, 227] width 39 height 15
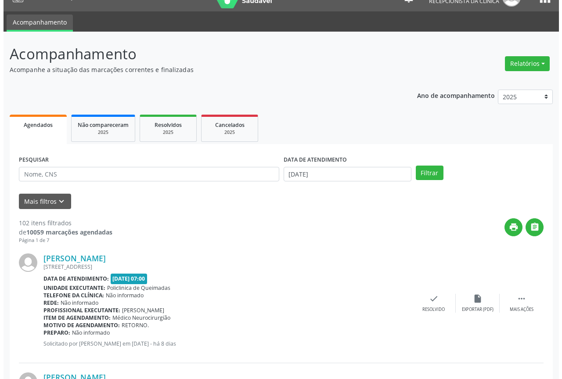
scroll to position [88, 0]
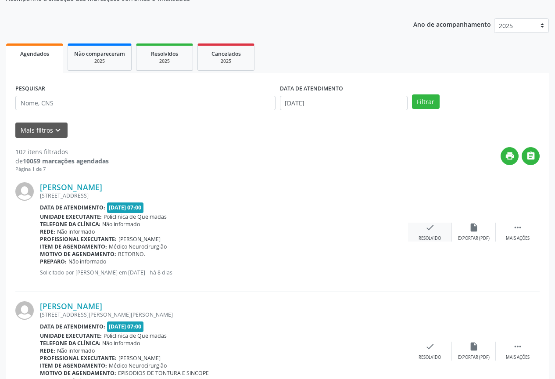
click at [430, 236] on div "Resolvido" at bounding box center [430, 238] width 22 height 6
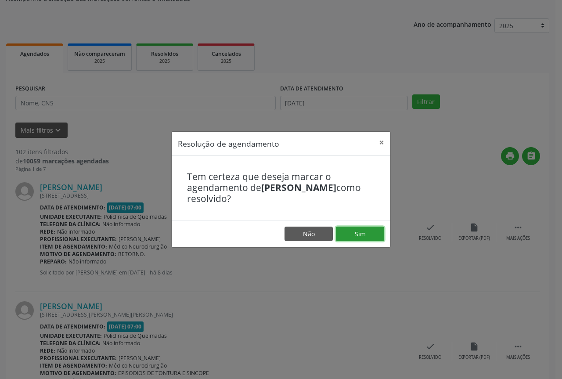
click at [364, 226] on button "Sim" at bounding box center [360, 233] width 48 height 15
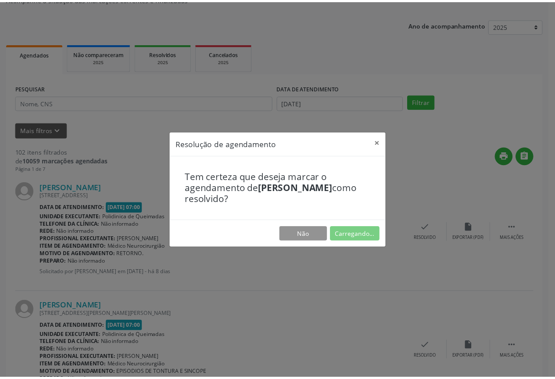
scroll to position [0, 0]
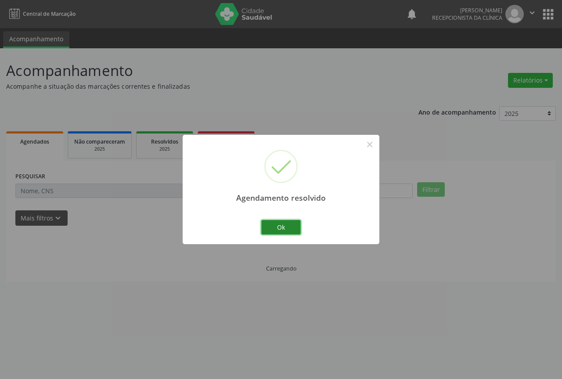
click at [294, 228] on button "Ok" at bounding box center [280, 227] width 39 height 15
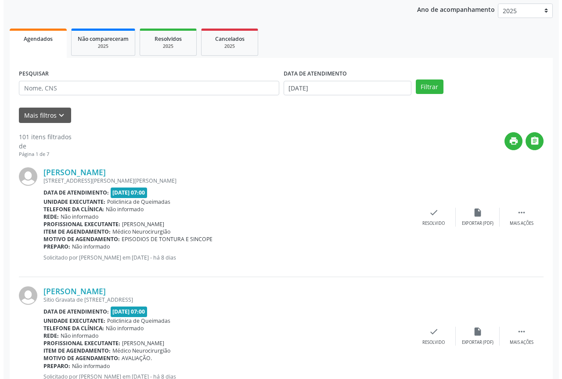
scroll to position [132, 0]
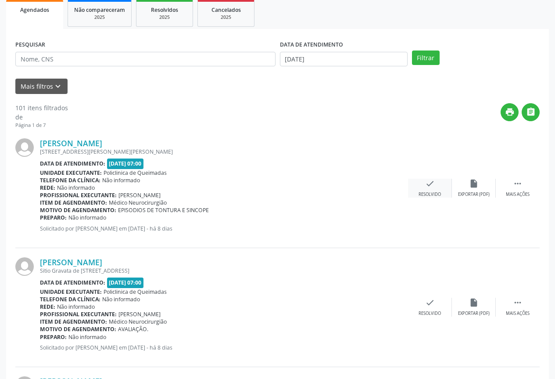
click at [441, 197] on div "check Resolvido" at bounding box center [430, 188] width 44 height 19
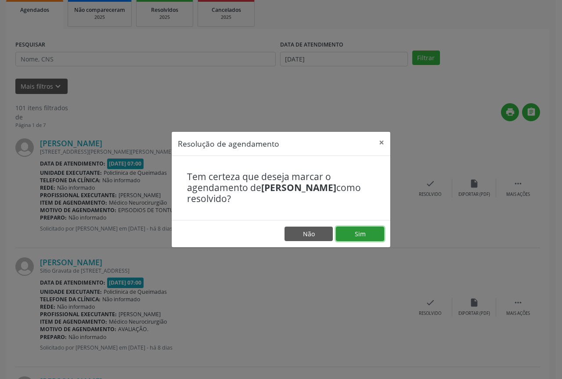
click at [367, 230] on button "Sim" at bounding box center [360, 233] width 48 height 15
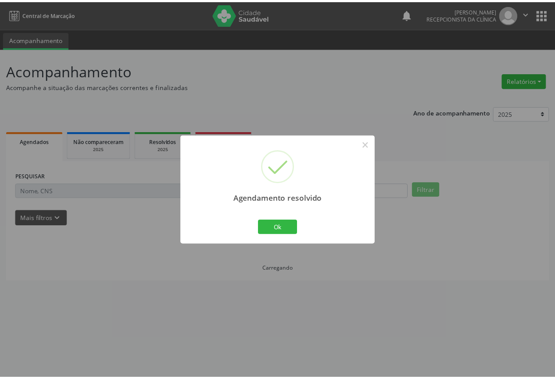
scroll to position [0, 0]
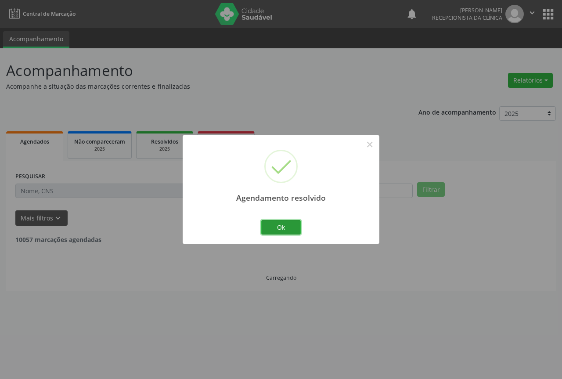
drag, startPoint x: 279, startPoint y: 227, endPoint x: 285, endPoint y: 230, distance: 6.5
click at [282, 228] on button "Ok" at bounding box center [280, 227] width 39 height 15
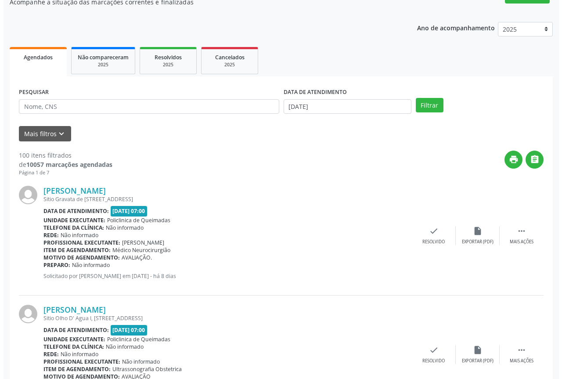
scroll to position [88, 0]
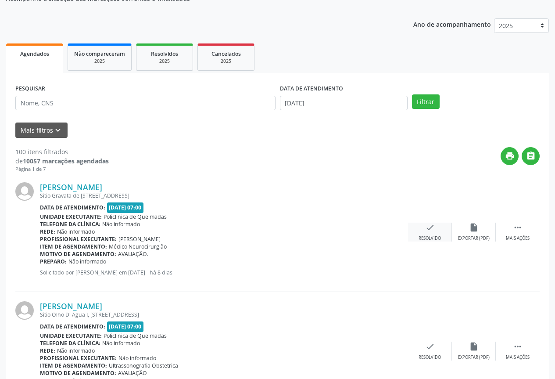
click at [412, 236] on div "check Resolvido" at bounding box center [430, 231] width 44 height 19
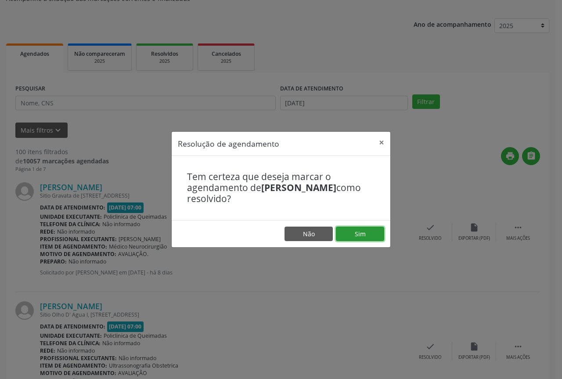
click at [344, 236] on button "Sim" at bounding box center [360, 233] width 48 height 15
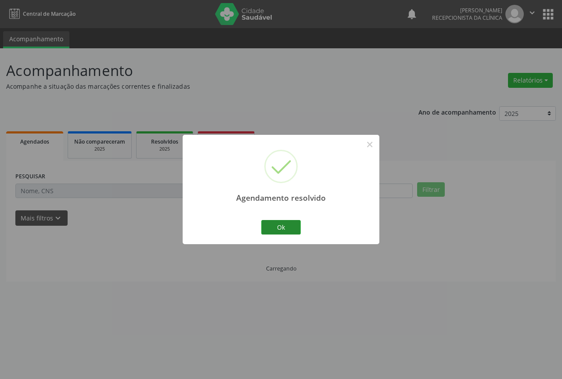
scroll to position [0, 0]
click at [273, 229] on button "Ok" at bounding box center [280, 227] width 39 height 15
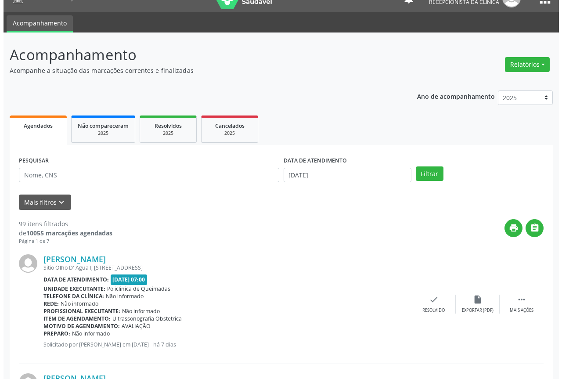
scroll to position [44, 0]
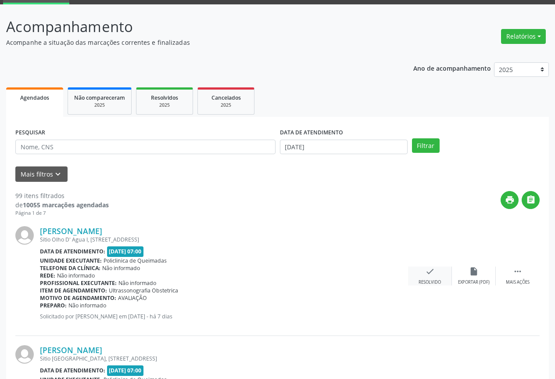
click at [419, 279] on div "Resolvido" at bounding box center [430, 282] width 22 height 6
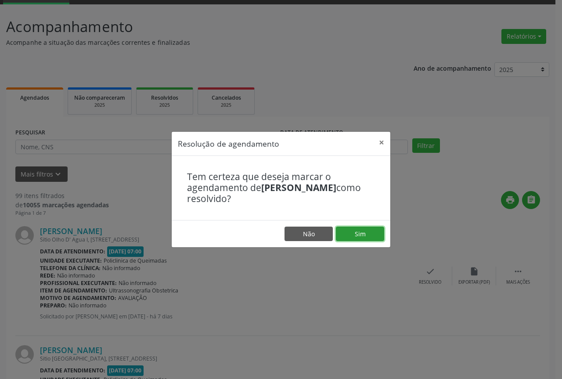
click at [346, 236] on button "Sim" at bounding box center [360, 233] width 48 height 15
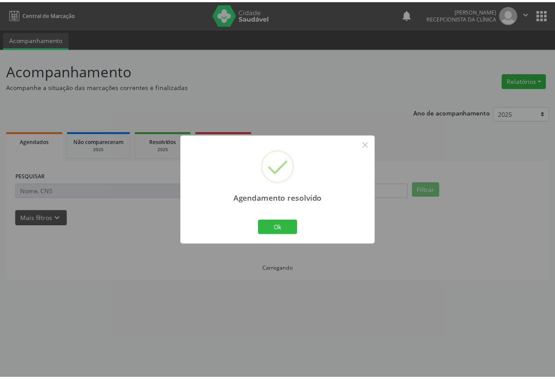
scroll to position [0, 0]
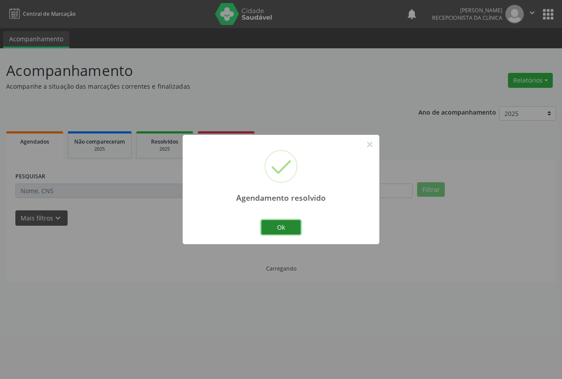
click at [285, 233] on button "Ok" at bounding box center [280, 227] width 39 height 15
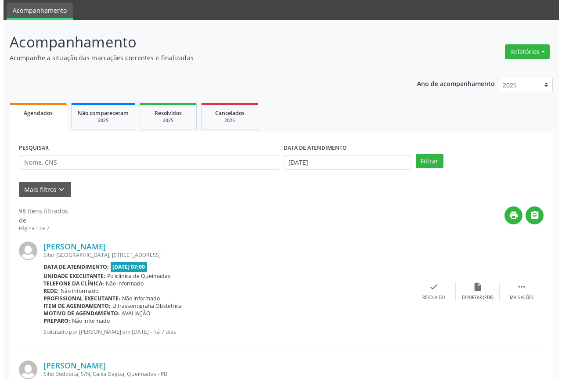
scroll to position [44, 0]
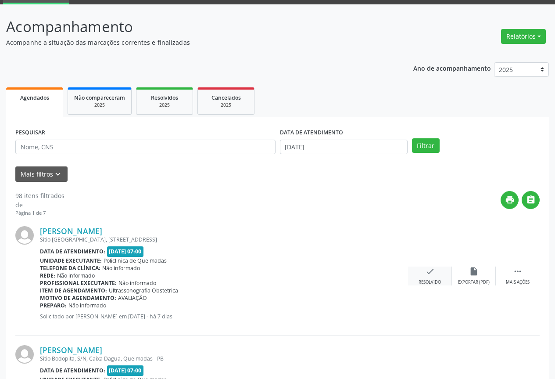
click at [412, 279] on div "check Resolvido" at bounding box center [430, 275] width 44 height 19
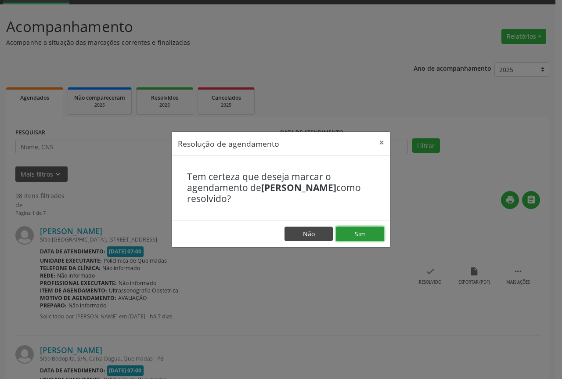
drag, startPoint x: 353, startPoint y: 239, endPoint x: 322, endPoint y: 234, distance: 31.5
click at [349, 239] on button "Sim" at bounding box center [360, 233] width 48 height 15
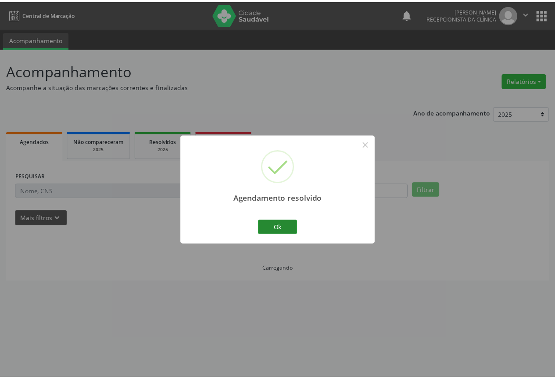
scroll to position [0, 0]
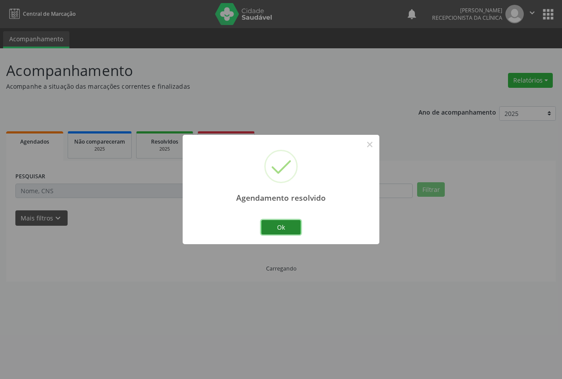
click at [285, 227] on button "Ok" at bounding box center [280, 227] width 39 height 15
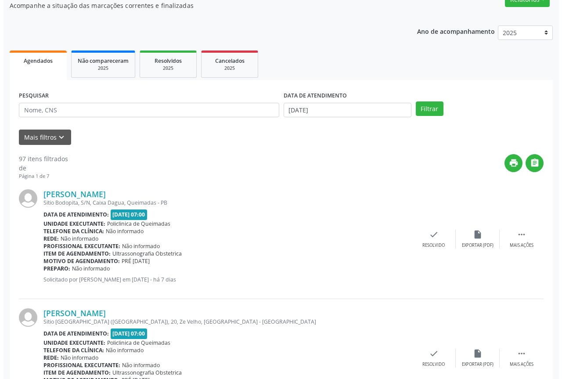
scroll to position [88, 0]
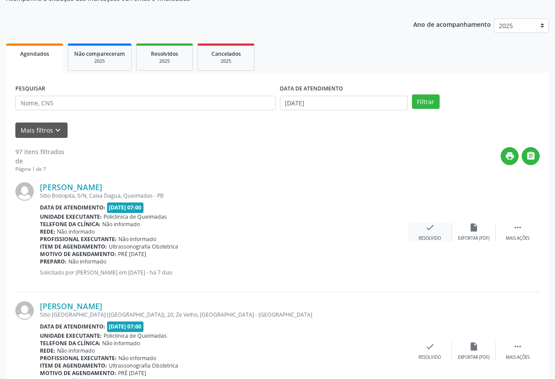
click at [412, 233] on div "check Resolvido" at bounding box center [430, 231] width 44 height 19
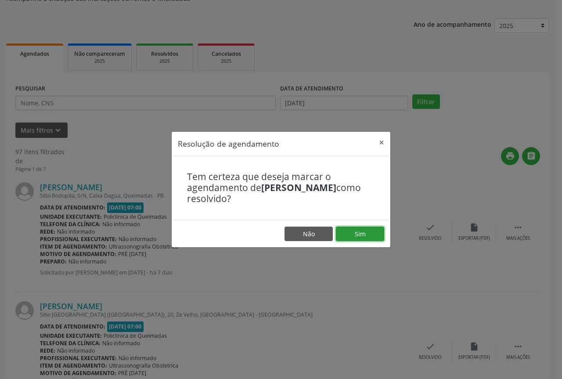
click at [362, 239] on button "Sim" at bounding box center [360, 233] width 48 height 15
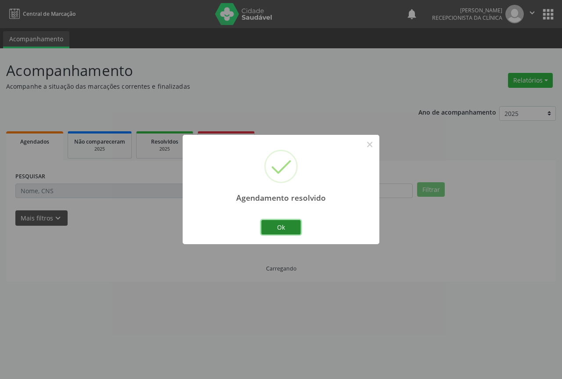
click at [289, 232] on button "Ok" at bounding box center [280, 227] width 39 height 15
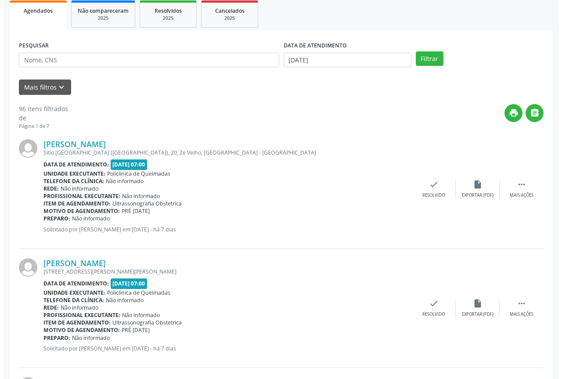
scroll to position [132, 0]
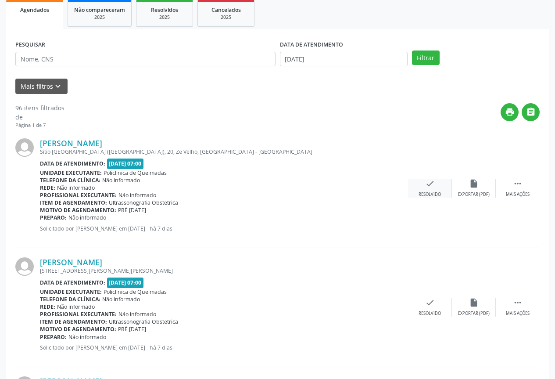
click at [431, 190] on div "check Resolvido" at bounding box center [430, 188] width 44 height 19
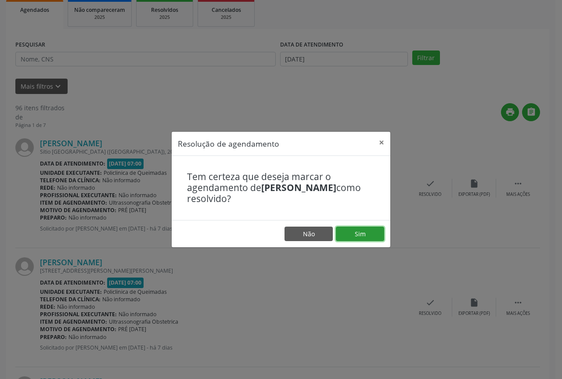
click at [370, 228] on button "Sim" at bounding box center [360, 233] width 48 height 15
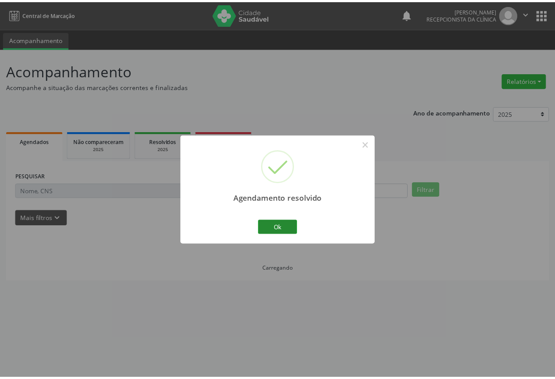
scroll to position [0, 0]
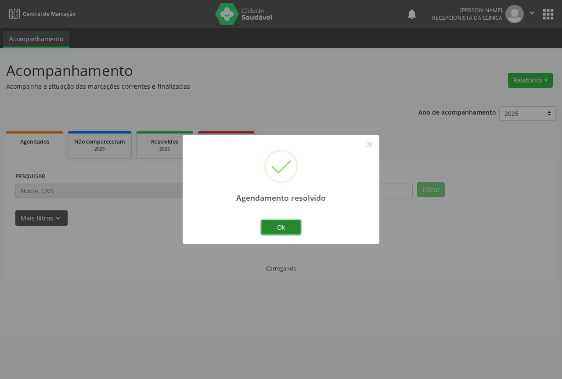
click at [274, 229] on button "Ok" at bounding box center [280, 227] width 39 height 15
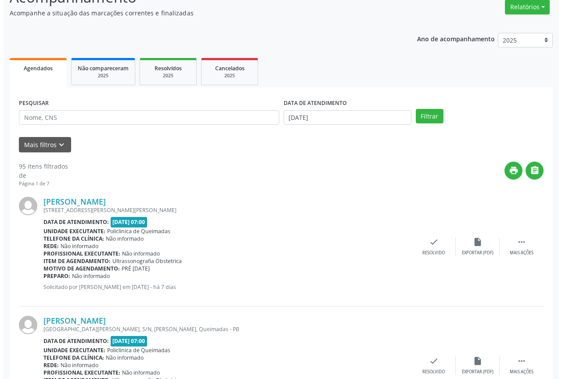
scroll to position [88, 0]
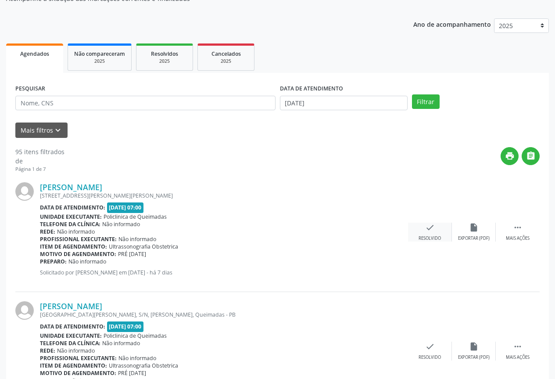
click at [420, 237] on div "Resolvido" at bounding box center [430, 238] width 22 height 6
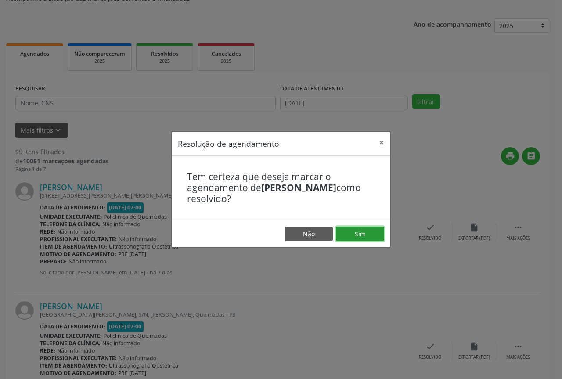
click at [348, 236] on button "Sim" at bounding box center [360, 233] width 48 height 15
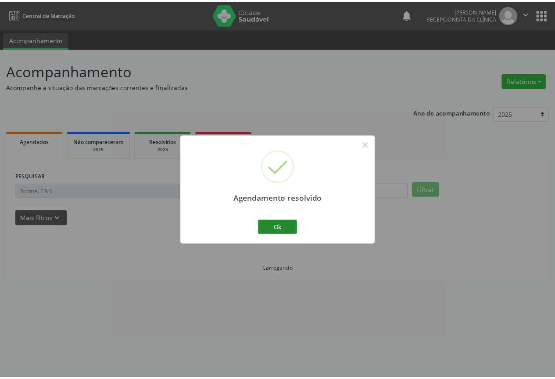
scroll to position [0, 0]
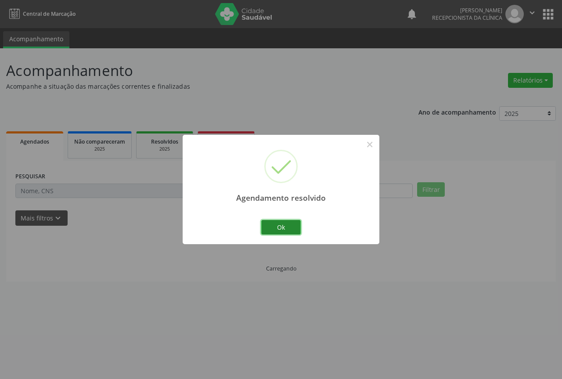
click at [271, 225] on button "Ok" at bounding box center [280, 227] width 39 height 15
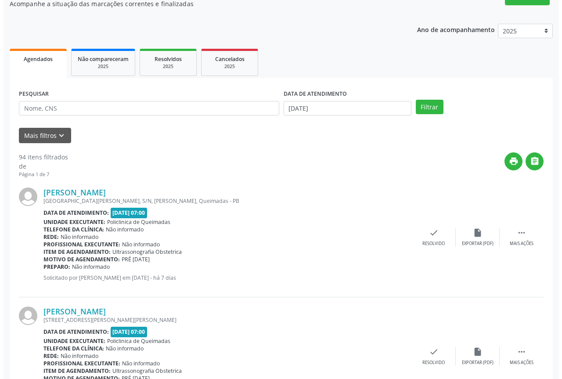
scroll to position [88, 0]
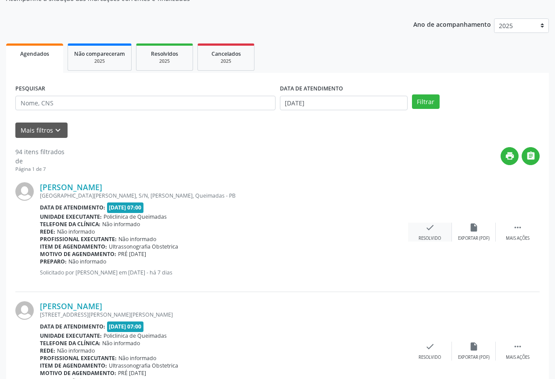
click at [415, 238] on div "check Resolvido" at bounding box center [430, 231] width 44 height 19
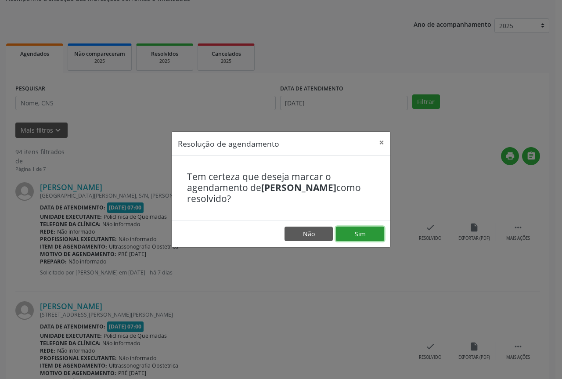
click at [344, 234] on button "Sim" at bounding box center [360, 233] width 48 height 15
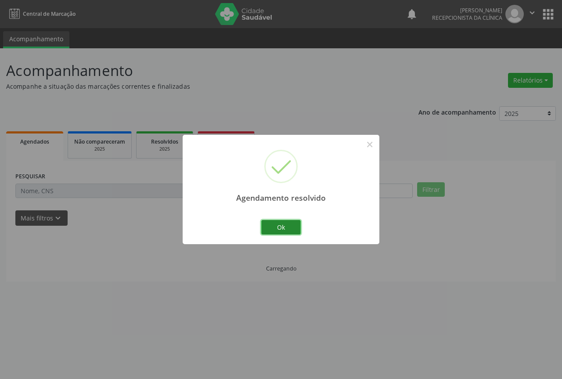
click at [284, 226] on button "Ok" at bounding box center [280, 227] width 39 height 15
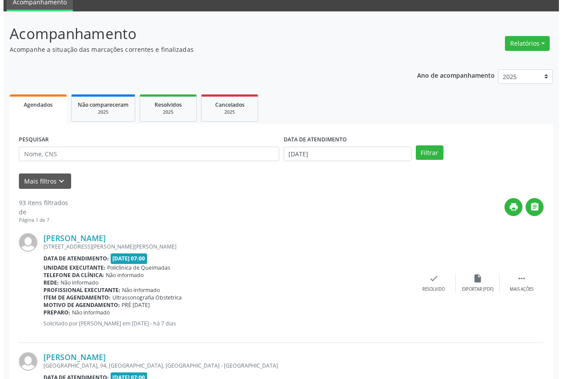
scroll to position [132, 0]
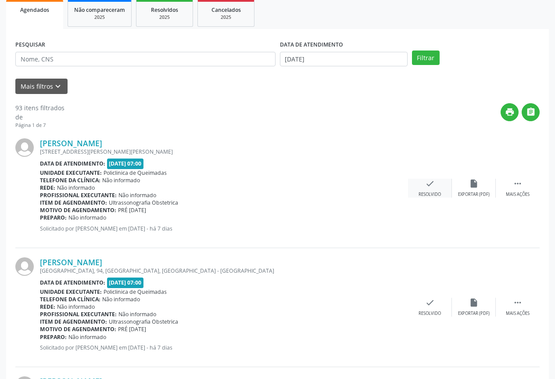
click at [427, 192] on div "Resolvido" at bounding box center [430, 194] width 22 height 6
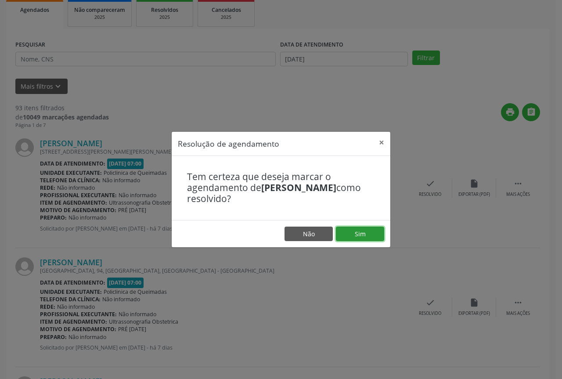
click at [352, 234] on button "Sim" at bounding box center [360, 233] width 48 height 15
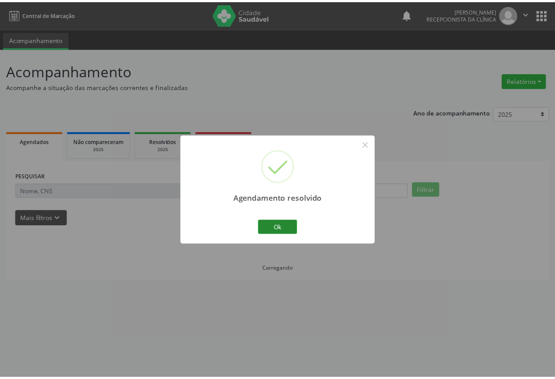
scroll to position [0, 0]
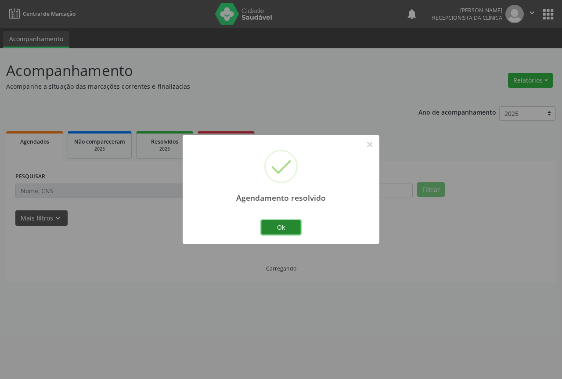
click at [276, 225] on button "Ok" at bounding box center [280, 227] width 39 height 15
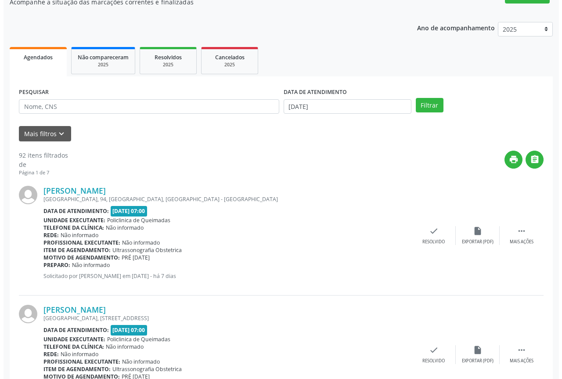
scroll to position [88, 0]
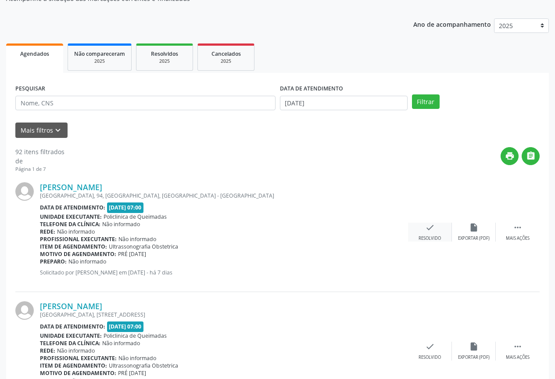
click at [419, 235] on div "Resolvido" at bounding box center [430, 238] width 22 height 6
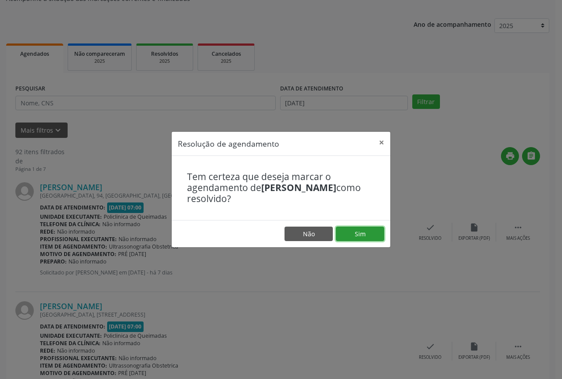
click at [372, 238] on button "Sim" at bounding box center [360, 233] width 48 height 15
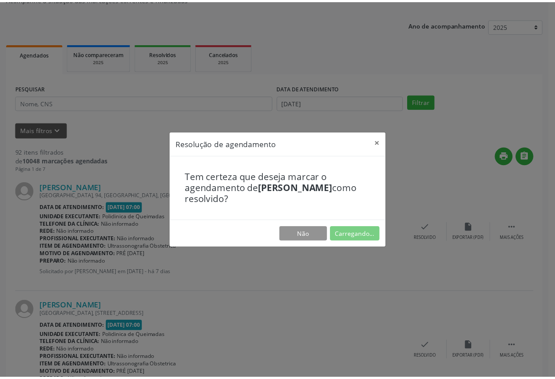
scroll to position [0, 0]
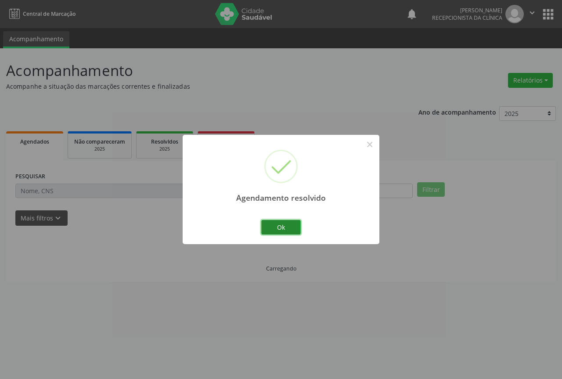
click at [278, 226] on button "Ok" at bounding box center [280, 227] width 39 height 15
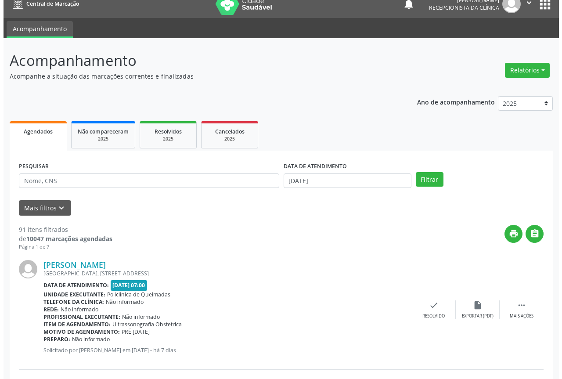
scroll to position [44, 0]
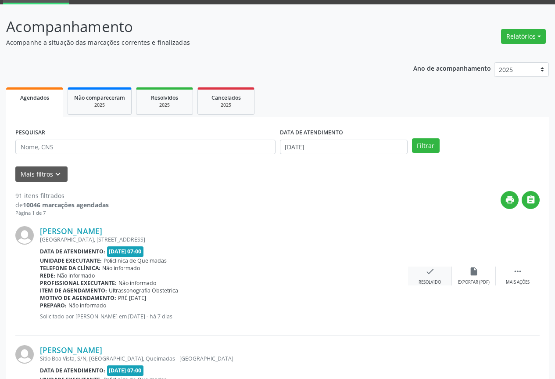
click at [431, 268] on icon "check" at bounding box center [430, 271] width 10 height 10
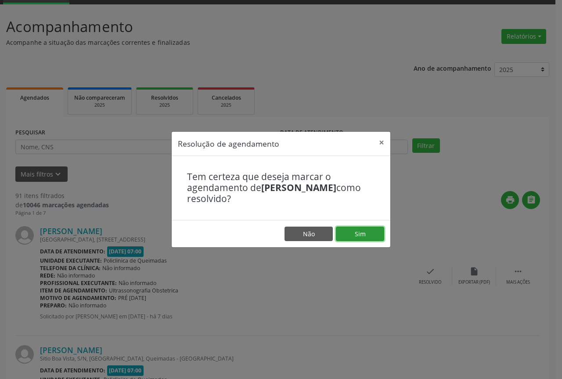
click at [356, 236] on button "Sim" at bounding box center [360, 233] width 48 height 15
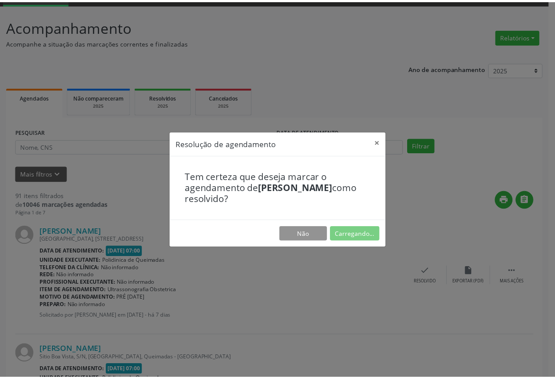
scroll to position [0, 0]
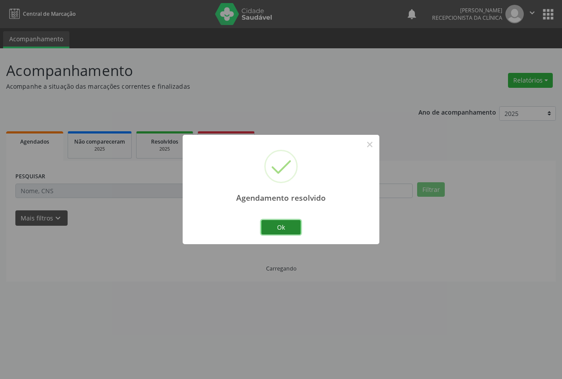
click at [278, 231] on button "Ok" at bounding box center [280, 227] width 39 height 15
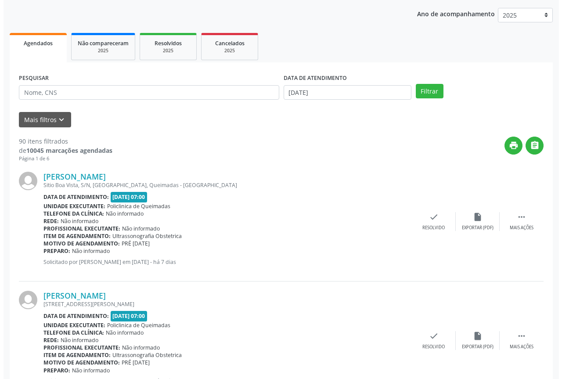
scroll to position [132, 0]
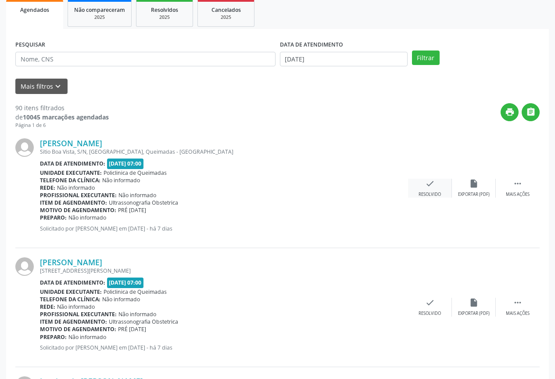
click at [431, 182] on icon "check" at bounding box center [430, 184] width 10 height 10
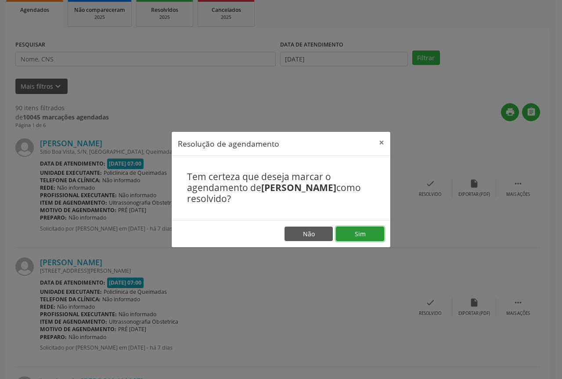
click at [348, 238] on button "Sim" at bounding box center [360, 233] width 48 height 15
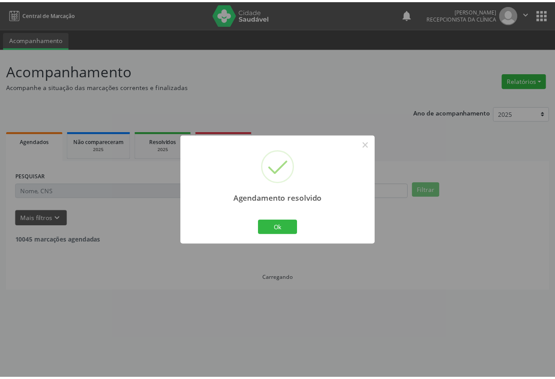
scroll to position [0, 0]
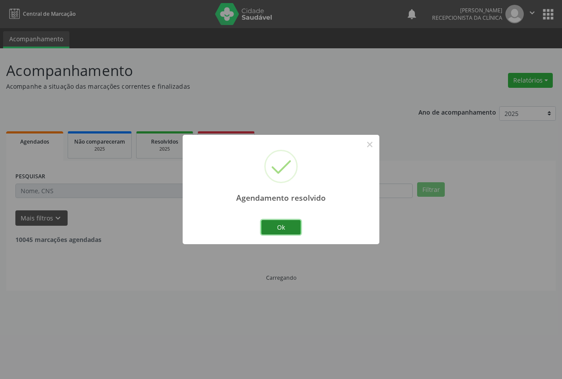
click at [281, 224] on button "Ok" at bounding box center [280, 227] width 39 height 15
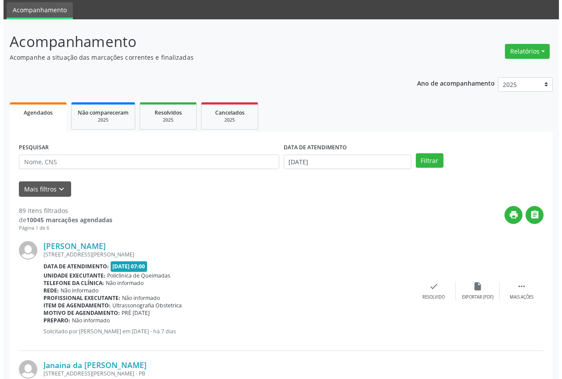
scroll to position [88, 0]
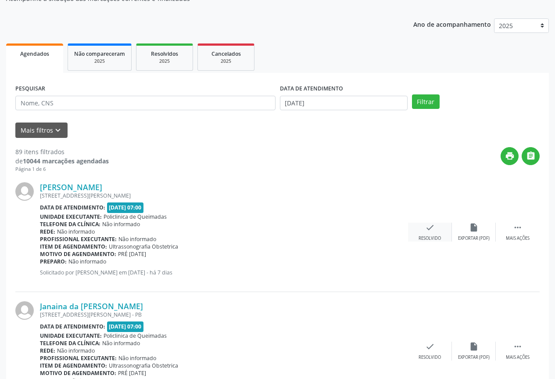
click at [431, 236] on div "Resolvido" at bounding box center [430, 238] width 22 height 6
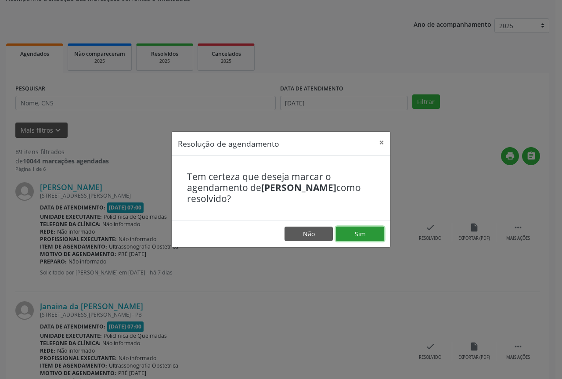
click at [355, 230] on button "Sim" at bounding box center [360, 233] width 48 height 15
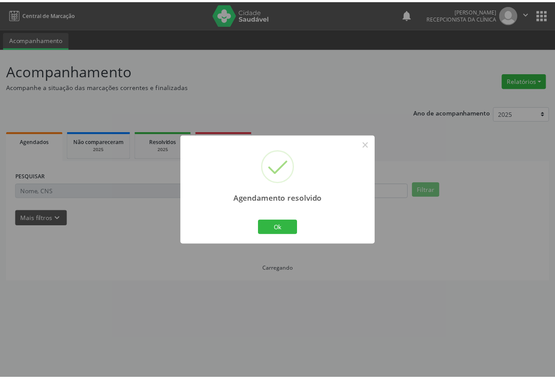
scroll to position [0, 0]
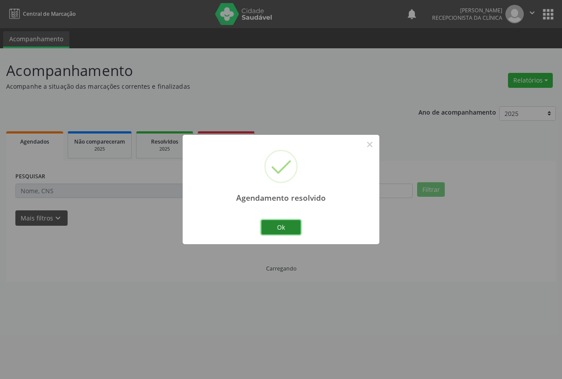
click at [289, 225] on button "Ok" at bounding box center [280, 227] width 39 height 15
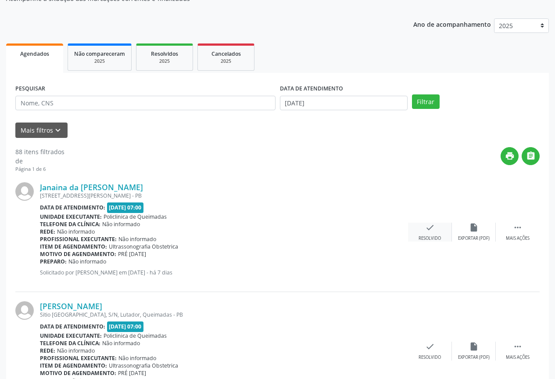
click at [428, 236] on div "Resolvido" at bounding box center [430, 238] width 22 height 6
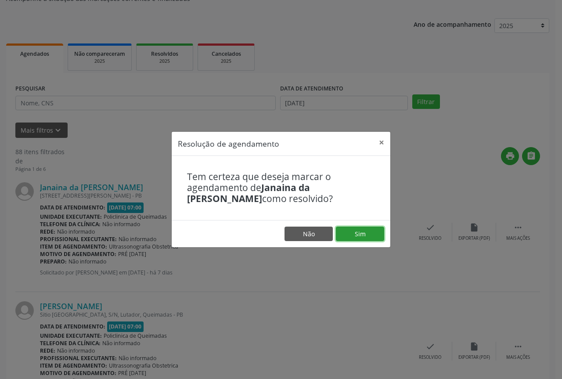
click at [364, 234] on button "Sim" at bounding box center [360, 233] width 48 height 15
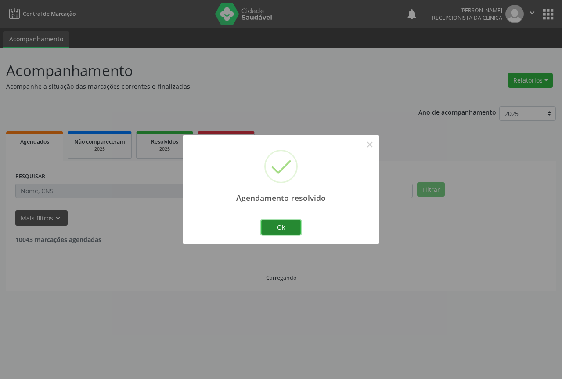
click at [286, 229] on button "Ok" at bounding box center [280, 227] width 39 height 15
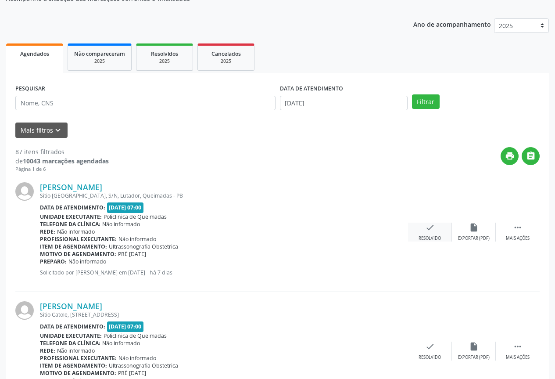
click at [419, 233] on div "check Resolvido" at bounding box center [430, 231] width 44 height 19
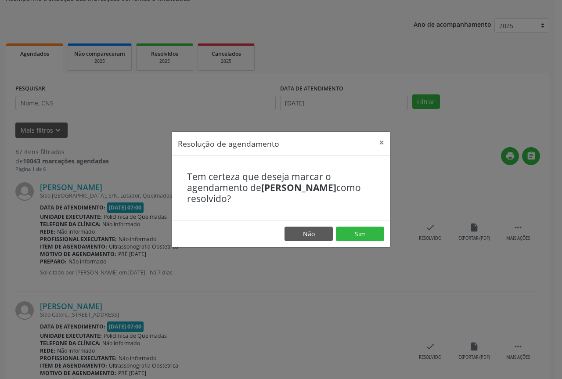
click at [335, 232] on footer "Não Sim" at bounding box center [281, 234] width 218 height 28
click at [343, 232] on button "Sim" at bounding box center [360, 233] width 48 height 15
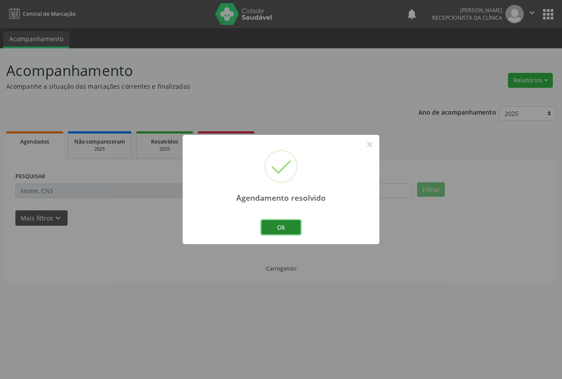
click at [279, 226] on button "Ok" at bounding box center [280, 227] width 39 height 15
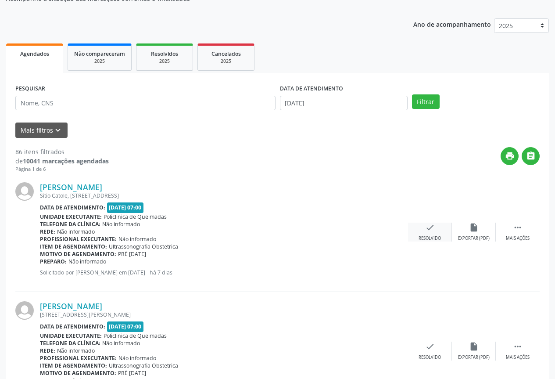
click at [419, 234] on div "check Resolvido" at bounding box center [430, 231] width 44 height 19
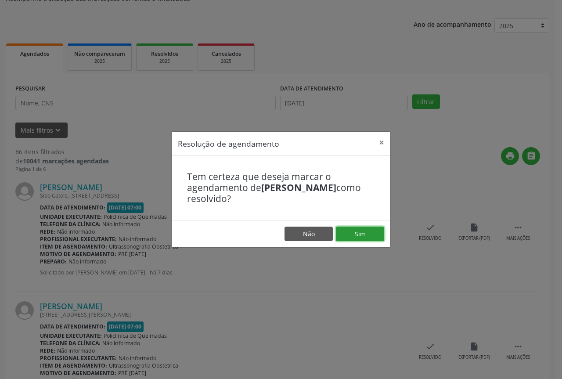
click at [351, 235] on button "Sim" at bounding box center [360, 233] width 48 height 15
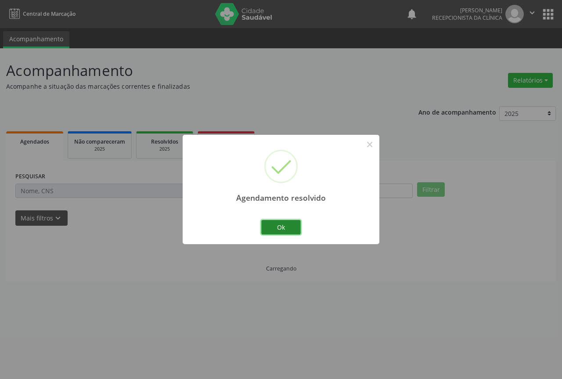
click at [269, 227] on button "Ok" at bounding box center [280, 227] width 39 height 15
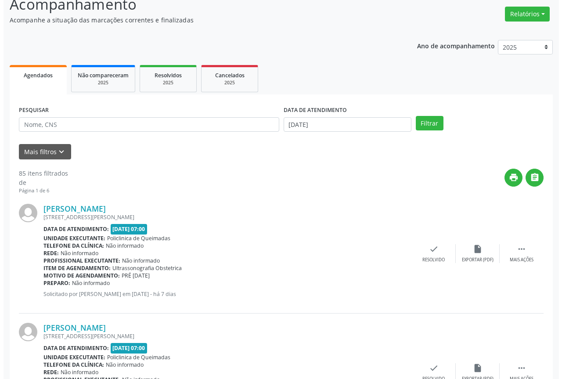
scroll to position [88, 0]
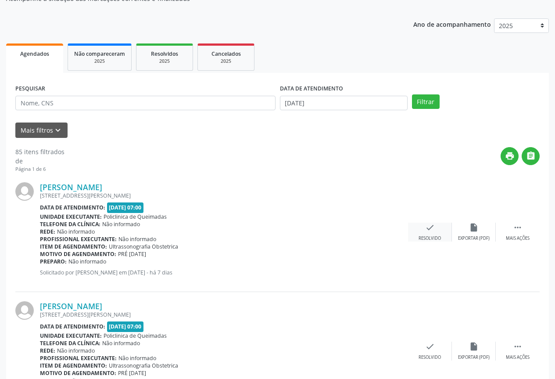
click at [410, 230] on div "check Resolvido" at bounding box center [430, 231] width 44 height 19
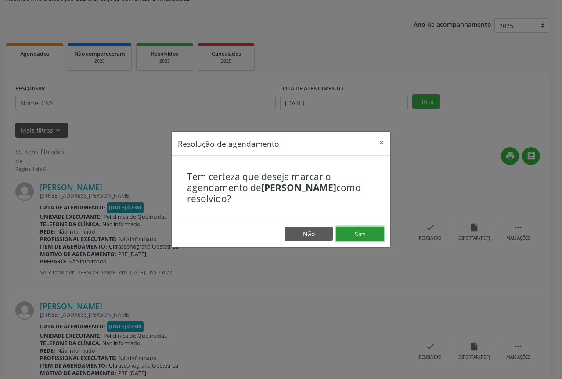
click at [351, 234] on button "Sim" at bounding box center [360, 233] width 48 height 15
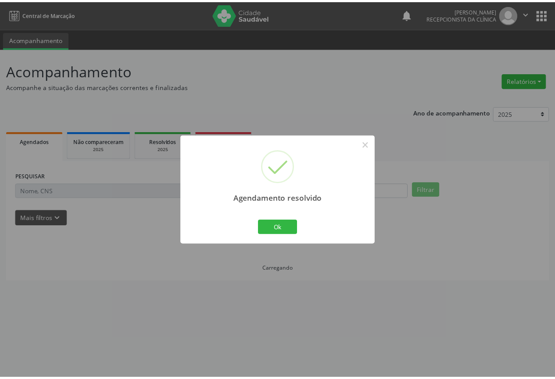
scroll to position [0, 0]
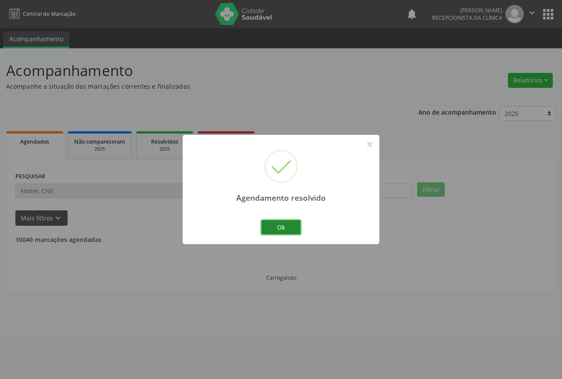
click at [279, 225] on button "Ok" at bounding box center [280, 227] width 39 height 15
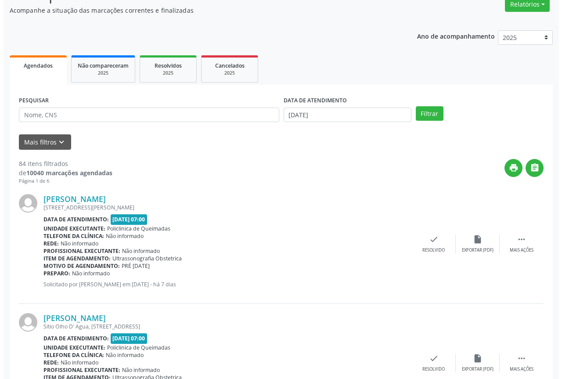
scroll to position [88, 0]
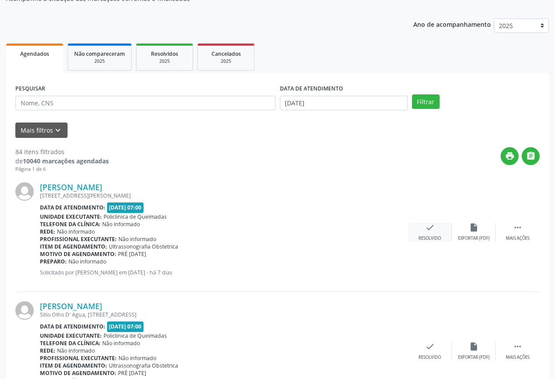
click at [428, 237] on div "Resolvido" at bounding box center [430, 238] width 22 height 6
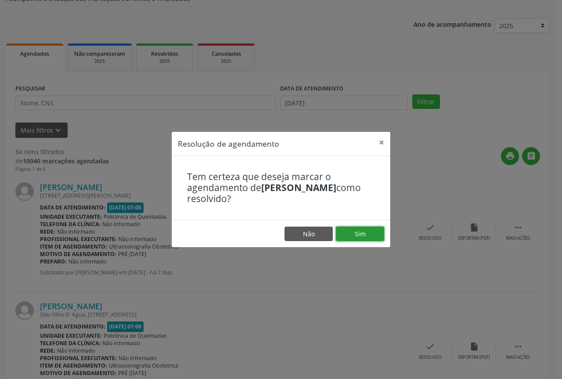
click at [352, 229] on button "Sim" at bounding box center [360, 233] width 48 height 15
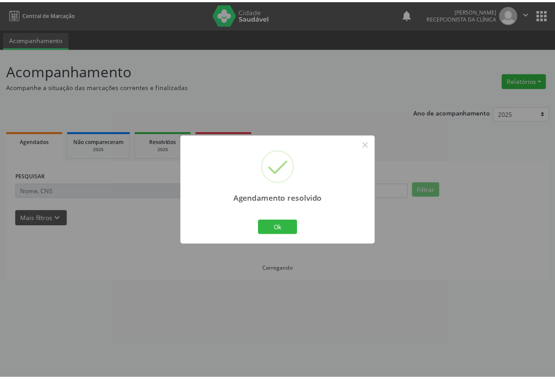
scroll to position [0, 0]
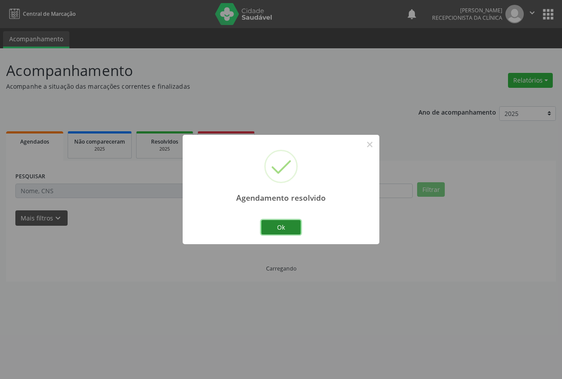
click at [288, 229] on button "Ok" at bounding box center [280, 227] width 39 height 15
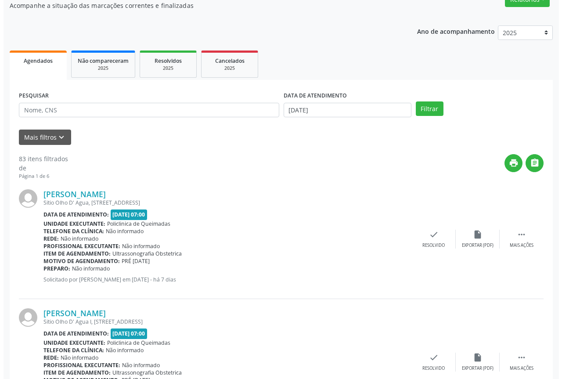
scroll to position [88, 0]
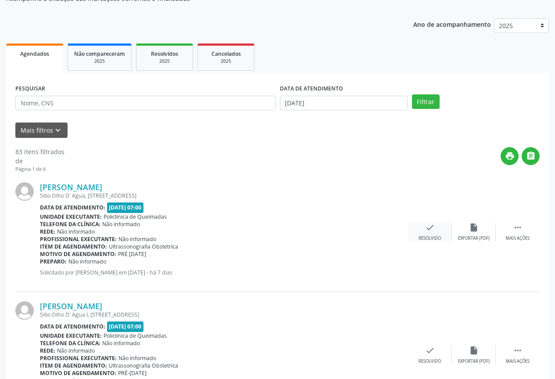
click at [415, 230] on div "check Resolvido" at bounding box center [430, 231] width 44 height 19
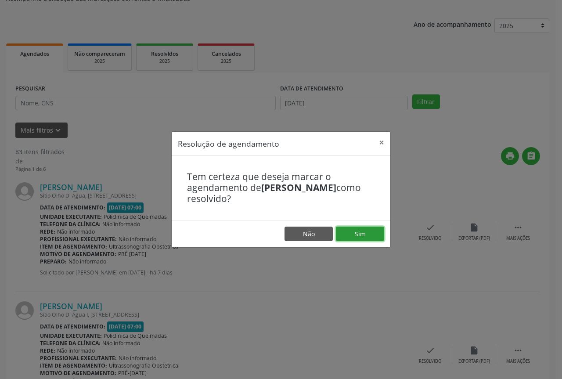
click at [371, 229] on button "Sim" at bounding box center [360, 233] width 48 height 15
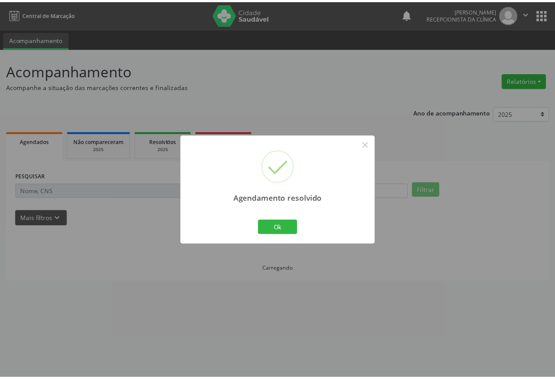
scroll to position [0, 0]
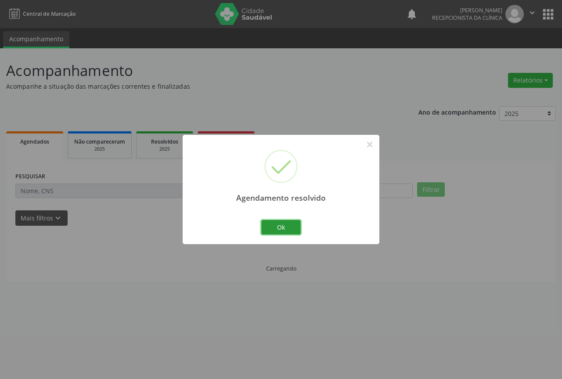
click at [290, 227] on button "Ok" at bounding box center [280, 227] width 39 height 15
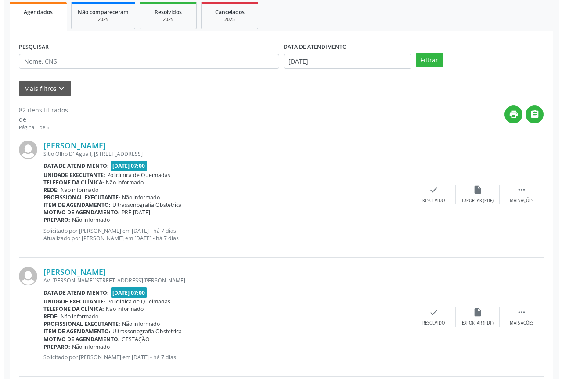
scroll to position [132, 0]
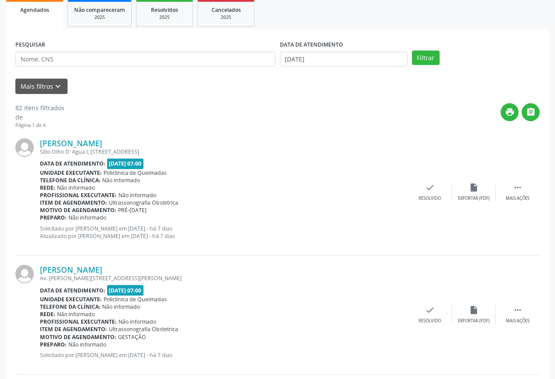
click at [435, 202] on div "[PERSON_NAME] [STREET_ADDRESS] Data de atendimento: [DATE] 07:00 Unidade execut…" at bounding box center [277, 192] width 524 height 126
click at [427, 198] on div "Resolvido" at bounding box center [430, 198] width 22 height 6
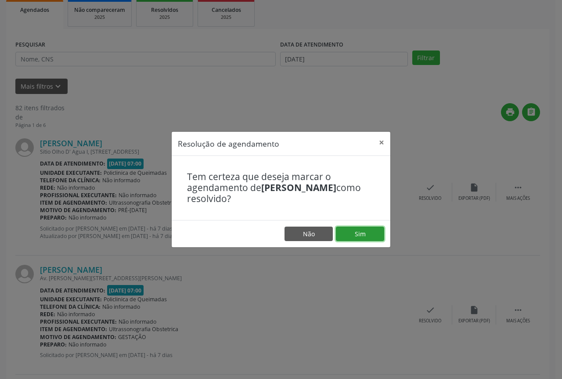
click at [366, 230] on button "Sim" at bounding box center [360, 233] width 48 height 15
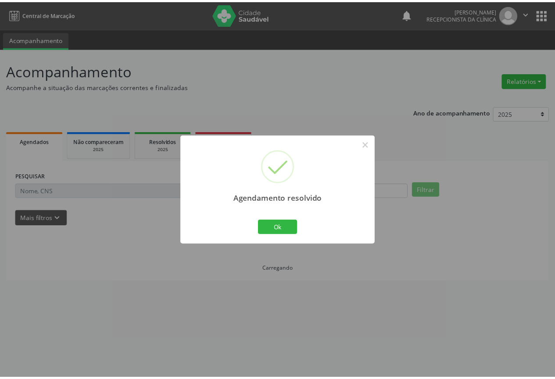
scroll to position [0, 0]
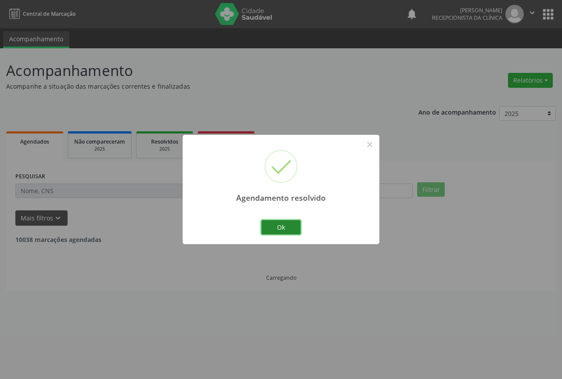
click at [277, 231] on button "Ok" at bounding box center [280, 227] width 39 height 15
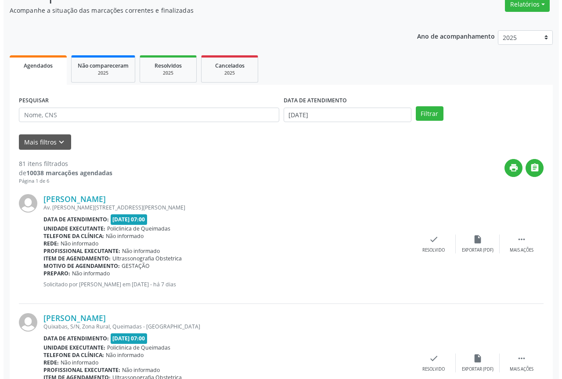
scroll to position [88, 0]
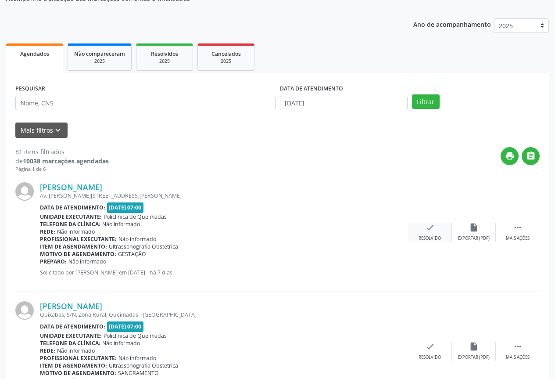
click at [434, 229] on div "check Resolvido" at bounding box center [430, 231] width 44 height 19
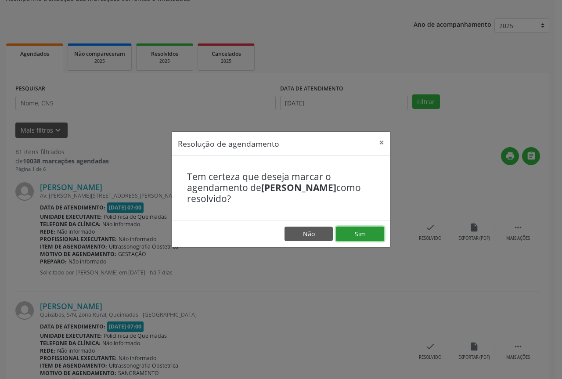
click at [347, 235] on button "Sim" at bounding box center [360, 233] width 48 height 15
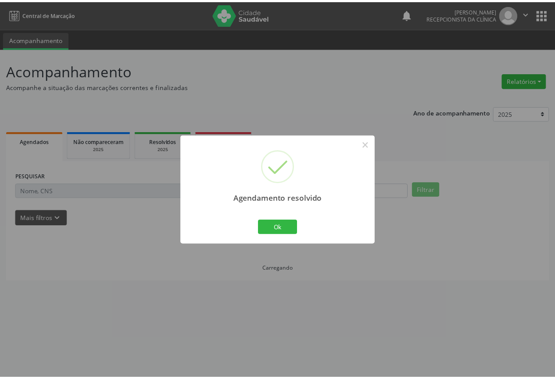
scroll to position [0, 0]
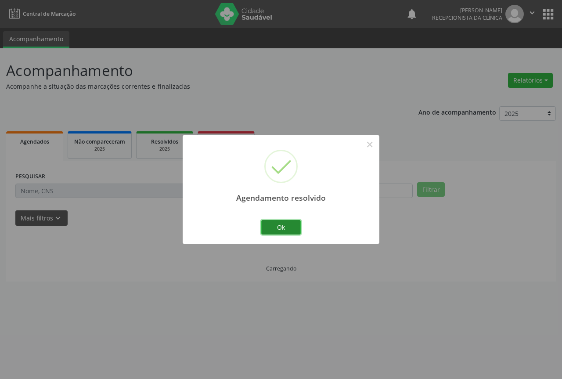
click at [270, 226] on button "Ok" at bounding box center [280, 227] width 39 height 15
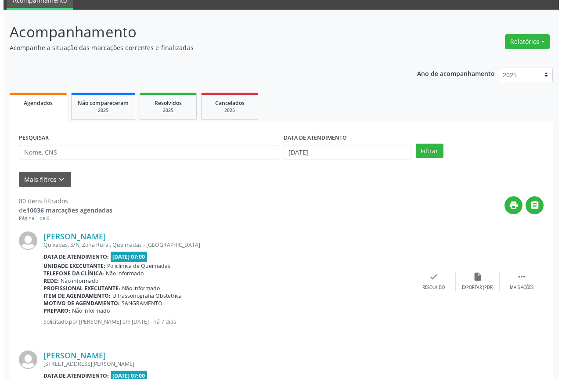
scroll to position [132, 0]
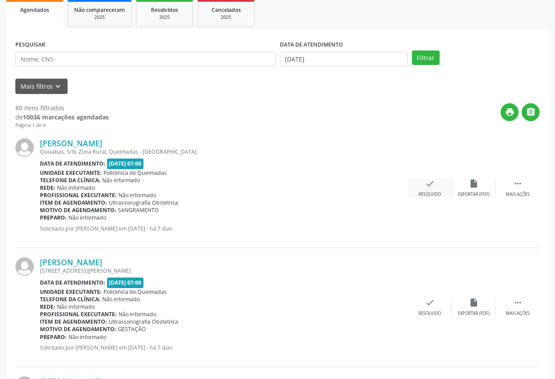
click at [436, 194] on div "Resolvido" at bounding box center [430, 194] width 22 height 6
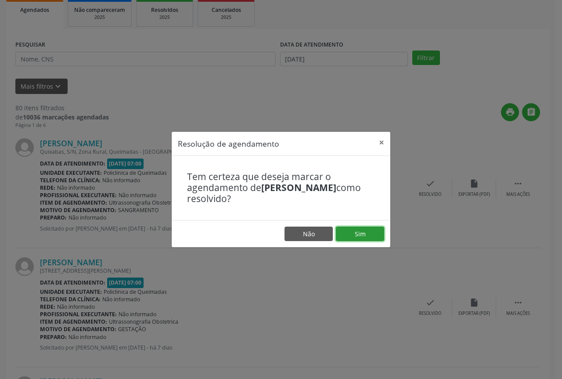
click at [362, 233] on button "Sim" at bounding box center [360, 233] width 48 height 15
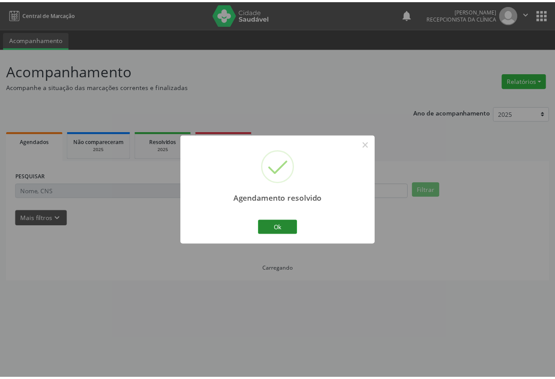
scroll to position [0, 0]
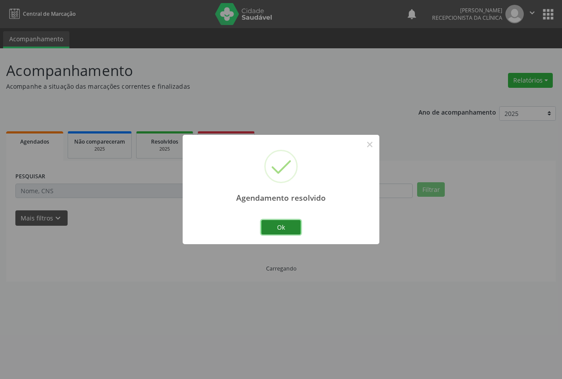
click at [264, 226] on button "Ok" at bounding box center [280, 227] width 39 height 15
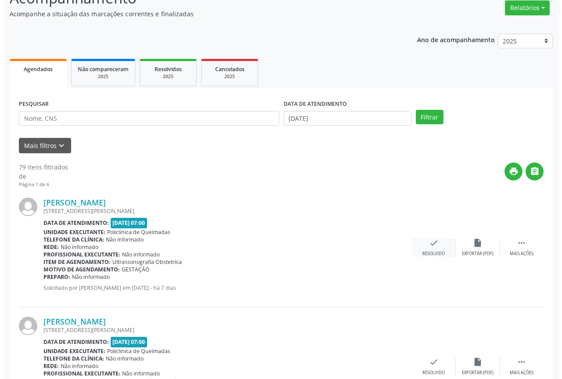
scroll to position [88, 0]
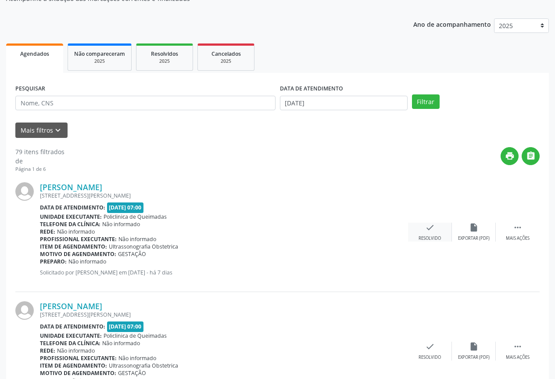
click at [426, 236] on div "Resolvido" at bounding box center [430, 238] width 22 height 6
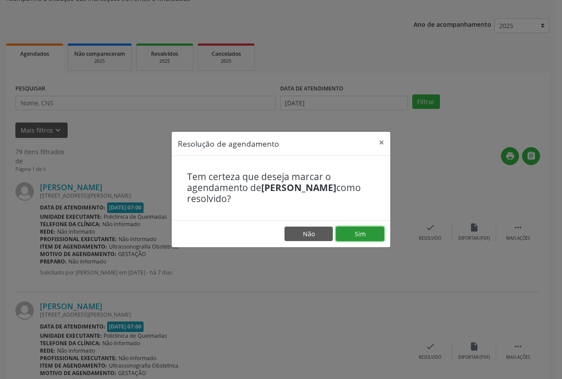
click at [346, 233] on button "Sim" at bounding box center [360, 233] width 48 height 15
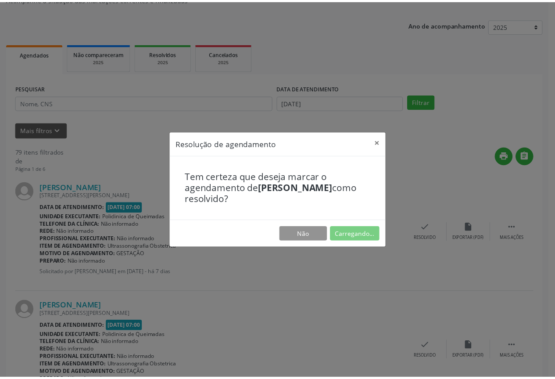
scroll to position [0, 0]
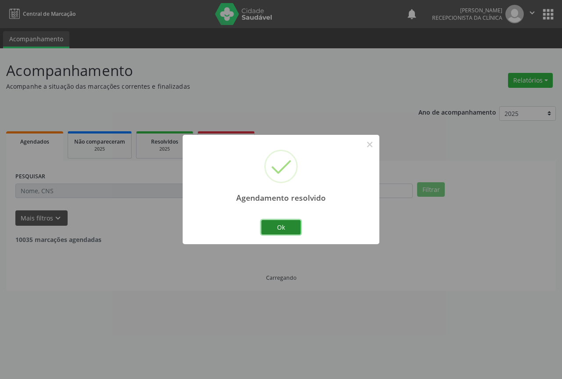
click at [284, 229] on button "Ok" at bounding box center [280, 227] width 39 height 15
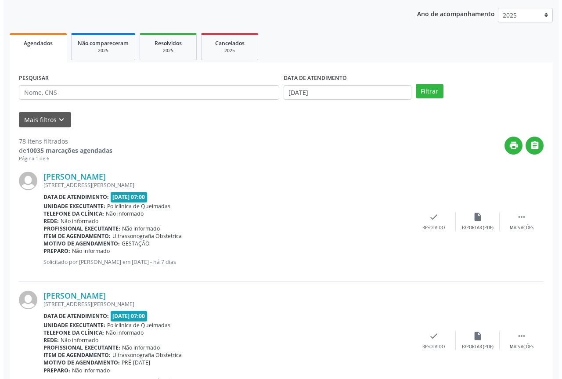
scroll to position [132, 0]
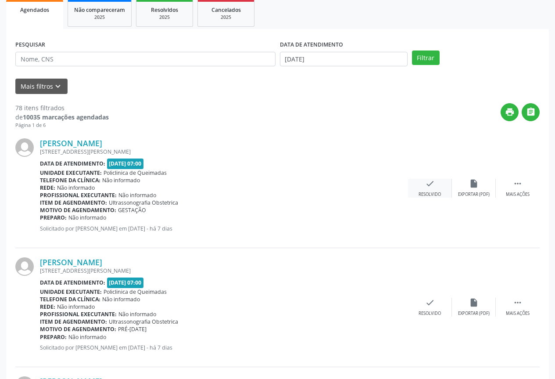
click at [436, 195] on div "Resolvido" at bounding box center [430, 194] width 22 height 6
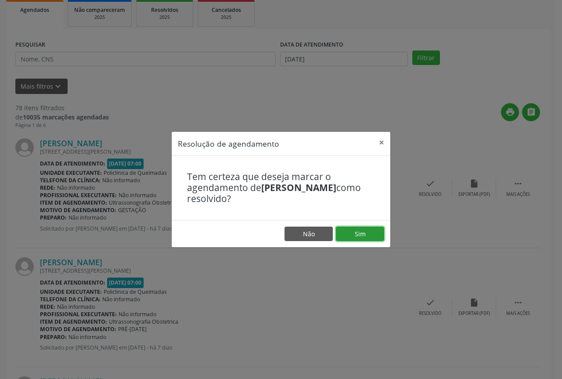
drag, startPoint x: 364, startPoint y: 234, endPoint x: 346, endPoint y: 237, distance: 17.7
click at [363, 235] on button "Sim" at bounding box center [360, 233] width 48 height 15
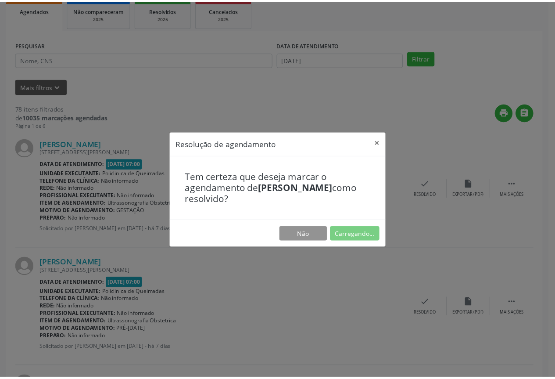
scroll to position [0, 0]
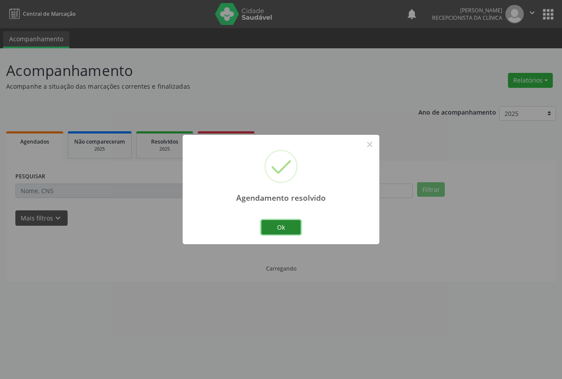
click at [289, 229] on button "Ok" at bounding box center [280, 227] width 39 height 15
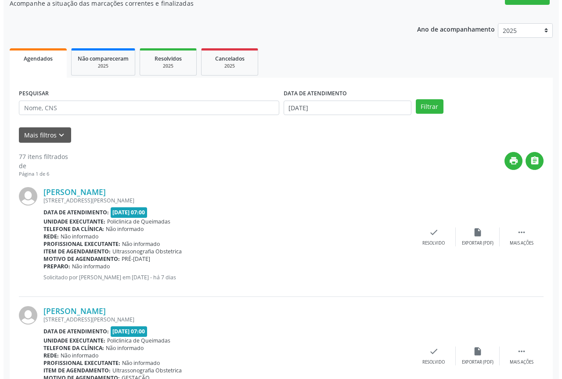
scroll to position [88, 0]
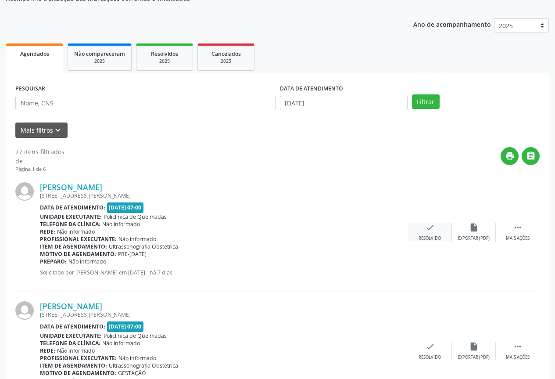
click at [429, 227] on icon "check" at bounding box center [430, 227] width 10 height 10
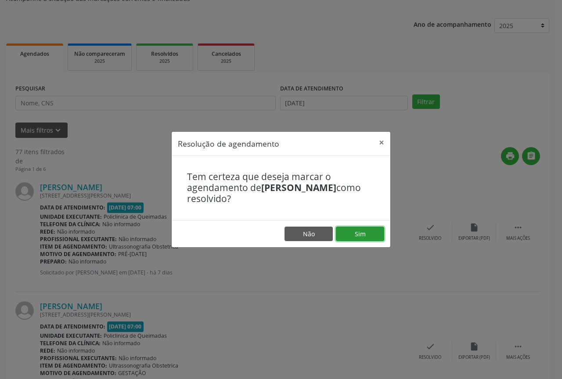
drag, startPoint x: 360, startPoint y: 229, endPoint x: 340, endPoint y: 232, distance: 20.5
click at [358, 229] on button "Sim" at bounding box center [360, 233] width 48 height 15
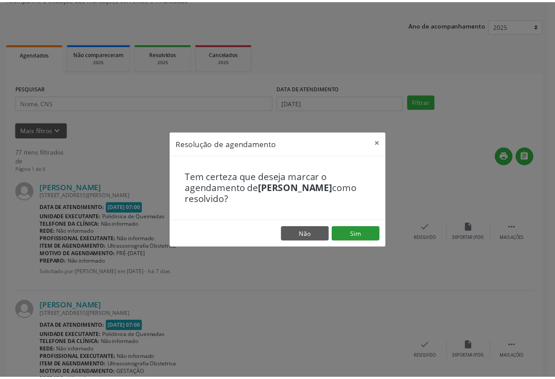
scroll to position [0, 0]
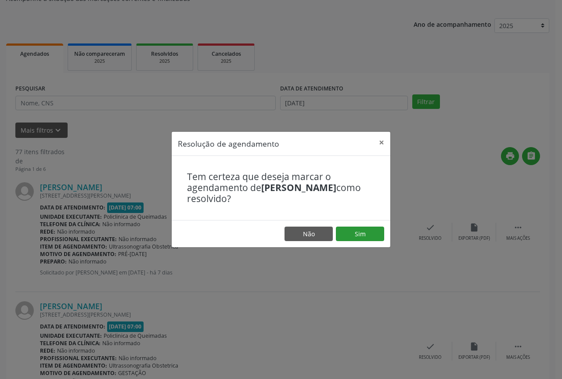
click button "Ok"
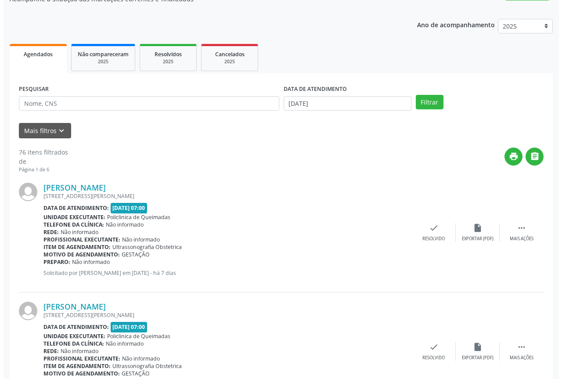
scroll to position [88, 0]
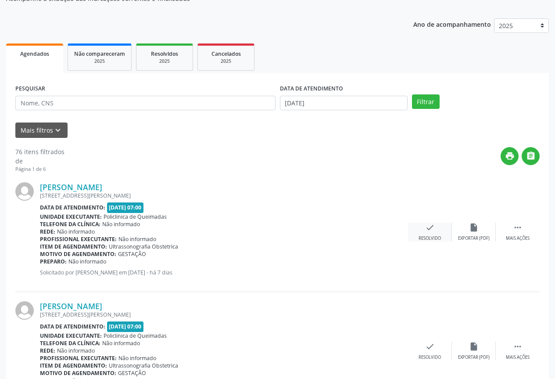
click at [429, 240] on div "Resolvido" at bounding box center [430, 238] width 22 height 6
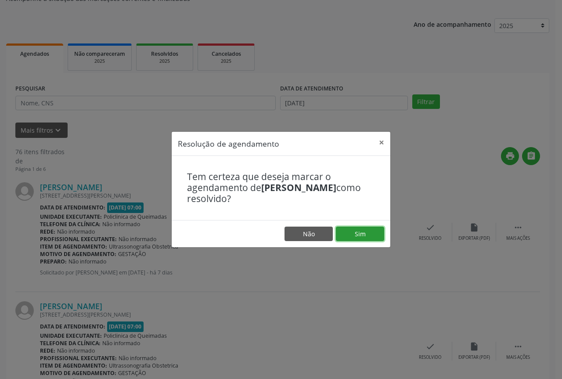
click at [359, 232] on button "Sim" at bounding box center [360, 233] width 48 height 15
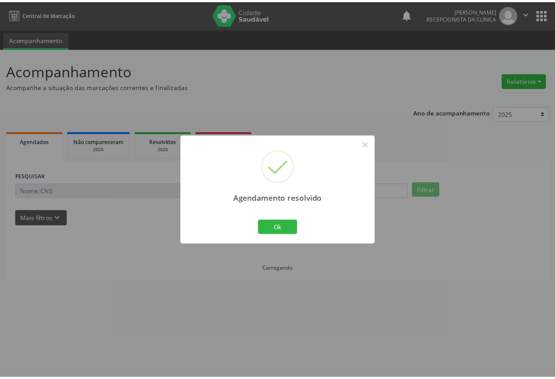
scroll to position [0, 0]
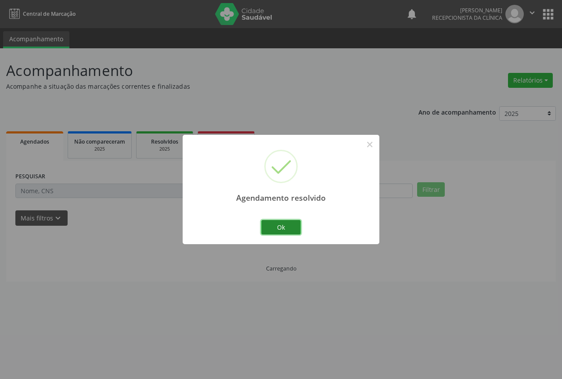
click at [292, 230] on button "Ok" at bounding box center [280, 227] width 39 height 15
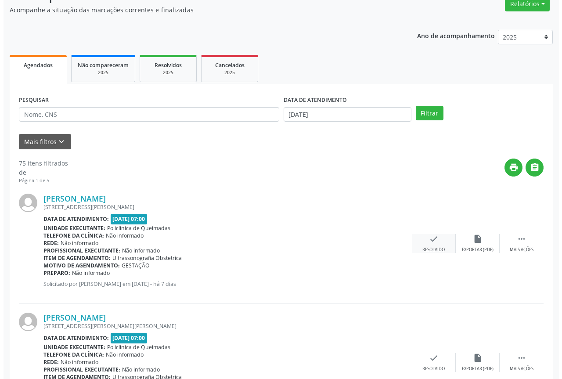
scroll to position [88, 0]
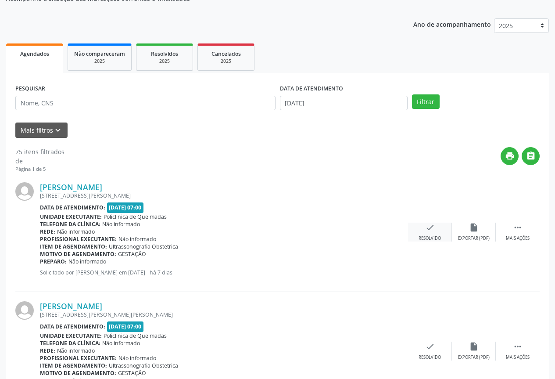
click at [427, 235] on div "check Resolvido" at bounding box center [430, 231] width 44 height 19
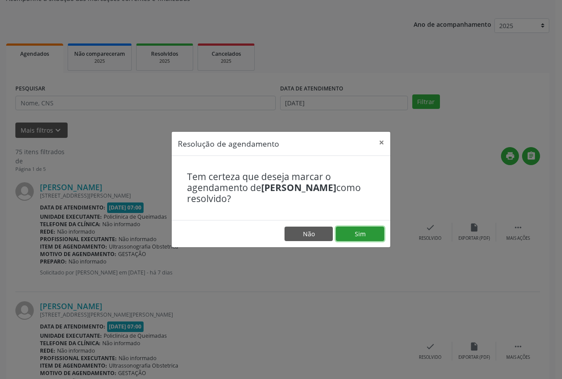
drag, startPoint x: 371, startPoint y: 235, endPoint x: 349, endPoint y: 236, distance: 22.0
click at [370, 236] on button "Sim" at bounding box center [360, 233] width 48 height 15
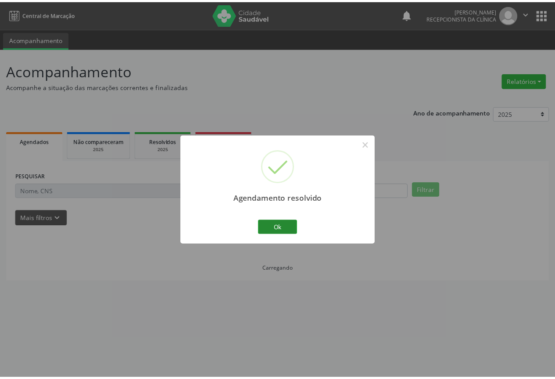
scroll to position [0, 0]
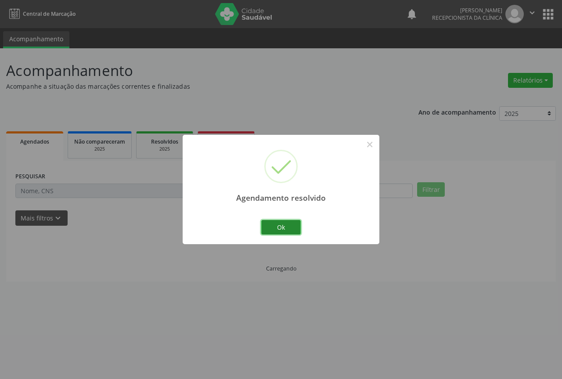
click at [290, 231] on button "Ok" at bounding box center [280, 227] width 39 height 15
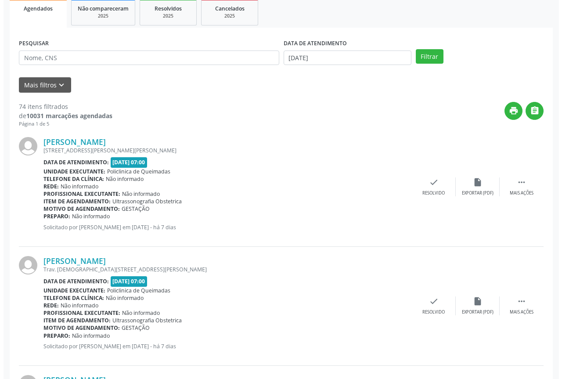
scroll to position [175, 0]
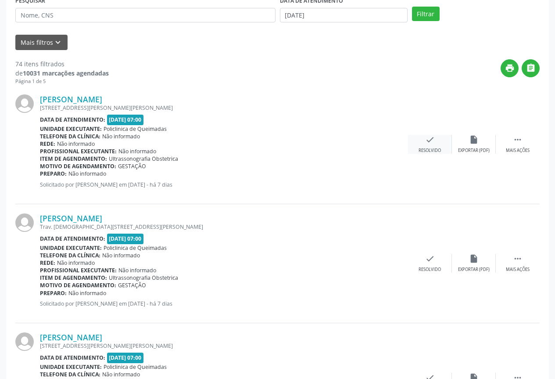
click at [436, 146] on div "check Resolvido" at bounding box center [430, 144] width 44 height 19
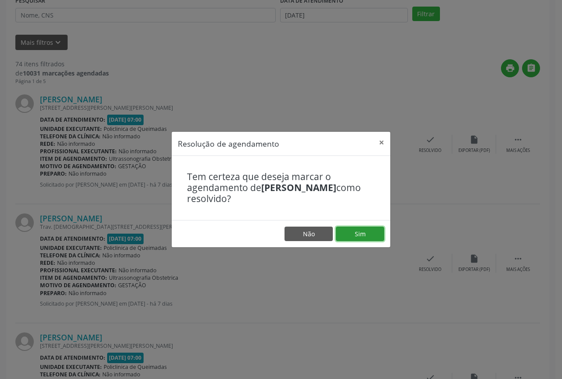
drag, startPoint x: 363, startPoint y: 227, endPoint x: 354, endPoint y: 229, distance: 9.0
click at [359, 228] on button "Sim" at bounding box center [360, 233] width 48 height 15
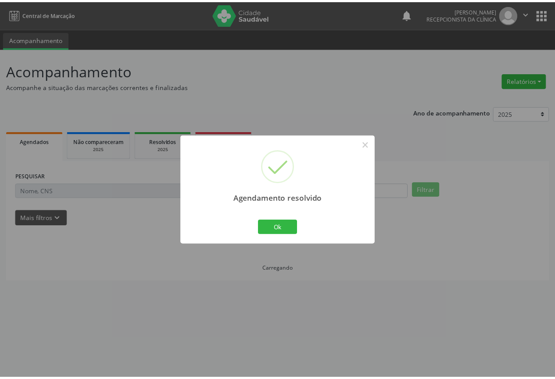
scroll to position [0, 0]
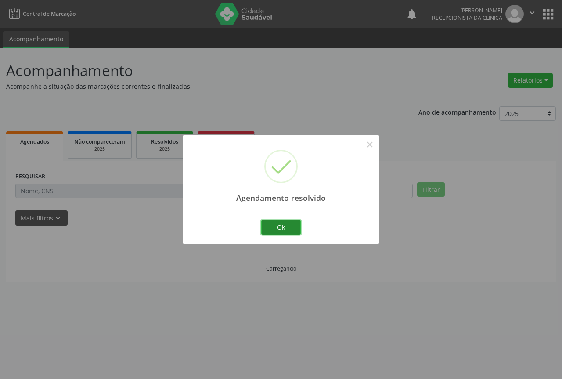
click at [267, 225] on button "Ok" at bounding box center [280, 227] width 39 height 15
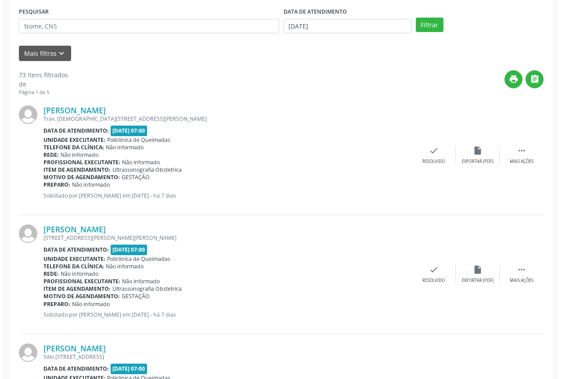
scroll to position [175, 0]
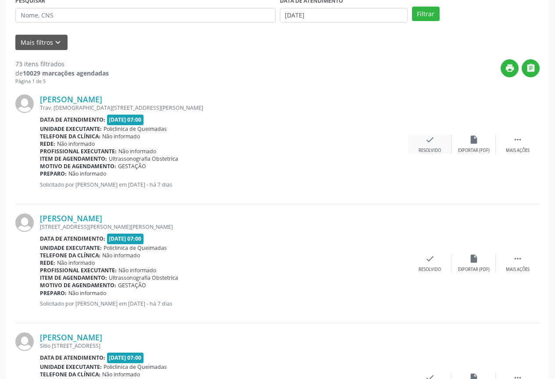
click at [431, 143] on icon "check" at bounding box center [430, 140] width 10 height 10
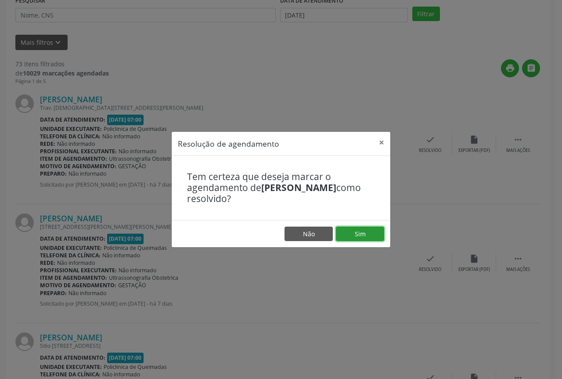
drag, startPoint x: 363, startPoint y: 232, endPoint x: 344, endPoint y: 232, distance: 18.4
click at [362, 232] on button "Sim" at bounding box center [360, 233] width 48 height 15
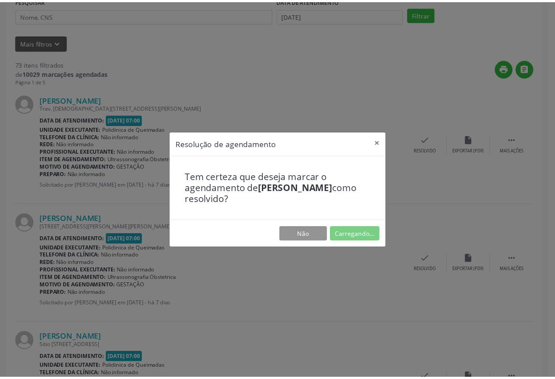
scroll to position [0, 0]
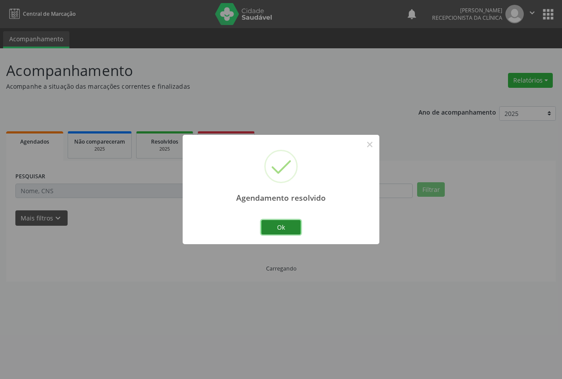
click at [279, 227] on button "Ok" at bounding box center [280, 227] width 39 height 15
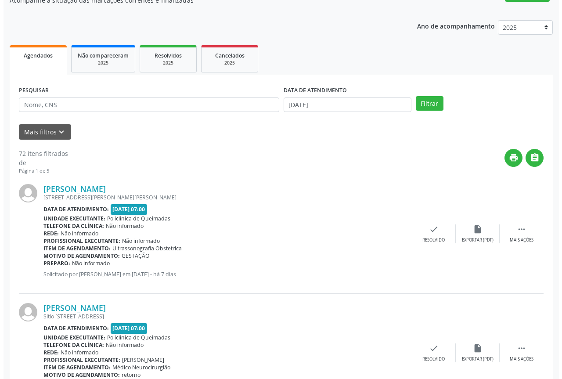
scroll to position [88, 0]
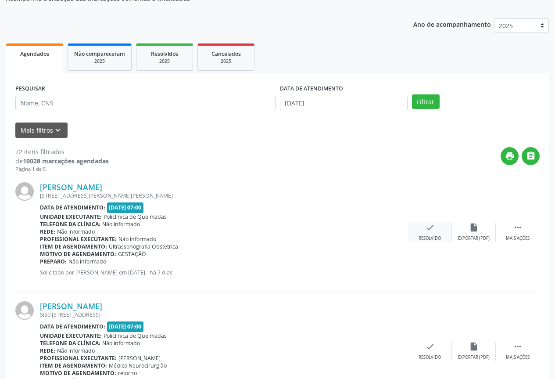
click at [428, 229] on icon "check" at bounding box center [430, 227] width 10 height 10
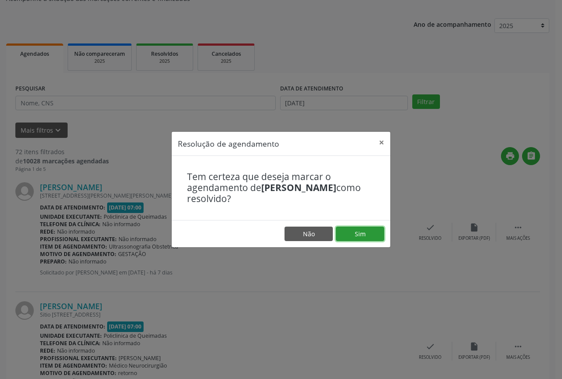
drag, startPoint x: 362, startPoint y: 233, endPoint x: 338, endPoint y: 235, distance: 24.7
click at [360, 233] on button "Sim" at bounding box center [360, 233] width 48 height 15
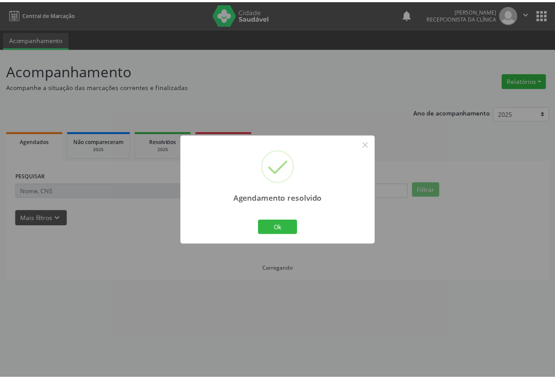
scroll to position [0, 0]
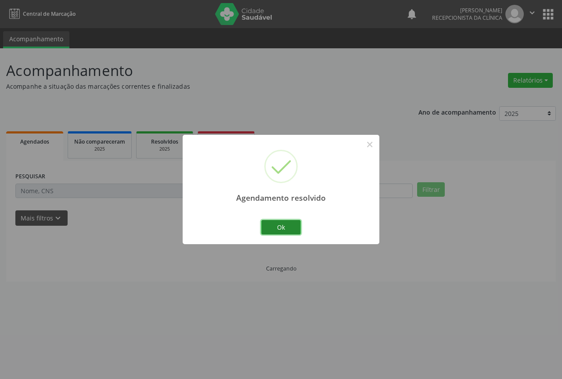
click at [285, 231] on button "Ok" at bounding box center [280, 227] width 39 height 15
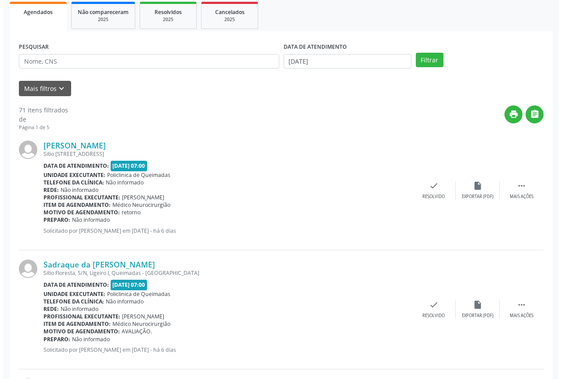
scroll to position [132, 0]
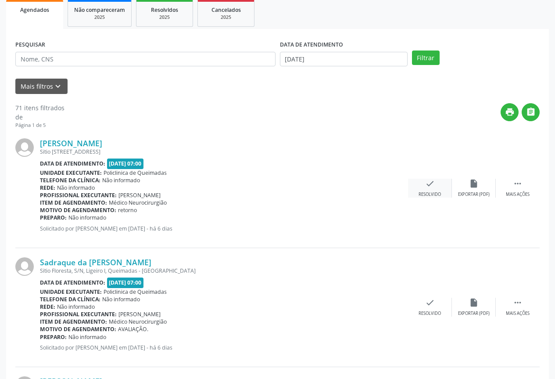
click at [419, 194] on div "Resolvido" at bounding box center [430, 194] width 22 height 6
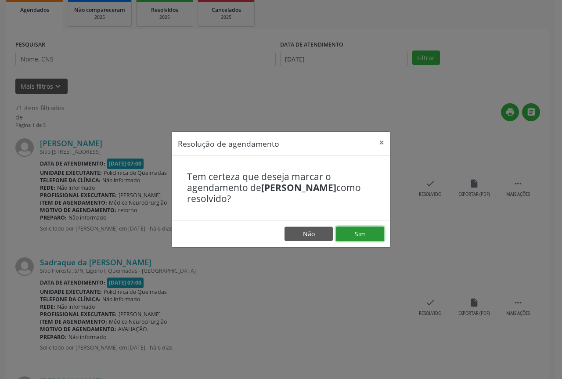
click at [347, 233] on button "Sim" at bounding box center [360, 233] width 48 height 15
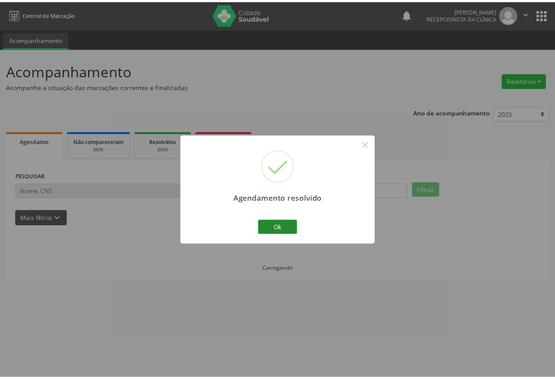
scroll to position [0, 0]
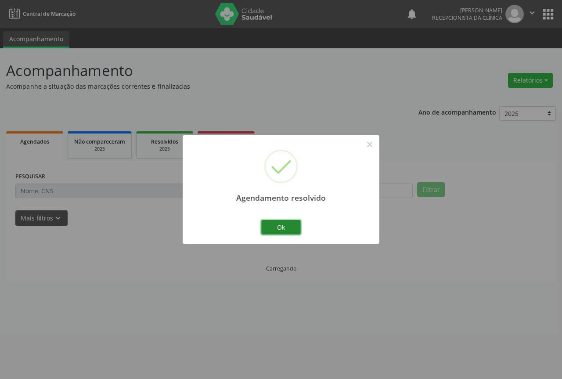
click at [279, 230] on button "Ok" at bounding box center [280, 227] width 39 height 15
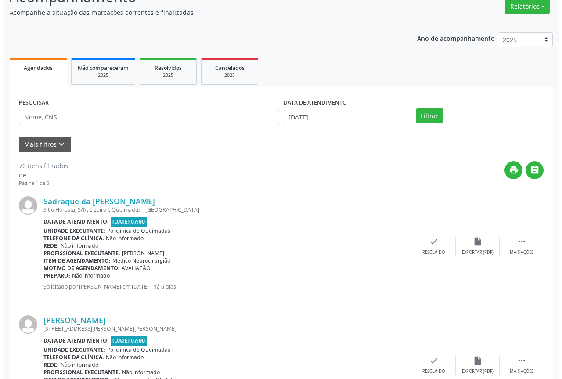
scroll to position [88, 0]
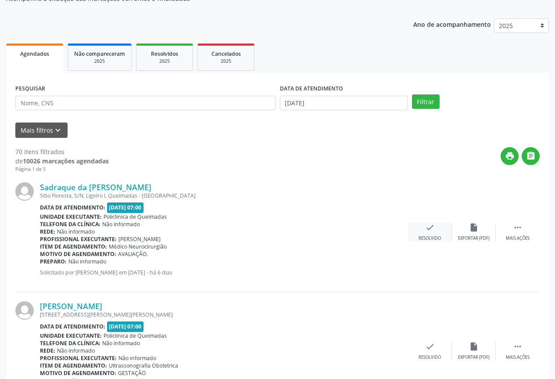
click at [428, 229] on icon "check" at bounding box center [430, 227] width 10 height 10
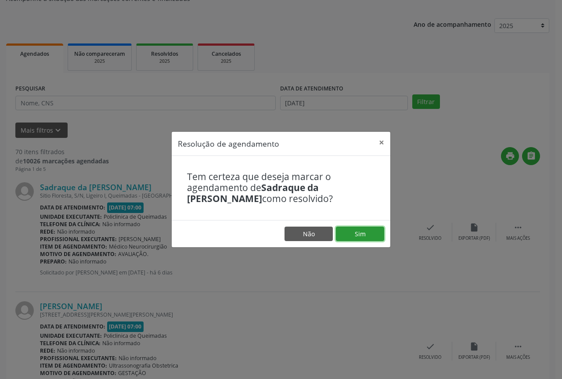
click at [365, 232] on button "Sim" at bounding box center [360, 233] width 48 height 15
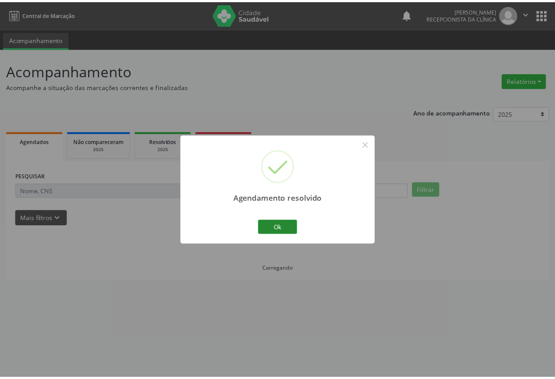
scroll to position [0, 0]
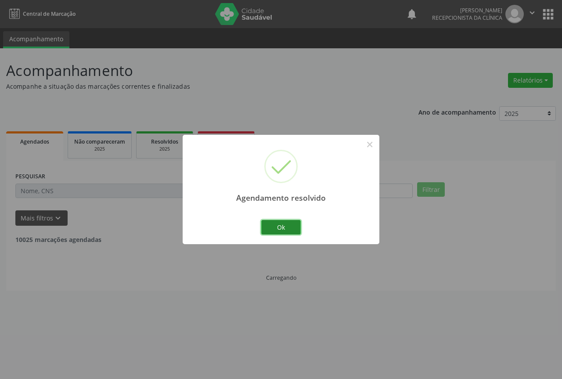
click at [287, 230] on button "Ok" at bounding box center [280, 227] width 39 height 15
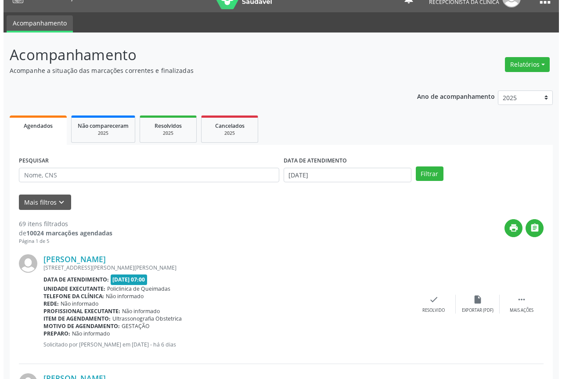
scroll to position [44, 0]
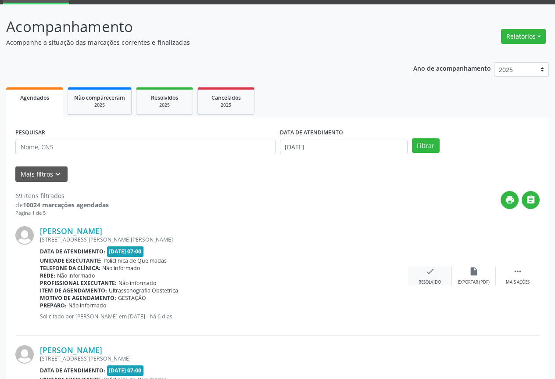
click at [427, 273] on icon "check" at bounding box center [430, 271] width 10 height 10
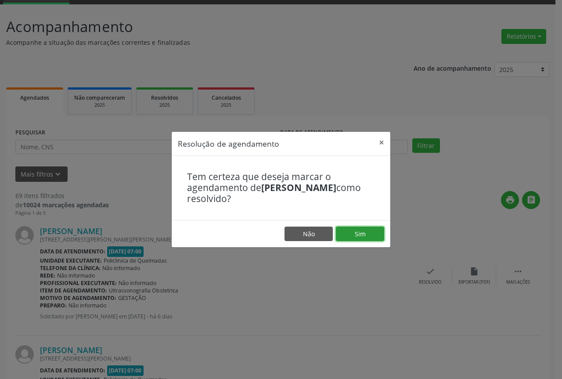
click at [362, 233] on button "Sim" at bounding box center [360, 233] width 48 height 15
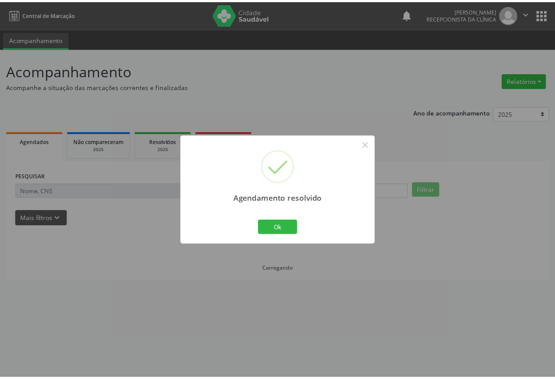
scroll to position [0, 0]
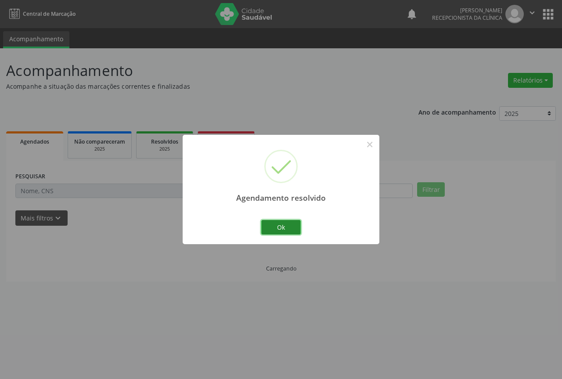
click at [274, 229] on button "Ok" at bounding box center [280, 227] width 39 height 15
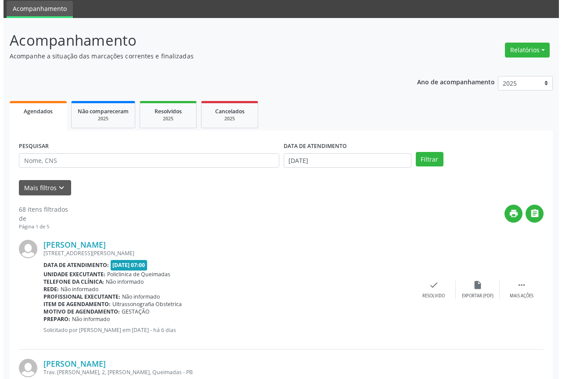
scroll to position [88, 0]
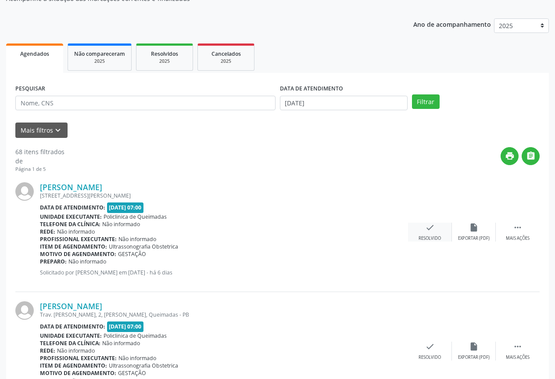
click at [431, 229] on icon "check" at bounding box center [430, 227] width 10 height 10
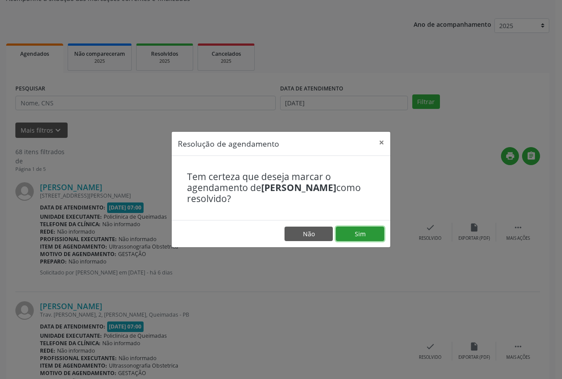
click at [354, 228] on button "Sim" at bounding box center [360, 233] width 48 height 15
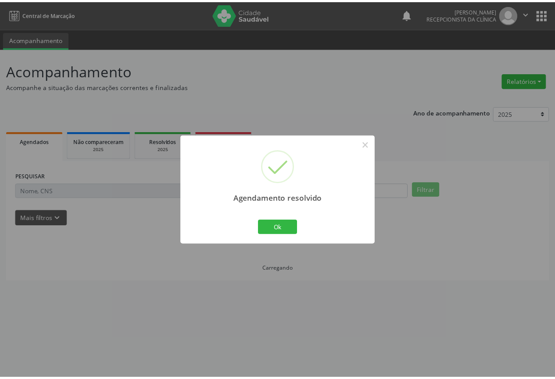
scroll to position [0, 0]
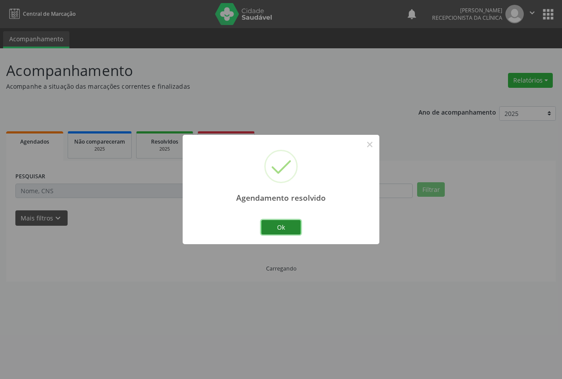
click at [272, 226] on button "Ok" at bounding box center [280, 227] width 39 height 15
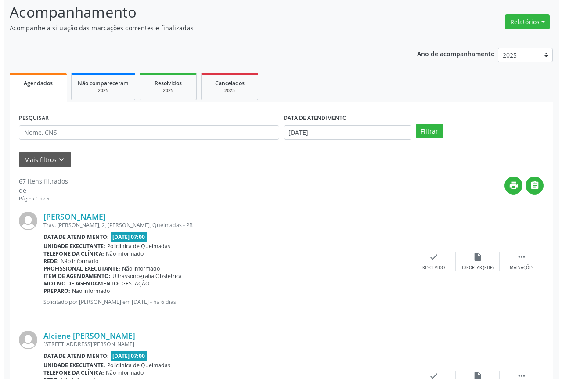
scroll to position [88, 0]
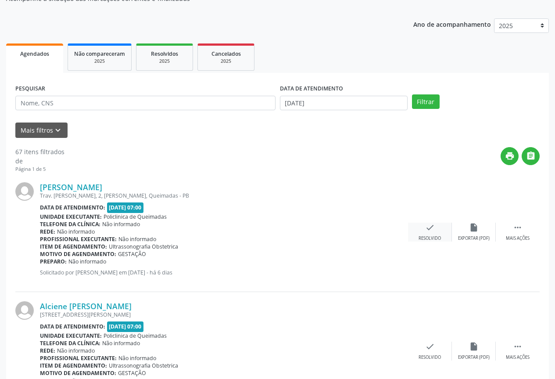
click at [434, 237] on div "Resolvido" at bounding box center [430, 238] width 22 height 6
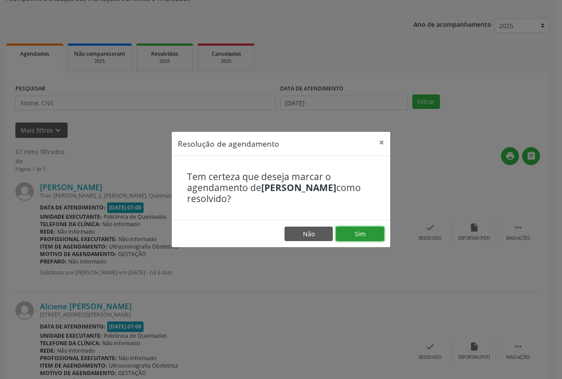
click at [367, 237] on button "Sim" at bounding box center [360, 233] width 48 height 15
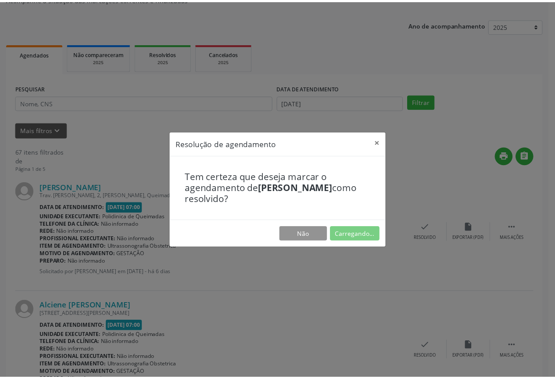
scroll to position [0, 0]
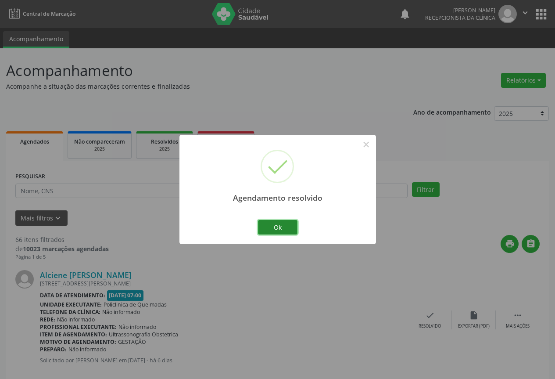
click at [277, 225] on button "Ok" at bounding box center [277, 227] width 39 height 15
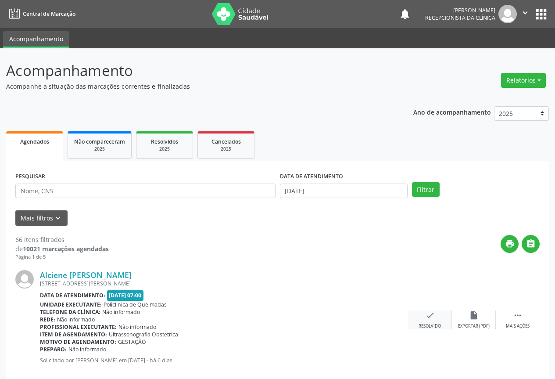
click at [422, 316] on div "check Resolvido" at bounding box center [430, 319] width 44 height 19
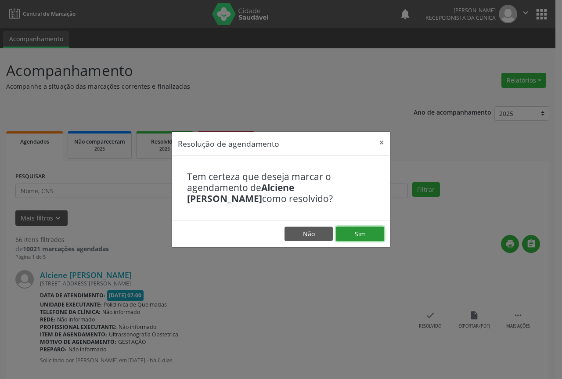
click at [348, 235] on button "Sim" at bounding box center [360, 233] width 48 height 15
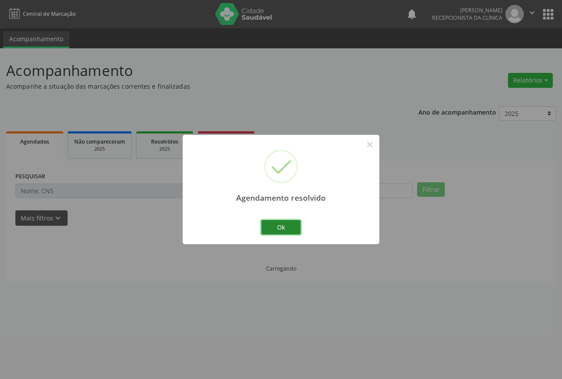
click at [278, 231] on button "Ok" at bounding box center [280, 227] width 39 height 15
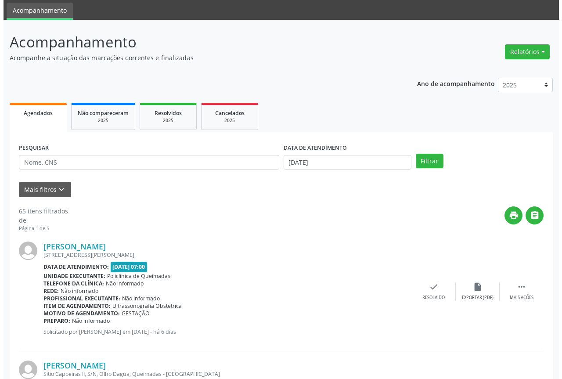
scroll to position [44, 0]
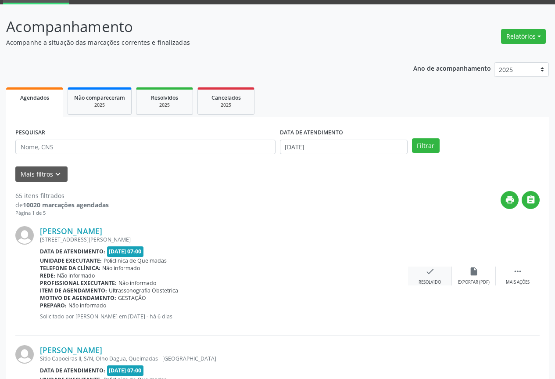
click at [435, 273] on div "check Resolvido" at bounding box center [430, 275] width 44 height 19
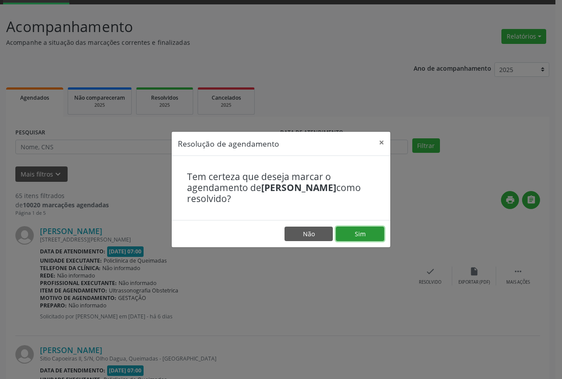
click at [360, 233] on button "Sim" at bounding box center [360, 233] width 48 height 15
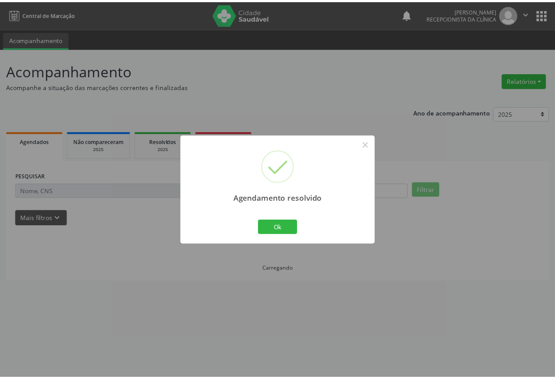
scroll to position [0, 0]
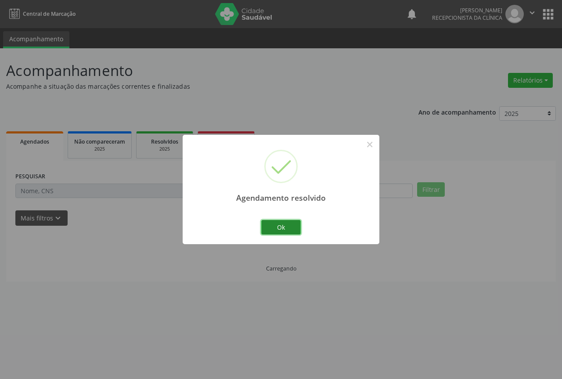
click at [272, 230] on button "Ok" at bounding box center [280, 227] width 39 height 15
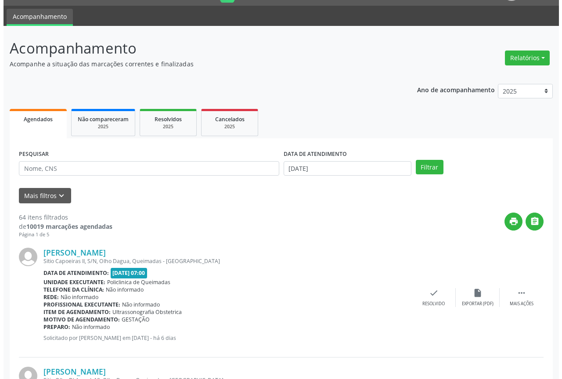
scroll to position [44, 0]
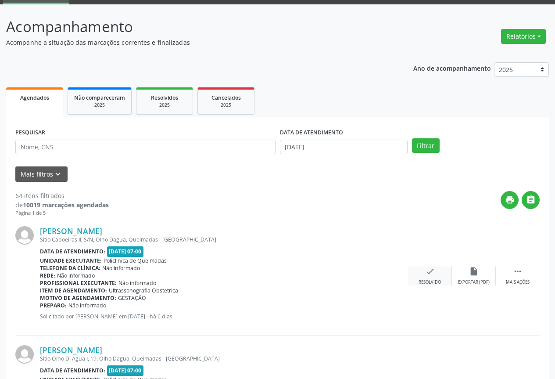
click at [416, 274] on div "check Resolvido" at bounding box center [430, 275] width 44 height 19
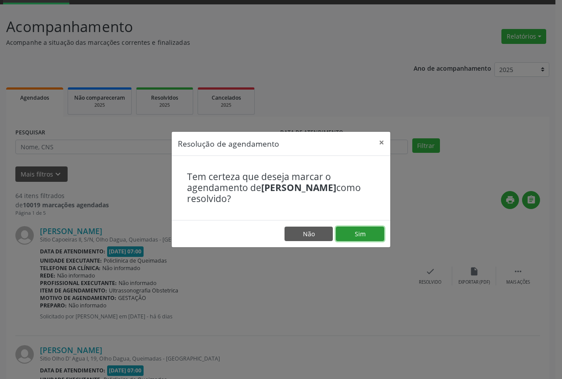
click at [359, 241] on button "Sim" at bounding box center [360, 233] width 48 height 15
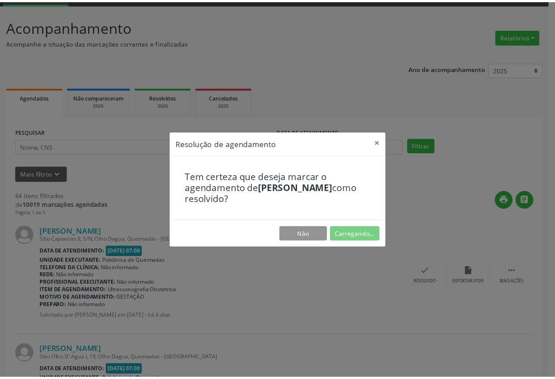
scroll to position [0, 0]
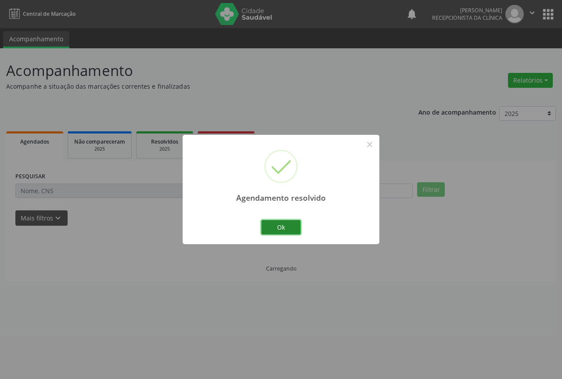
click at [267, 224] on button "Ok" at bounding box center [280, 227] width 39 height 15
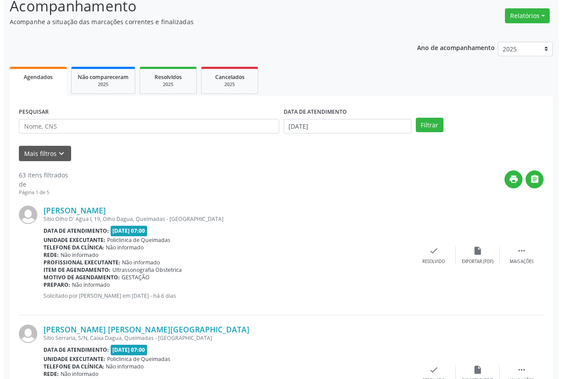
scroll to position [88, 0]
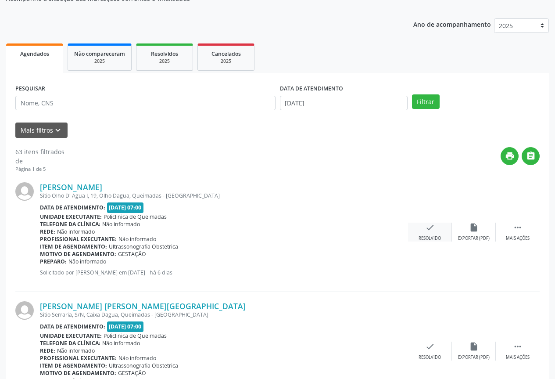
click at [427, 237] on div "Resolvido" at bounding box center [430, 238] width 22 height 6
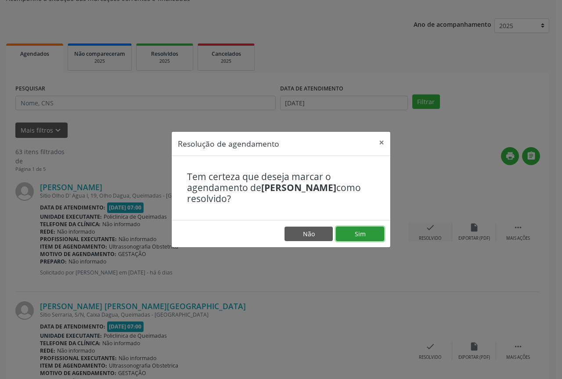
click at [354, 234] on button "Sim" at bounding box center [360, 233] width 48 height 15
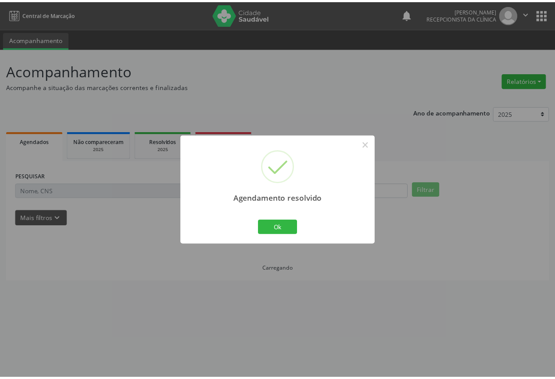
scroll to position [0, 0]
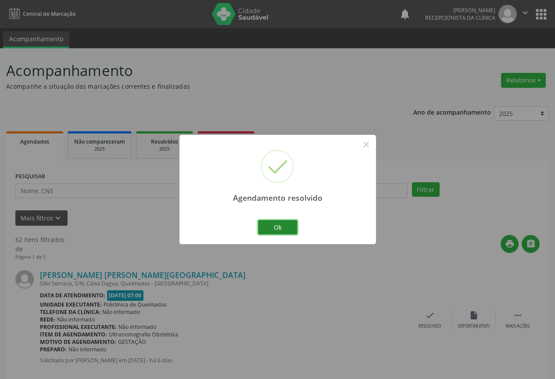
click at [266, 225] on button "Ok" at bounding box center [277, 227] width 39 height 15
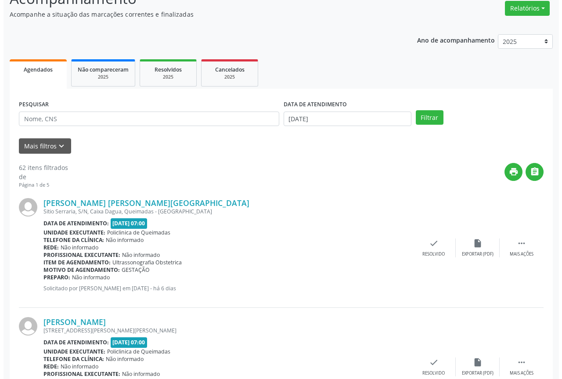
scroll to position [88, 0]
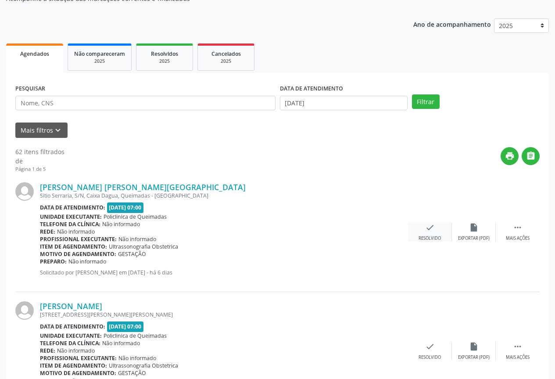
click at [431, 238] on div "Resolvido" at bounding box center [430, 238] width 22 height 6
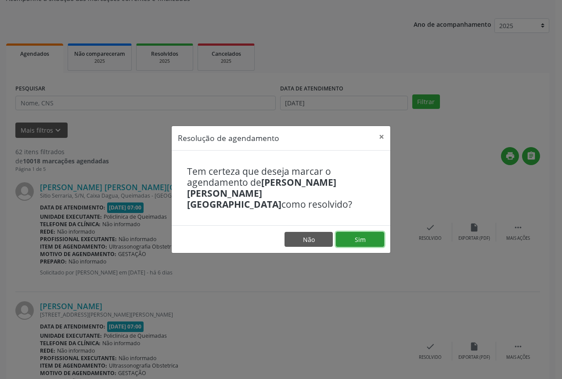
click at [362, 232] on button "Sim" at bounding box center [360, 239] width 48 height 15
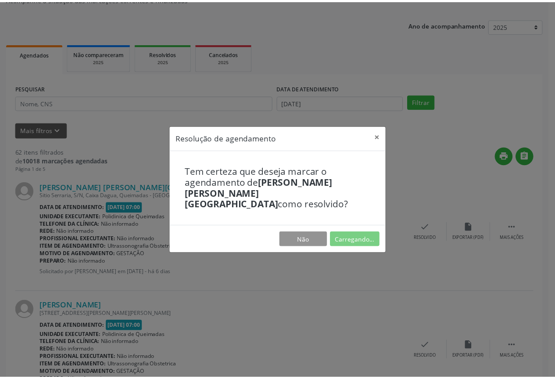
scroll to position [0, 0]
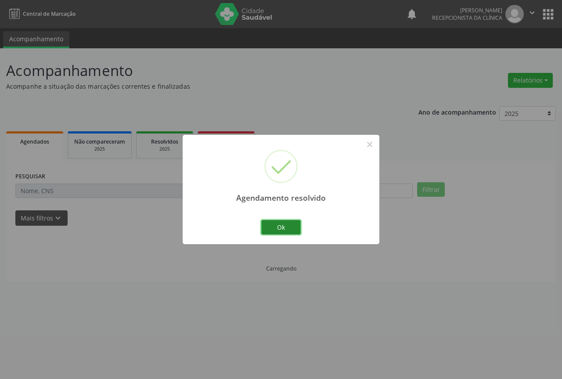
click at [272, 227] on button "Ok" at bounding box center [280, 227] width 39 height 15
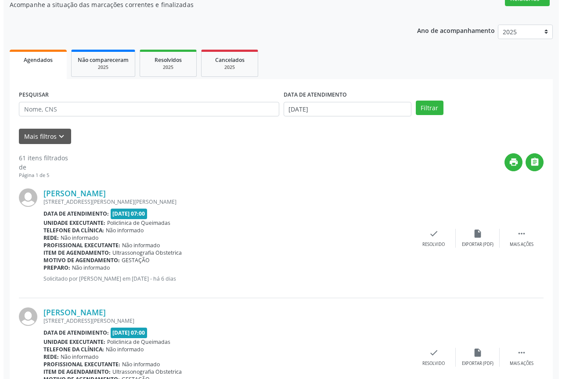
scroll to position [88, 0]
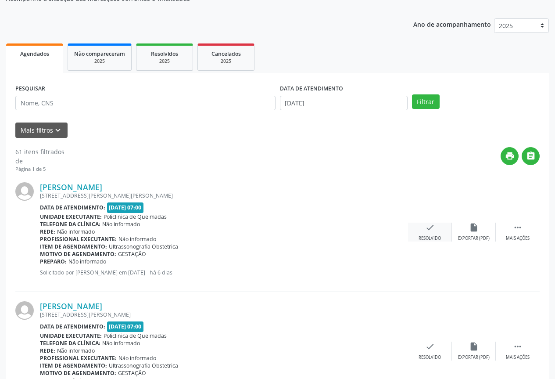
click at [420, 236] on div "Resolvido" at bounding box center [430, 238] width 22 height 6
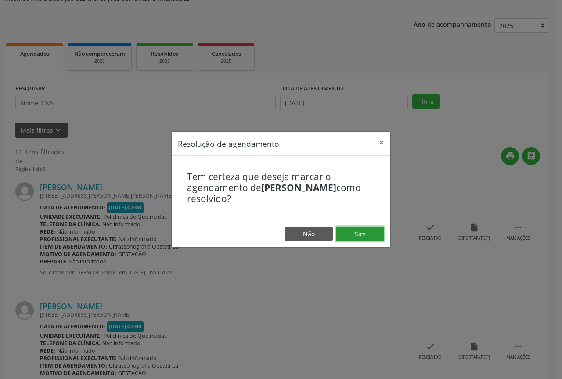
click at [347, 236] on button "Sim" at bounding box center [360, 233] width 48 height 15
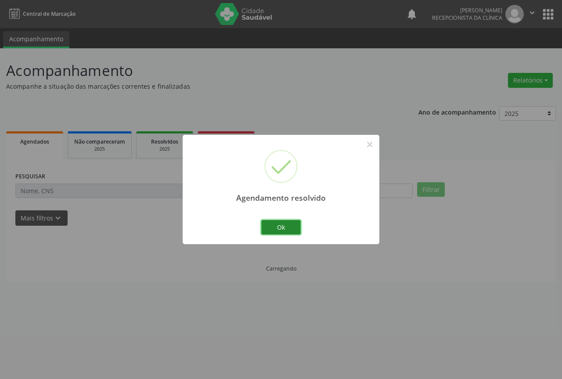
click at [277, 222] on button "Ok" at bounding box center [280, 227] width 39 height 15
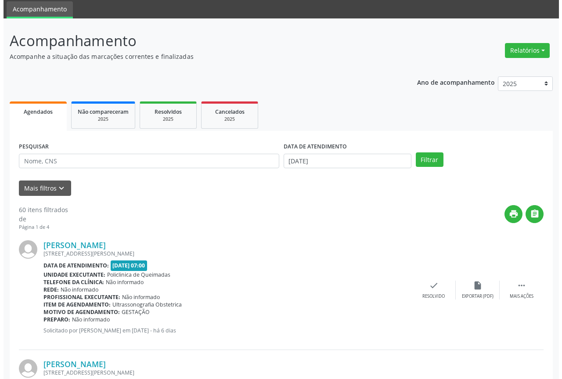
scroll to position [44, 0]
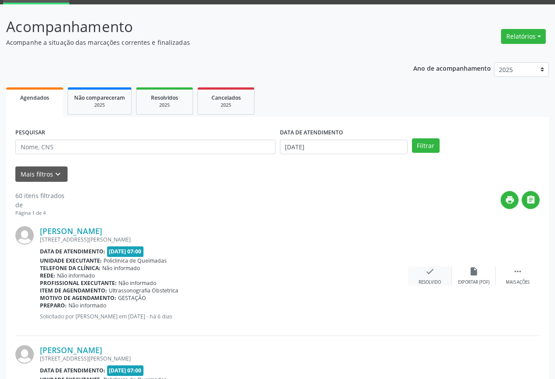
click at [436, 272] on div "check Resolvido" at bounding box center [430, 275] width 44 height 19
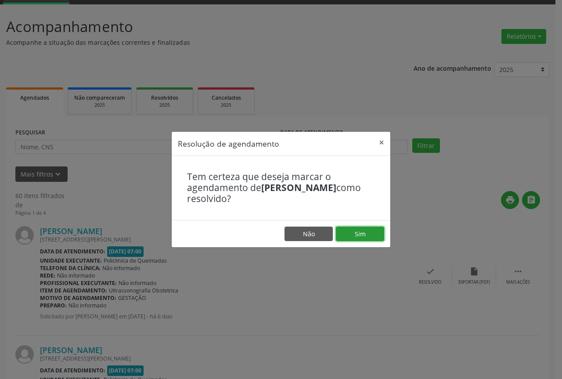
click at [362, 238] on button "Sim" at bounding box center [360, 233] width 48 height 15
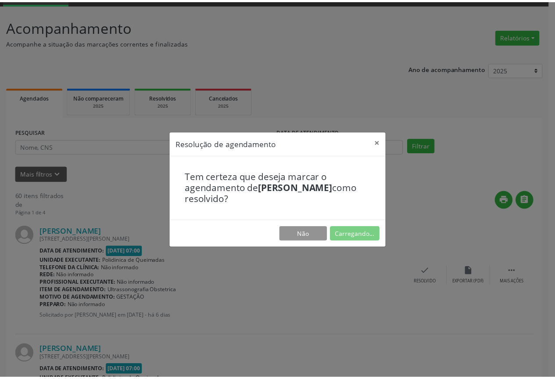
scroll to position [0, 0]
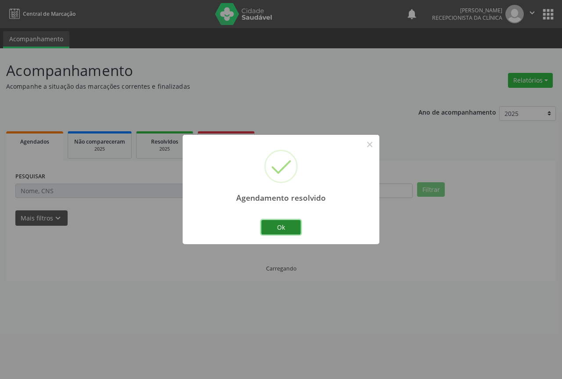
click at [265, 227] on button "Ok" at bounding box center [280, 227] width 39 height 15
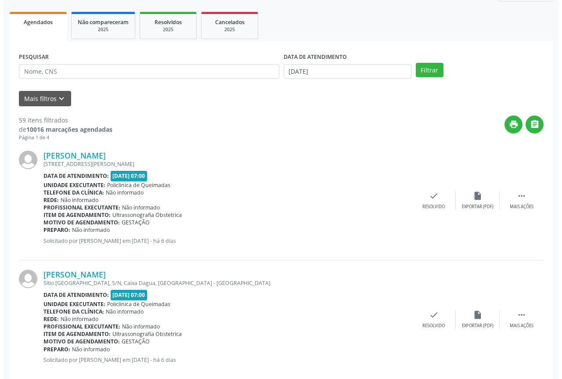
scroll to position [132, 0]
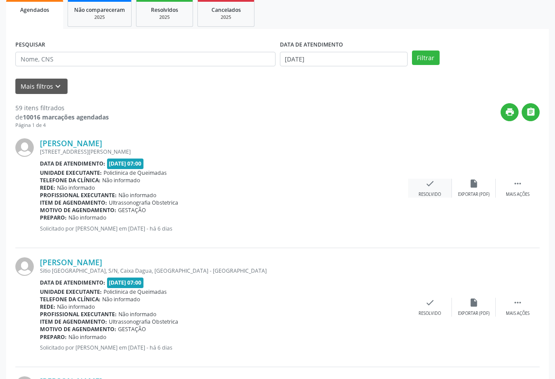
click at [418, 189] on div "check Resolvido" at bounding box center [430, 188] width 44 height 19
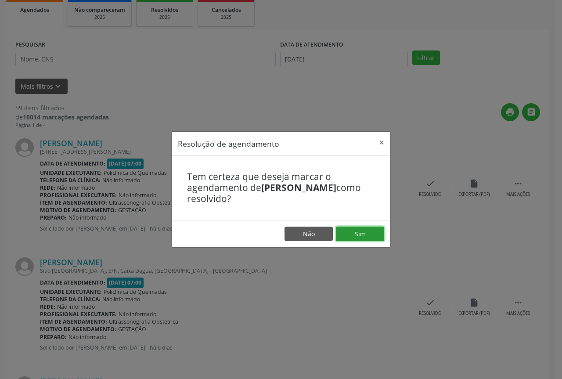
click at [375, 238] on button "Sim" at bounding box center [360, 233] width 48 height 15
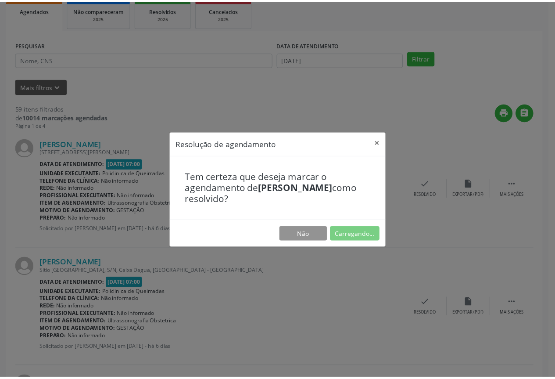
scroll to position [0, 0]
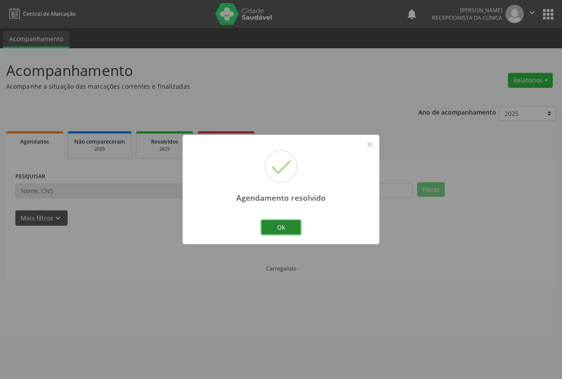
click at [273, 228] on button "Ok" at bounding box center [280, 227] width 39 height 15
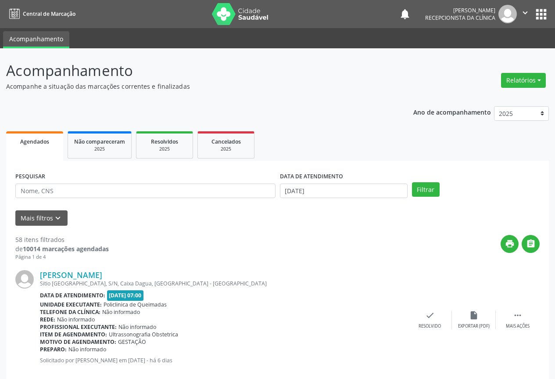
click at [430, 305] on div "[PERSON_NAME] [GEOGRAPHIC_DATA], [GEOGRAPHIC_DATA], [GEOGRAPHIC_DATA], [GEOGRAP…" at bounding box center [277, 320] width 524 height 119
click at [428, 320] on div "check Resolvido" at bounding box center [430, 319] width 44 height 19
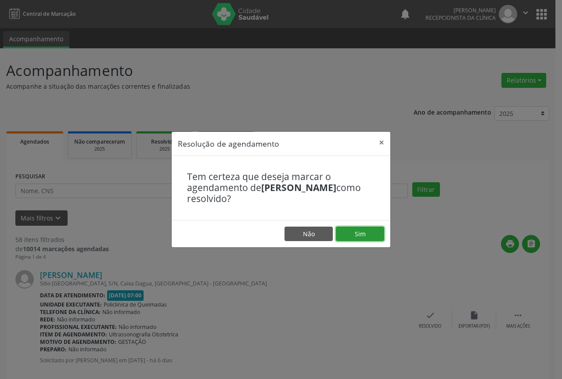
click at [347, 236] on button "Sim" at bounding box center [360, 233] width 48 height 15
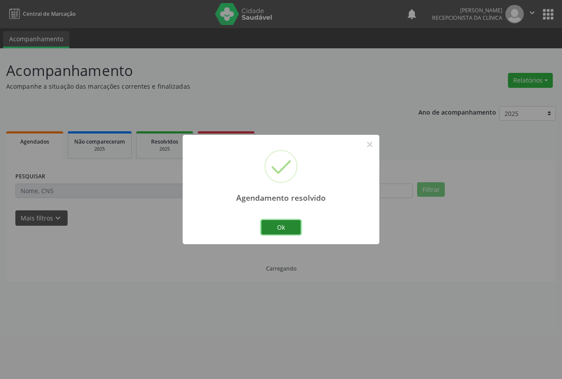
click at [284, 226] on button "Ok" at bounding box center [280, 227] width 39 height 15
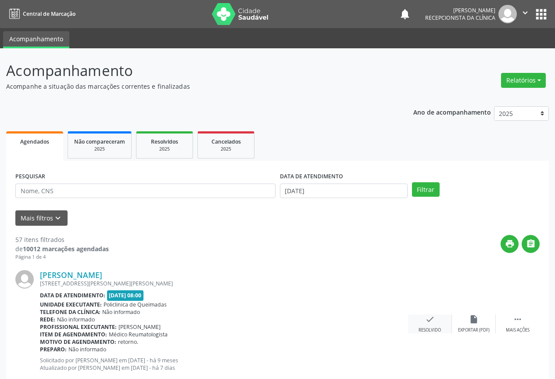
click at [429, 328] on div "Resolvido" at bounding box center [430, 330] width 22 height 6
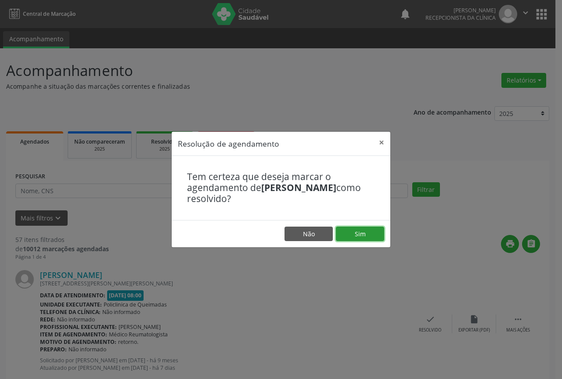
click at [344, 233] on button "Sim" at bounding box center [360, 233] width 48 height 15
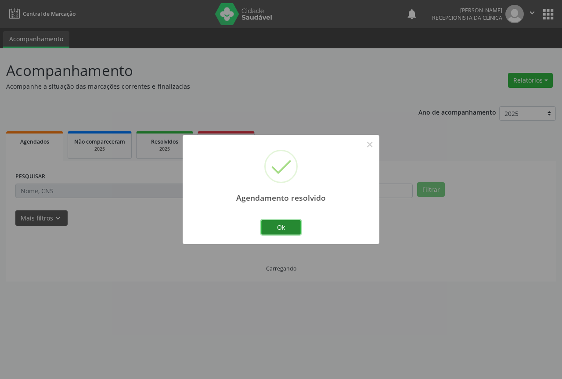
click at [287, 232] on button "Ok" at bounding box center [280, 227] width 39 height 15
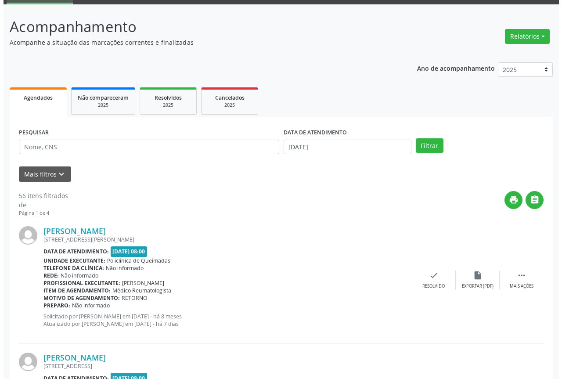
scroll to position [132, 0]
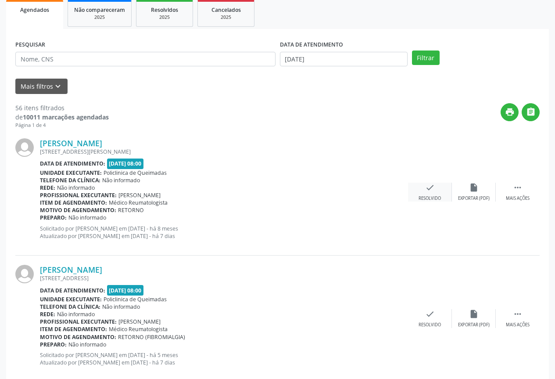
click at [422, 190] on div "check Resolvido" at bounding box center [430, 192] width 44 height 19
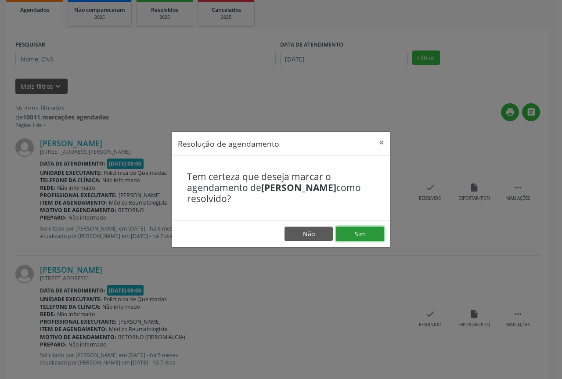
click at [358, 232] on button "Sim" at bounding box center [360, 233] width 48 height 15
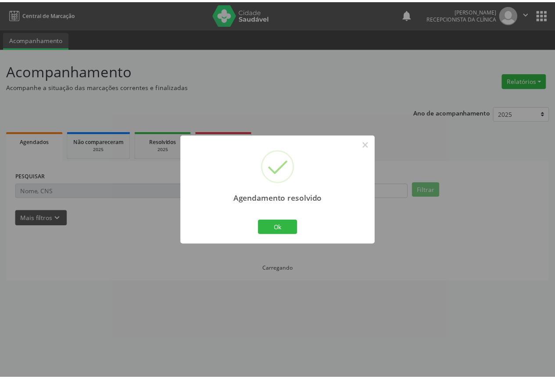
scroll to position [0, 0]
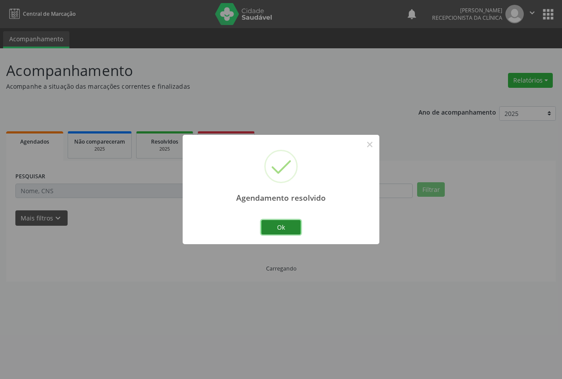
click at [284, 228] on button "Ok" at bounding box center [280, 227] width 39 height 15
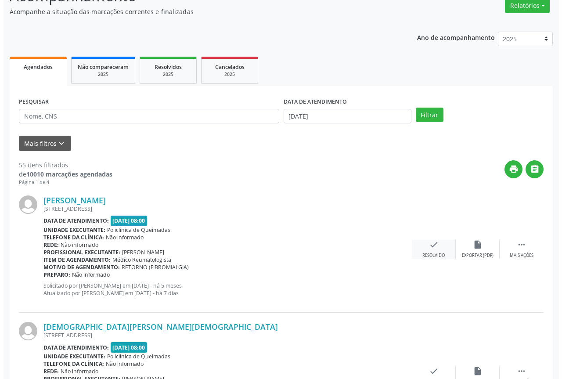
scroll to position [88, 0]
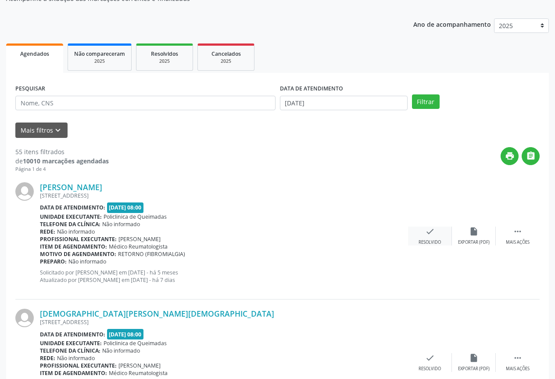
click at [415, 241] on div "check Resolvido" at bounding box center [430, 235] width 44 height 19
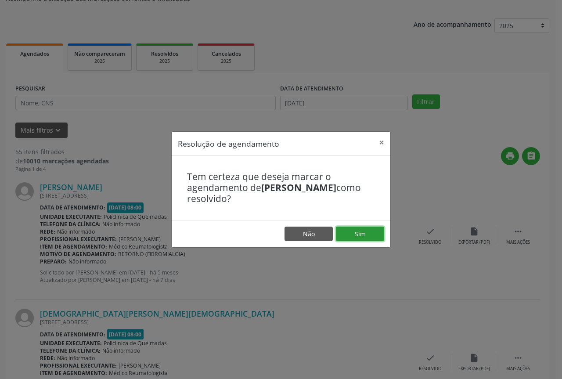
click at [369, 237] on button "Sim" at bounding box center [360, 233] width 48 height 15
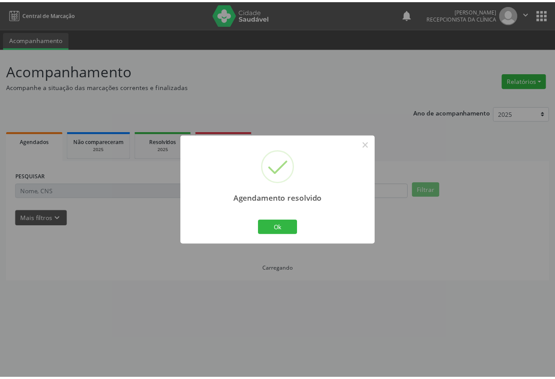
scroll to position [0, 0]
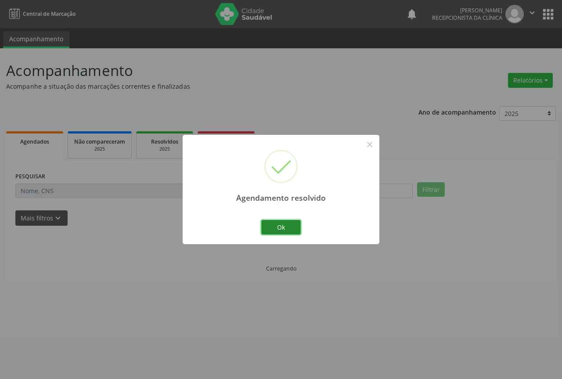
click at [285, 229] on button "Ok" at bounding box center [280, 227] width 39 height 15
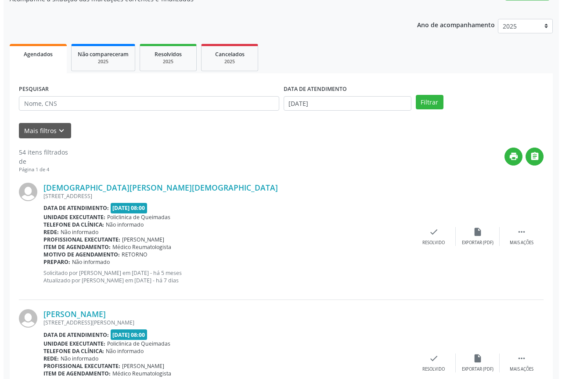
scroll to position [88, 0]
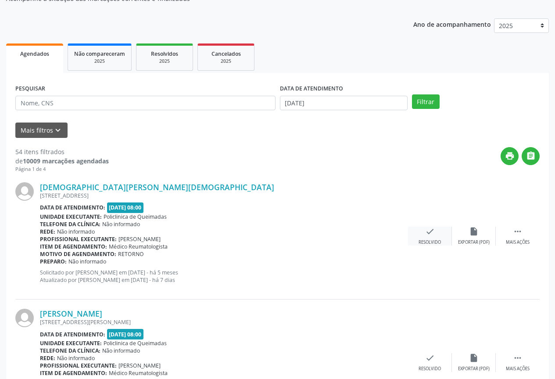
click at [422, 231] on div "check Resolvido" at bounding box center [430, 235] width 44 height 19
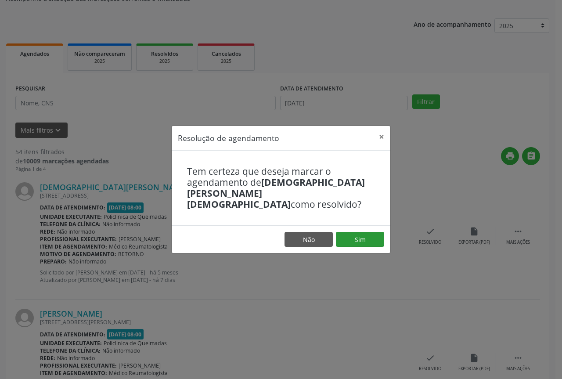
drag, startPoint x: 368, startPoint y: 225, endPoint x: 363, endPoint y: 229, distance: 6.0
click at [366, 226] on footer "Não Sim" at bounding box center [281, 239] width 218 height 28
click at [363, 232] on button "Sim" at bounding box center [360, 239] width 48 height 15
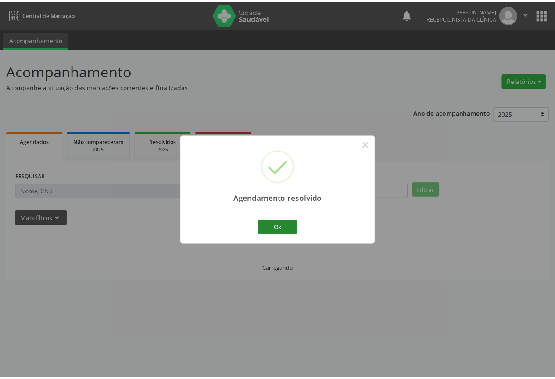
scroll to position [0, 0]
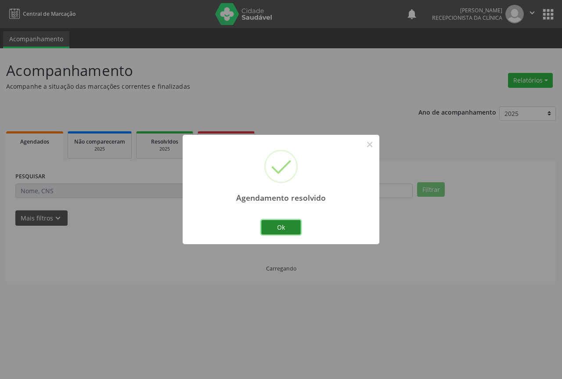
click at [292, 226] on button "Ok" at bounding box center [280, 227] width 39 height 15
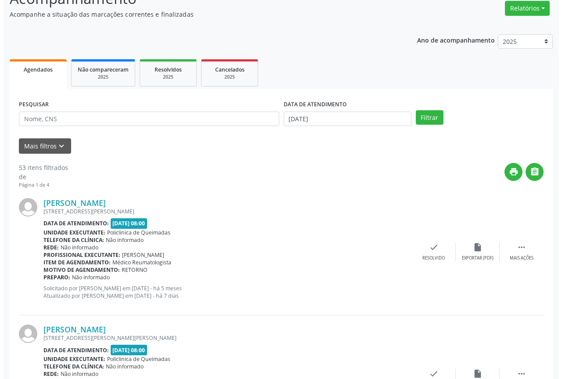
scroll to position [88, 0]
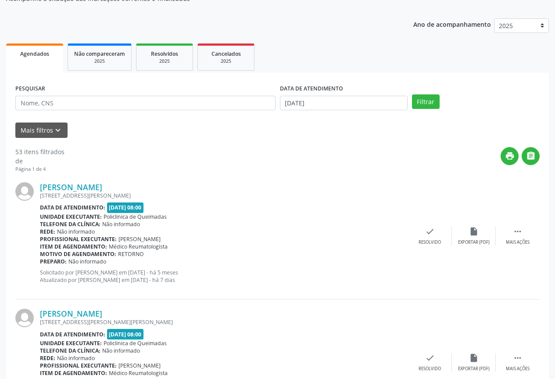
click at [409, 220] on div "[PERSON_NAME] [STREET_ADDRESS] Data de atendimento: [DATE] 08:00 Unidade execut…" at bounding box center [277, 236] width 524 height 126
click at [413, 232] on div "check Resolvido" at bounding box center [430, 235] width 44 height 19
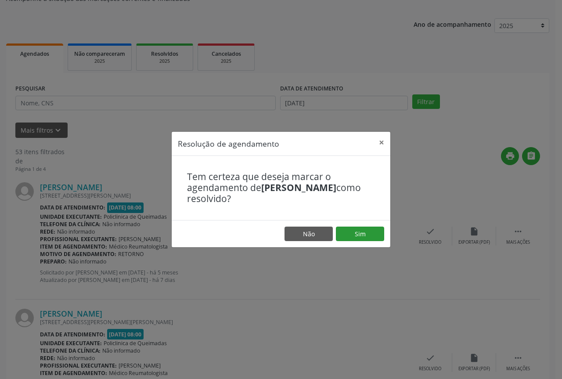
drag, startPoint x: 349, startPoint y: 223, endPoint x: 345, endPoint y: 228, distance: 6.2
click at [349, 225] on footer "Não Sim" at bounding box center [281, 234] width 218 height 28
click at [341, 233] on button "Sim" at bounding box center [360, 233] width 48 height 15
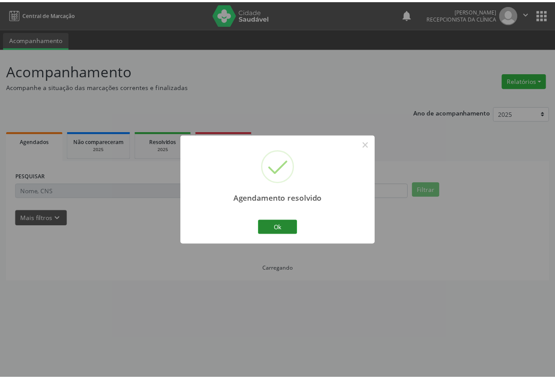
scroll to position [0, 0]
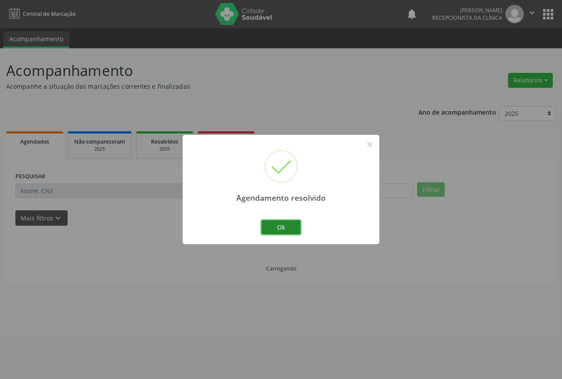
click at [279, 226] on button "Ok" at bounding box center [280, 227] width 39 height 15
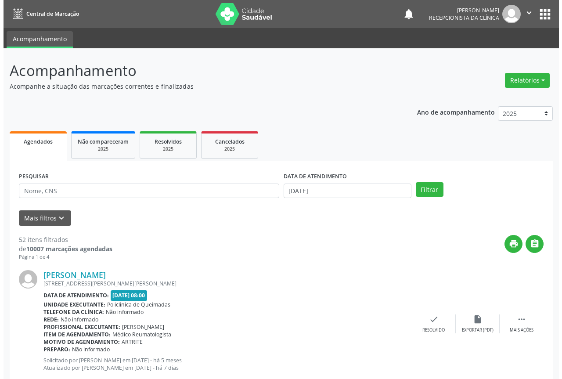
scroll to position [44, 0]
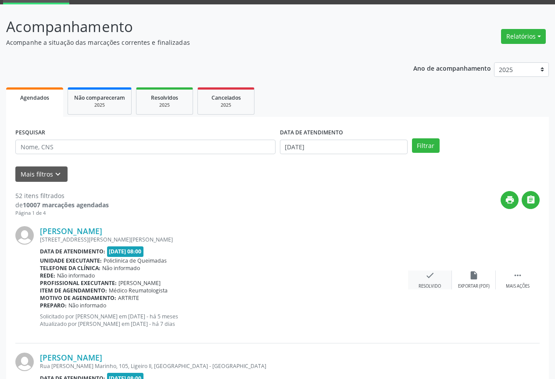
click at [424, 277] on div "check Resolvido" at bounding box center [430, 279] width 44 height 19
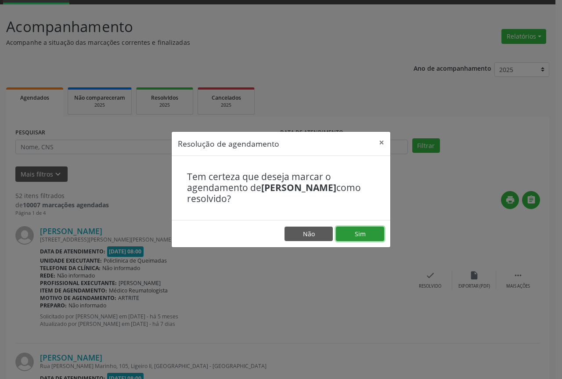
click at [351, 230] on button "Sim" at bounding box center [360, 233] width 48 height 15
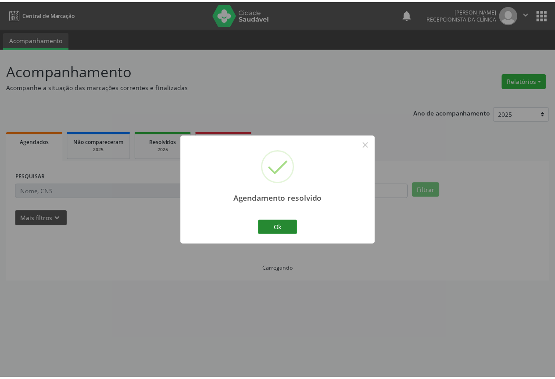
scroll to position [0, 0]
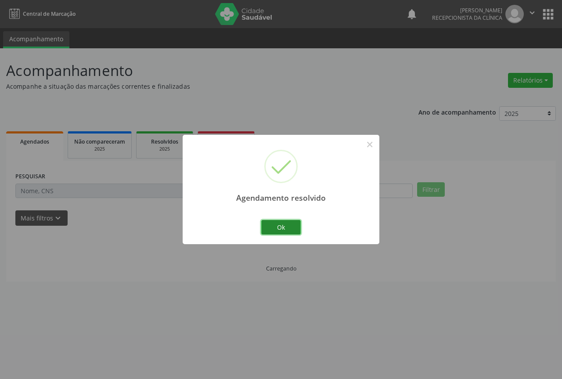
click at [271, 227] on button "Ok" at bounding box center [280, 227] width 39 height 15
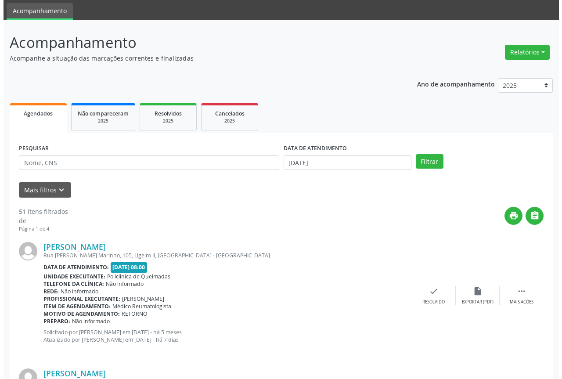
scroll to position [44, 0]
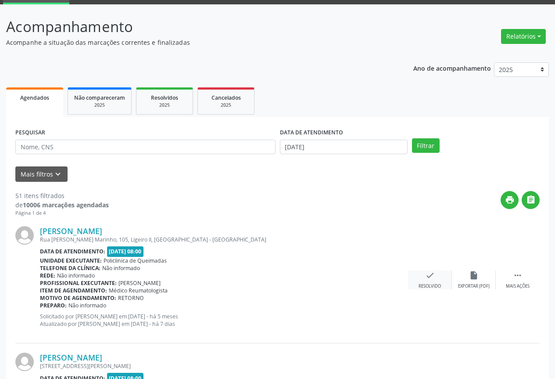
click at [429, 286] on div "Resolvido" at bounding box center [430, 286] width 22 height 6
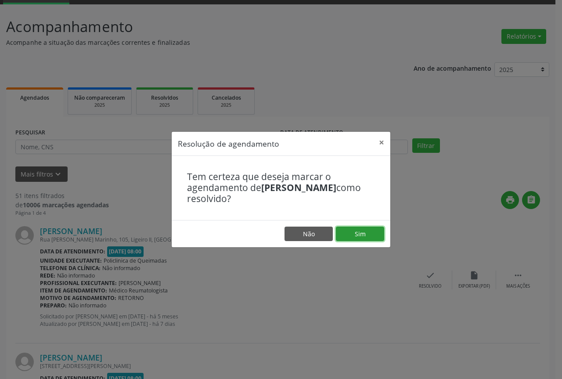
click at [350, 226] on button "Sim" at bounding box center [360, 233] width 48 height 15
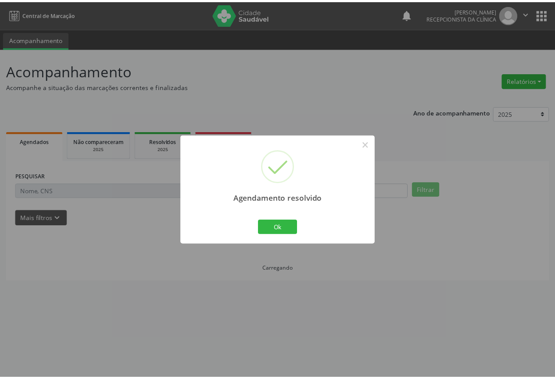
scroll to position [0, 0]
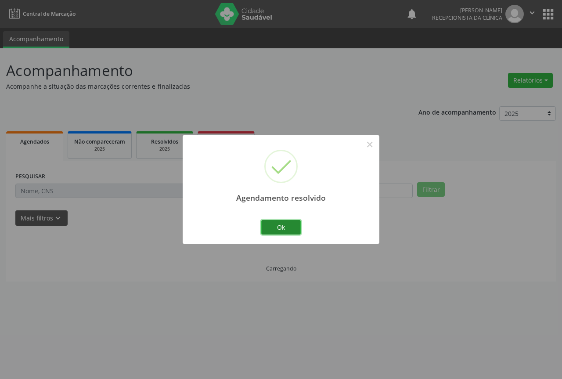
click at [265, 229] on button "Ok" at bounding box center [280, 227] width 39 height 15
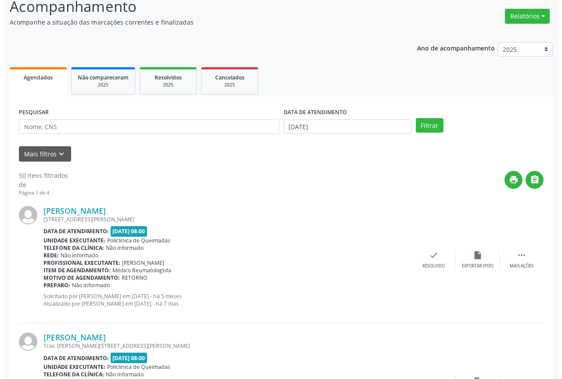
scroll to position [175, 0]
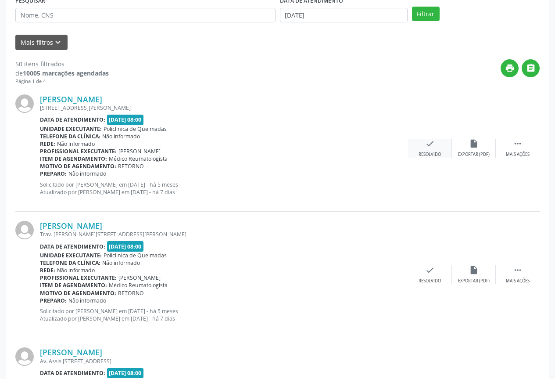
click at [440, 147] on div "check Resolvido" at bounding box center [430, 148] width 44 height 19
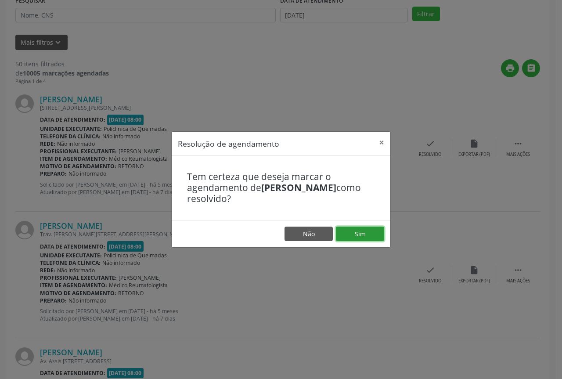
click at [366, 238] on button "Sim" at bounding box center [360, 233] width 48 height 15
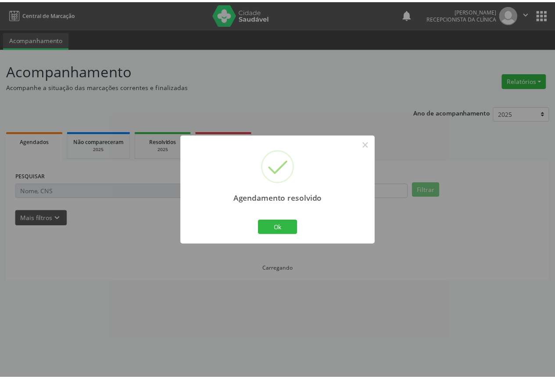
scroll to position [0, 0]
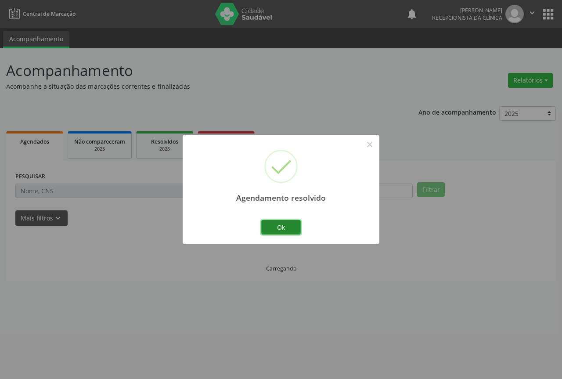
click at [294, 230] on button "Ok" at bounding box center [280, 227] width 39 height 15
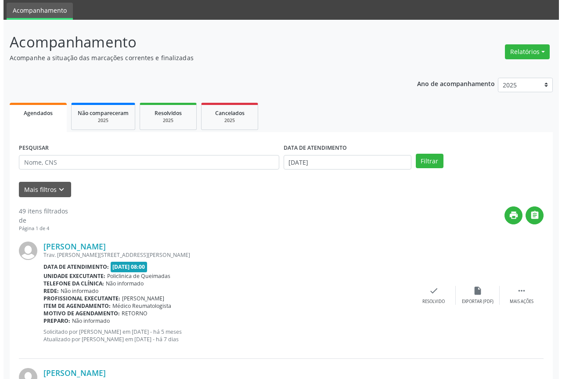
scroll to position [44, 0]
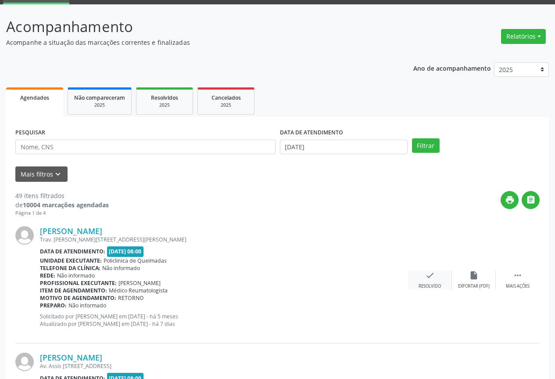
click at [421, 276] on div "check Resolvido" at bounding box center [430, 279] width 44 height 19
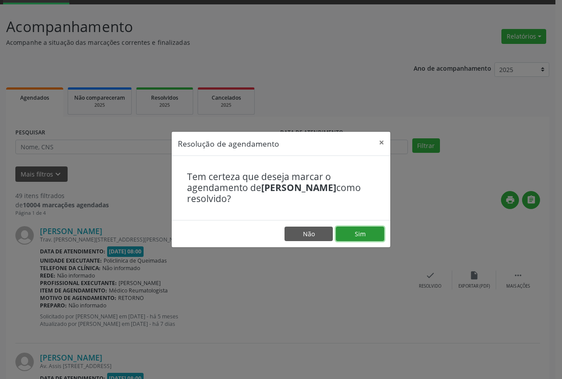
click at [365, 232] on button "Sim" at bounding box center [360, 233] width 48 height 15
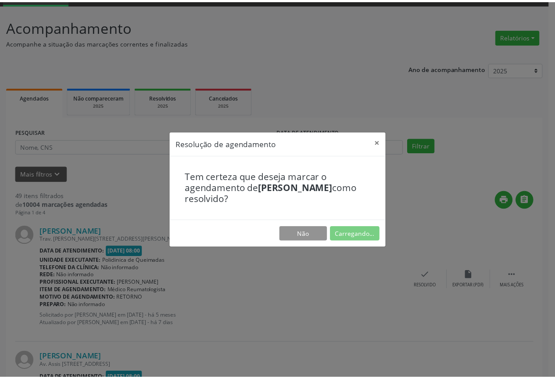
scroll to position [0, 0]
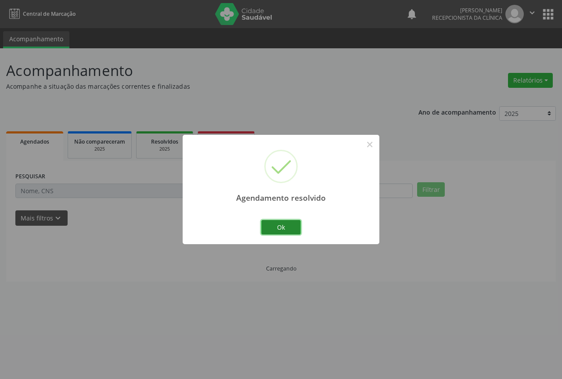
click at [279, 225] on button "Ok" at bounding box center [280, 227] width 39 height 15
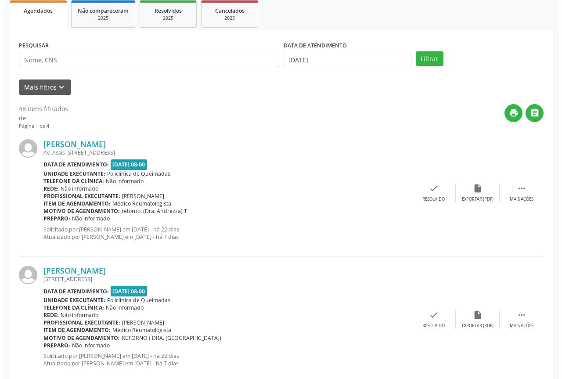
scroll to position [132, 0]
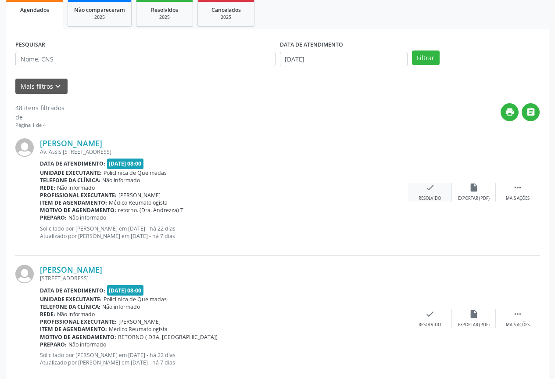
click at [430, 197] on div "Resolvido" at bounding box center [430, 198] width 22 height 6
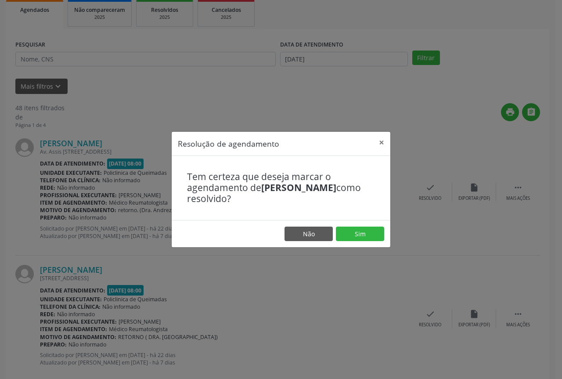
click at [368, 245] on footer "Não Sim" at bounding box center [281, 234] width 218 height 28
click at [362, 235] on button "Sim" at bounding box center [360, 233] width 48 height 15
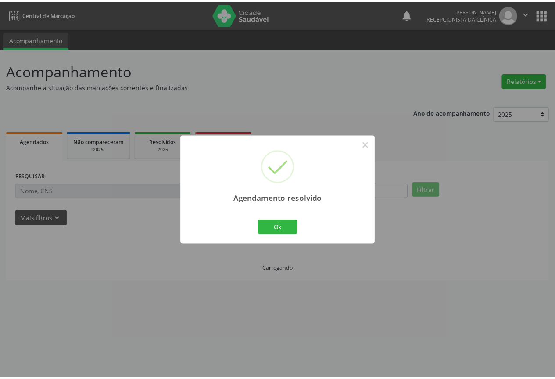
scroll to position [0, 0]
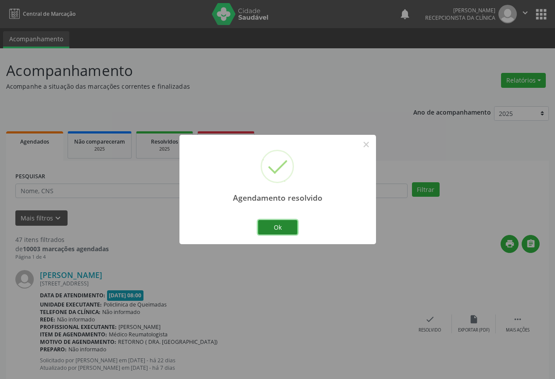
click at [281, 226] on button "Ok" at bounding box center [277, 227] width 39 height 15
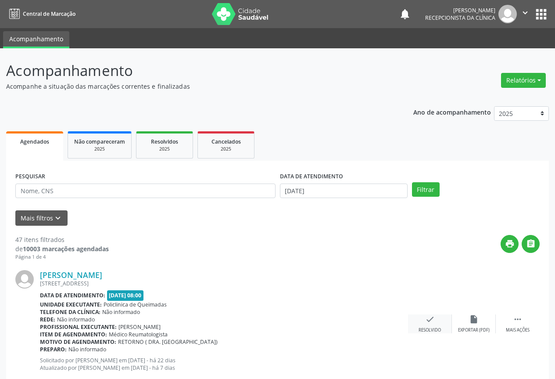
click at [430, 325] on div "check Resolvido" at bounding box center [430, 323] width 44 height 19
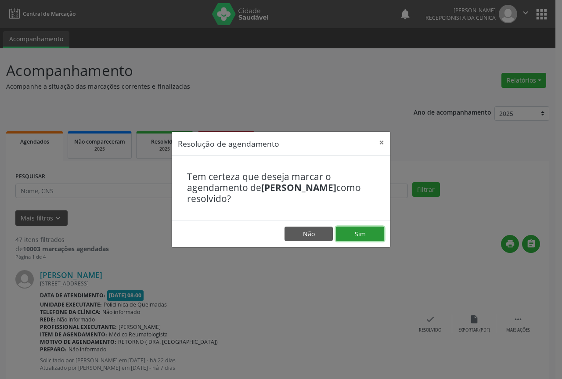
click at [356, 238] on button "Sim" at bounding box center [360, 233] width 48 height 15
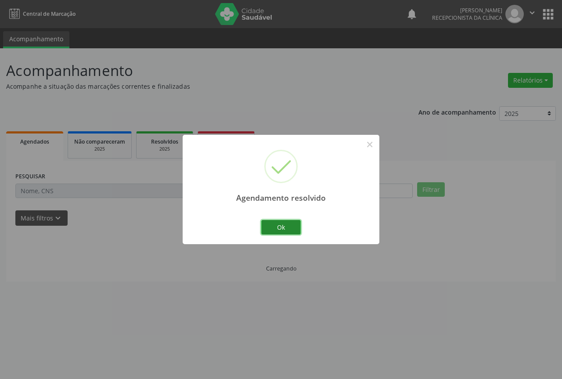
click at [277, 222] on button "Ok" at bounding box center [280, 227] width 39 height 15
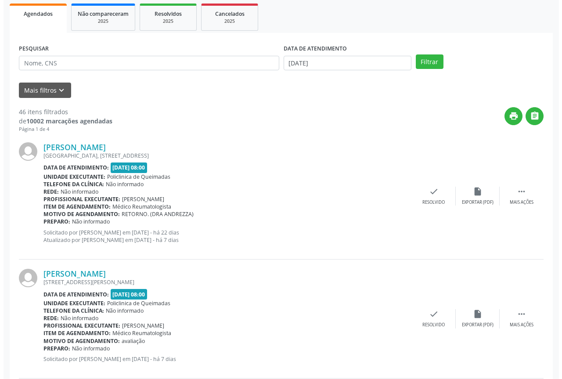
scroll to position [132, 0]
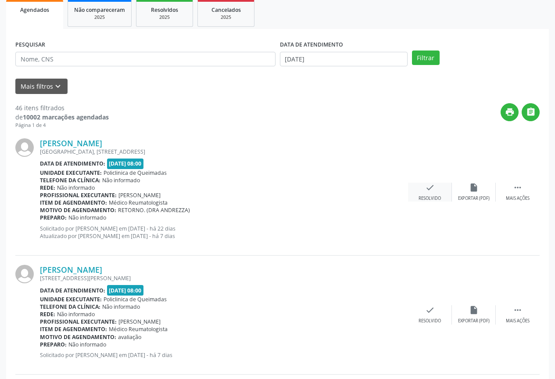
click at [440, 190] on div "check Resolvido" at bounding box center [430, 192] width 44 height 19
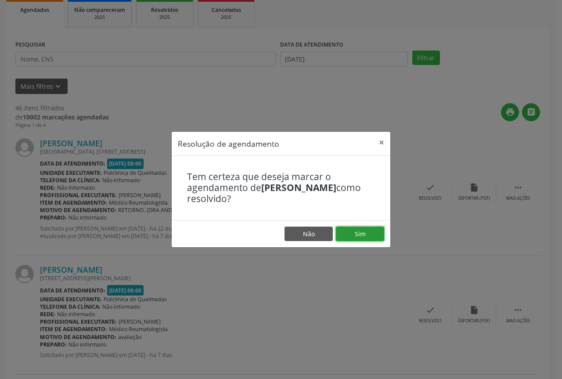
click at [372, 240] on button "Sim" at bounding box center [360, 233] width 48 height 15
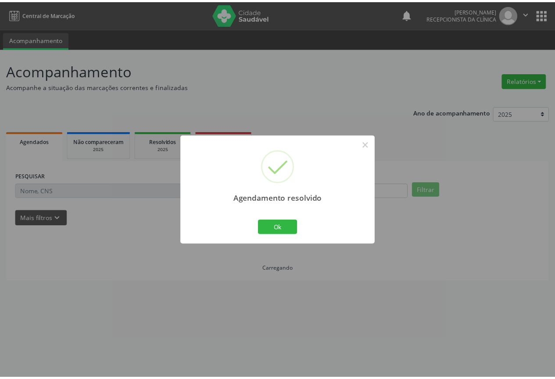
scroll to position [0, 0]
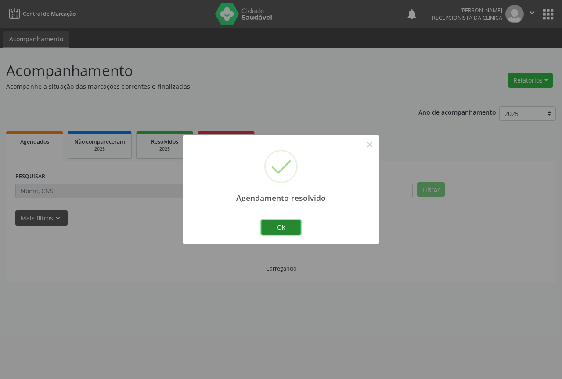
click at [283, 229] on button "Ok" at bounding box center [280, 227] width 39 height 15
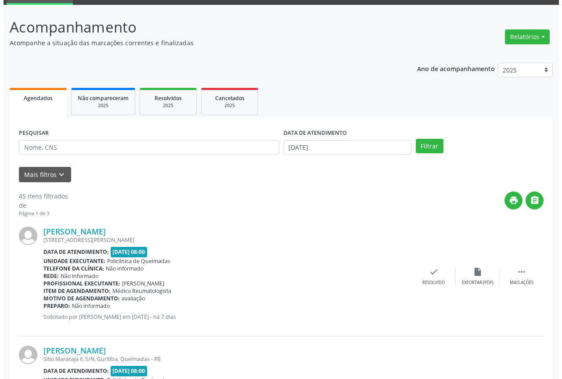
scroll to position [44, 0]
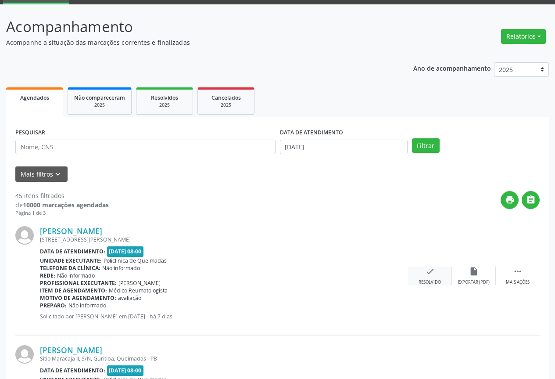
click at [428, 269] on icon "check" at bounding box center [430, 271] width 10 height 10
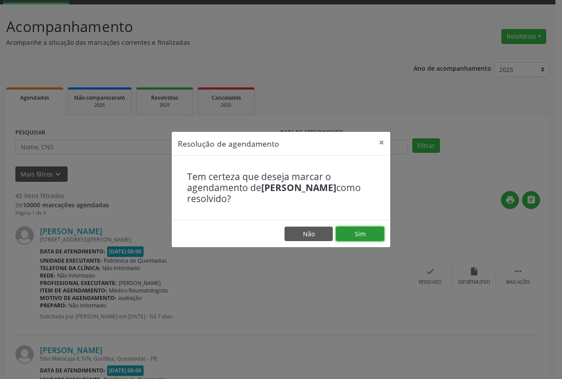
click at [352, 236] on button "Sim" at bounding box center [360, 233] width 48 height 15
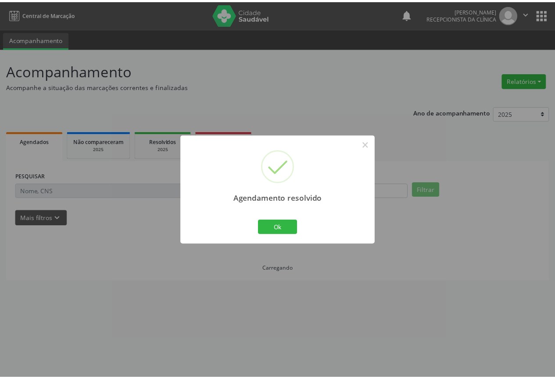
scroll to position [0, 0]
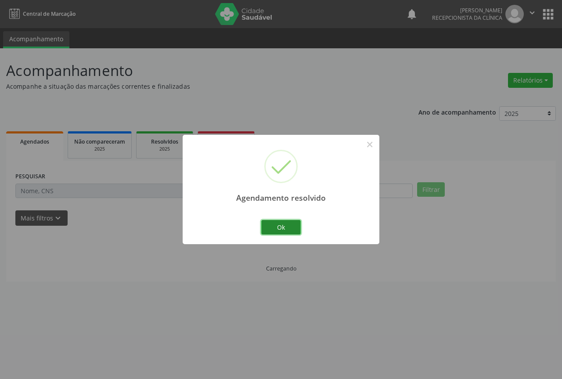
click at [276, 232] on button "Ok" at bounding box center [280, 227] width 39 height 15
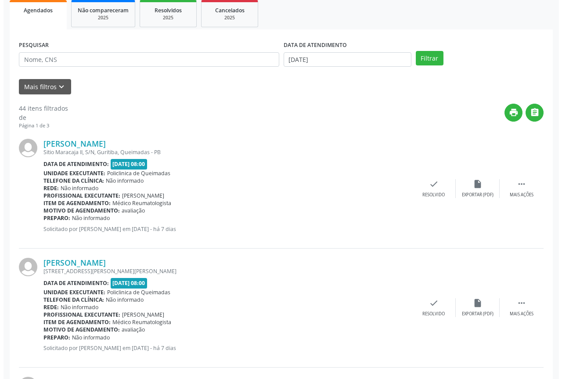
scroll to position [132, 0]
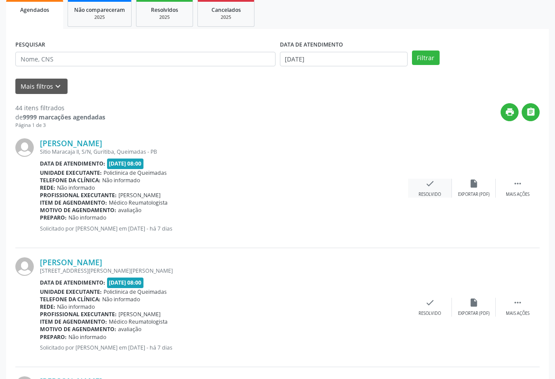
click at [430, 190] on div "check Resolvido" at bounding box center [430, 188] width 44 height 19
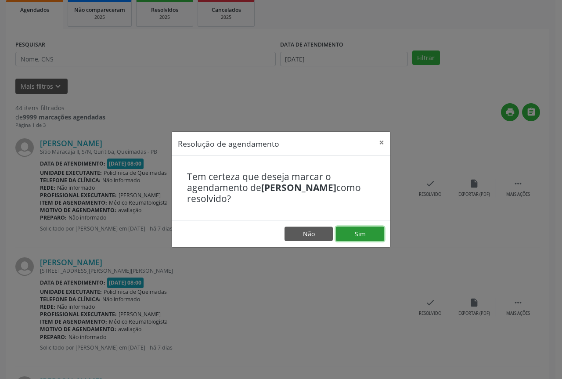
click at [351, 236] on button "Sim" at bounding box center [360, 233] width 48 height 15
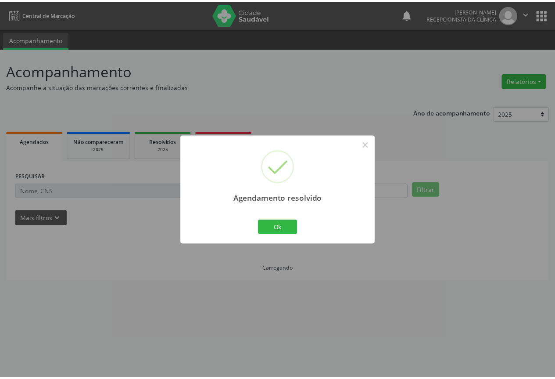
scroll to position [0, 0]
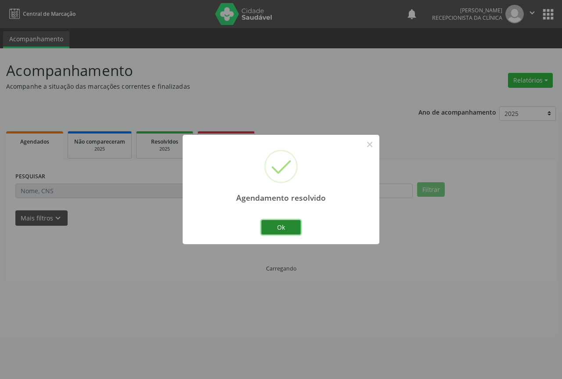
click at [282, 224] on button "Ok" at bounding box center [280, 227] width 39 height 15
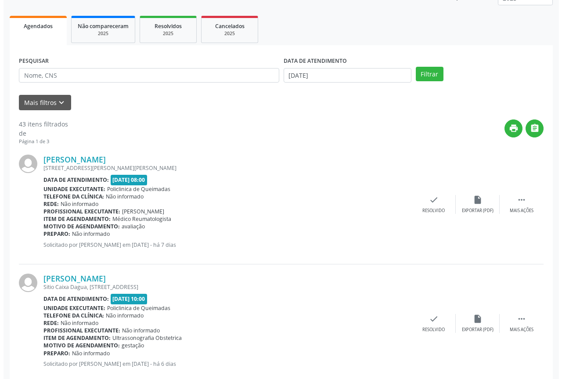
scroll to position [132, 0]
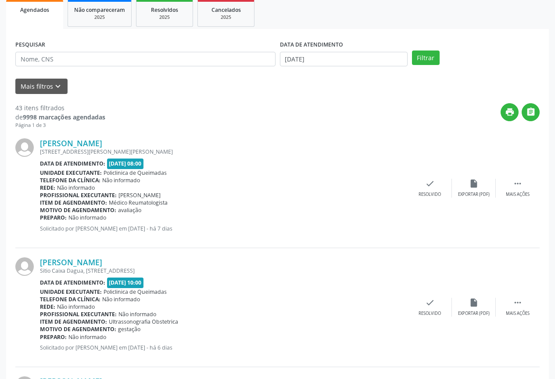
click at [423, 204] on div "[PERSON_NAME] [STREET_ADDRESS][PERSON_NAME][PERSON_NAME] Data de atendimento: […" at bounding box center [277, 188] width 524 height 119
click at [425, 196] on div "Resolvido" at bounding box center [430, 194] width 22 height 6
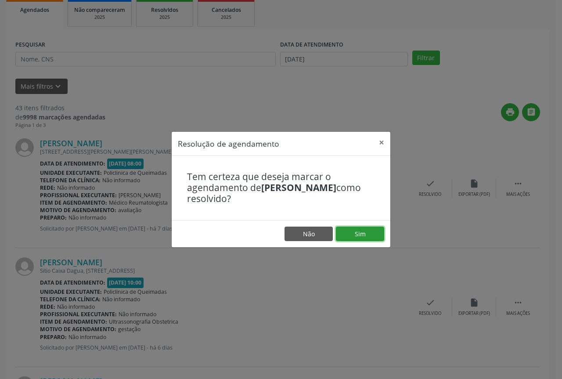
drag, startPoint x: 362, startPoint y: 231, endPoint x: 287, endPoint y: 219, distance: 75.5
click at [360, 231] on button "Sim" at bounding box center [360, 233] width 48 height 15
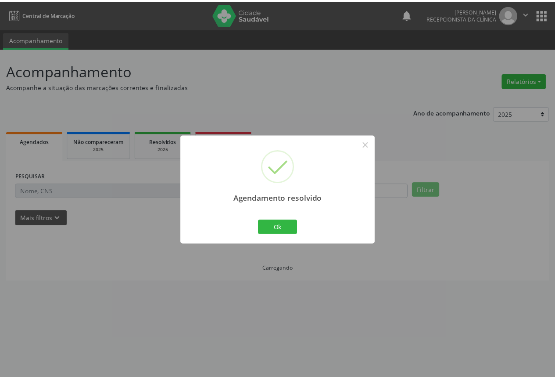
scroll to position [0, 0]
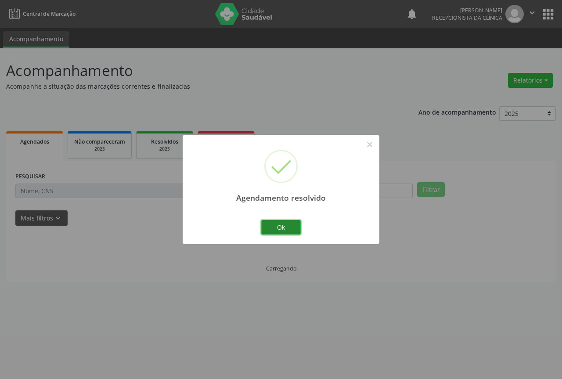
click at [287, 222] on button "Ok" at bounding box center [280, 227] width 39 height 15
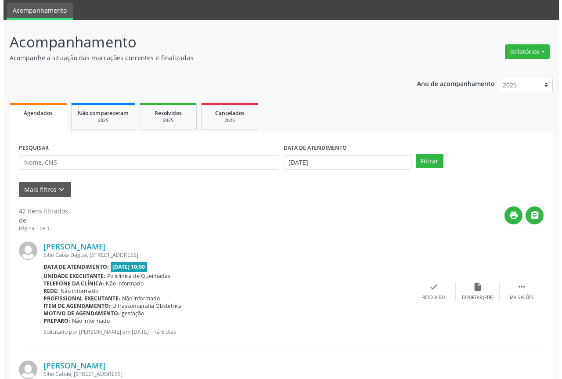
scroll to position [88, 0]
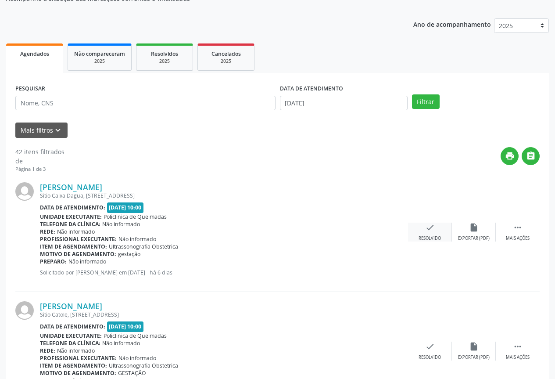
click at [423, 234] on div "check Resolvido" at bounding box center [430, 231] width 44 height 19
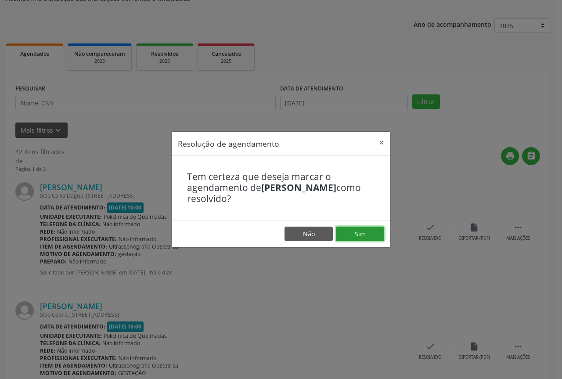
click at [367, 233] on button "Sim" at bounding box center [360, 233] width 48 height 15
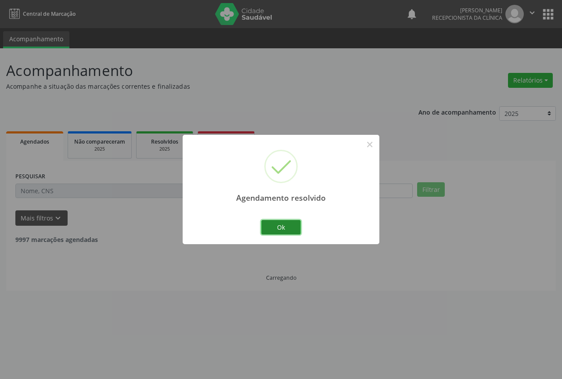
click at [300, 224] on button "Ok" at bounding box center [280, 227] width 39 height 15
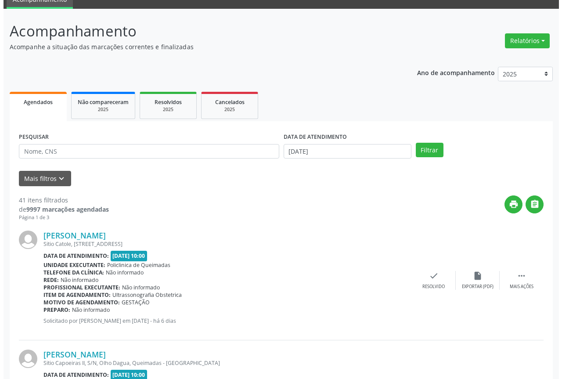
scroll to position [88, 0]
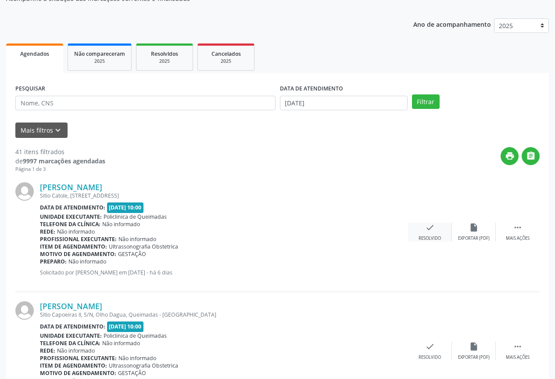
click at [433, 232] on icon "check" at bounding box center [430, 227] width 10 height 10
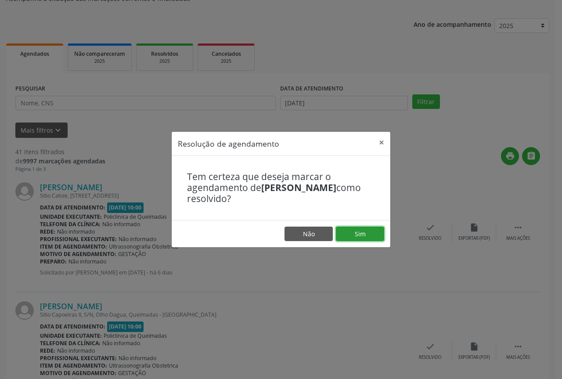
click at [360, 233] on button "Sim" at bounding box center [360, 233] width 48 height 15
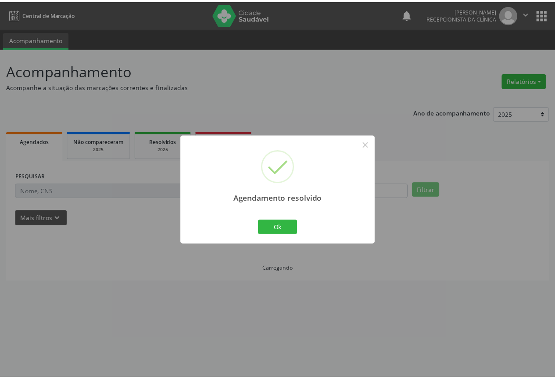
scroll to position [0, 0]
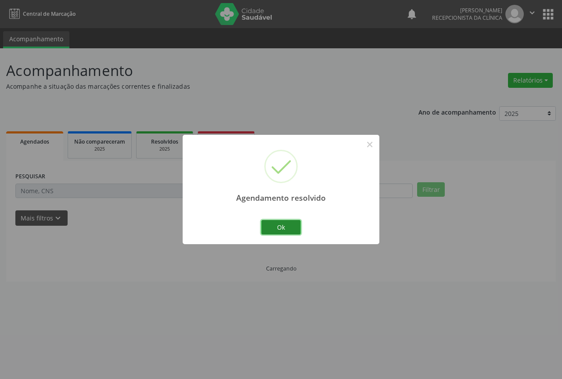
click at [286, 230] on button "Ok" at bounding box center [280, 227] width 39 height 15
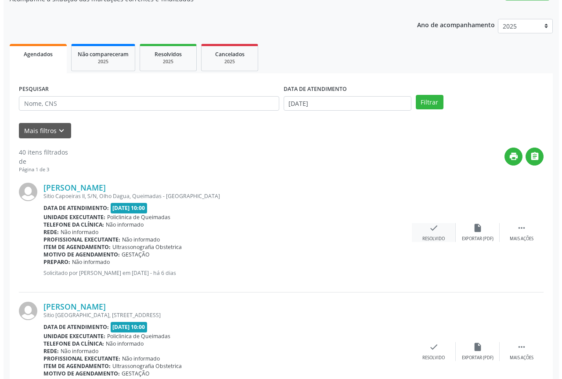
scroll to position [88, 0]
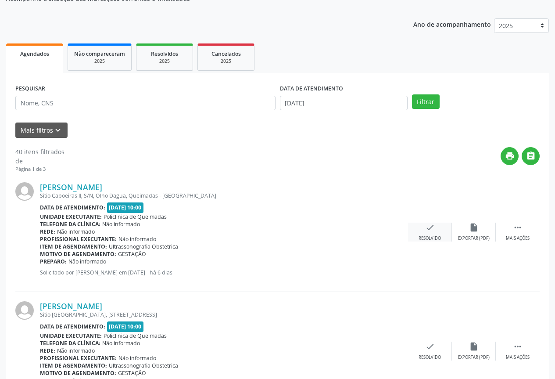
click at [426, 235] on div "Resolvido" at bounding box center [430, 238] width 22 height 6
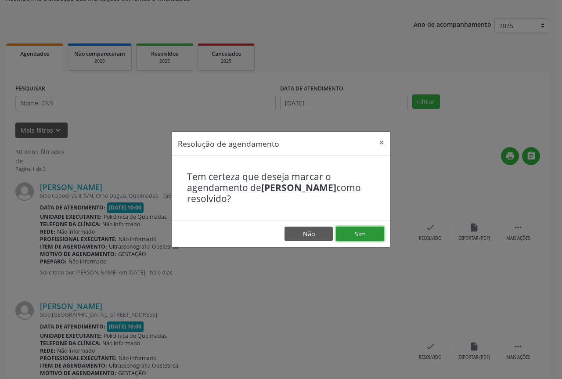
click at [362, 240] on button "Sim" at bounding box center [360, 233] width 48 height 15
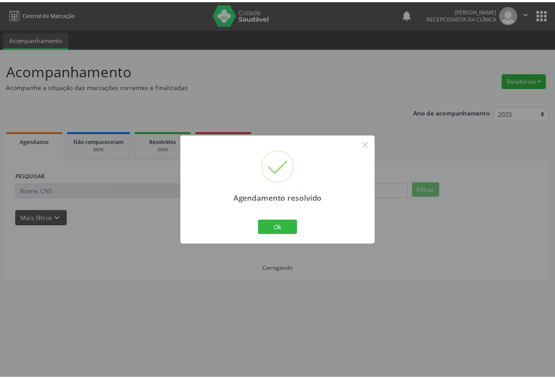
scroll to position [0, 0]
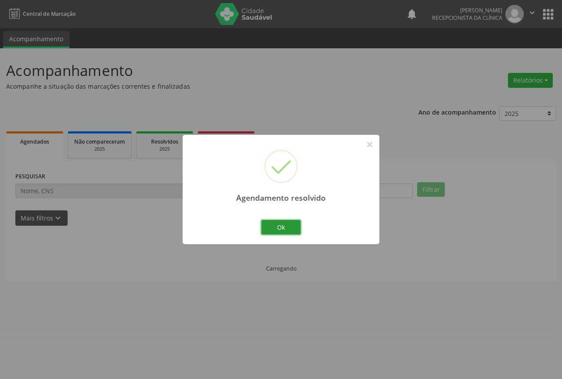
click at [285, 225] on button "Ok" at bounding box center [280, 227] width 39 height 15
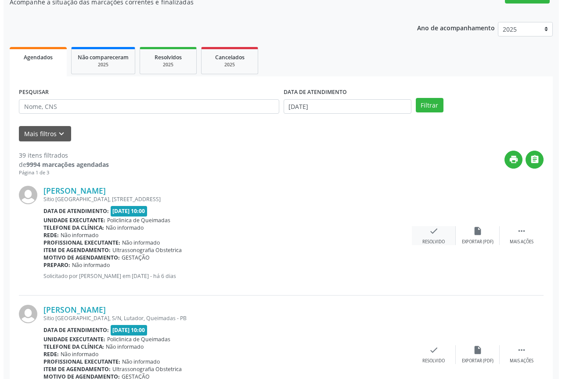
scroll to position [88, 0]
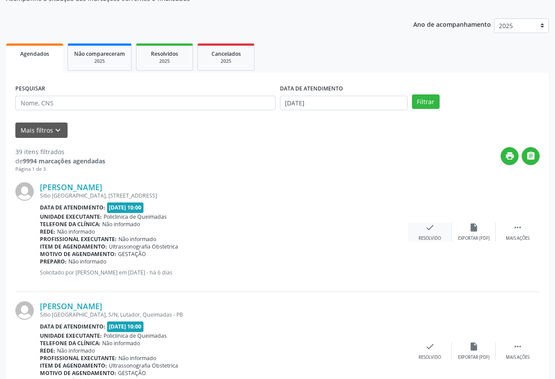
click at [442, 224] on div "check Resolvido" at bounding box center [430, 231] width 44 height 19
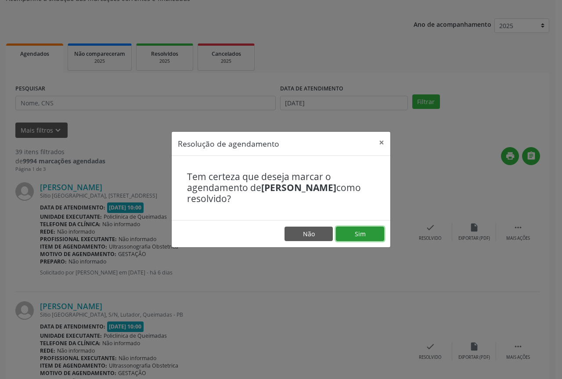
click at [357, 235] on button "Sim" at bounding box center [360, 233] width 48 height 15
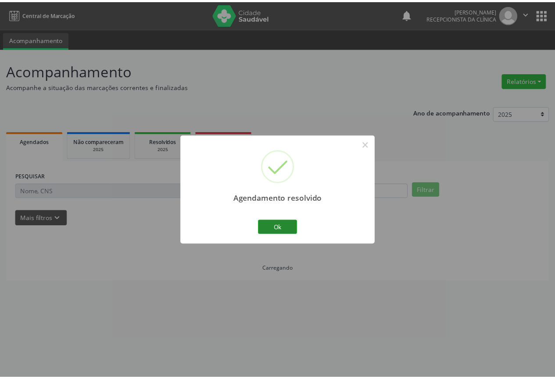
scroll to position [0, 0]
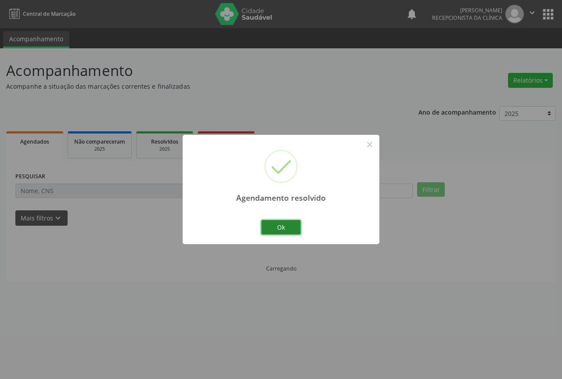
click at [289, 231] on button "Ok" at bounding box center [280, 227] width 39 height 15
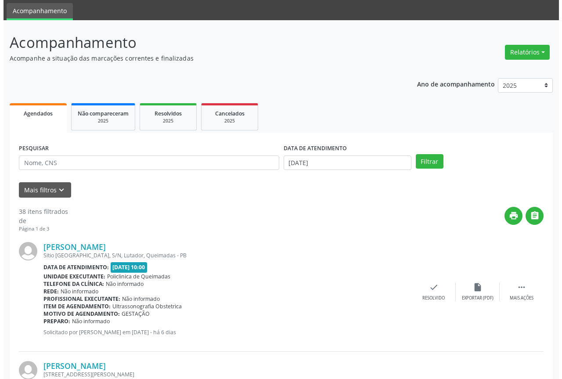
scroll to position [88, 0]
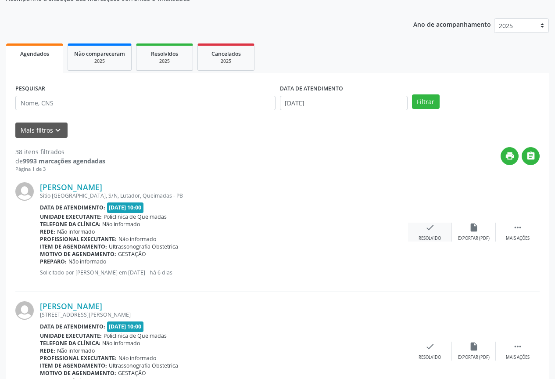
click at [429, 233] on div "check Resolvido" at bounding box center [430, 231] width 44 height 19
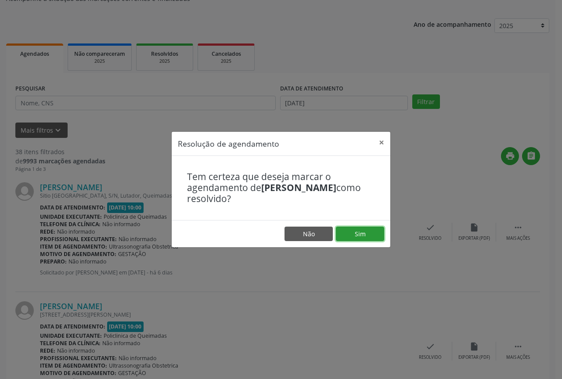
click at [355, 228] on button "Sim" at bounding box center [360, 233] width 48 height 15
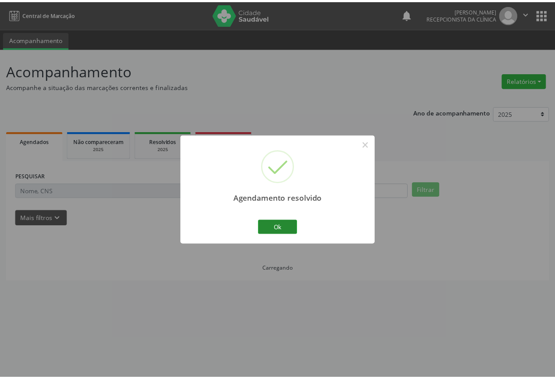
scroll to position [0, 0]
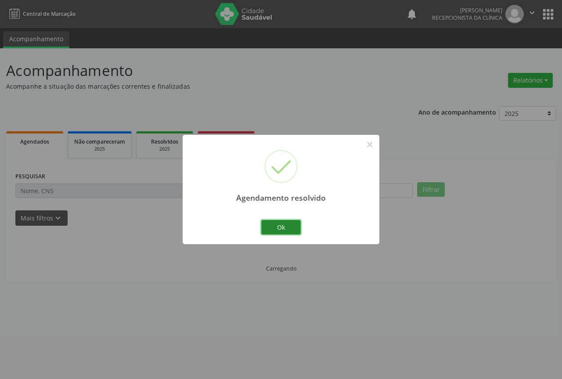
click at [282, 229] on button "Ok" at bounding box center [280, 227] width 39 height 15
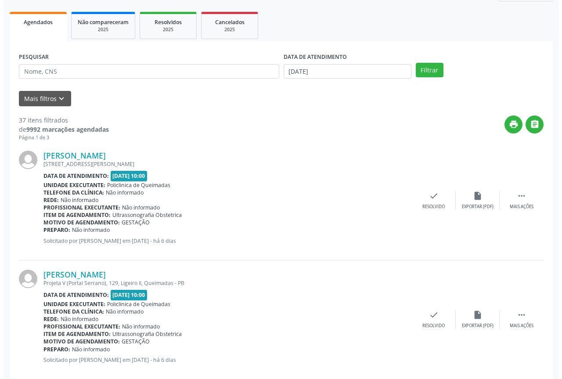
scroll to position [132, 0]
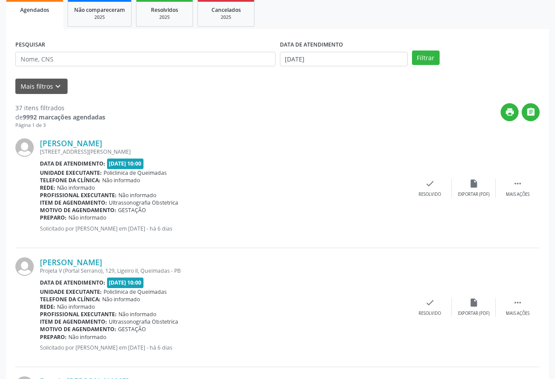
click at [435, 200] on div "[PERSON_NAME] [STREET_ADDRESS][PERSON_NAME] Data de atendimento: [DATE] 10:00 U…" at bounding box center [277, 188] width 524 height 119
click at [435, 193] on div "Resolvido" at bounding box center [430, 194] width 22 height 6
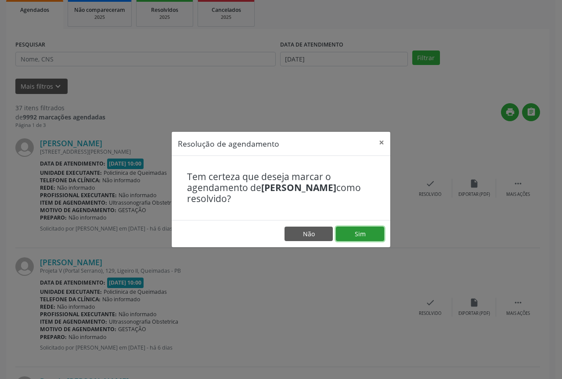
click at [363, 238] on button "Sim" at bounding box center [360, 233] width 48 height 15
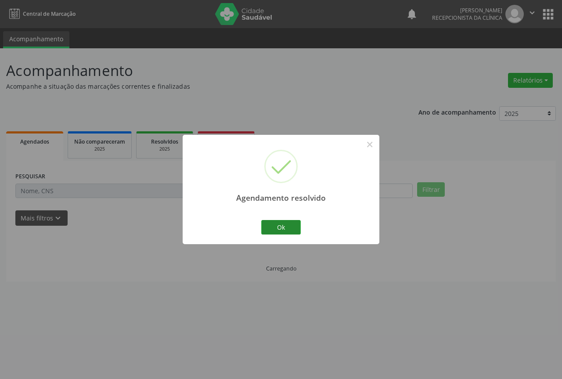
scroll to position [0, 0]
click at [283, 232] on button "Ok" at bounding box center [280, 227] width 39 height 15
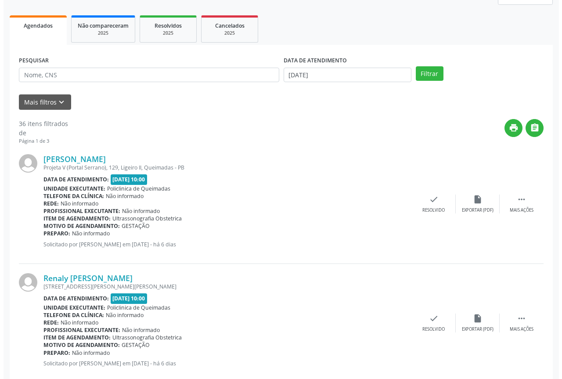
scroll to position [132, 0]
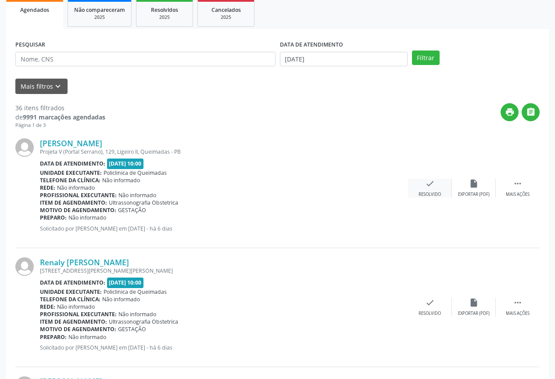
click at [425, 196] on div "Resolvido" at bounding box center [430, 194] width 22 height 6
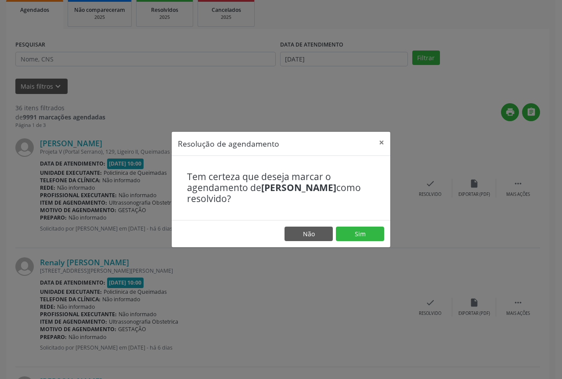
click at [368, 241] on footer "Não Sim" at bounding box center [281, 234] width 218 height 28
click at [367, 240] on button "Sim" at bounding box center [360, 233] width 48 height 15
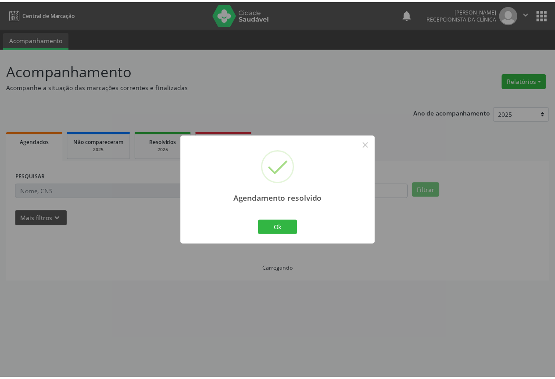
scroll to position [0, 0]
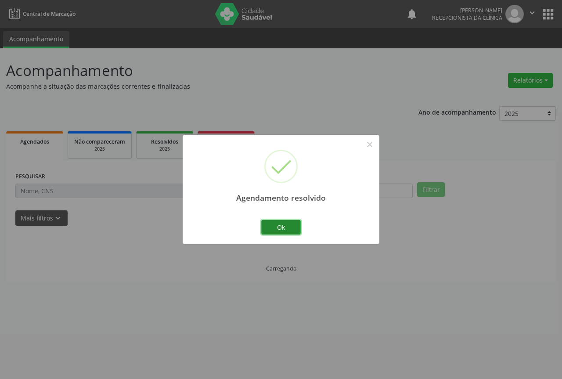
click at [278, 231] on button "Ok" at bounding box center [280, 227] width 39 height 15
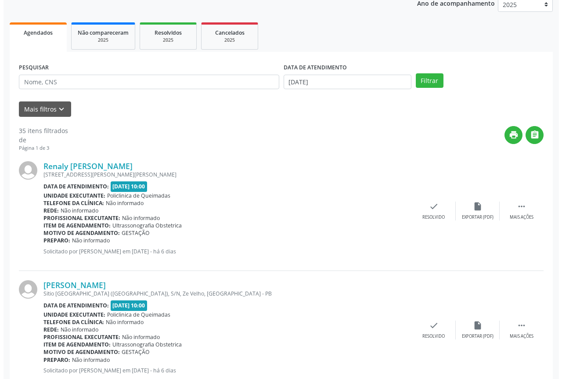
scroll to position [132, 0]
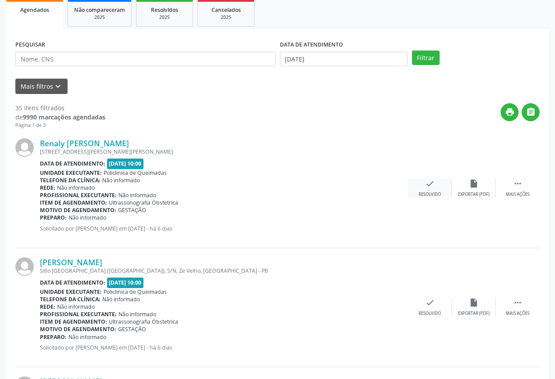
click at [423, 187] on div "check Resolvido" at bounding box center [430, 188] width 44 height 19
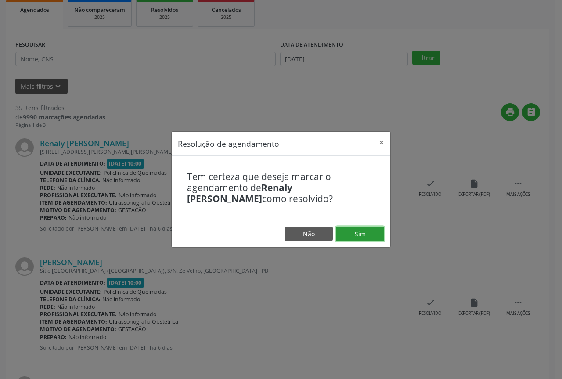
drag, startPoint x: 372, startPoint y: 233, endPoint x: 338, endPoint y: 225, distance: 34.9
click at [372, 233] on button "Sim" at bounding box center [360, 233] width 48 height 15
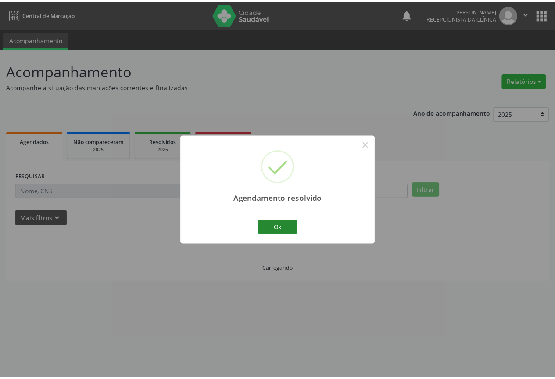
scroll to position [0, 0]
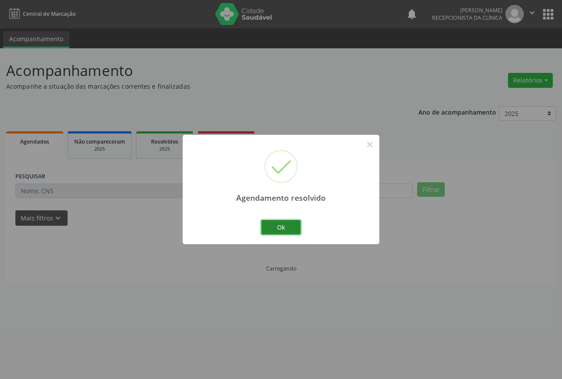
click at [289, 220] on button "Ok" at bounding box center [280, 227] width 39 height 15
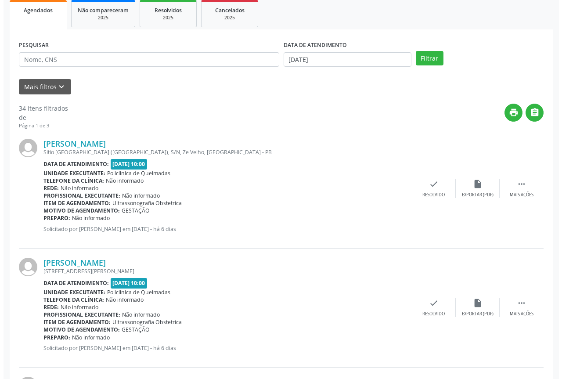
scroll to position [132, 0]
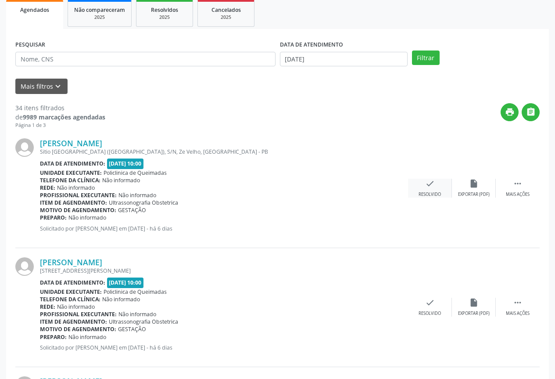
click at [437, 186] on div "check Resolvido" at bounding box center [430, 188] width 44 height 19
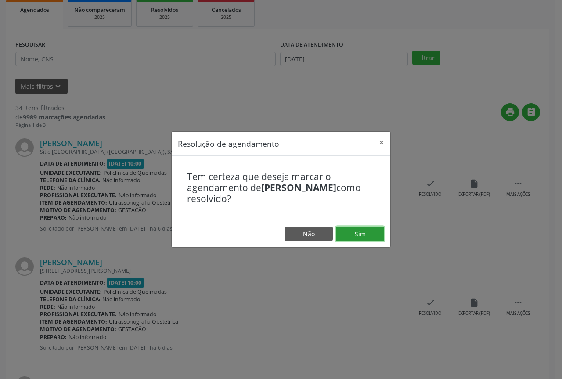
click at [343, 238] on button "Sim" at bounding box center [360, 233] width 48 height 15
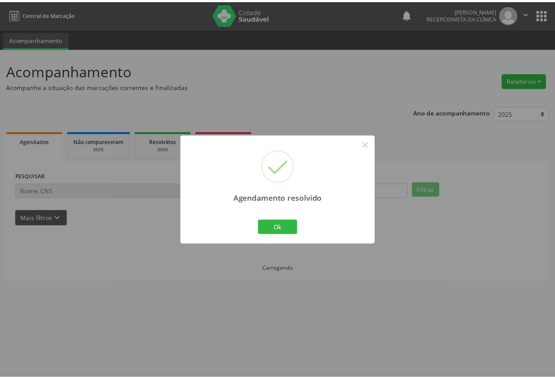
scroll to position [0, 0]
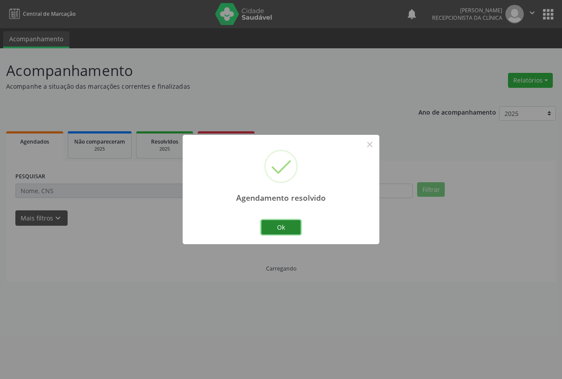
click at [290, 230] on button "Ok" at bounding box center [280, 227] width 39 height 15
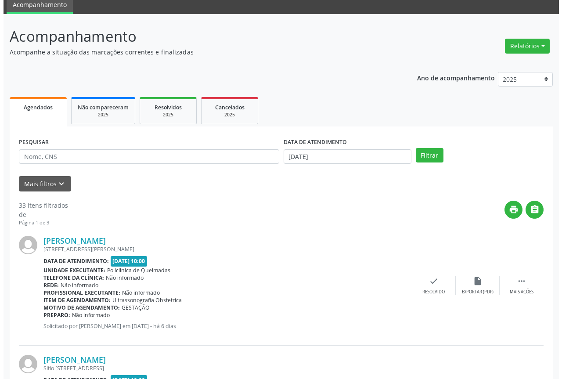
scroll to position [132, 0]
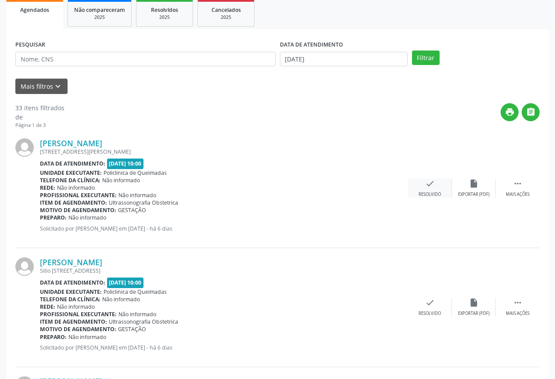
click at [436, 189] on div "check Resolvido" at bounding box center [430, 188] width 44 height 19
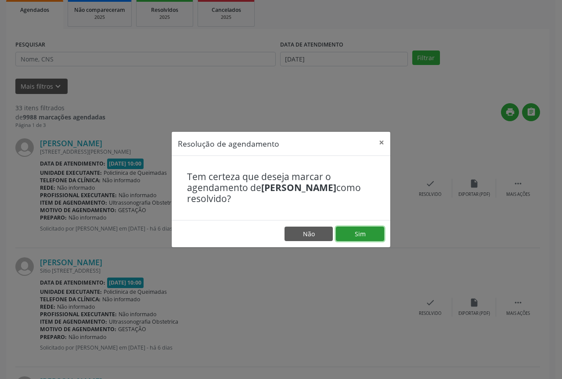
click at [360, 237] on button "Sim" at bounding box center [360, 233] width 48 height 15
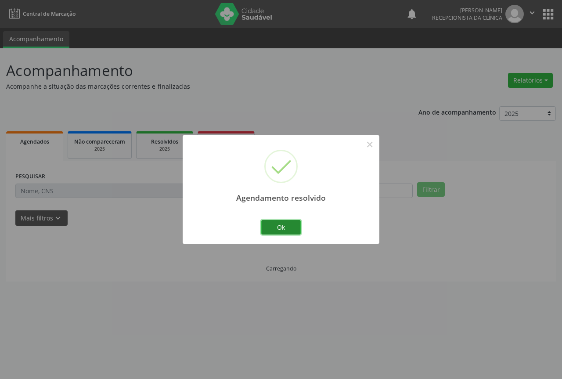
click at [276, 226] on button "Ok" at bounding box center [280, 227] width 39 height 15
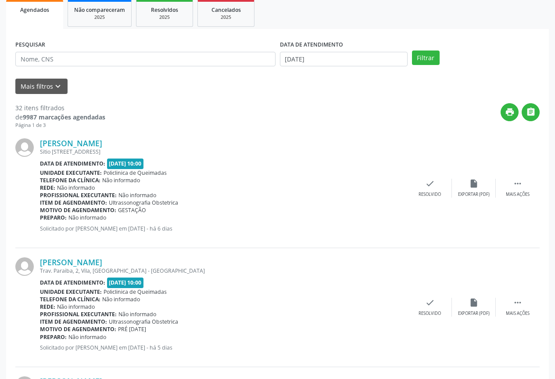
click at [427, 198] on div "[PERSON_NAME] [STREET_ADDRESS] Data de atendimento: [DATE] 10:00 Unidade execut…" at bounding box center [277, 188] width 524 height 119
click at [427, 197] on div "Resolvido" at bounding box center [430, 194] width 22 height 6
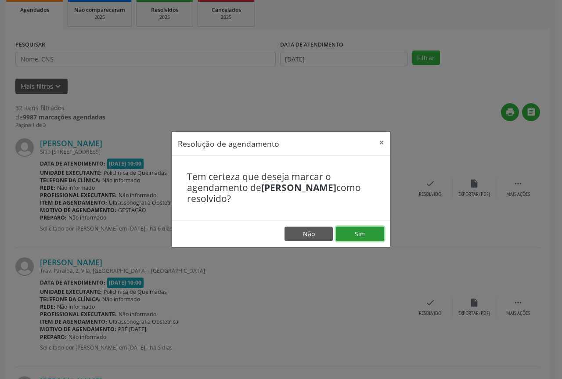
click at [368, 233] on button "Sim" at bounding box center [360, 233] width 48 height 15
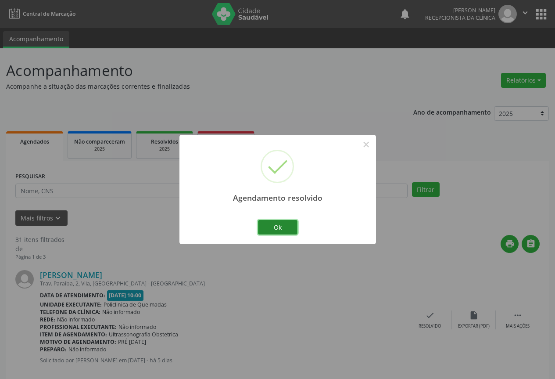
click at [267, 227] on button "Ok" at bounding box center [277, 227] width 39 height 15
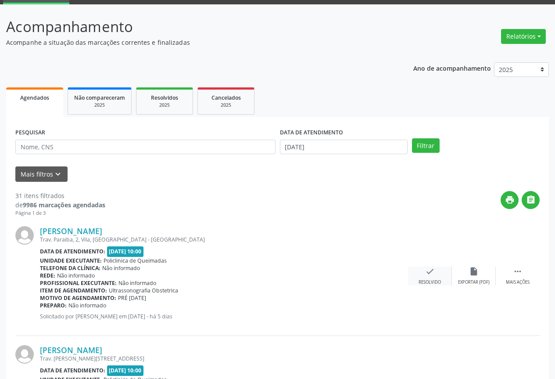
click at [425, 273] on icon "check" at bounding box center [430, 271] width 10 height 10
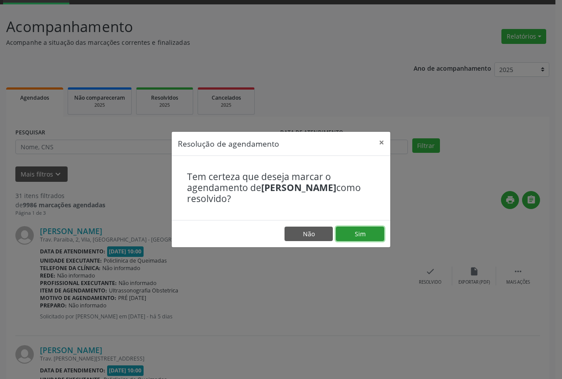
click at [353, 240] on button "Sim" at bounding box center [360, 233] width 48 height 15
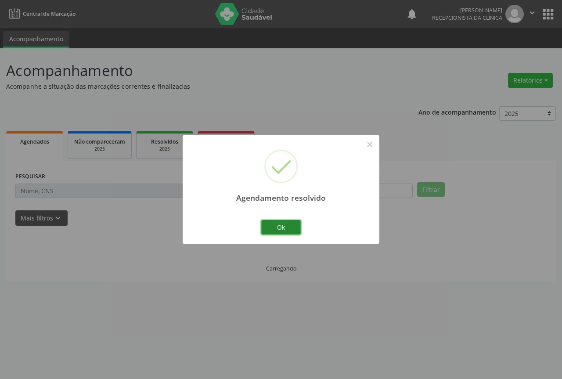
click at [284, 229] on button "Ok" at bounding box center [280, 227] width 39 height 15
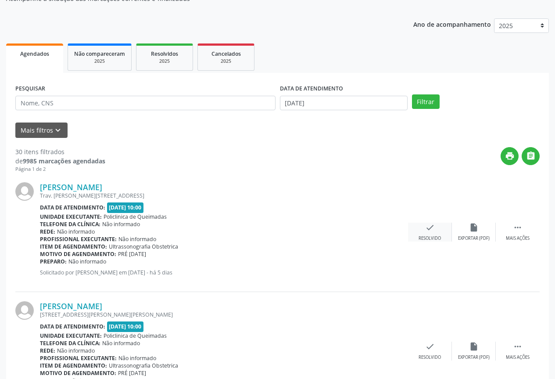
click at [420, 233] on div "check Resolvido" at bounding box center [430, 231] width 44 height 19
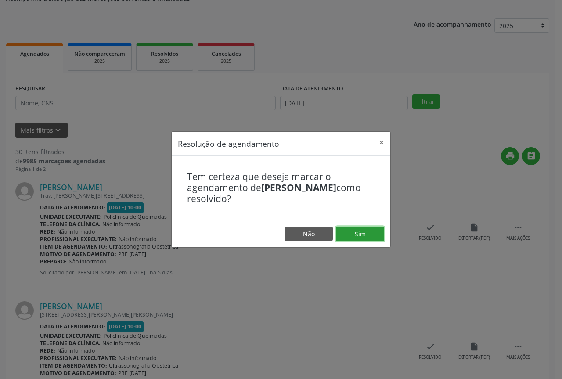
click at [360, 240] on button "Sim" at bounding box center [360, 233] width 48 height 15
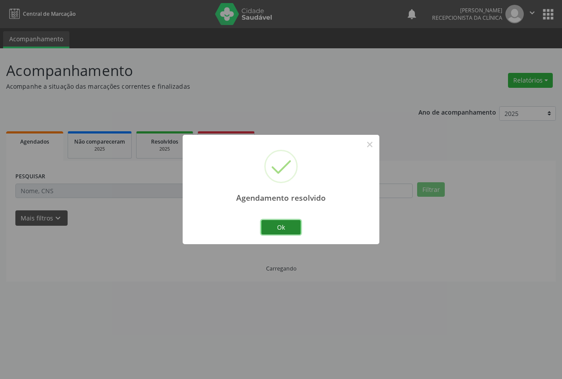
click at [287, 232] on button "Ok" at bounding box center [280, 227] width 39 height 15
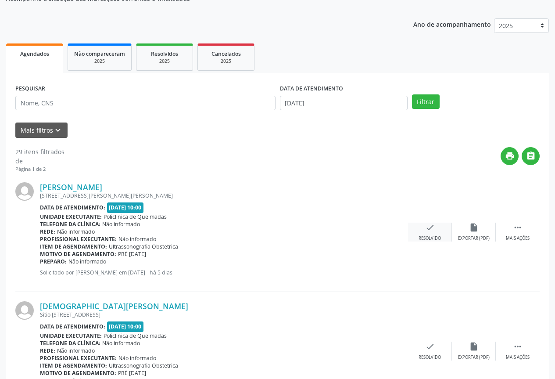
click at [414, 226] on div "check Resolvido" at bounding box center [430, 231] width 44 height 19
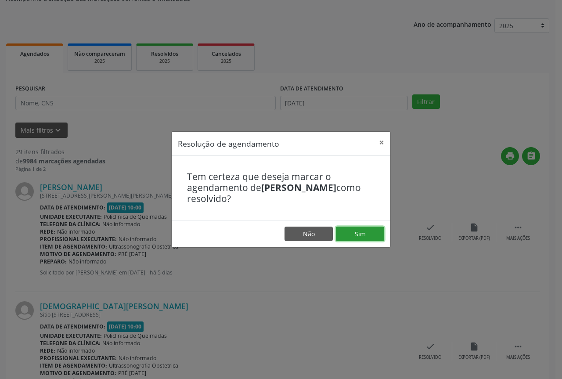
click at [351, 229] on button "Sim" at bounding box center [360, 233] width 48 height 15
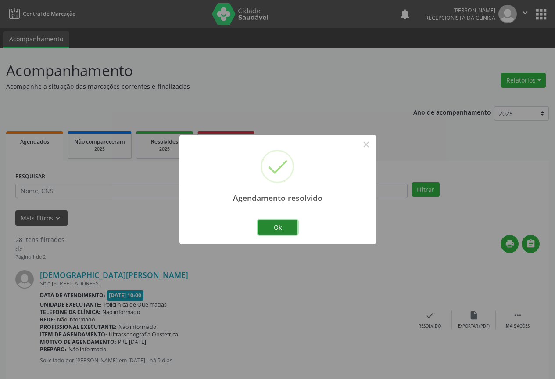
click at [279, 229] on button "Ok" at bounding box center [277, 227] width 39 height 15
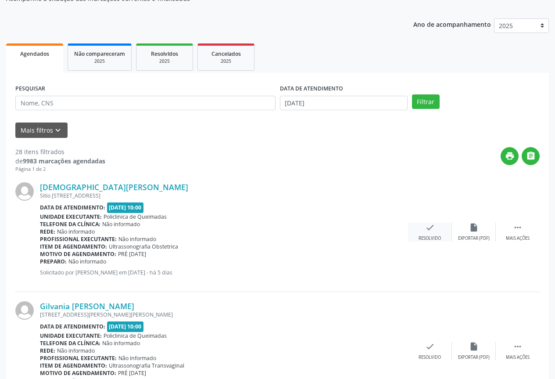
click at [415, 236] on div "check Resolvido" at bounding box center [430, 231] width 44 height 19
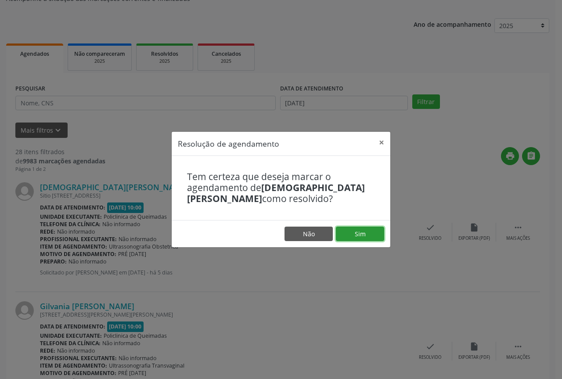
drag, startPoint x: 362, startPoint y: 237, endPoint x: 320, endPoint y: 231, distance: 42.1
click at [361, 237] on button "Sim" at bounding box center [360, 233] width 48 height 15
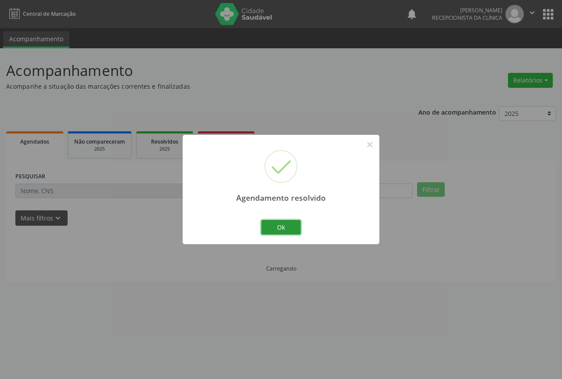
click at [288, 231] on button "Ok" at bounding box center [280, 227] width 39 height 15
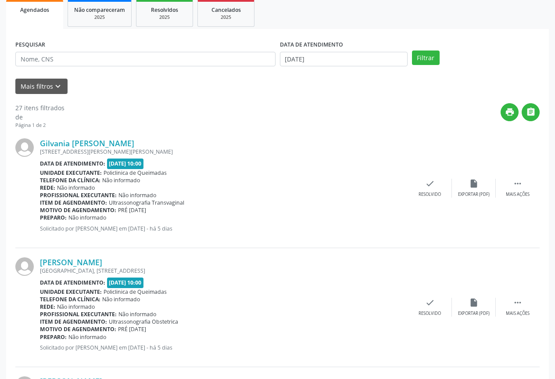
click at [428, 198] on div "Gilvania [PERSON_NAME] [STREET_ADDRESS][PERSON_NAME] Data de atendimento: [DATE…" at bounding box center [277, 188] width 524 height 119
click at [417, 194] on div "check Resolvido" at bounding box center [430, 188] width 44 height 19
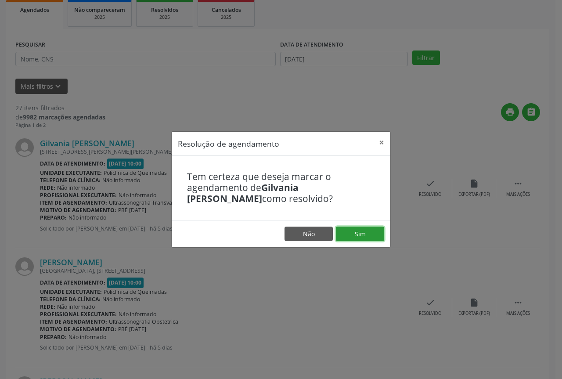
drag, startPoint x: 362, startPoint y: 237, endPoint x: 357, endPoint y: 236, distance: 5.7
click at [362, 237] on button "Sim" at bounding box center [360, 233] width 48 height 15
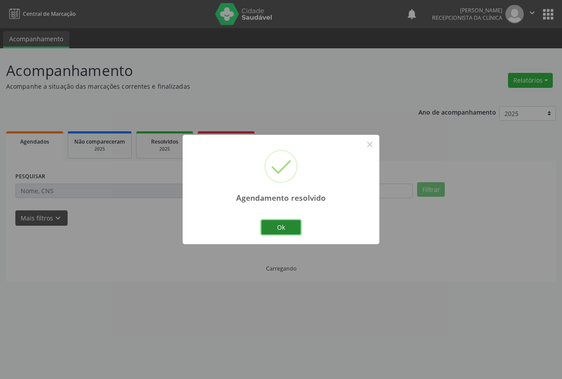
click at [273, 222] on button "Ok" at bounding box center [280, 227] width 39 height 15
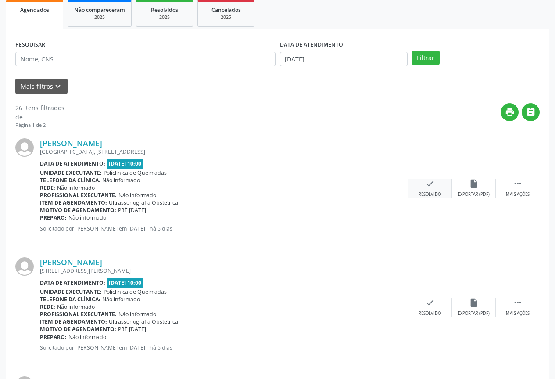
click at [430, 186] on icon "check" at bounding box center [430, 184] width 10 height 10
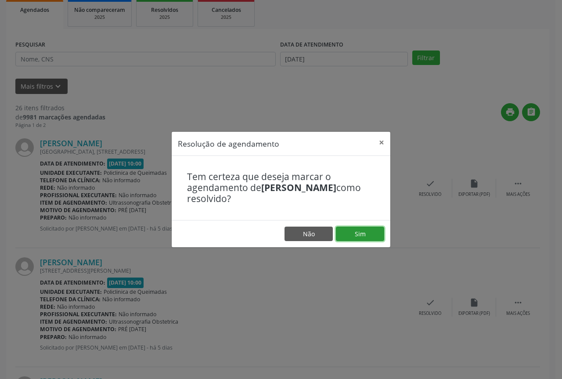
click at [350, 228] on button "Sim" at bounding box center [360, 233] width 48 height 15
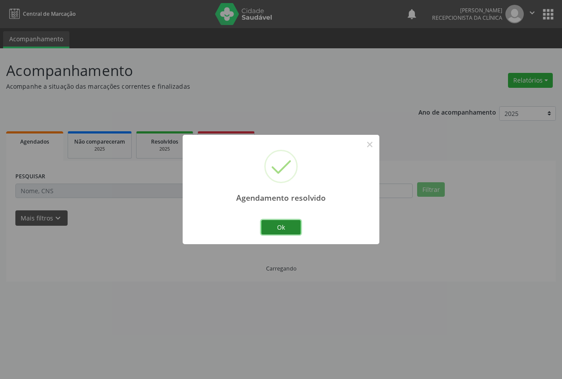
click at [292, 224] on button "Ok" at bounding box center [280, 227] width 39 height 15
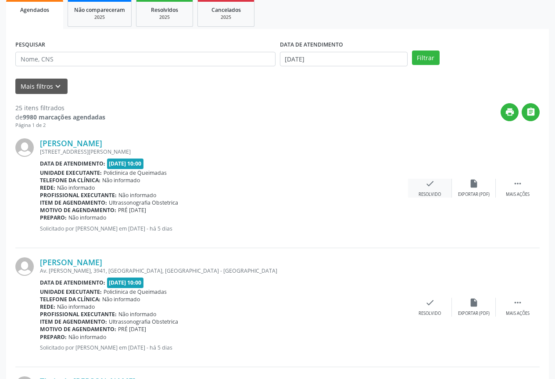
click at [425, 193] on div "Resolvido" at bounding box center [430, 194] width 22 height 6
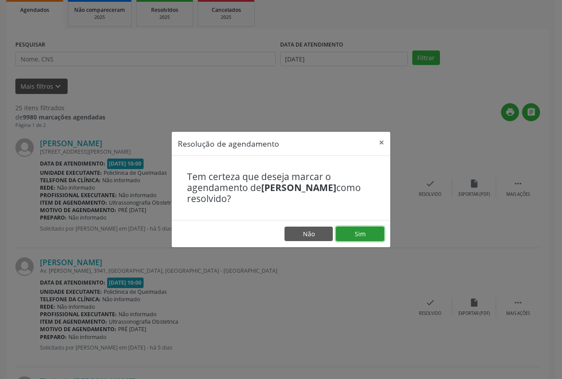
click at [361, 226] on button "Sim" at bounding box center [360, 233] width 48 height 15
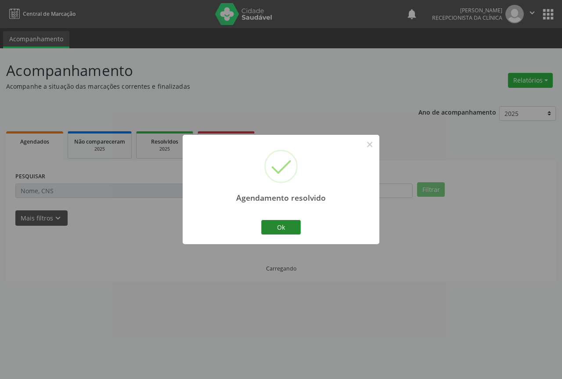
click at [279, 218] on div "Ok Cancel" at bounding box center [280, 227] width 43 height 18
click at [280, 222] on button "Ok" at bounding box center [280, 227] width 39 height 15
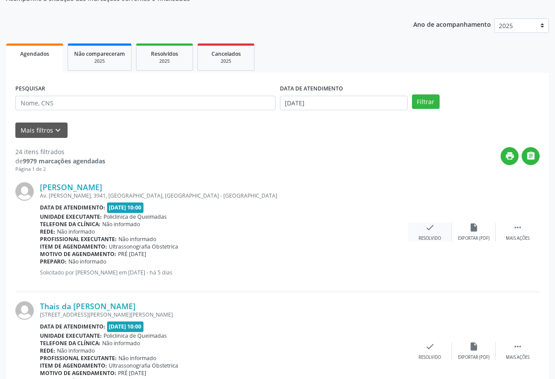
click at [415, 225] on div "check Resolvido" at bounding box center [430, 231] width 44 height 19
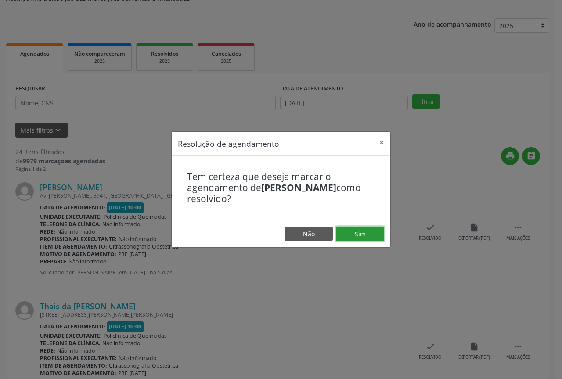
click at [357, 235] on button "Sim" at bounding box center [360, 233] width 48 height 15
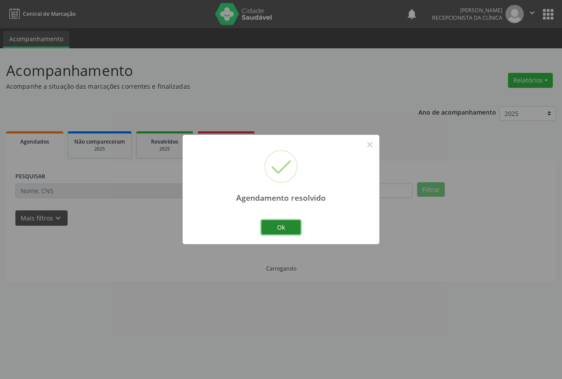
click at [272, 224] on button "Ok" at bounding box center [280, 227] width 39 height 15
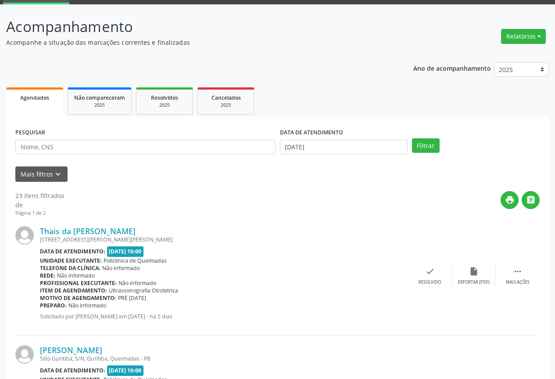
click at [430, 266] on div "Thais da [PERSON_NAME] [STREET_ADDRESS][PERSON_NAME][PERSON_NAME] Data de atend…" at bounding box center [277, 276] width 524 height 119
click at [422, 273] on div "check Resolvido" at bounding box center [430, 275] width 44 height 19
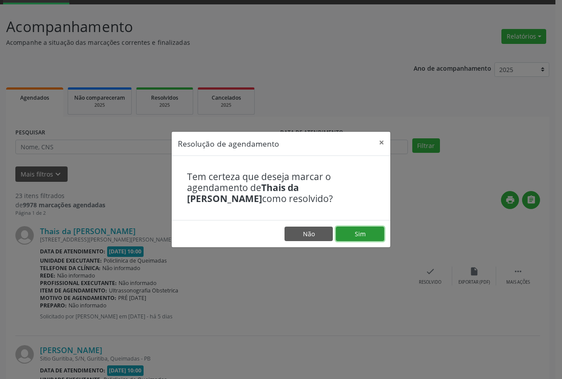
click at [340, 236] on button "Sim" at bounding box center [360, 233] width 48 height 15
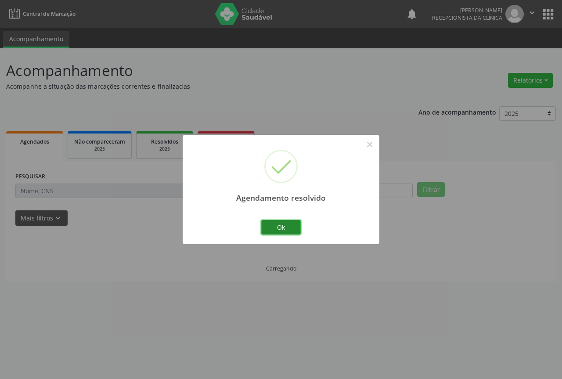
click at [278, 233] on button "Ok" at bounding box center [280, 227] width 39 height 15
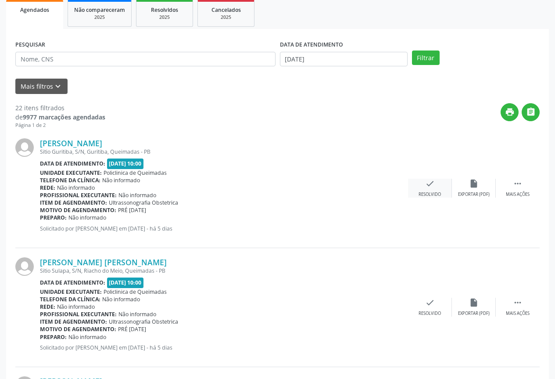
click at [431, 195] on div "Resolvido" at bounding box center [430, 194] width 22 height 6
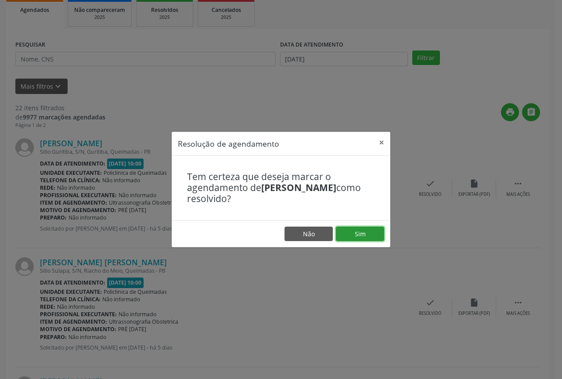
click at [372, 235] on button "Sim" at bounding box center [360, 233] width 48 height 15
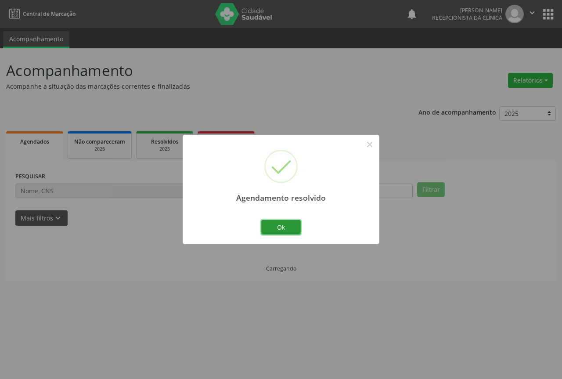
click at [291, 225] on button "Ok" at bounding box center [280, 227] width 39 height 15
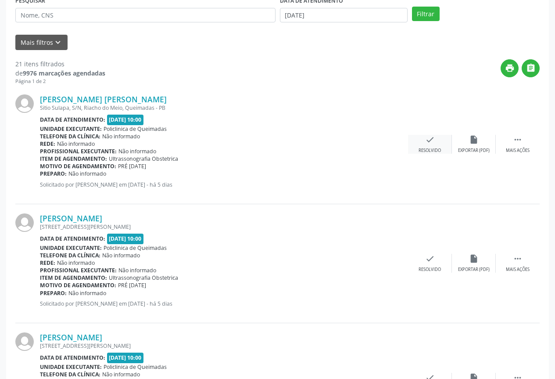
click at [430, 154] on div "Resolvido" at bounding box center [430, 150] width 22 height 6
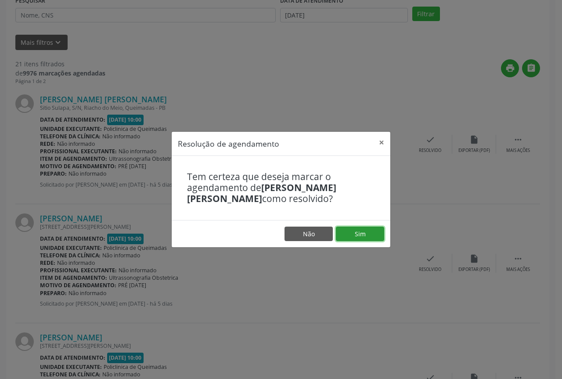
click at [354, 233] on button "Sim" at bounding box center [360, 233] width 48 height 15
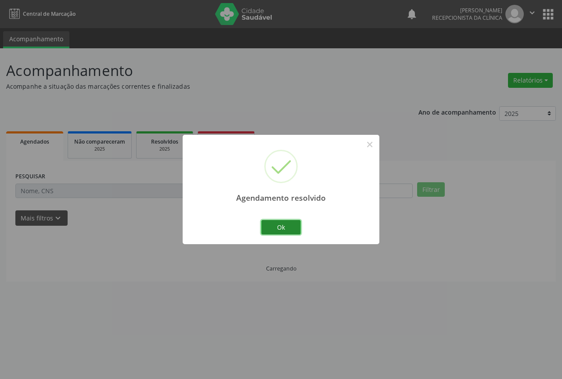
click at [280, 226] on button "Ok" at bounding box center [280, 227] width 39 height 15
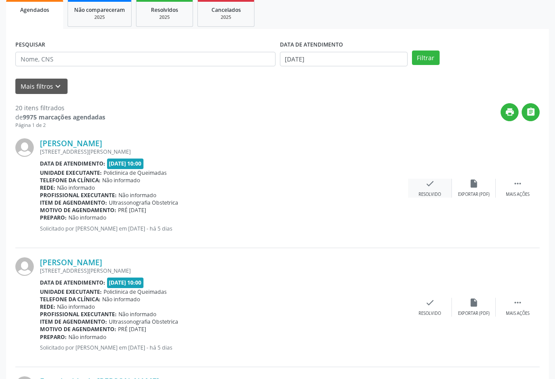
click at [430, 193] on div "Resolvido" at bounding box center [430, 194] width 22 height 6
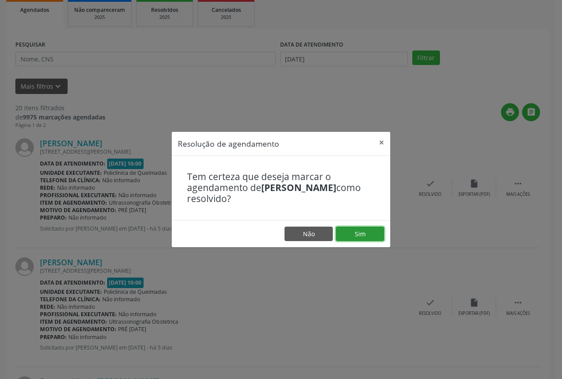
click at [371, 239] on button "Sim" at bounding box center [360, 233] width 48 height 15
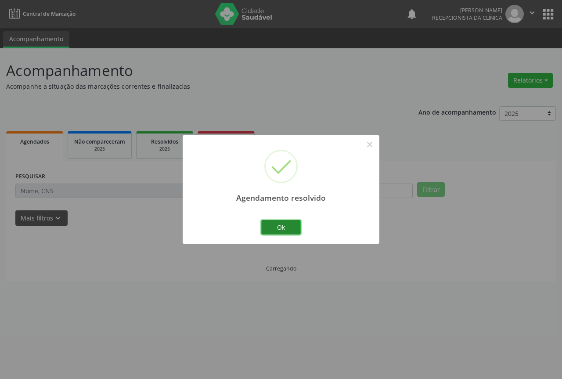
click at [294, 231] on button "Ok" at bounding box center [280, 227] width 39 height 15
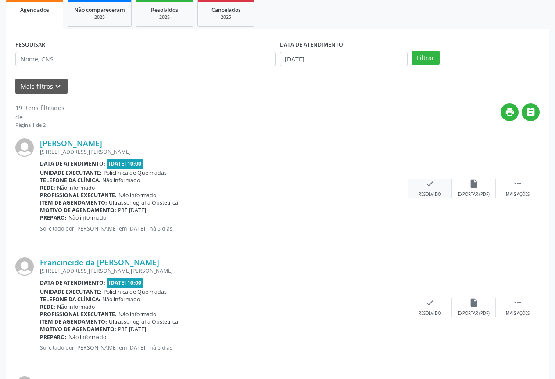
click at [435, 187] on div "check Resolvido" at bounding box center [430, 188] width 44 height 19
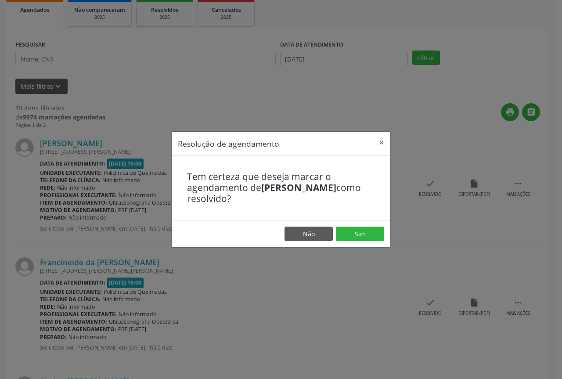
click at [346, 219] on div "Tem certeza que deseja marcar o agendamento de [PERSON_NAME] como resolvido?" at bounding box center [281, 188] width 218 height 64
click at [344, 228] on button "Sim" at bounding box center [360, 233] width 48 height 15
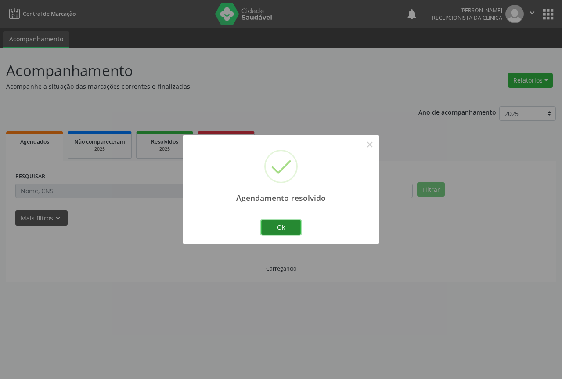
click at [287, 233] on button "Ok" at bounding box center [280, 227] width 39 height 15
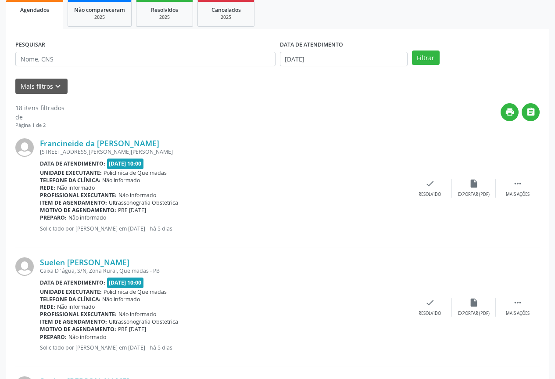
click at [414, 202] on div "Francineide da [PERSON_NAME] [STREET_ADDRESS][PERSON_NAME][PERSON_NAME] Data de…" at bounding box center [277, 188] width 524 height 119
click at [426, 192] on div "Resolvido" at bounding box center [430, 194] width 22 height 6
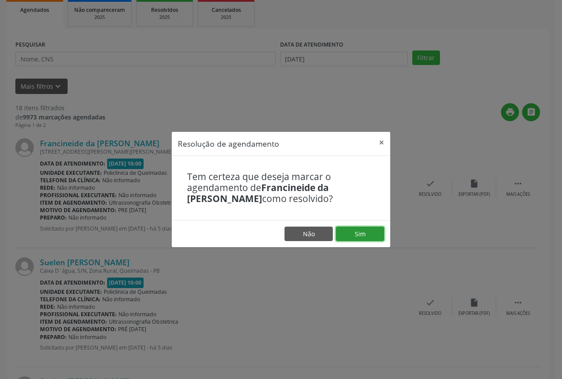
click at [355, 226] on button "Sim" at bounding box center [360, 233] width 48 height 15
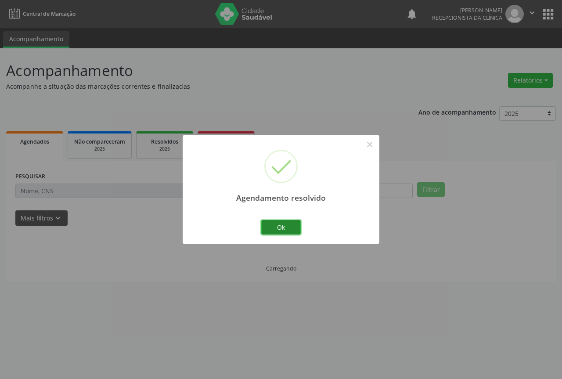
click at [288, 229] on button "Ok" at bounding box center [280, 227] width 39 height 15
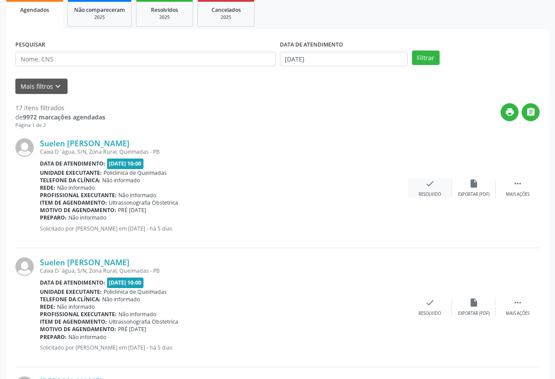
click at [421, 194] on div "Resolvido" at bounding box center [430, 194] width 22 height 6
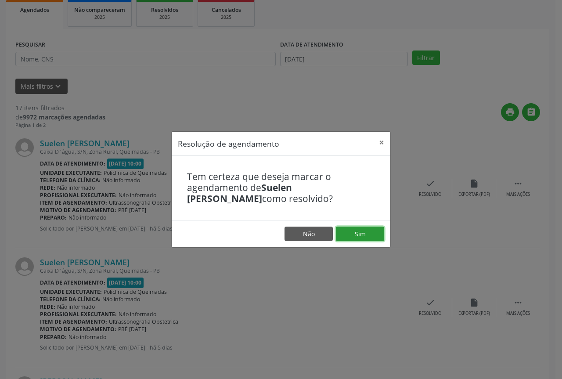
click at [364, 232] on button "Sim" at bounding box center [360, 233] width 48 height 15
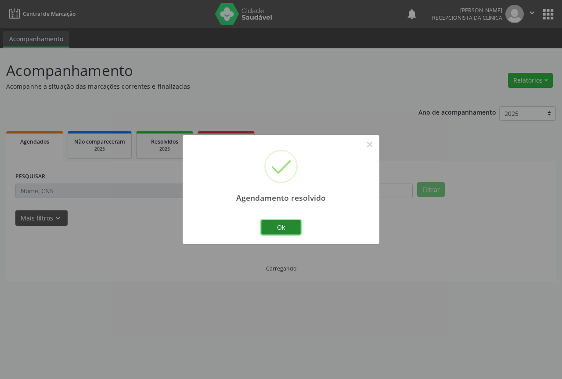
click at [278, 221] on button "Ok" at bounding box center [280, 227] width 39 height 15
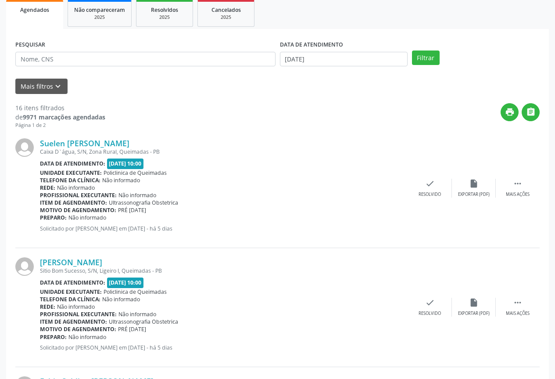
click at [420, 198] on div "Suelen [PERSON_NAME] [GEOGRAPHIC_DATA], S/N, Zona Rural, Queimadas - [GEOGRAPHI…" at bounding box center [277, 188] width 524 height 119
click at [422, 191] on div "check Resolvido" at bounding box center [430, 188] width 44 height 19
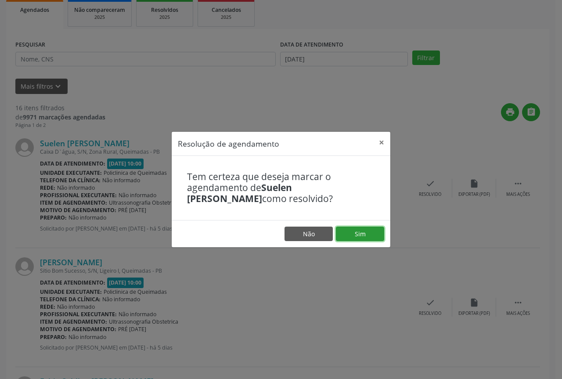
click at [348, 235] on button "Sim" at bounding box center [360, 233] width 48 height 15
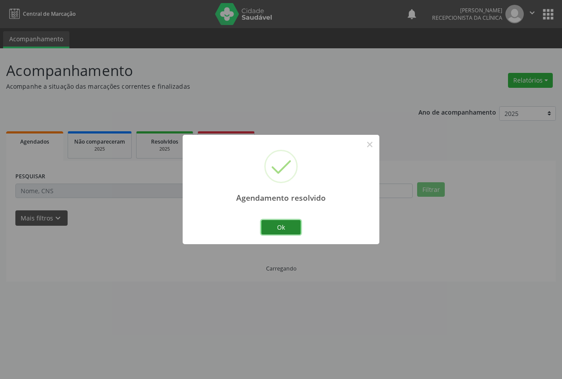
click at [285, 227] on button "Ok" at bounding box center [280, 227] width 39 height 15
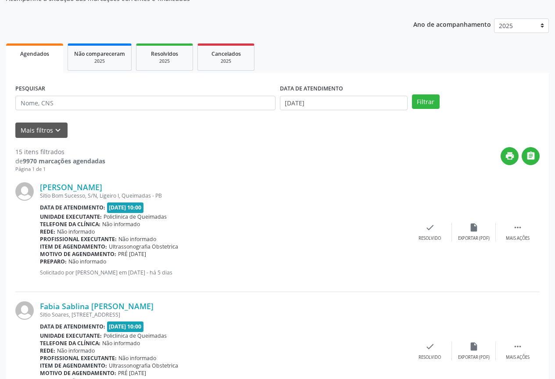
click at [404, 219] on div "Unidade executante: Policlinica de Queimadas" at bounding box center [224, 216] width 368 height 7
click at [415, 226] on div "check Resolvido" at bounding box center [430, 231] width 44 height 19
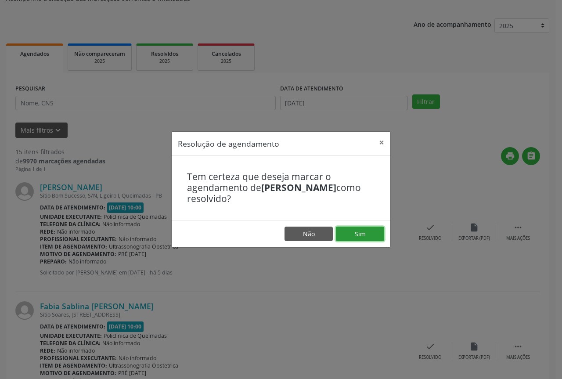
click at [363, 232] on button "Sim" at bounding box center [360, 233] width 48 height 15
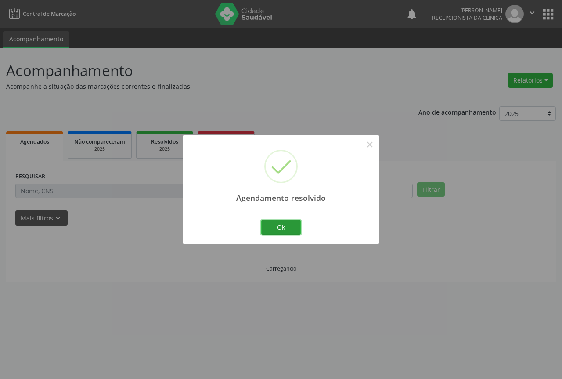
click at [281, 230] on button "Ok" at bounding box center [280, 227] width 39 height 15
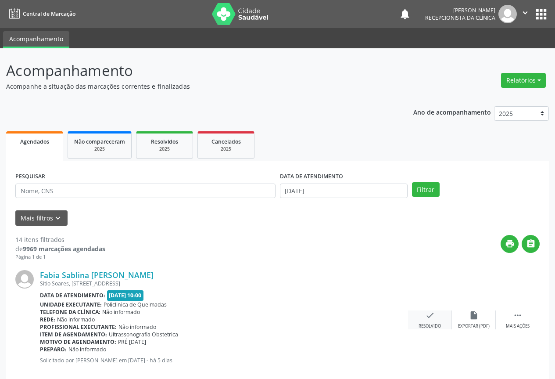
click at [423, 321] on div "check Resolvido" at bounding box center [430, 319] width 44 height 19
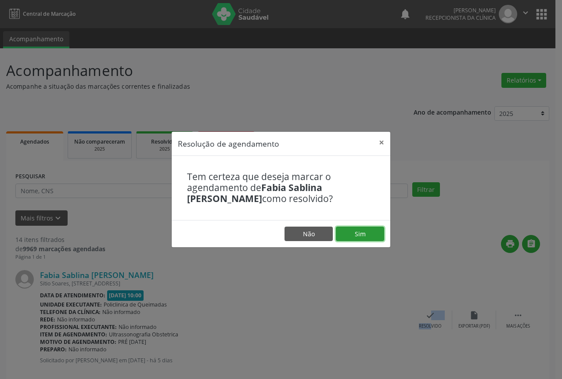
click at [359, 234] on button "Sim" at bounding box center [360, 233] width 48 height 15
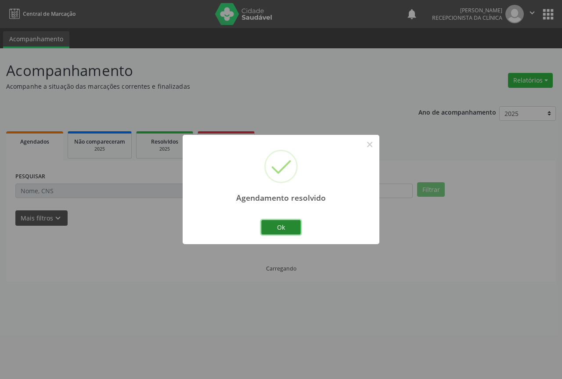
click at [273, 223] on button "Ok" at bounding box center [280, 227] width 39 height 15
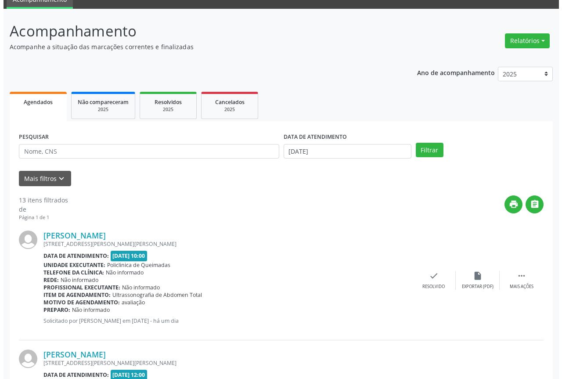
scroll to position [44, 0]
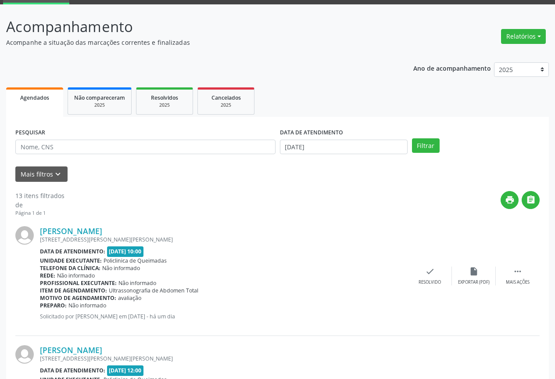
click at [421, 286] on div "[PERSON_NAME] [STREET_ADDRESS][PERSON_NAME][PERSON_NAME] Data de atendimento: […" at bounding box center [277, 276] width 524 height 119
click at [419, 275] on div "check Resolvido" at bounding box center [430, 275] width 44 height 19
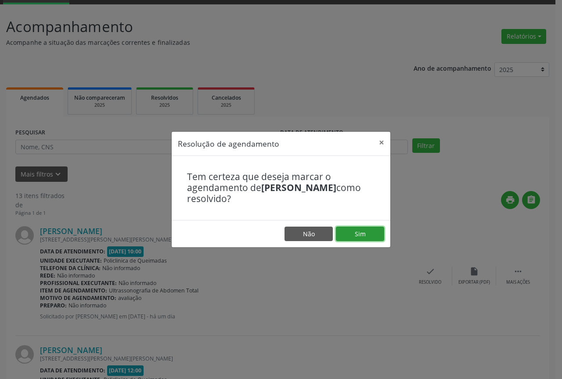
click at [347, 231] on button "Sim" at bounding box center [360, 233] width 48 height 15
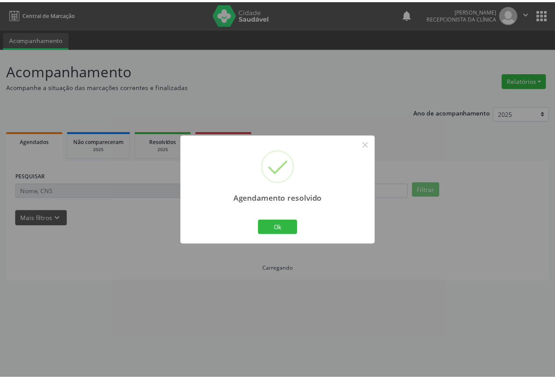
scroll to position [0, 0]
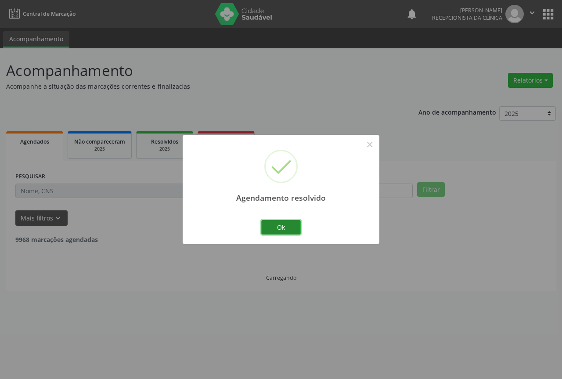
click at [275, 229] on button "Ok" at bounding box center [280, 227] width 39 height 15
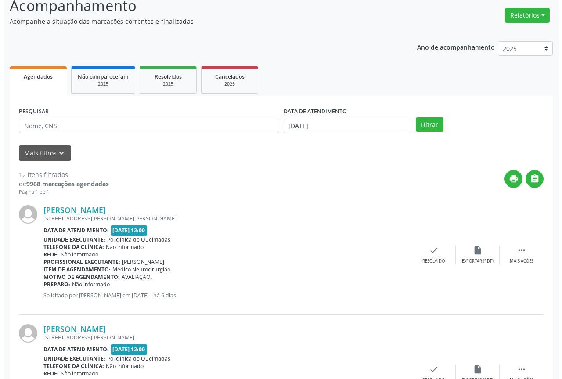
scroll to position [88, 0]
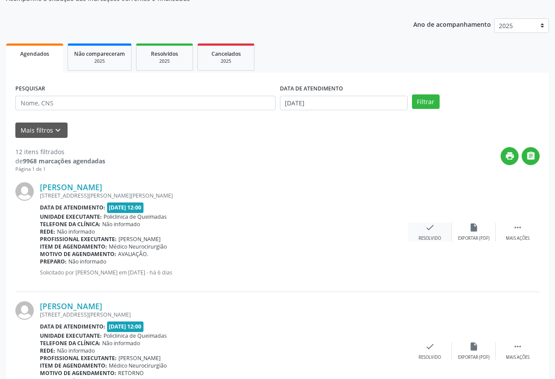
click at [422, 229] on div "check Resolvido" at bounding box center [430, 231] width 44 height 19
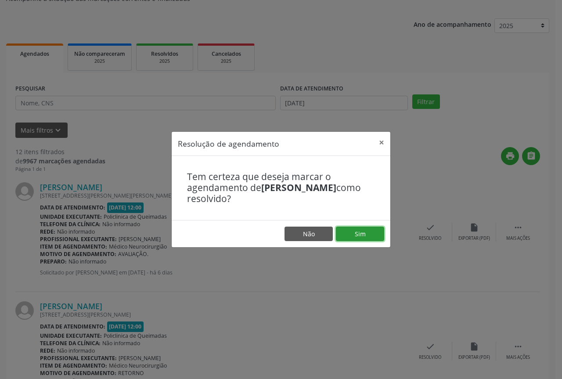
click at [366, 237] on button "Sim" at bounding box center [360, 233] width 48 height 15
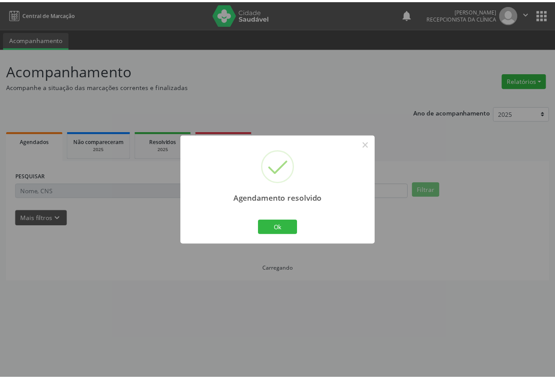
scroll to position [0, 0]
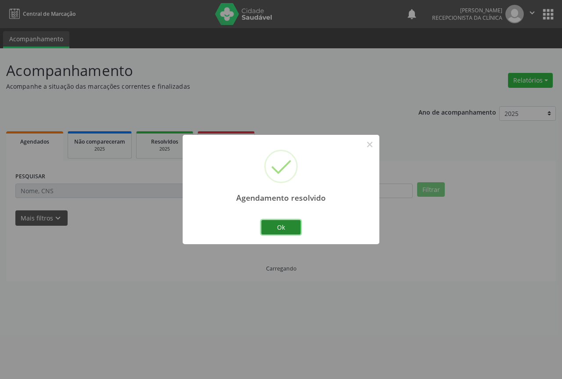
drag, startPoint x: 272, startPoint y: 226, endPoint x: 276, endPoint y: 230, distance: 5.3
click at [272, 226] on button "Ok" at bounding box center [280, 227] width 39 height 15
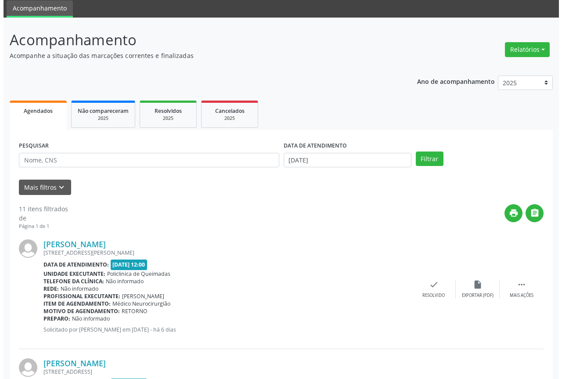
scroll to position [88, 0]
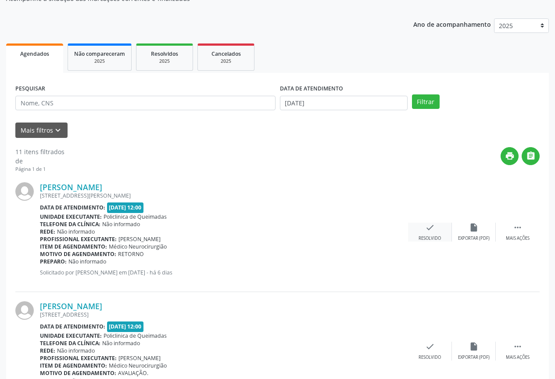
click at [434, 231] on icon "check" at bounding box center [430, 227] width 10 height 10
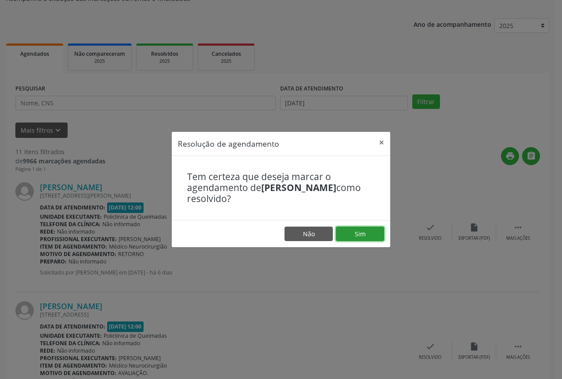
click at [352, 238] on button "Sim" at bounding box center [360, 233] width 48 height 15
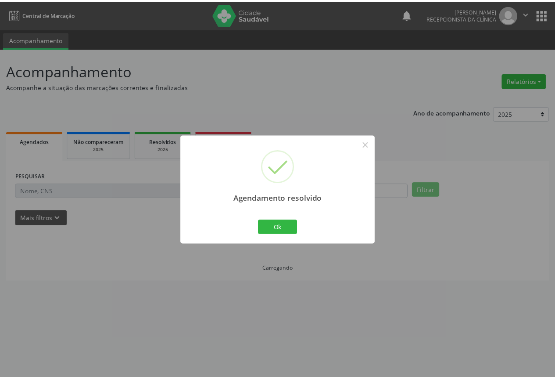
scroll to position [0, 0]
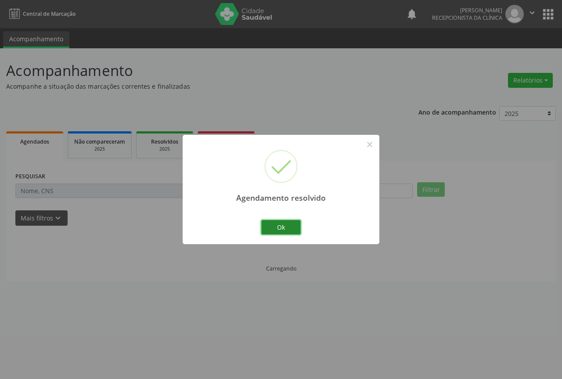
click at [276, 232] on button "Ok" at bounding box center [280, 227] width 39 height 15
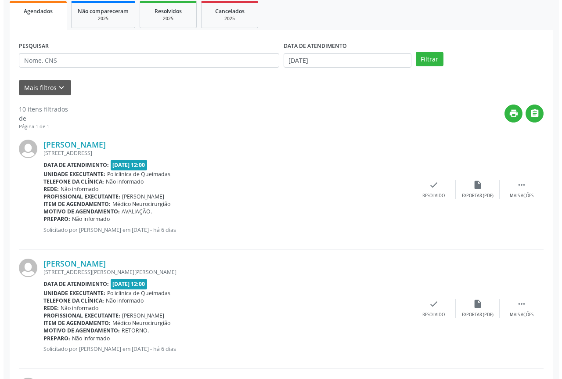
scroll to position [132, 0]
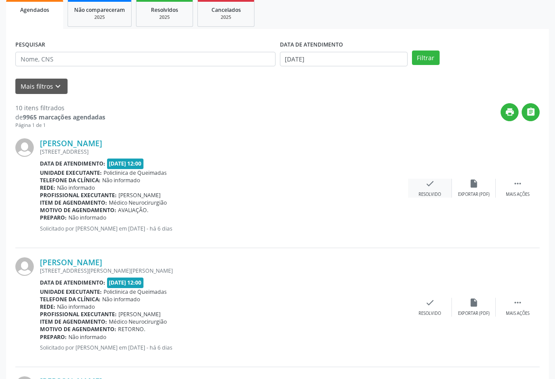
drag, startPoint x: 429, startPoint y: 207, endPoint x: 439, endPoint y: 197, distance: 13.6
click at [434, 203] on div "[PERSON_NAME] [STREET_ADDRESS] Data de atendimento: [DATE] 12:00 Unidade execut…" at bounding box center [277, 188] width 524 height 119
click at [439, 197] on div "Resolvido" at bounding box center [430, 194] width 22 height 6
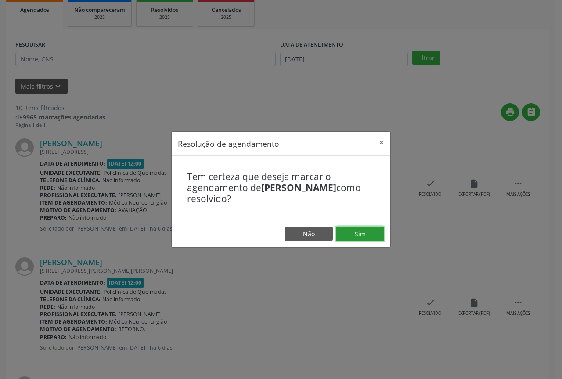
click at [365, 235] on button "Sim" at bounding box center [360, 233] width 48 height 15
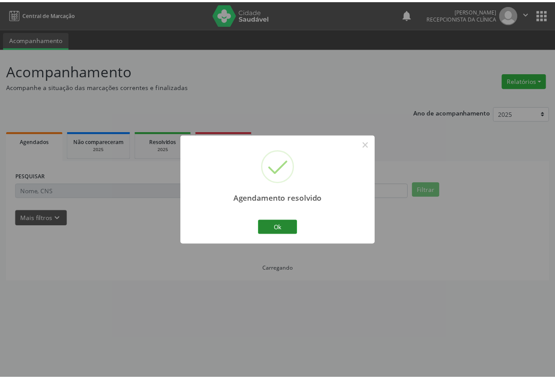
scroll to position [0, 0]
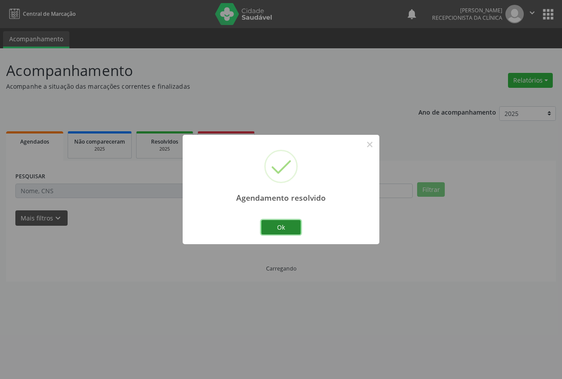
click at [283, 230] on button "Ok" at bounding box center [280, 227] width 39 height 15
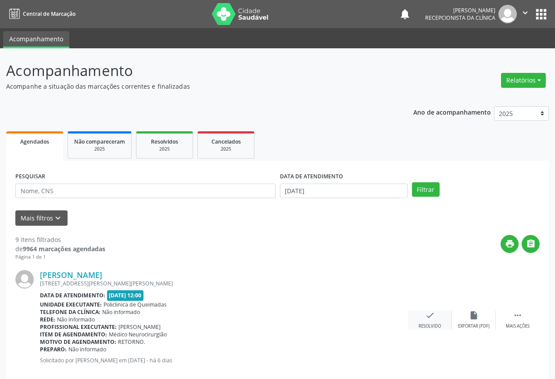
click at [437, 321] on div "check Resolvido" at bounding box center [430, 319] width 44 height 19
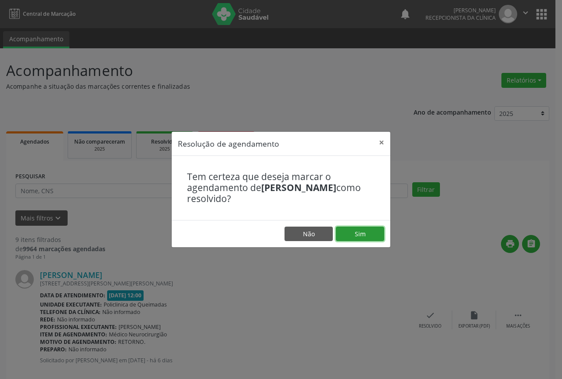
click at [345, 236] on button "Sim" at bounding box center [360, 233] width 48 height 15
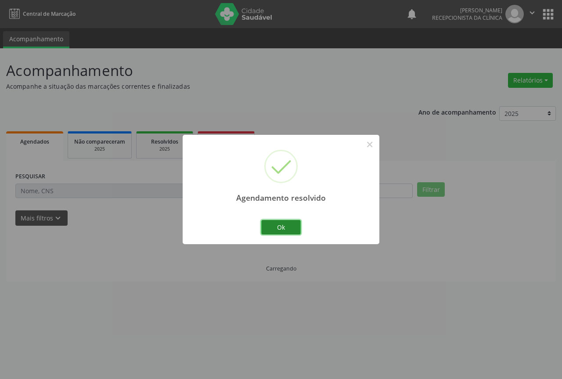
click at [286, 230] on button "Ok" at bounding box center [280, 227] width 39 height 15
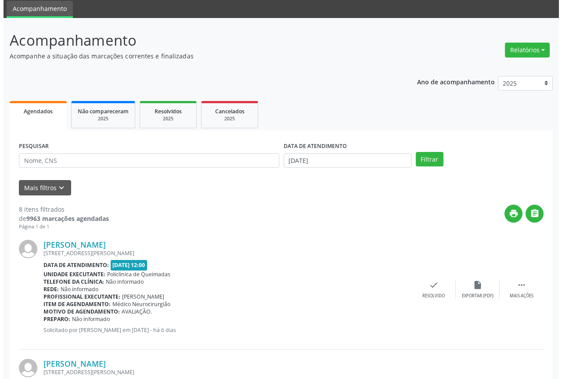
scroll to position [88, 0]
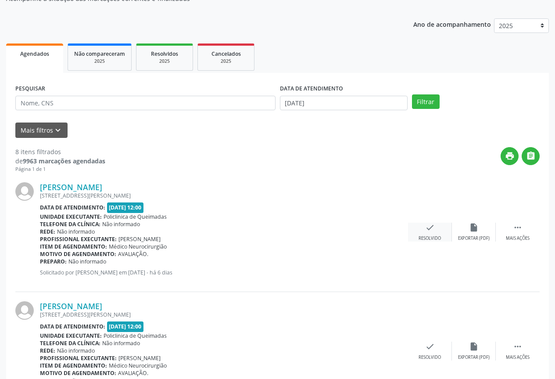
click at [417, 230] on div "check Resolvido" at bounding box center [430, 231] width 44 height 19
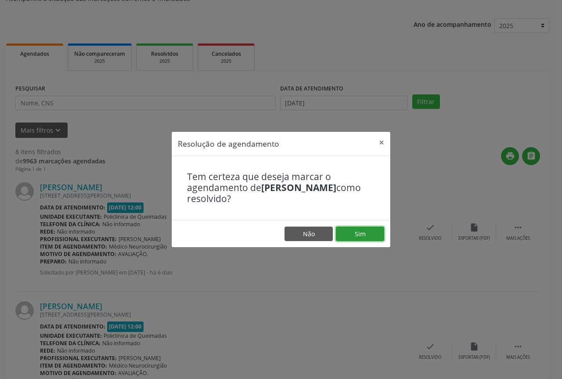
click at [351, 229] on button "Sim" at bounding box center [360, 233] width 48 height 15
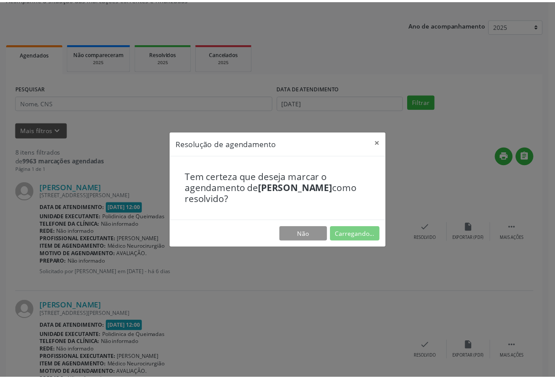
scroll to position [0, 0]
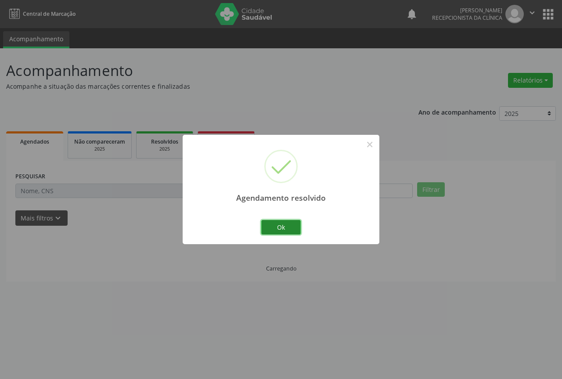
click at [272, 224] on button "Ok" at bounding box center [280, 227] width 39 height 15
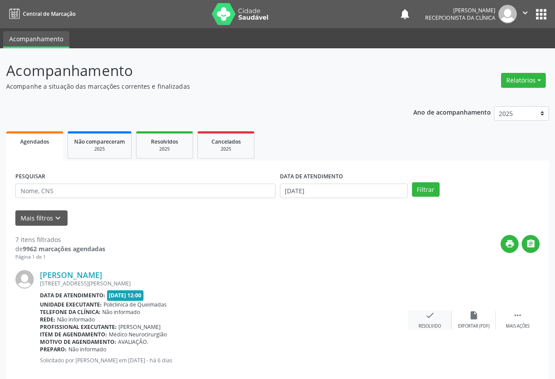
click at [433, 323] on div "Resolvido" at bounding box center [430, 326] width 22 height 6
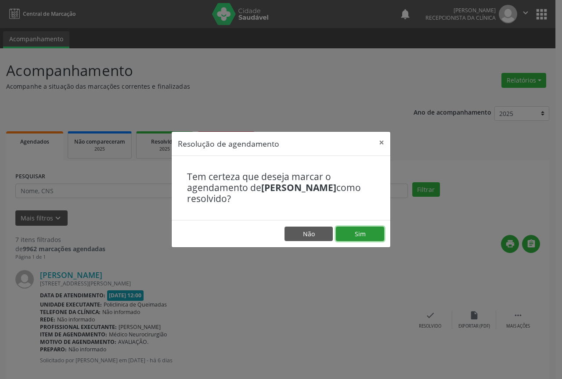
click at [345, 236] on button "Sim" at bounding box center [360, 233] width 48 height 15
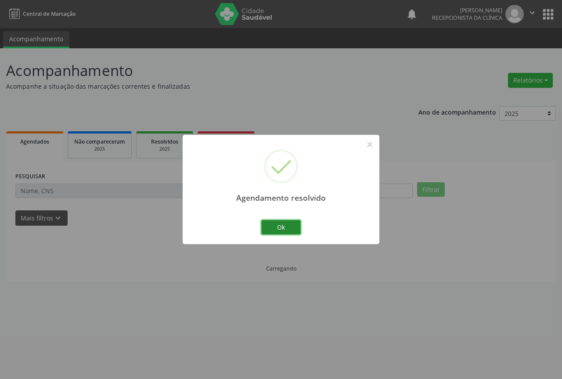
click at [262, 226] on button "Ok" at bounding box center [280, 227] width 39 height 15
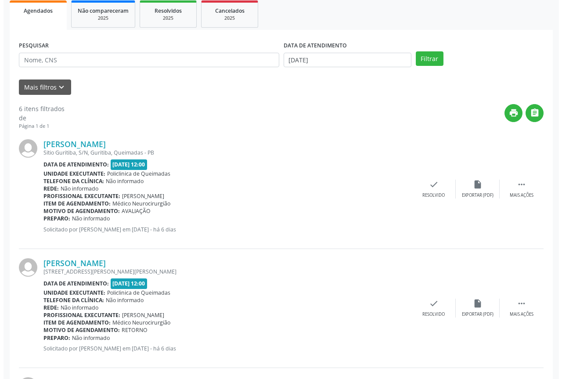
scroll to position [132, 0]
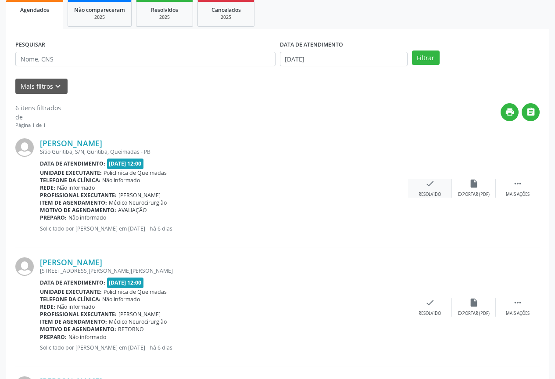
click at [412, 187] on div "check Resolvido" at bounding box center [430, 188] width 44 height 19
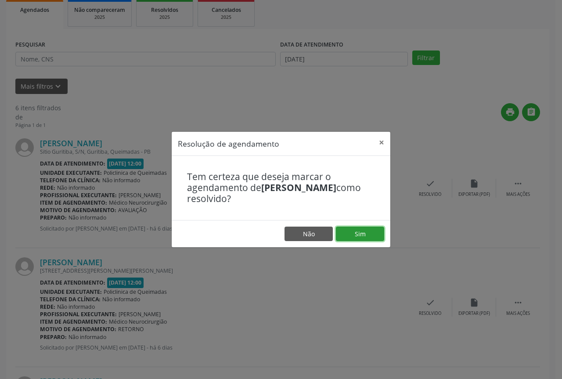
click at [340, 227] on button "Sim" at bounding box center [360, 233] width 48 height 15
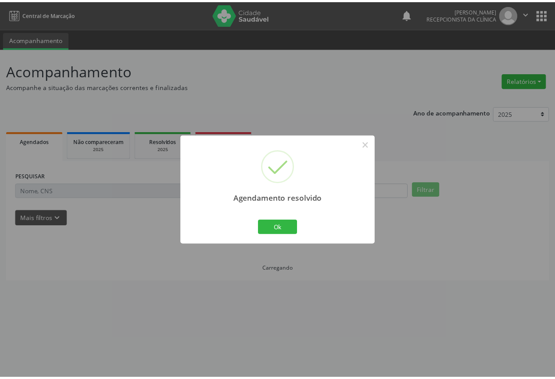
scroll to position [0, 0]
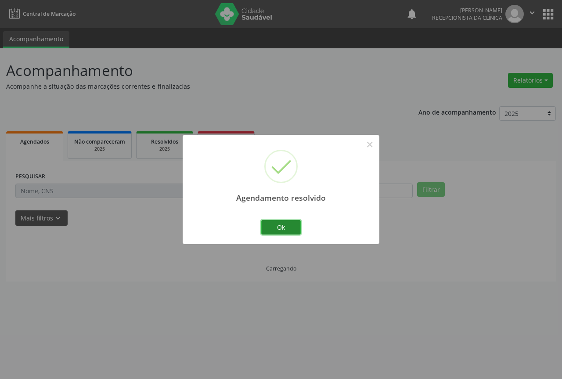
click at [273, 226] on button "Ok" at bounding box center [280, 227] width 39 height 15
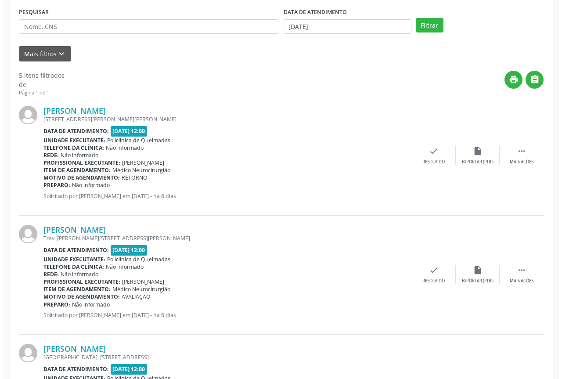
scroll to position [175, 0]
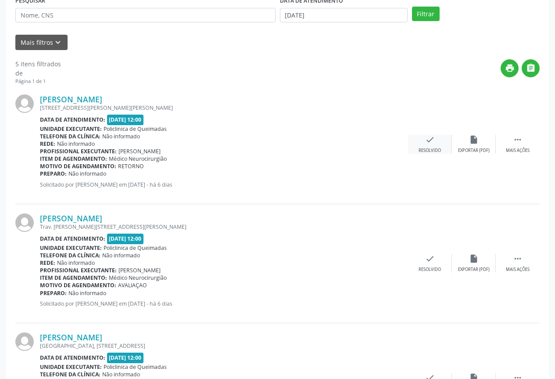
click at [432, 153] on div "Resolvido" at bounding box center [430, 150] width 22 height 6
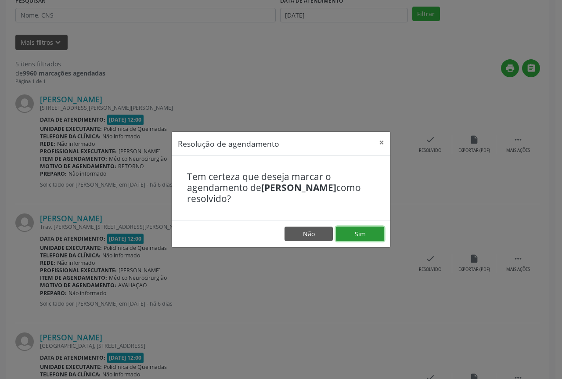
click at [358, 234] on button "Sim" at bounding box center [360, 233] width 48 height 15
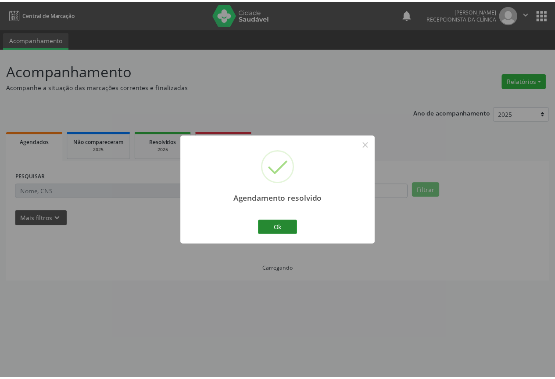
scroll to position [0, 0]
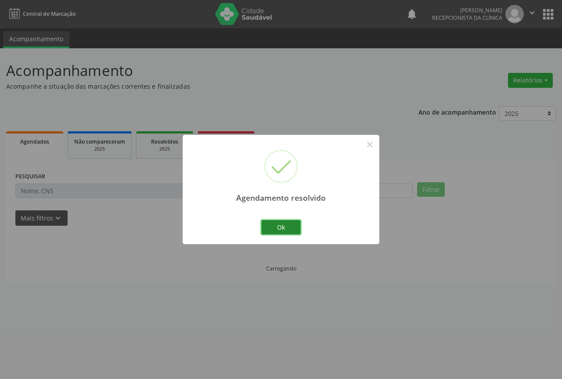
click at [276, 227] on button "Ok" at bounding box center [280, 227] width 39 height 15
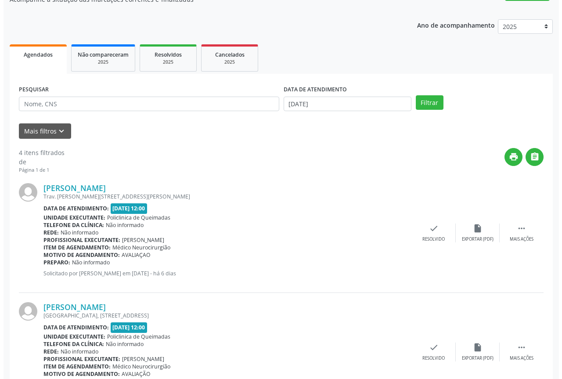
scroll to position [88, 0]
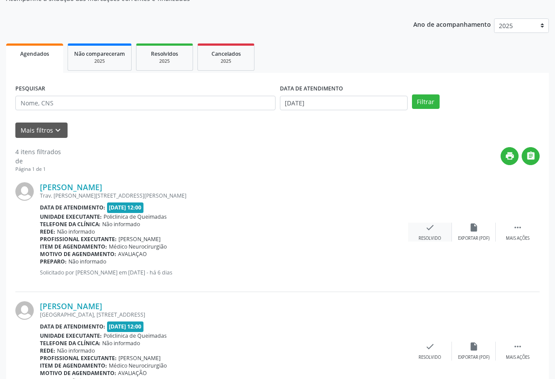
click at [424, 237] on div "Resolvido" at bounding box center [430, 238] width 22 height 6
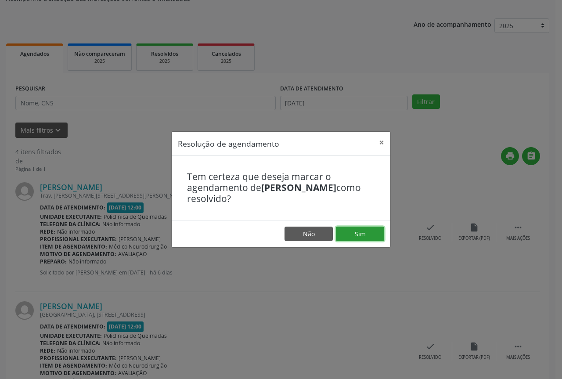
click at [352, 233] on button "Sim" at bounding box center [360, 233] width 48 height 15
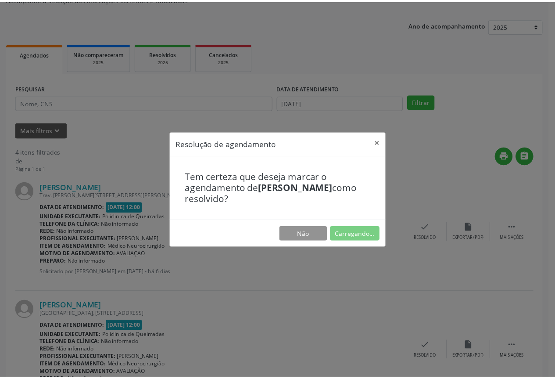
scroll to position [0, 0]
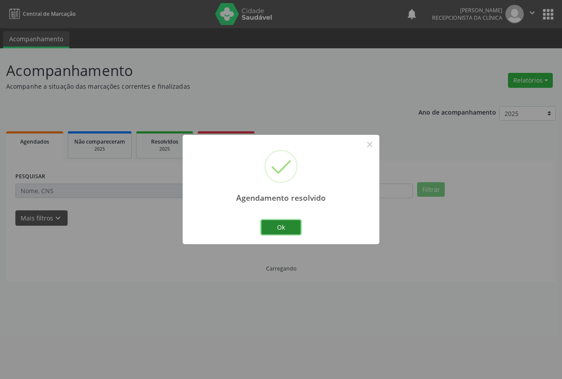
click at [276, 225] on button "Ok" at bounding box center [280, 227] width 39 height 15
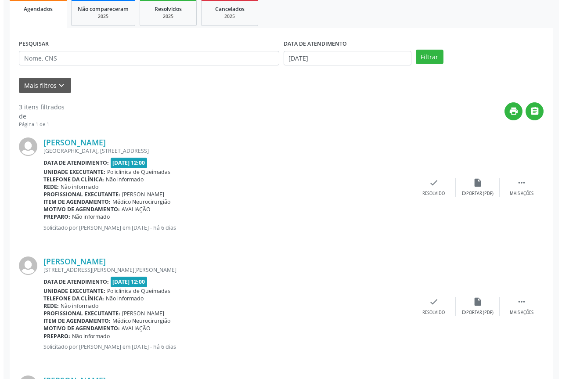
scroll to position [175, 0]
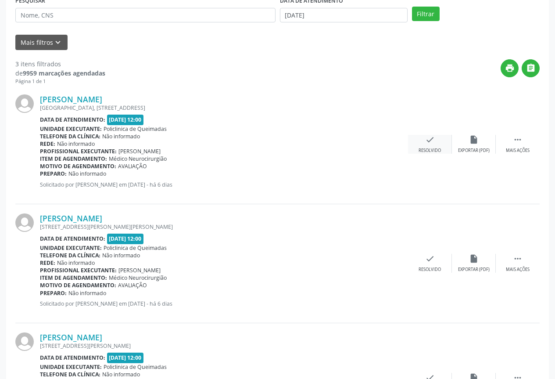
click at [436, 143] on div "check Resolvido" at bounding box center [430, 144] width 44 height 19
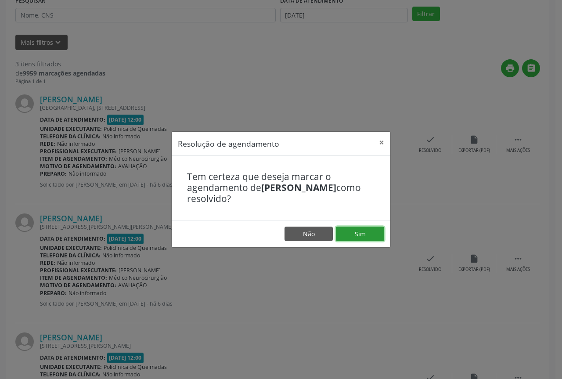
click at [361, 233] on button "Sim" at bounding box center [360, 233] width 48 height 15
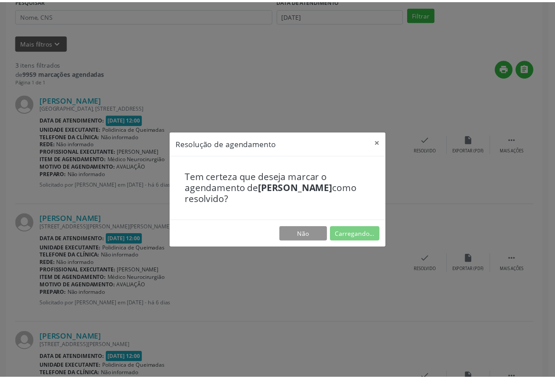
scroll to position [0, 0]
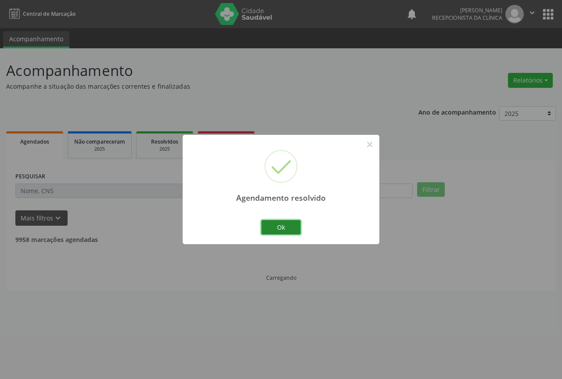
click at [281, 226] on button "Ok" at bounding box center [280, 227] width 39 height 15
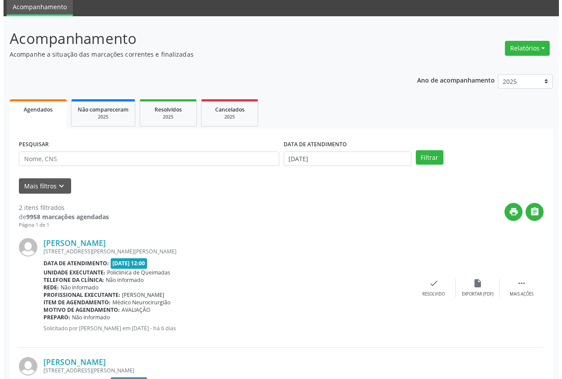
scroll to position [135, 0]
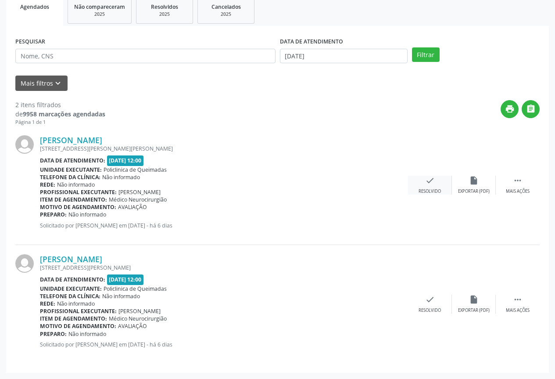
click at [442, 175] on div "check Resolvido" at bounding box center [430, 184] width 44 height 19
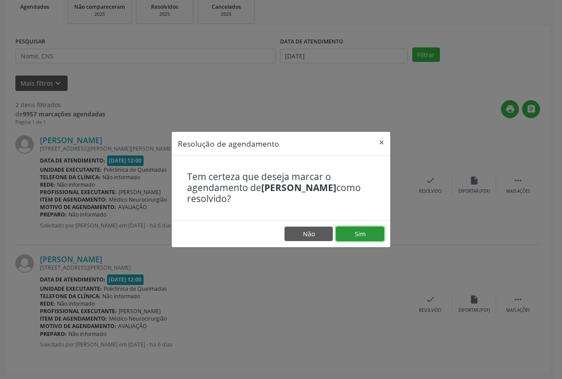
click at [348, 233] on button "Sim" at bounding box center [360, 233] width 48 height 15
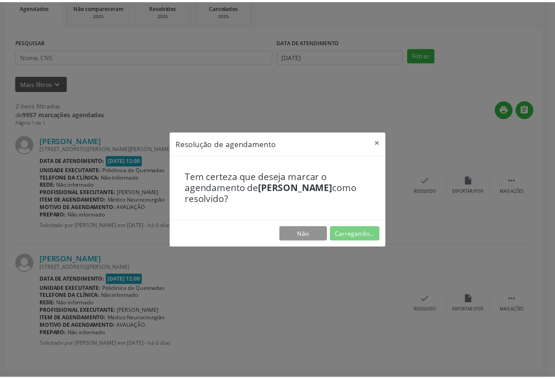
scroll to position [0, 0]
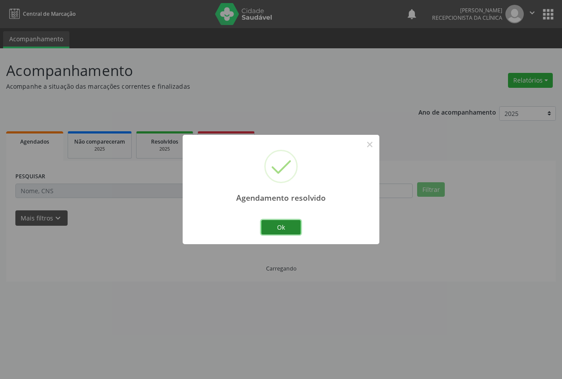
click at [282, 221] on button "Ok" at bounding box center [280, 227] width 39 height 15
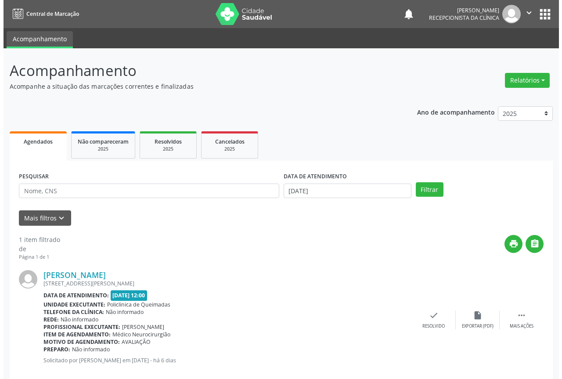
scroll to position [16, 0]
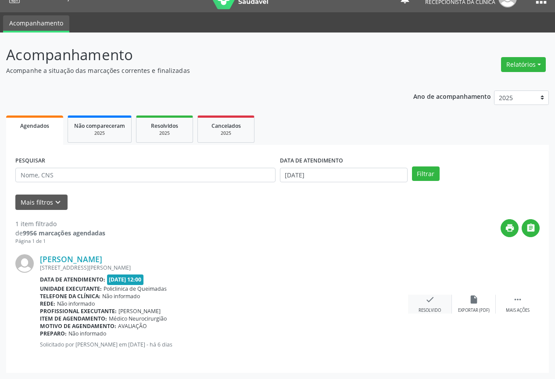
click at [430, 305] on div "check Resolvido" at bounding box center [430, 303] width 44 height 19
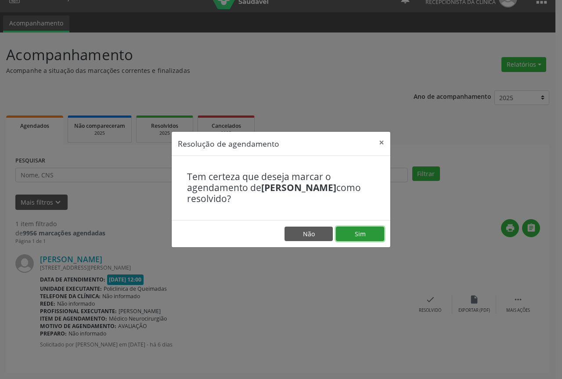
click at [358, 231] on button "Sim" at bounding box center [360, 233] width 48 height 15
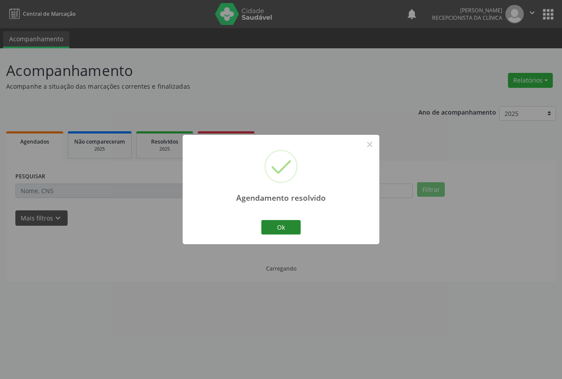
scroll to position [0, 0]
click at [279, 234] on button "Ok" at bounding box center [280, 227] width 39 height 15
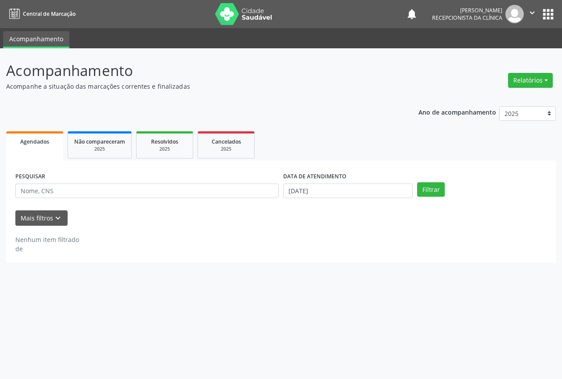
drag, startPoint x: 331, startPoint y: 200, endPoint x: 336, endPoint y: 191, distance: 10.2
click at [331, 199] on div "DATA DE ATENDIMENTO [DATE]" at bounding box center [348, 187] width 134 height 34
click at [336, 190] on input "[DATE]" at bounding box center [347, 190] width 129 height 15
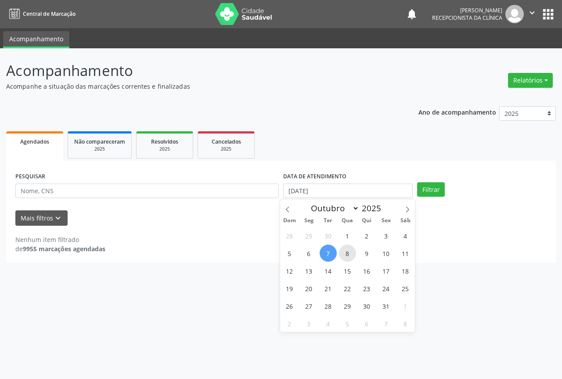
click at [344, 254] on span "8" at bounding box center [347, 252] width 17 height 17
type input "08/10/2025"
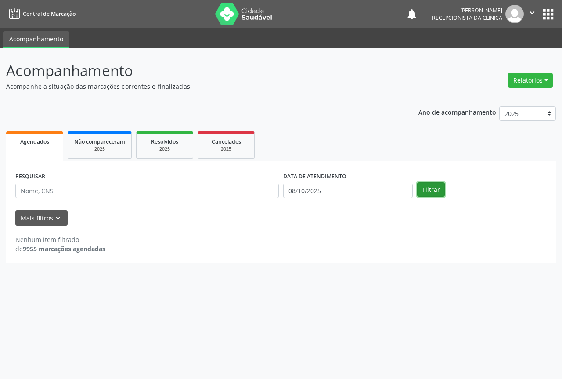
click at [439, 183] on button "Filtrar" at bounding box center [431, 189] width 28 height 15
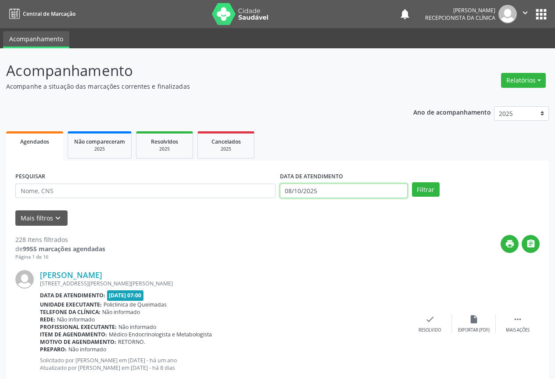
click at [307, 190] on input "08/10/2025" at bounding box center [344, 190] width 128 height 15
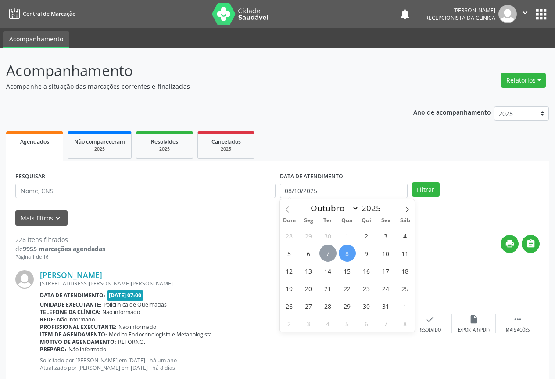
click at [325, 257] on span "7" at bounding box center [327, 252] width 17 height 17
type input "[DATE]"
click at [325, 257] on span "7" at bounding box center [327, 252] width 17 height 17
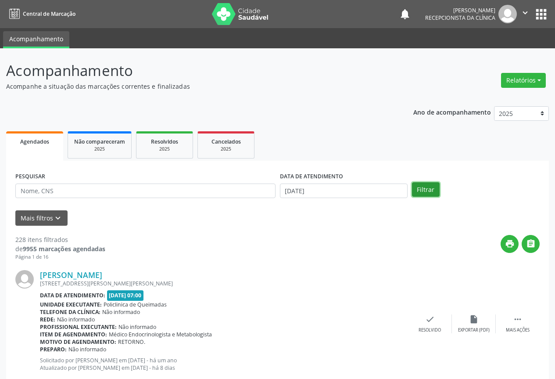
click at [423, 186] on button "Filtrar" at bounding box center [426, 189] width 28 height 15
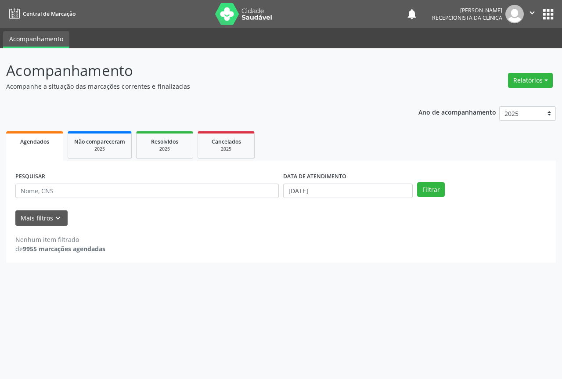
click at [530, 7] on button "" at bounding box center [531, 14] width 17 height 18
click at [505, 51] on link "Sair" at bounding box center [509, 53] width 61 height 12
